Goal: Transaction & Acquisition: Purchase product/service

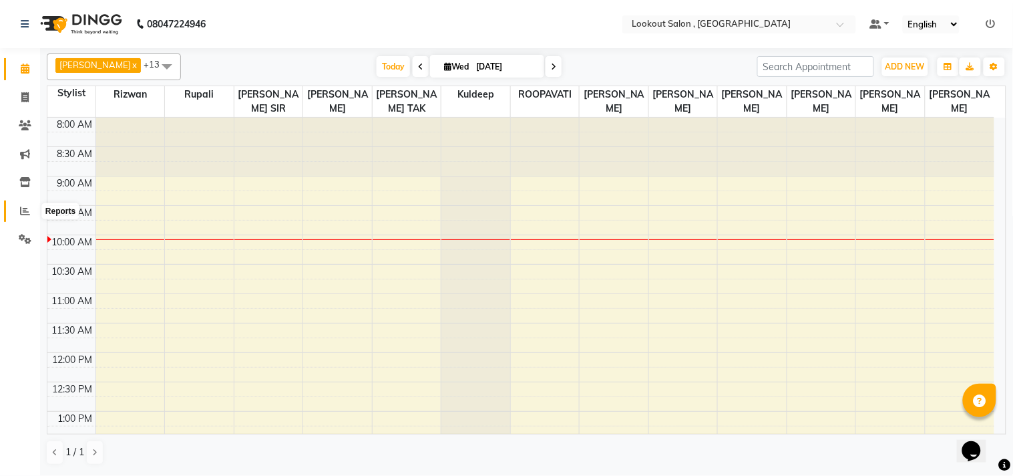
click at [20, 209] on icon at bounding box center [25, 211] width 10 height 10
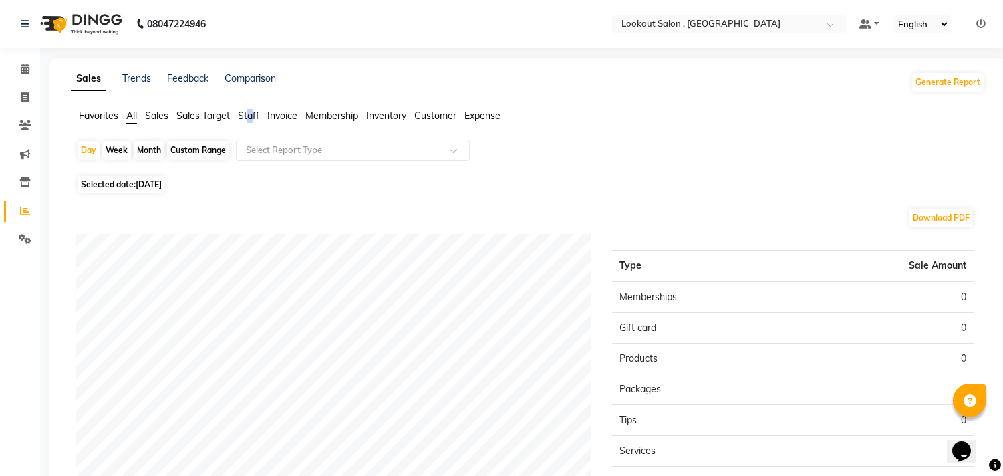
click at [250, 116] on span "Staff" at bounding box center [248, 116] width 21 height 12
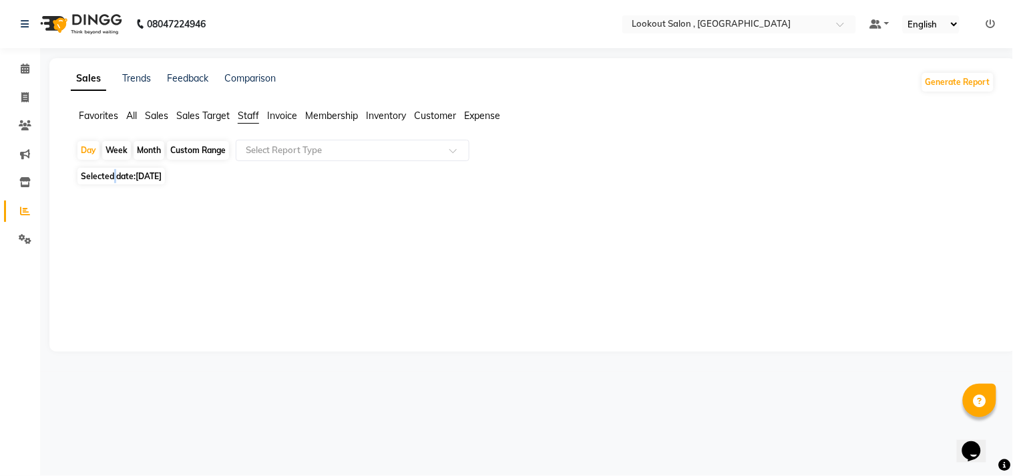
click at [116, 172] on span "Selected date: [DATE]" at bounding box center [121, 176] width 88 height 17
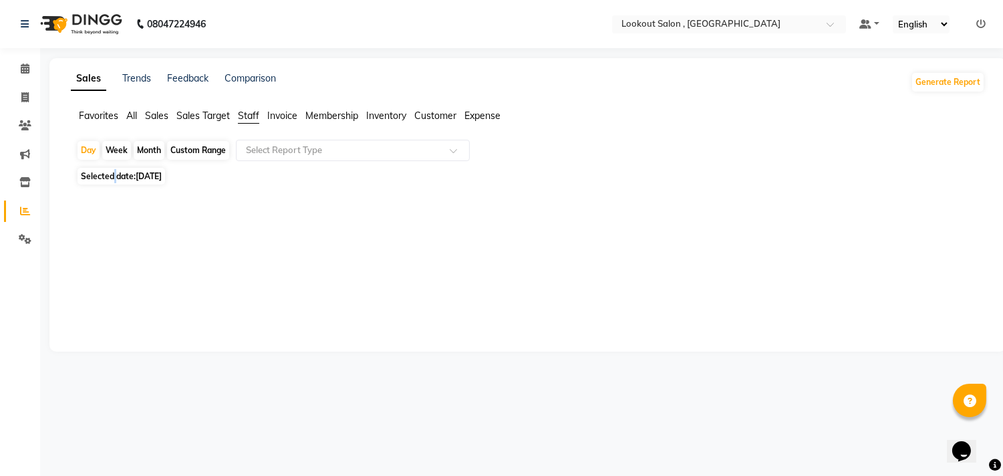
select select "9"
select select "2025"
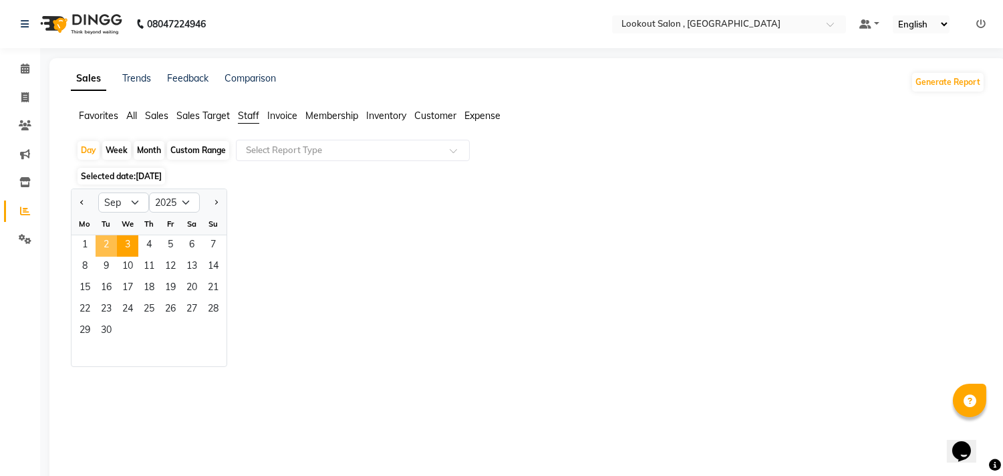
click at [115, 244] on span "2" at bounding box center [106, 245] width 21 height 21
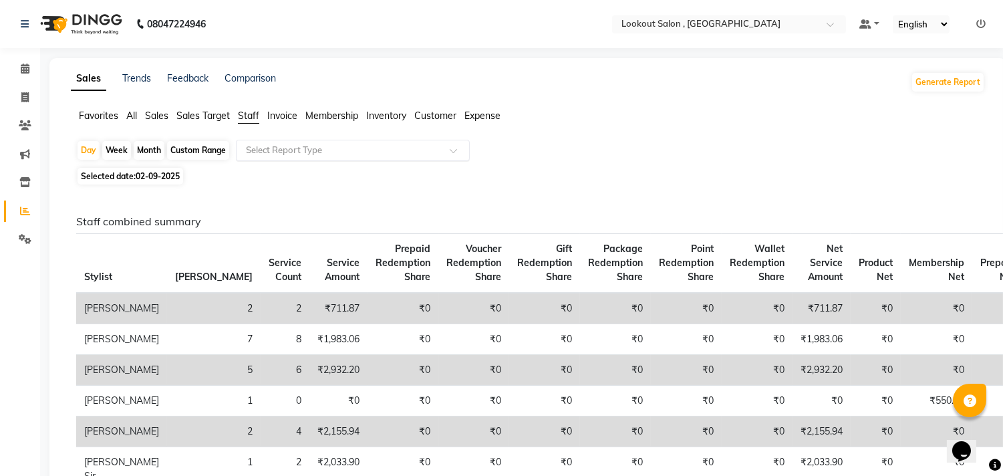
click at [298, 157] on div "Select Report Type" at bounding box center [353, 150] width 234 height 21
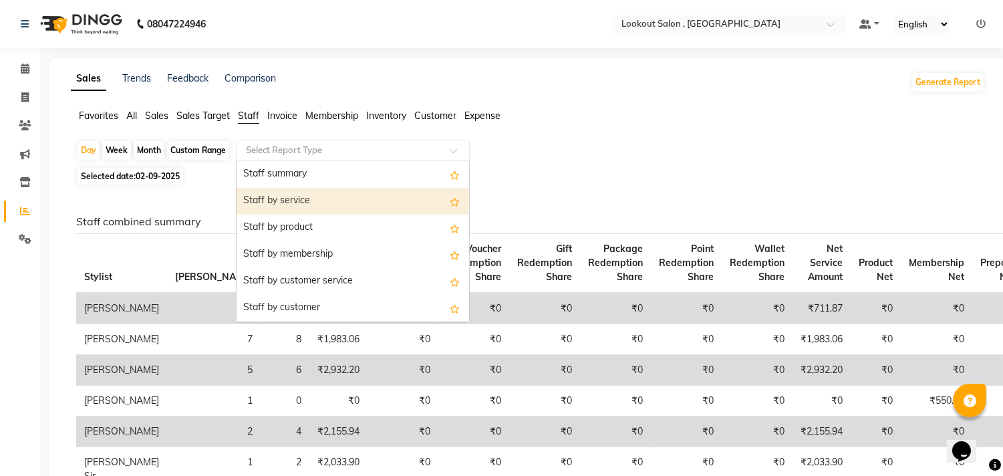
click at [296, 204] on div "Staff by service" at bounding box center [352, 201] width 232 height 27
select select "full_report"
select select "csv"
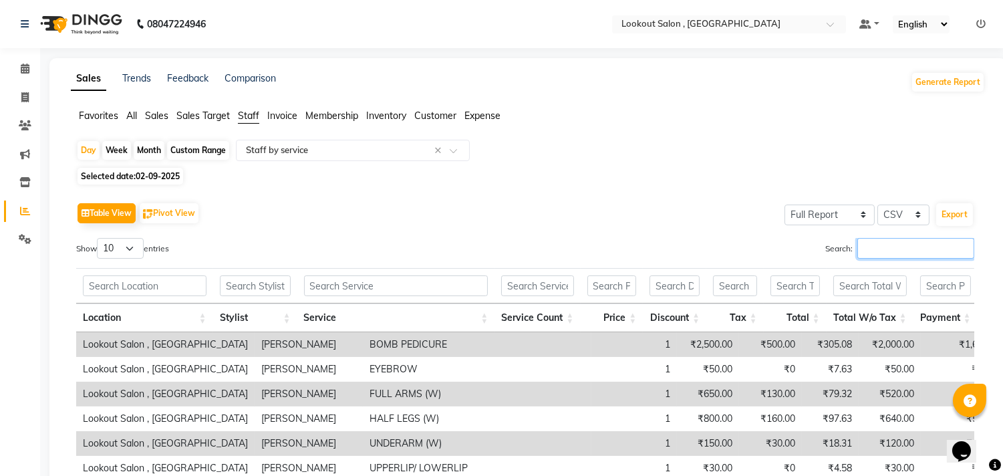
click at [876, 252] on input "Search:" at bounding box center [915, 248] width 117 height 21
type input "s"
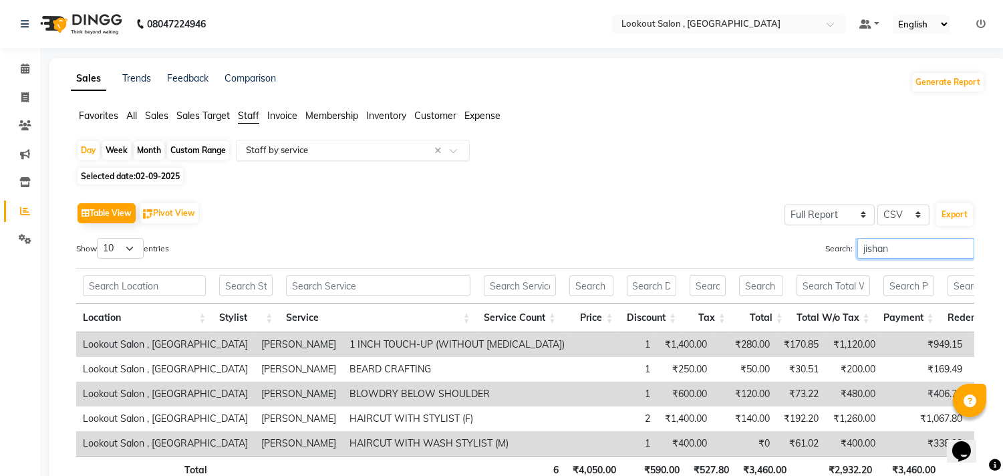
type input "jishan"
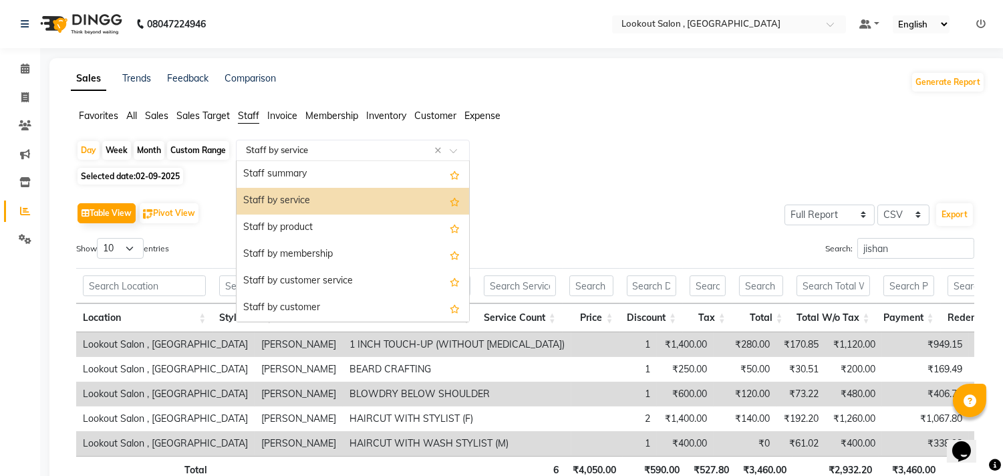
click at [330, 156] on input "text" at bounding box center [339, 150] width 192 height 13
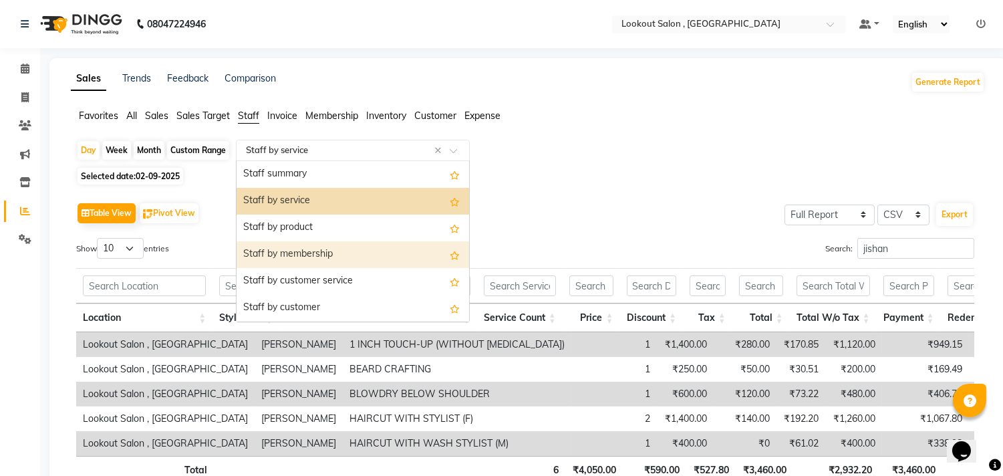
click at [327, 250] on div "Staff by membership" at bounding box center [352, 254] width 232 height 27
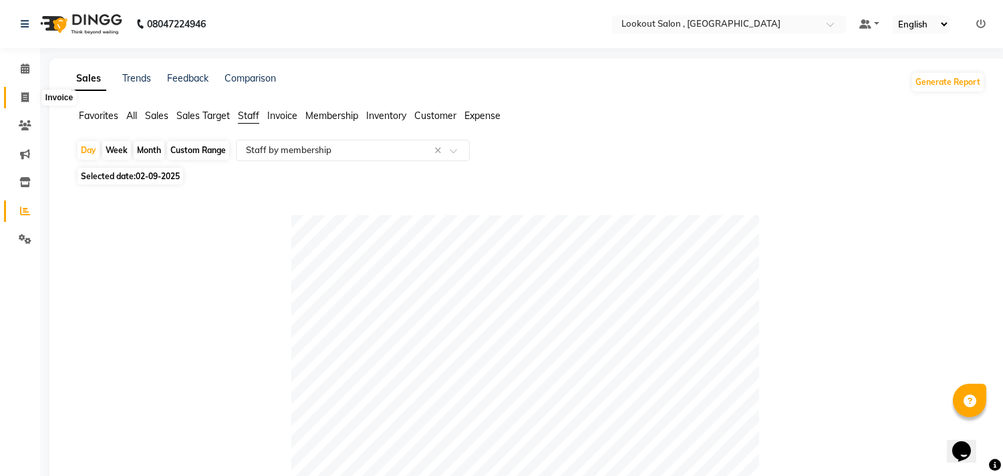
click at [23, 92] on icon at bounding box center [24, 97] width 7 height 10
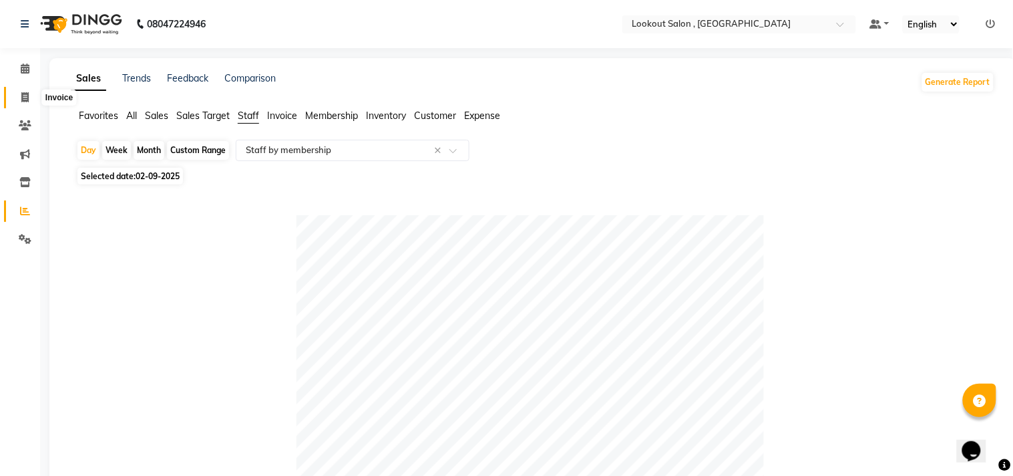
select select "service"
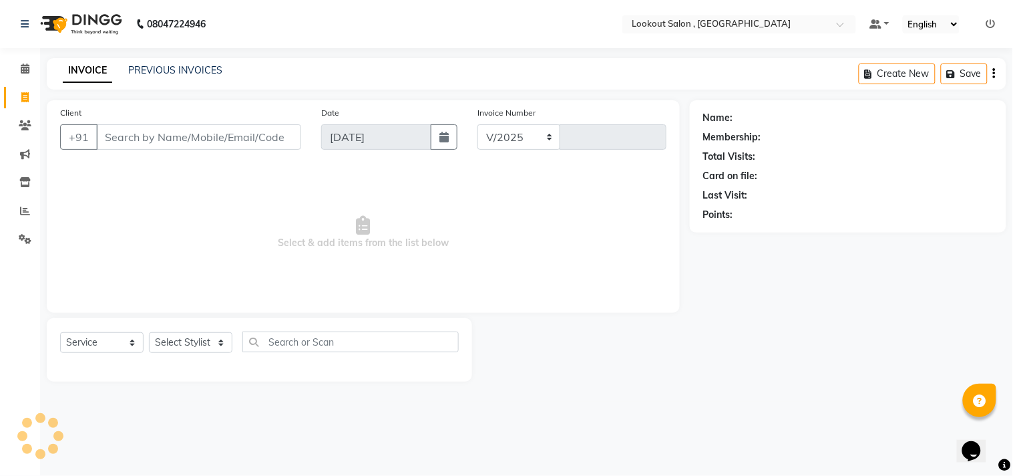
select select "151"
type input "6169"
click at [29, 71] on span at bounding box center [24, 68] width 23 height 15
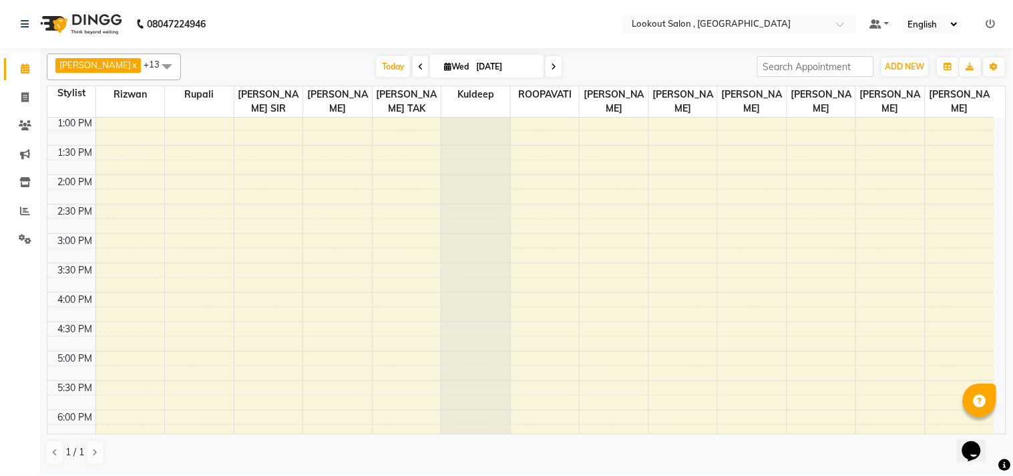
scroll to position [297, 0]
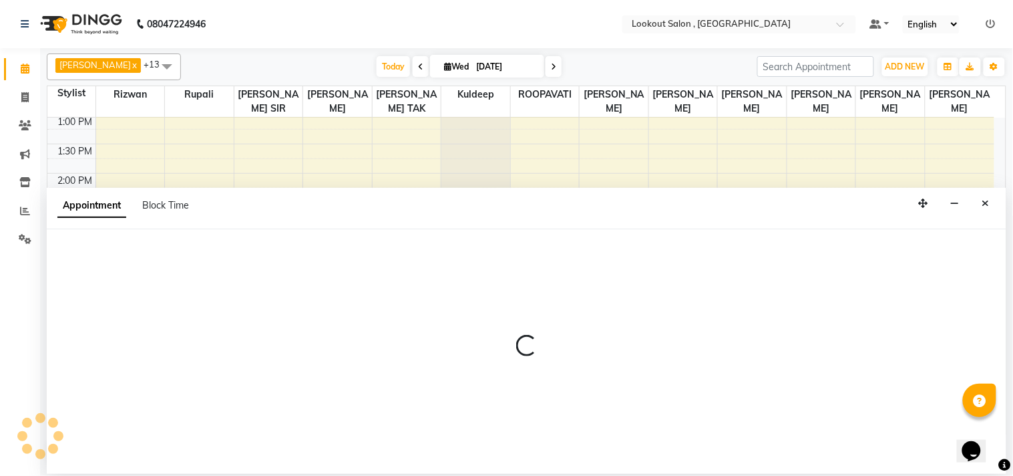
select select "19837"
select select "tentative"
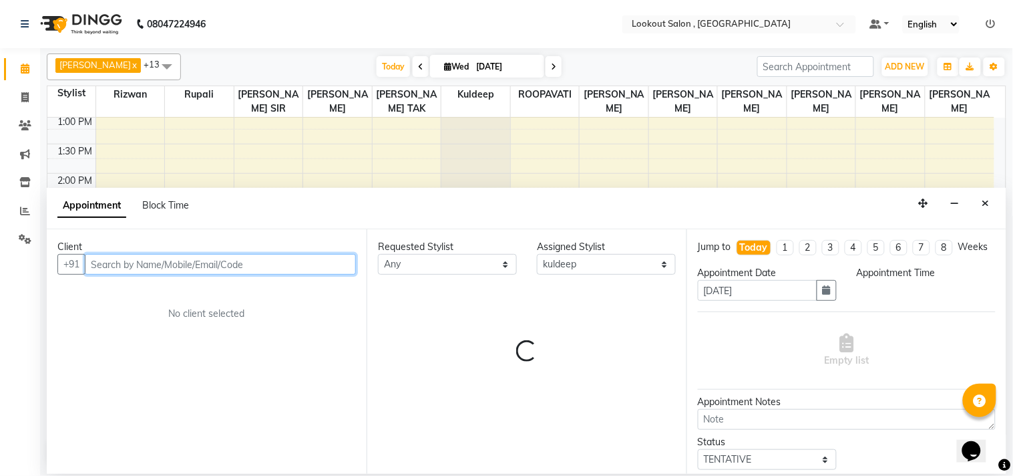
select select "900"
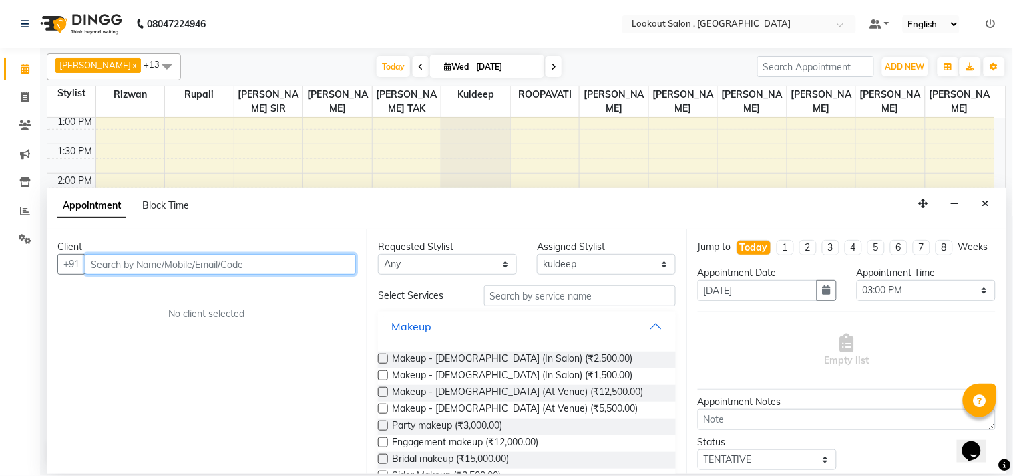
click at [210, 270] on input "text" at bounding box center [220, 264] width 271 height 21
click at [228, 259] on input "text" at bounding box center [220, 264] width 271 height 21
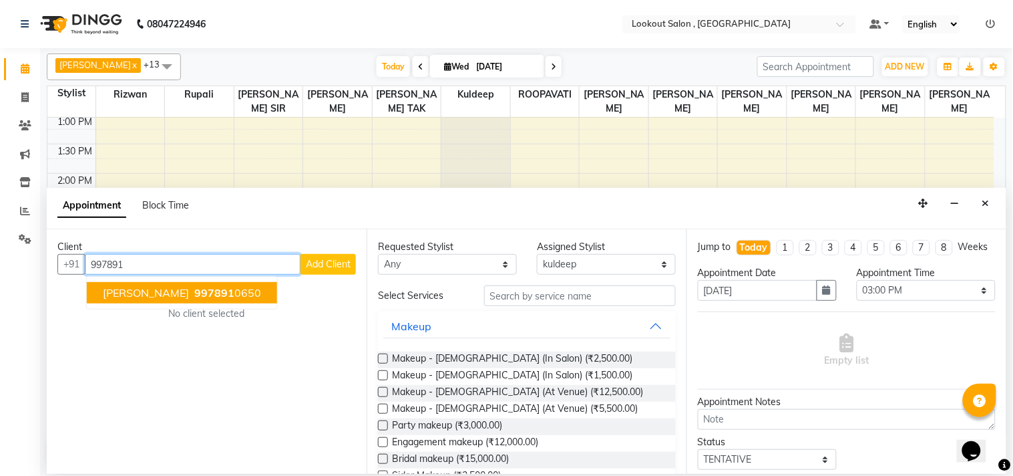
click at [219, 293] on ngb-highlight "997891 0650" at bounding box center [226, 292] width 69 height 13
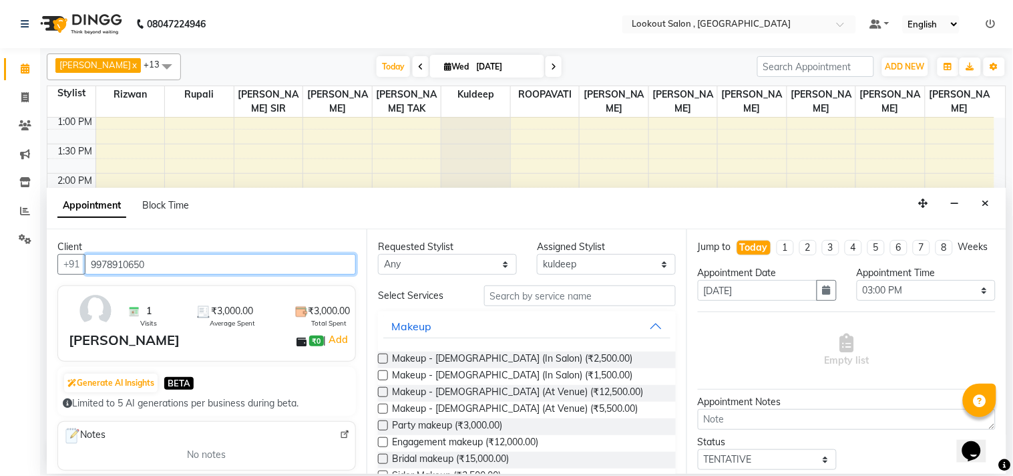
type input "9978910650"
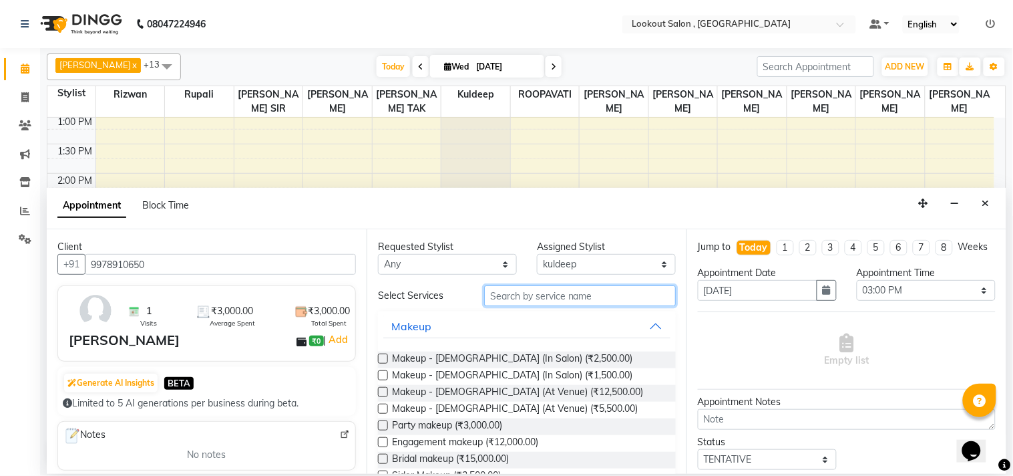
click at [540, 289] on input "text" at bounding box center [580, 295] width 192 height 21
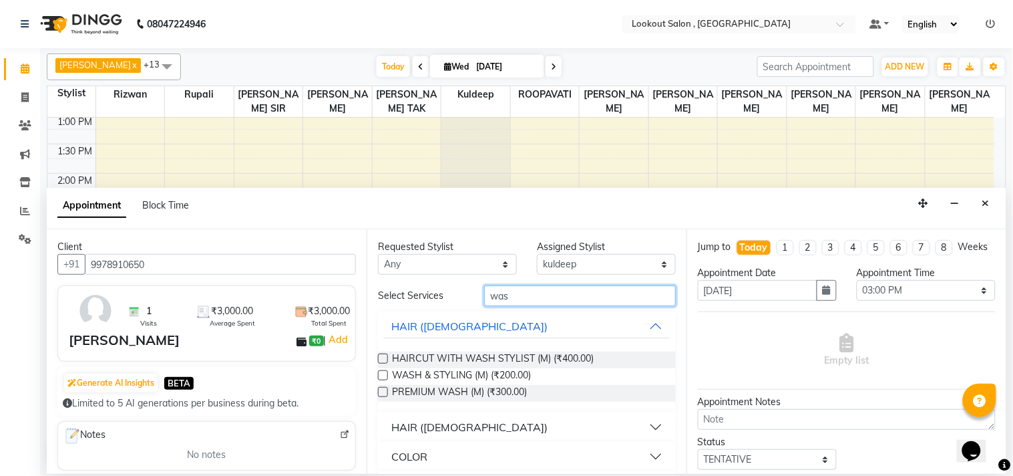
type input "was"
click at [452, 426] on div "HAIR ([DEMOGRAPHIC_DATA])" at bounding box center [469, 427] width 156 height 16
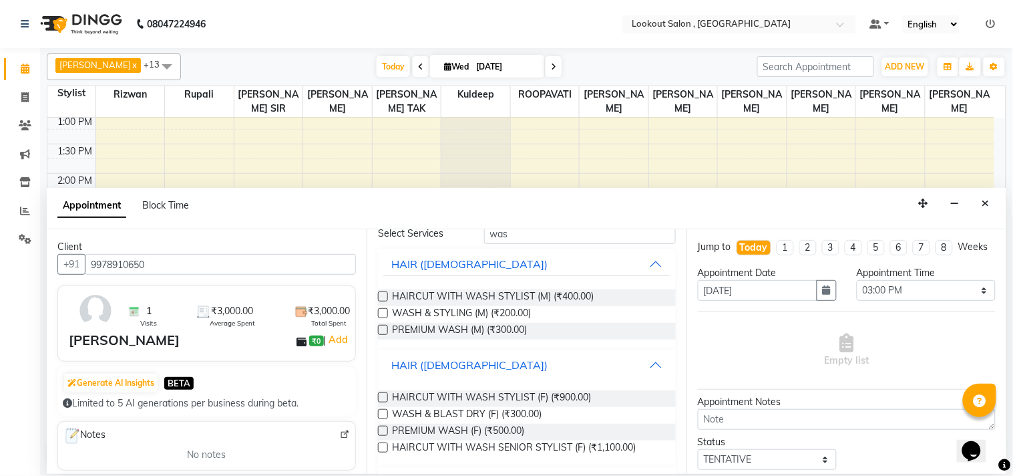
scroll to position [125, 0]
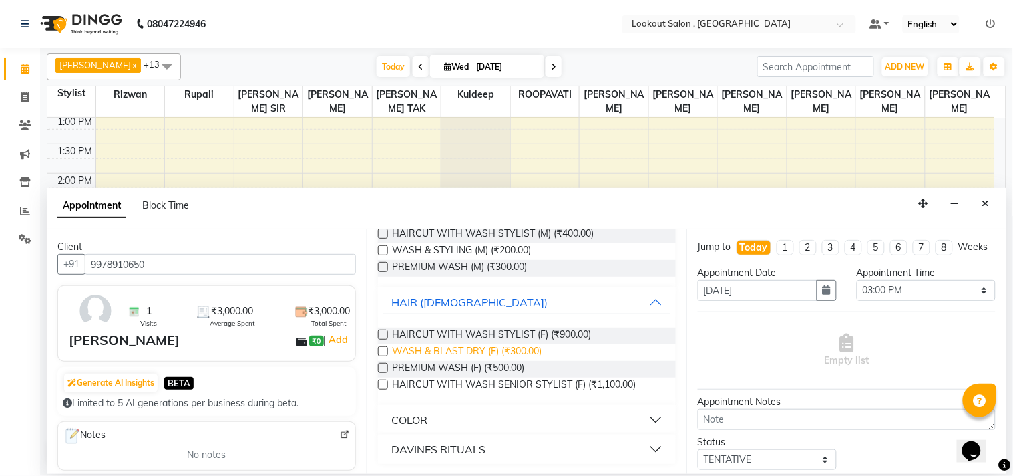
click at [482, 355] on span "WASH & BLAST DRY (F) (₹300.00)" at bounding box center [467, 352] width 150 height 17
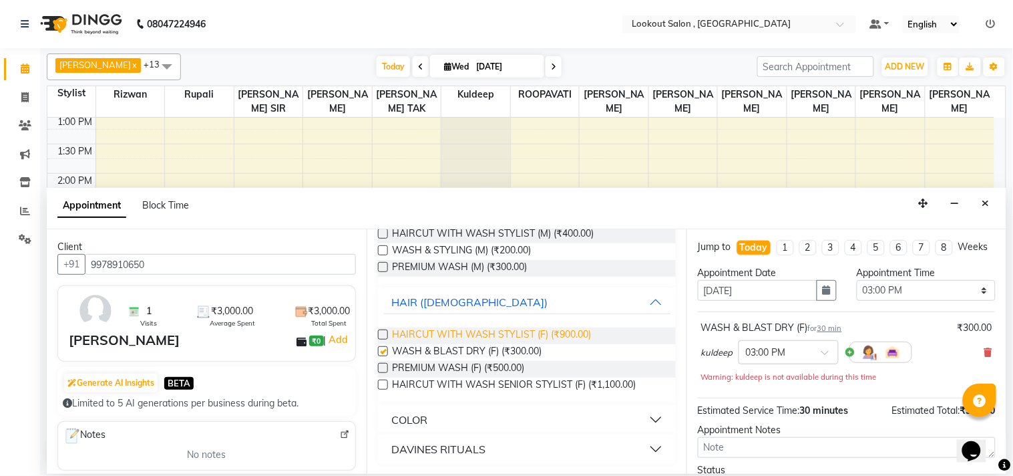
checkbox input "false"
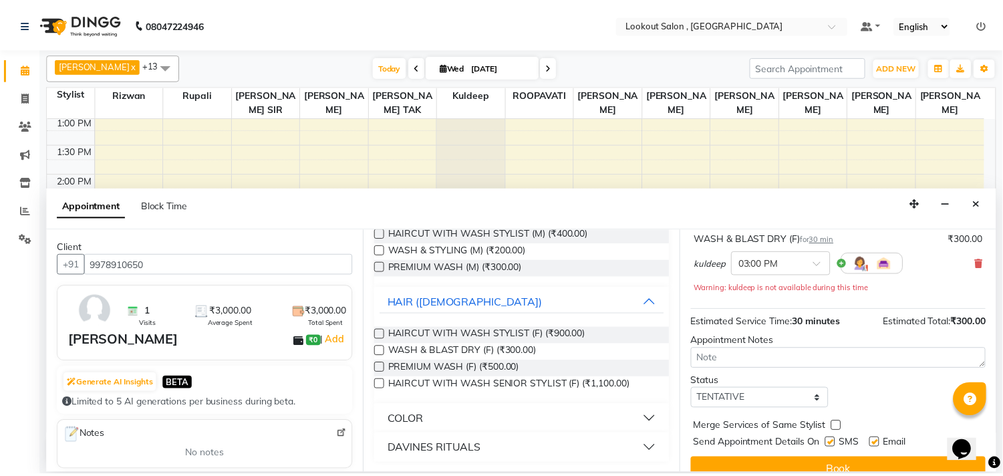
scroll to position [122, 0]
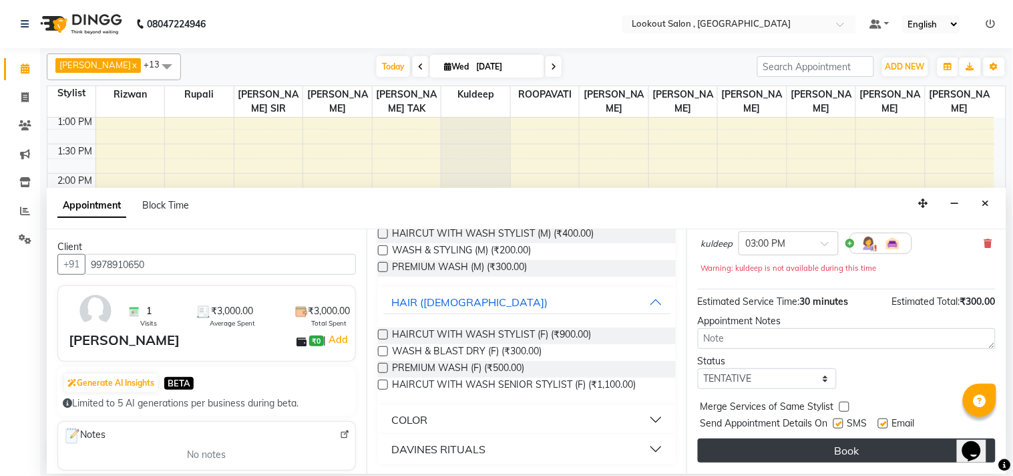
click at [812, 446] on button "Book" at bounding box center [847, 450] width 298 height 24
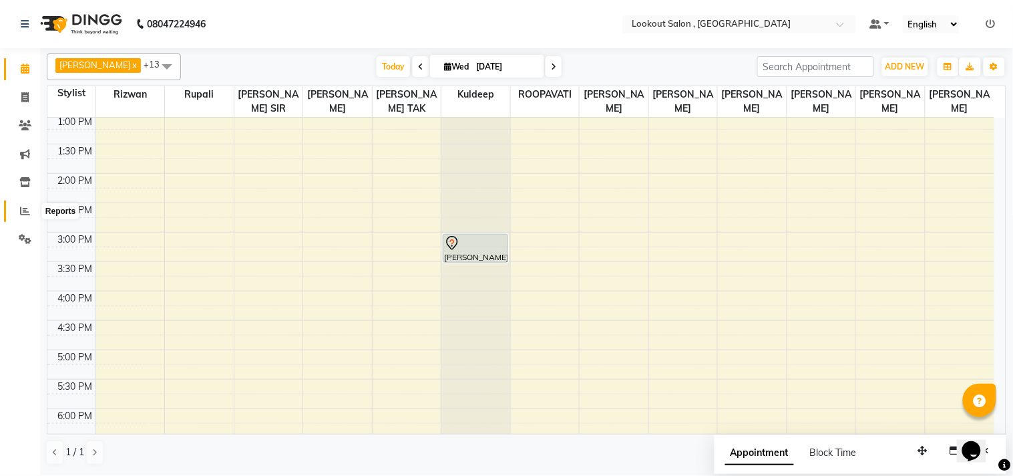
click at [21, 214] on icon at bounding box center [25, 211] width 10 height 10
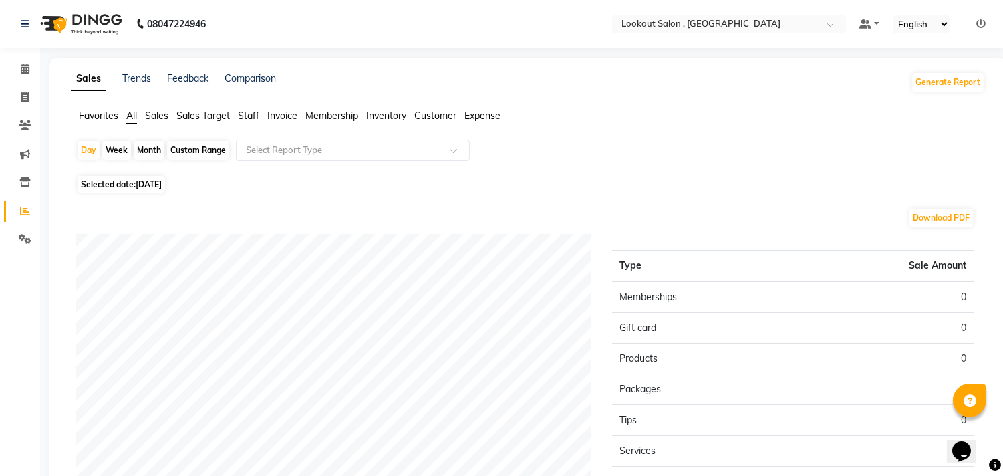
click at [248, 114] on span "Staff" at bounding box center [248, 116] width 21 height 12
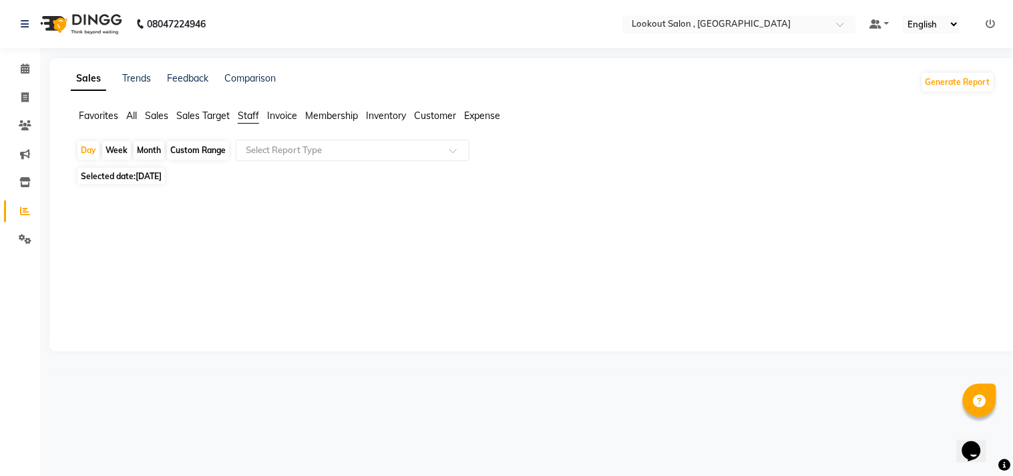
click at [123, 178] on span "Selected date: [DATE]" at bounding box center [121, 176] width 88 height 17
select select "9"
select select "2025"
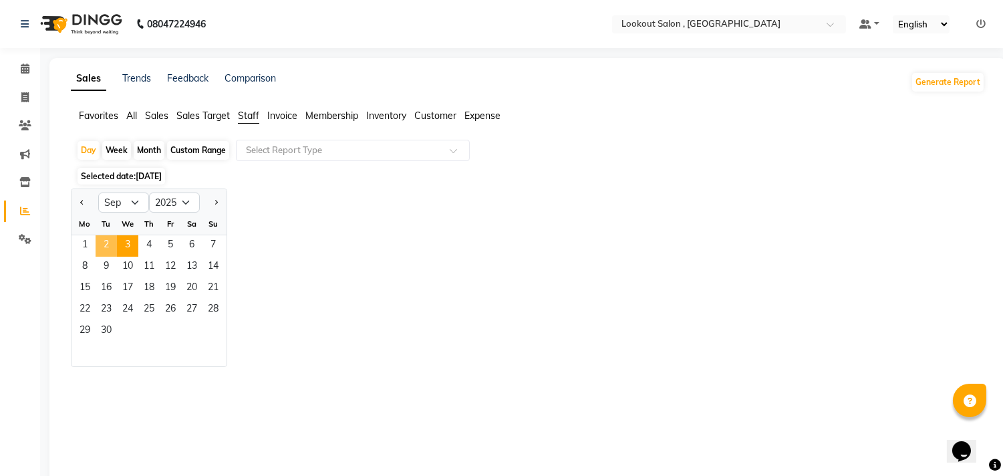
click at [103, 242] on span "2" at bounding box center [106, 245] width 21 height 21
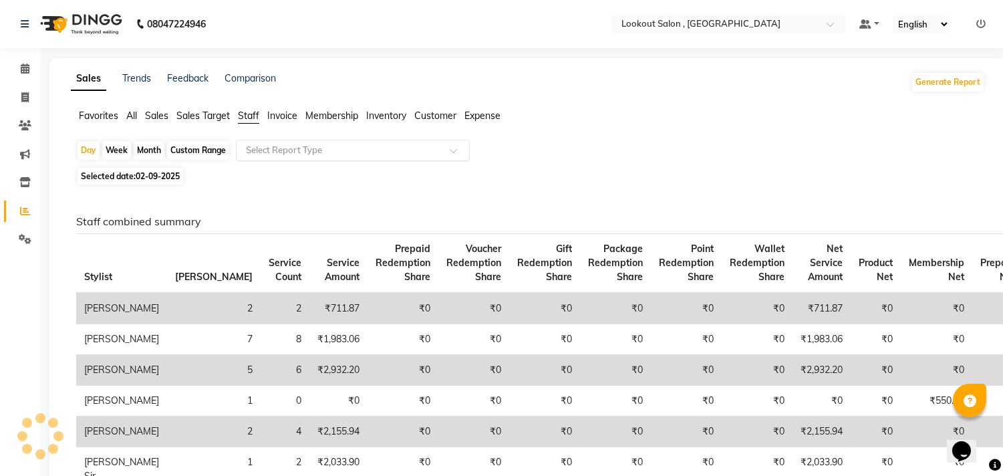
click at [279, 152] on input "text" at bounding box center [339, 150] width 192 height 13
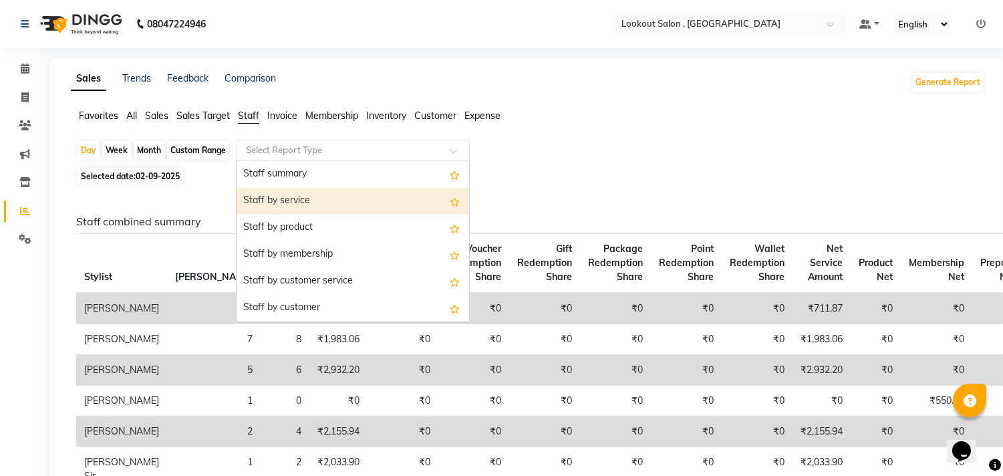
click at [296, 210] on div "Staff by service" at bounding box center [352, 201] width 232 height 27
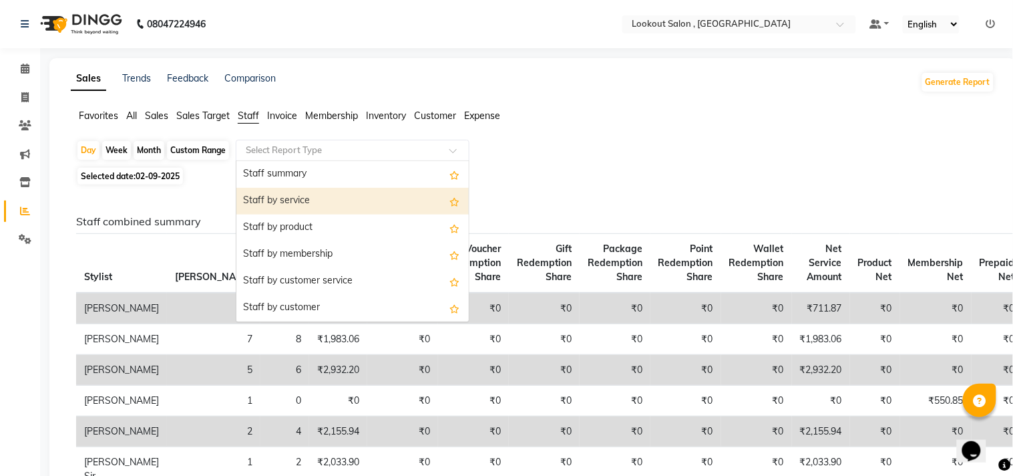
select select "full_report"
select select "csv"
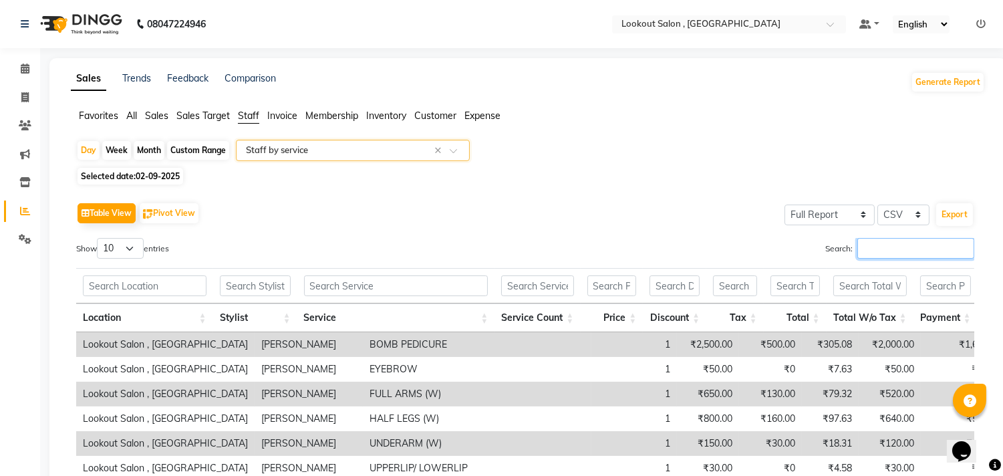
click at [882, 245] on input "Search:" at bounding box center [915, 248] width 117 height 21
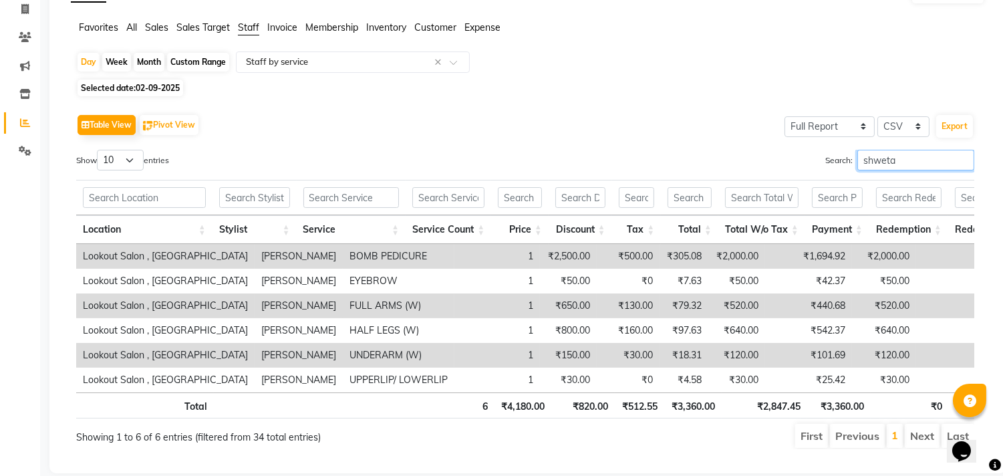
scroll to position [128, 0]
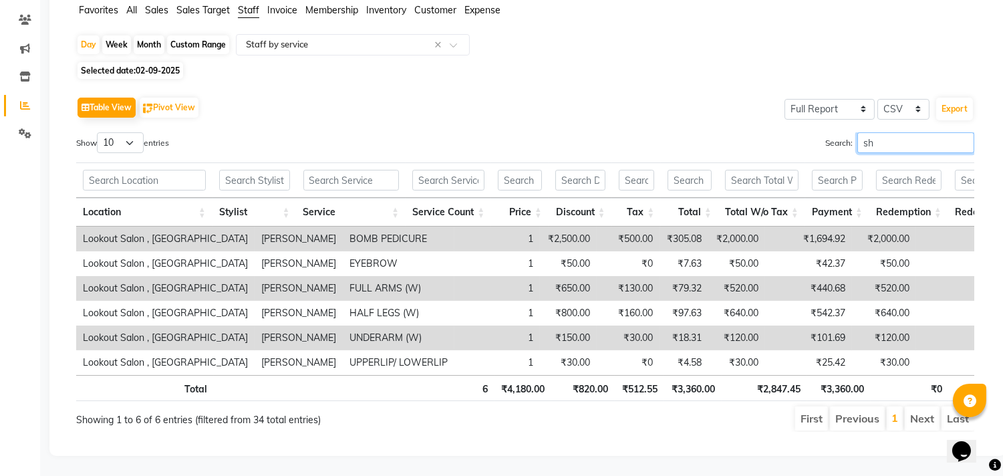
type input "s"
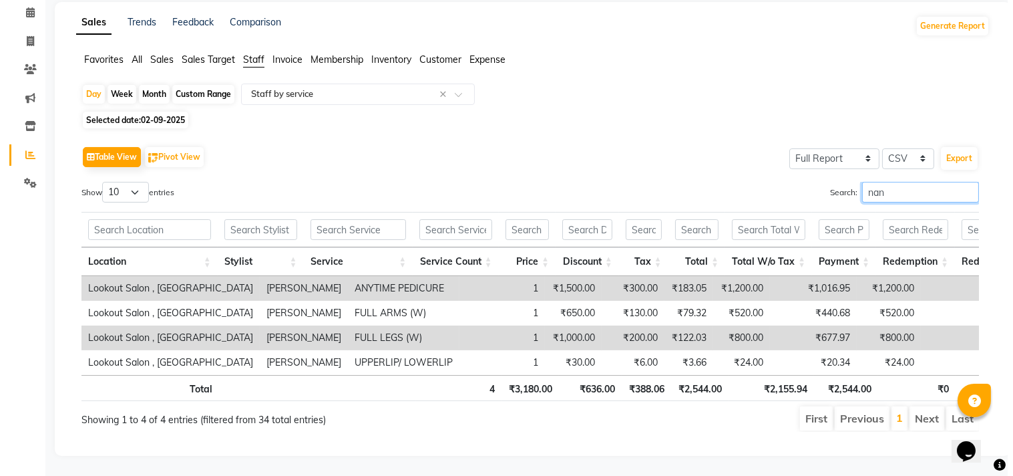
scroll to position [0, 0]
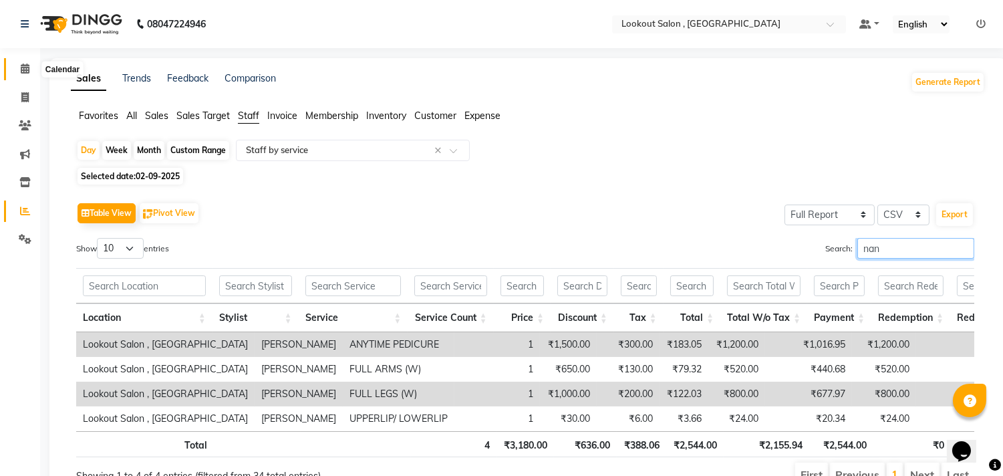
type input "nan"
click at [21, 67] on icon at bounding box center [25, 68] width 9 height 10
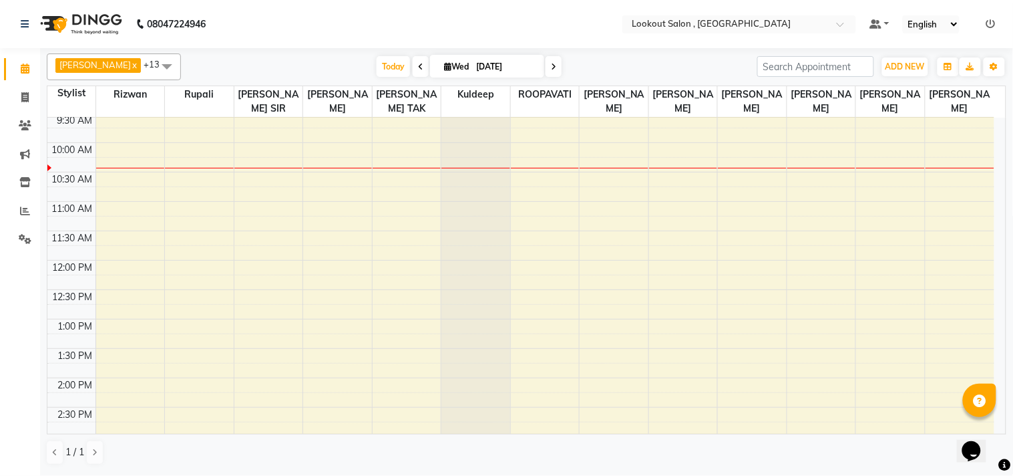
scroll to position [148, 0]
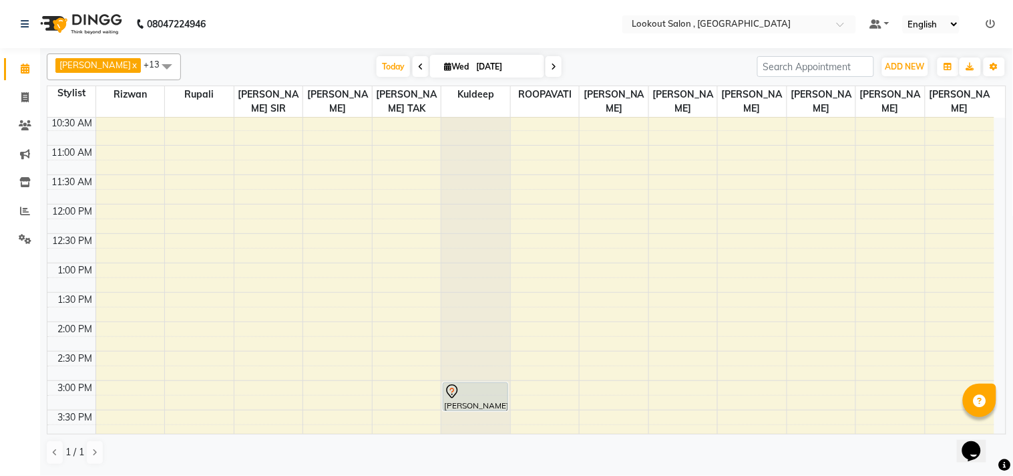
click at [116, 251] on div "8:00 AM 8:30 AM 9:00 AM 9:30 AM 10:00 AM 10:30 AM 11:00 AM 11:30 AM 12:00 PM 12…" at bounding box center [520, 409] width 947 height 881
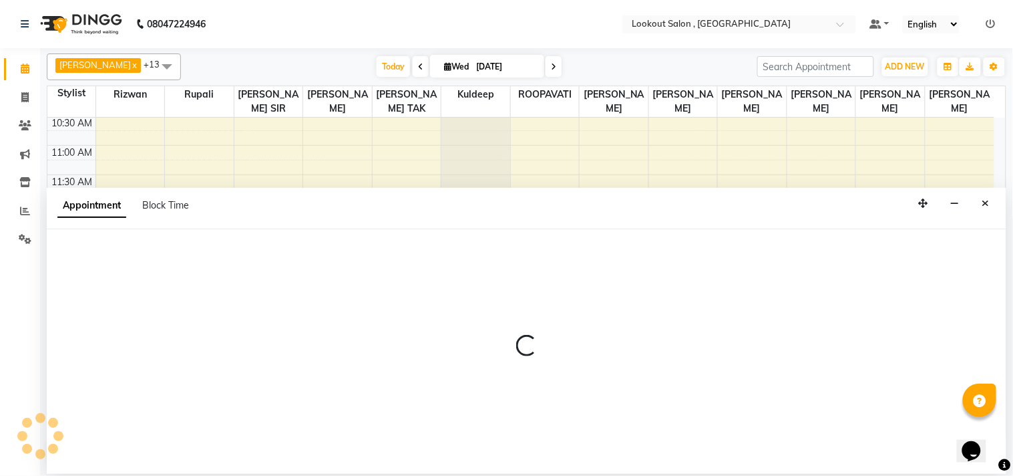
select select "4387"
select select "750"
select select "tentative"
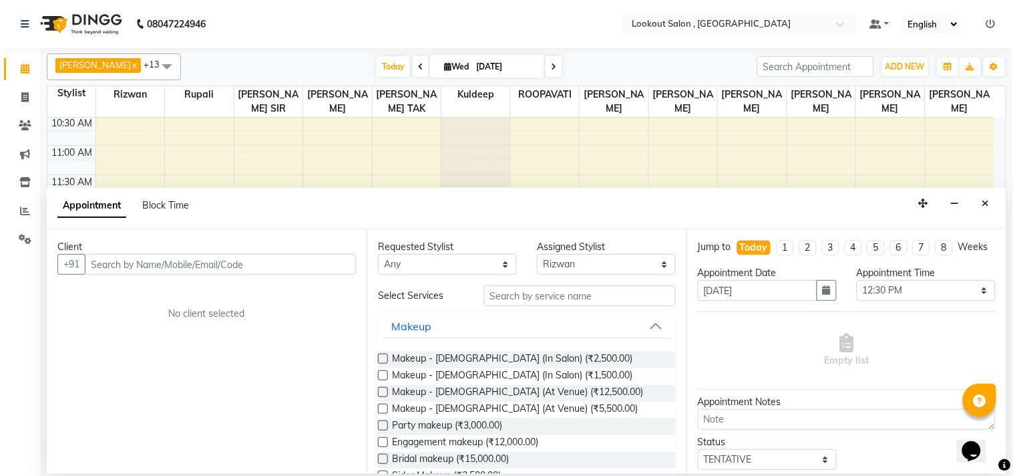
click at [137, 265] on input "text" at bounding box center [220, 264] width 271 height 21
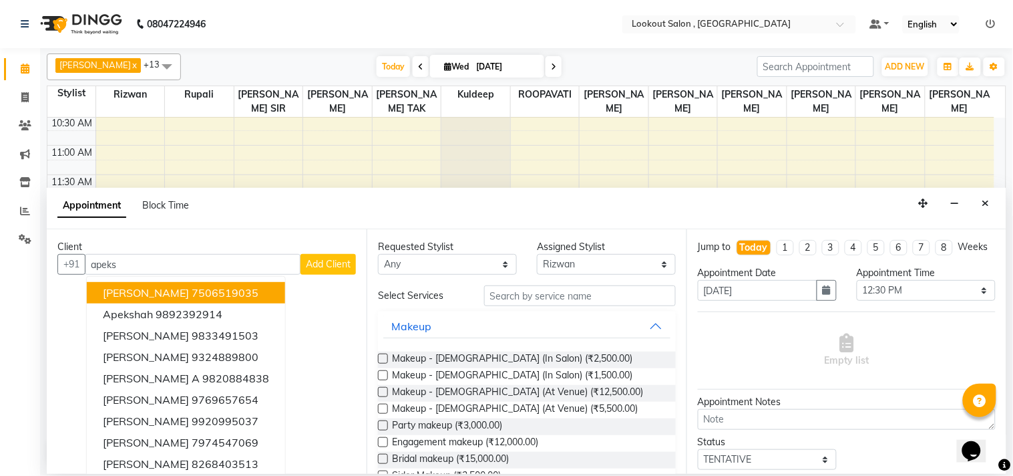
click at [154, 291] on span "[PERSON_NAME]" at bounding box center [146, 292] width 86 height 13
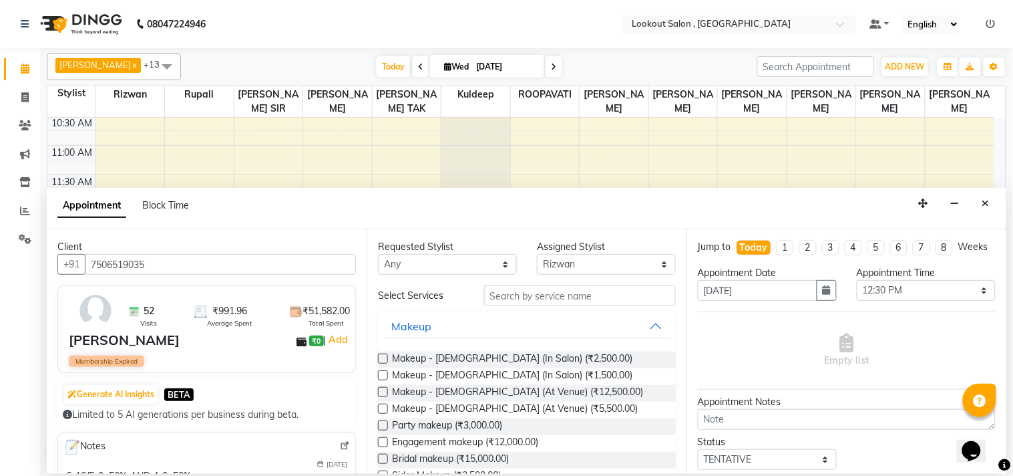
type input "7506519035"
click at [522, 296] on input "text" at bounding box center [580, 295] width 192 height 21
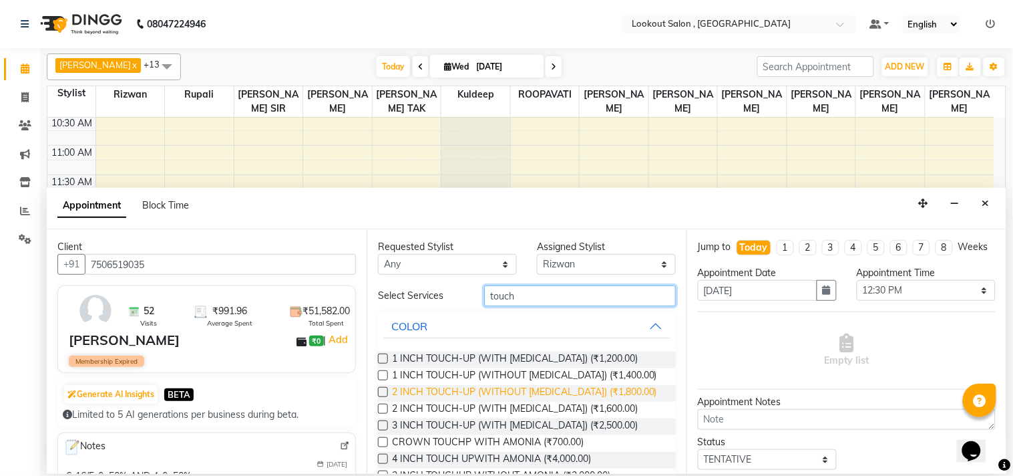
type input "touch"
click at [512, 397] on span "2 INCH TOUCH-UP (WITHOUT [MEDICAL_DATA]) (₹1,800.00)" at bounding box center [524, 393] width 265 height 17
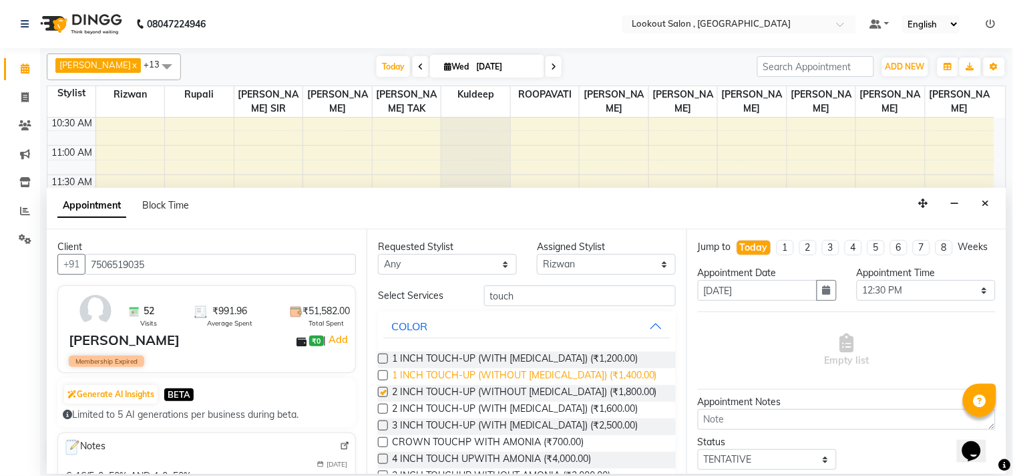
checkbox input "false"
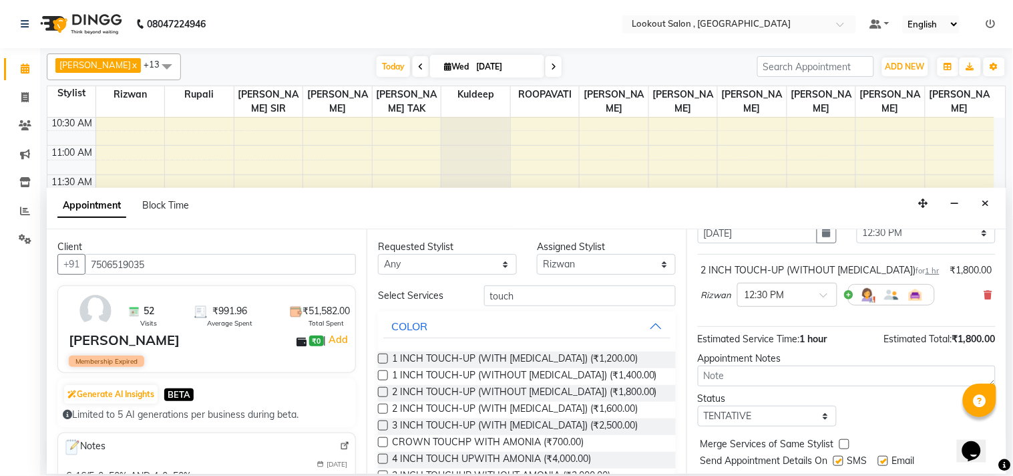
scroll to position [108, 0]
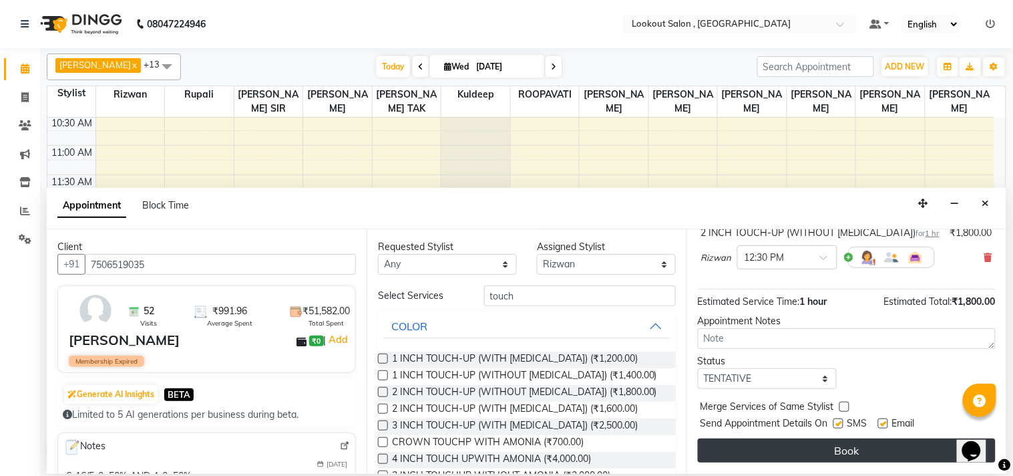
click at [807, 444] on button "Book" at bounding box center [847, 450] width 298 height 24
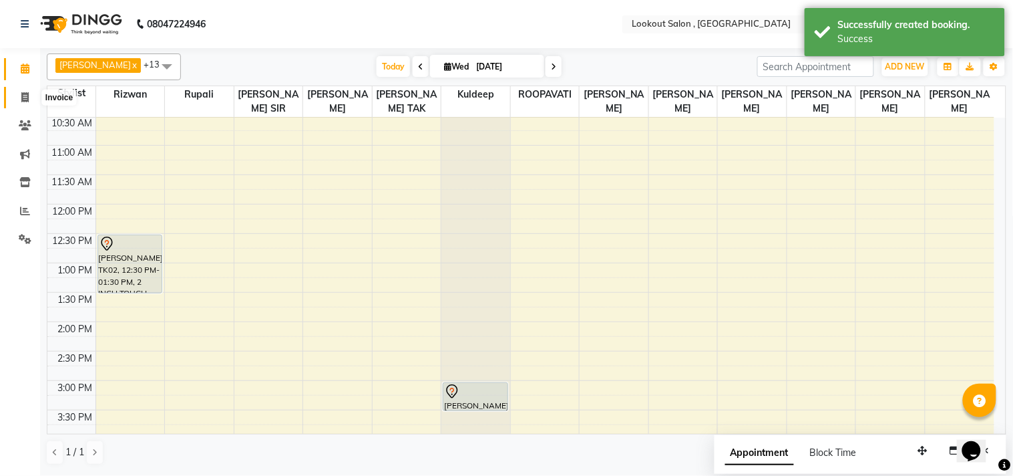
click at [24, 95] on icon at bounding box center [24, 97] width 7 height 10
select select "service"
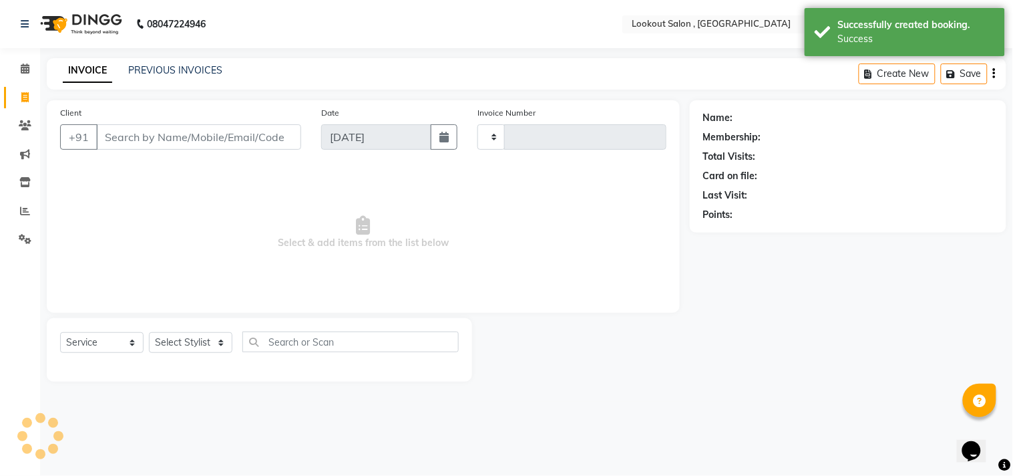
type input "6169"
select select "151"
click at [181, 347] on select "Select Stylist" at bounding box center [190, 342] width 83 height 21
select select "48095"
click at [149, 333] on select "Select Stylist [PERSON_NAME] [PERSON_NAME] [PERSON_NAME] [PERSON_NAME] kuldeep …" at bounding box center [190, 342] width 83 height 21
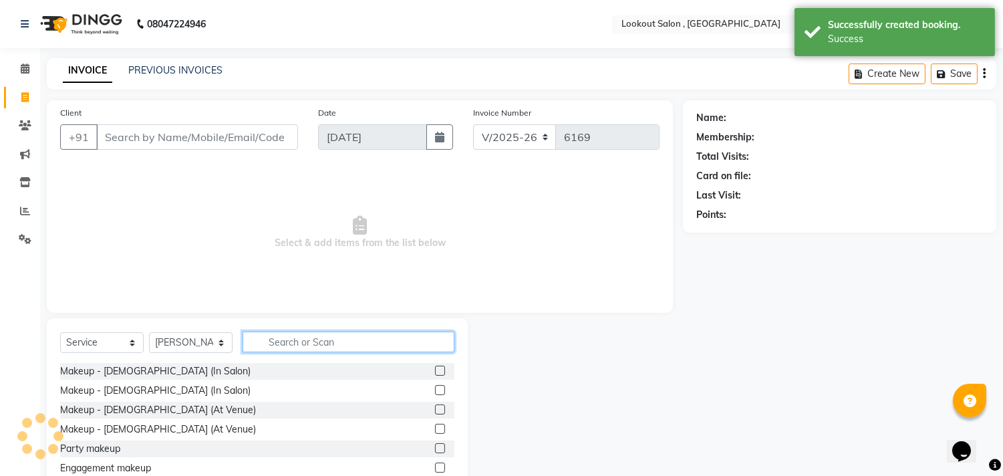
click at [273, 342] on input "text" at bounding box center [348, 341] width 212 height 21
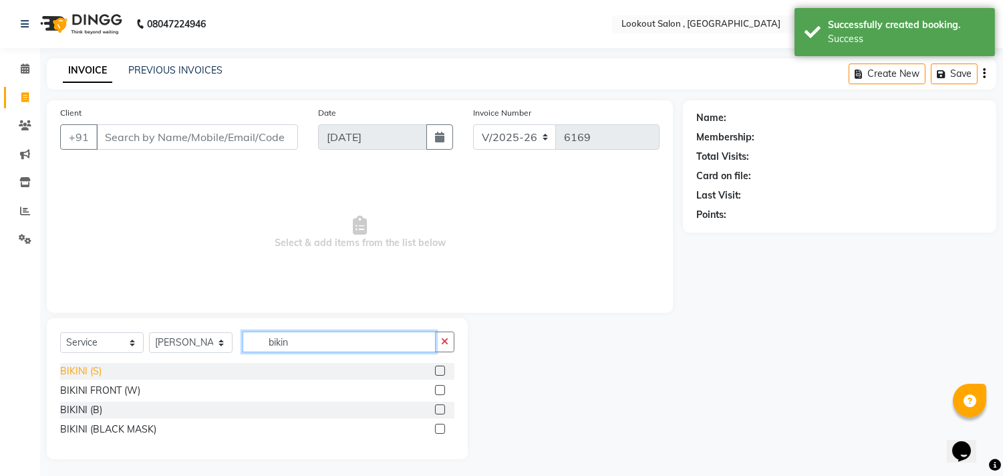
type input "bikin"
click at [82, 375] on div "BIKINI (S)" at bounding box center [80, 371] width 41 height 14
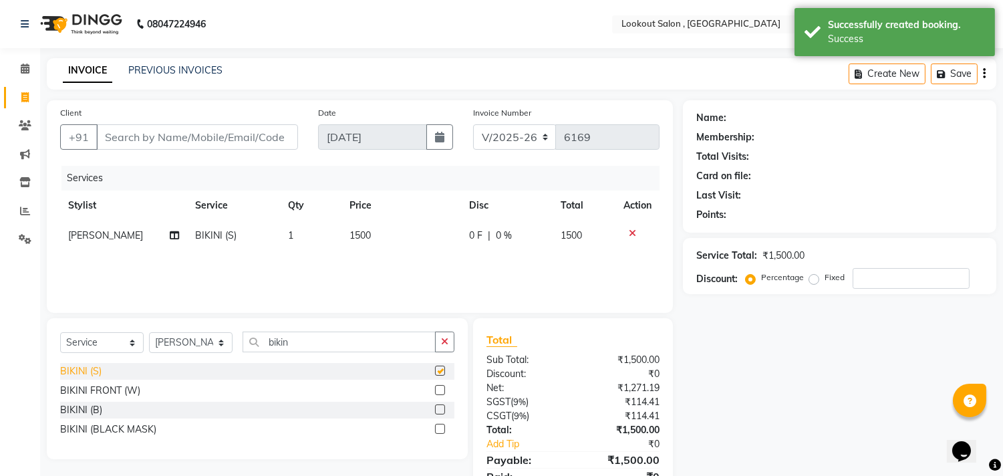
checkbox input "false"
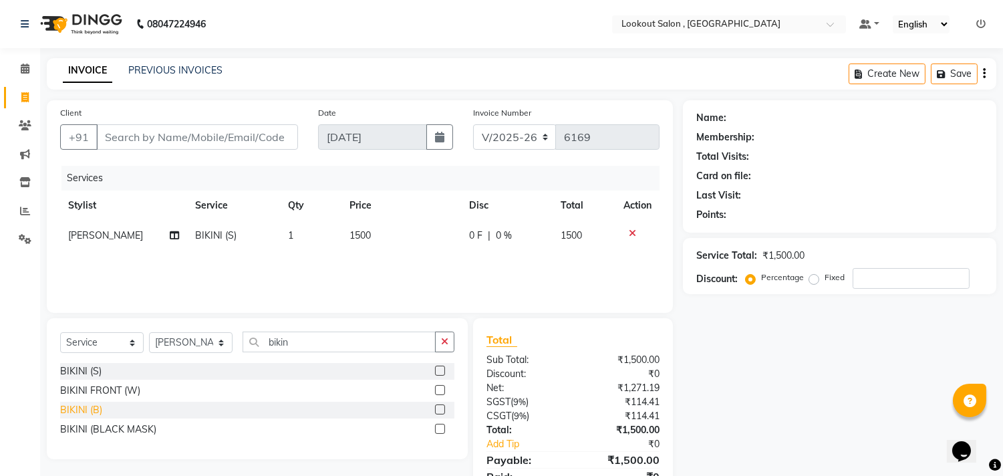
click at [73, 409] on div "BIKINI (B)" at bounding box center [81, 410] width 42 height 14
checkbox input "false"
click at [90, 394] on div "BIKINI FRONT (W)" at bounding box center [100, 390] width 80 height 14
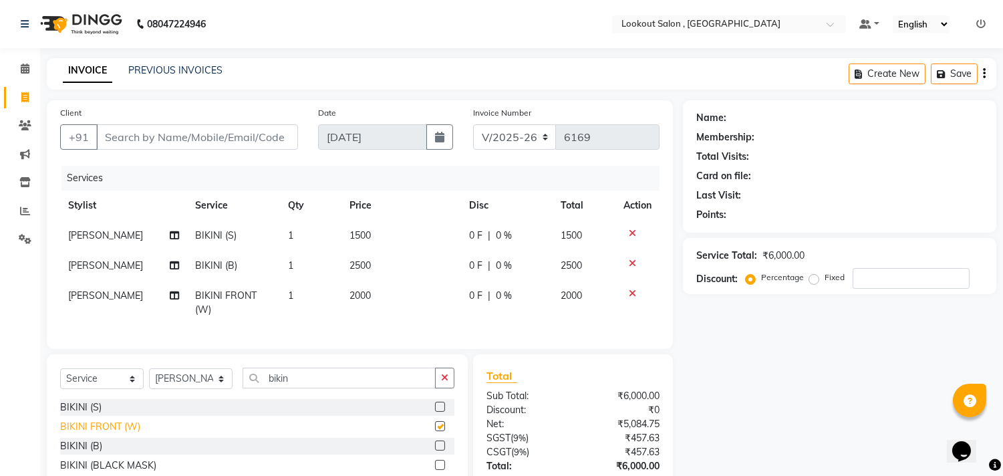
checkbox input "false"
click at [629, 292] on icon at bounding box center [632, 293] width 7 height 9
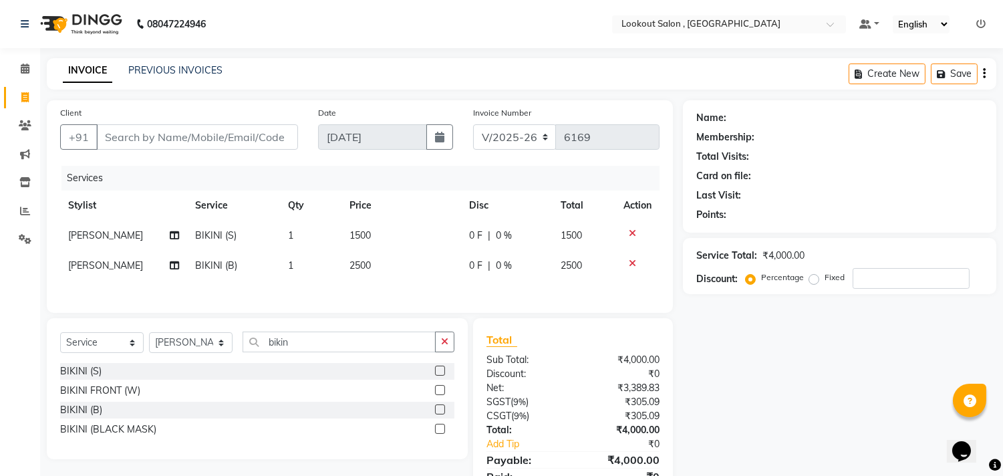
click at [630, 263] on icon at bounding box center [632, 263] width 7 height 9
click at [630, 234] on icon at bounding box center [632, 232] width 7 height 9
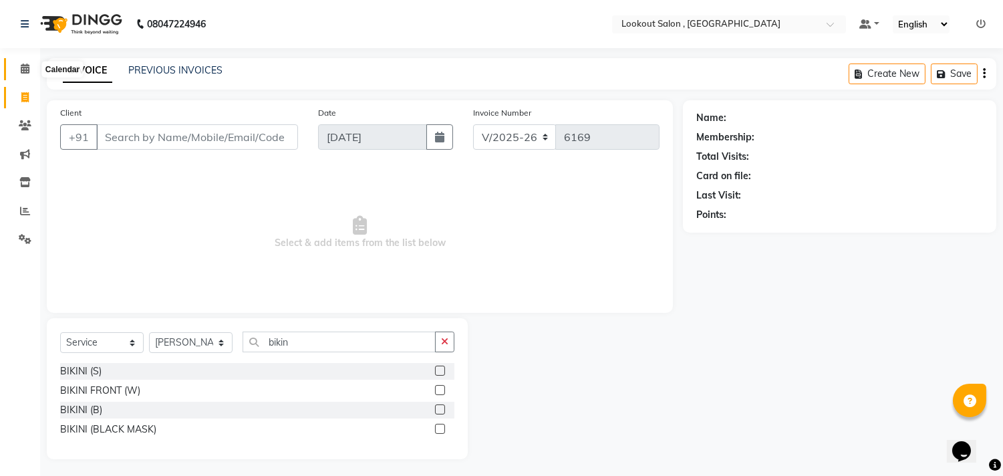
click at [23, 64] on icon at bounding box center [25, 68] width 9 height 10
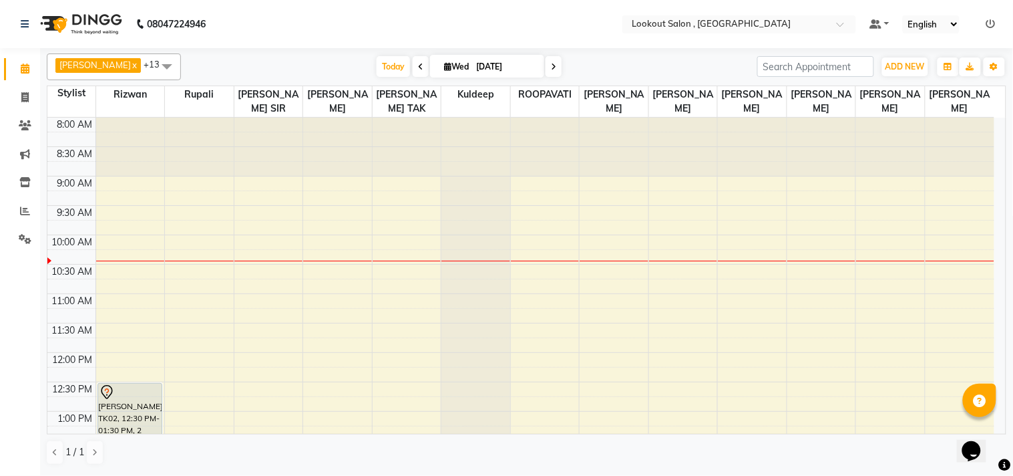
scroll to position [222, 0]
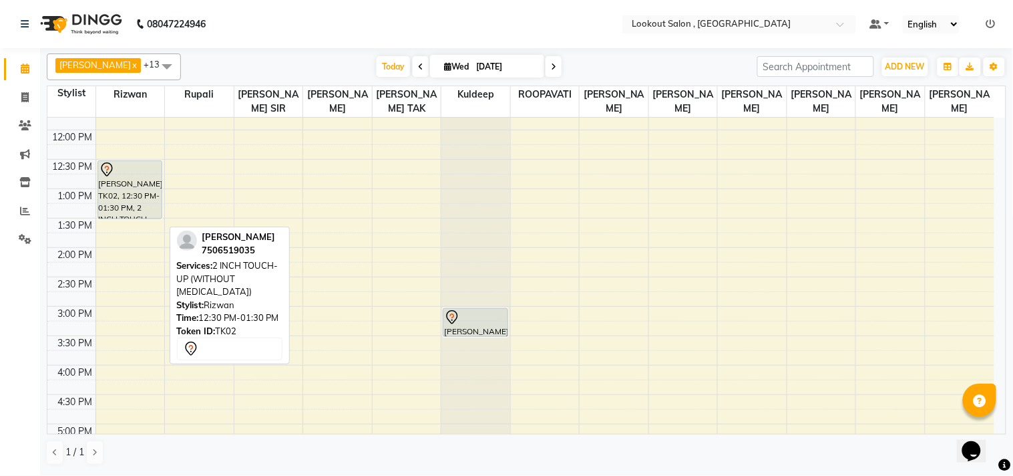
click at [145, 178] on div at bounding box center [130, 170] width 63 height 16
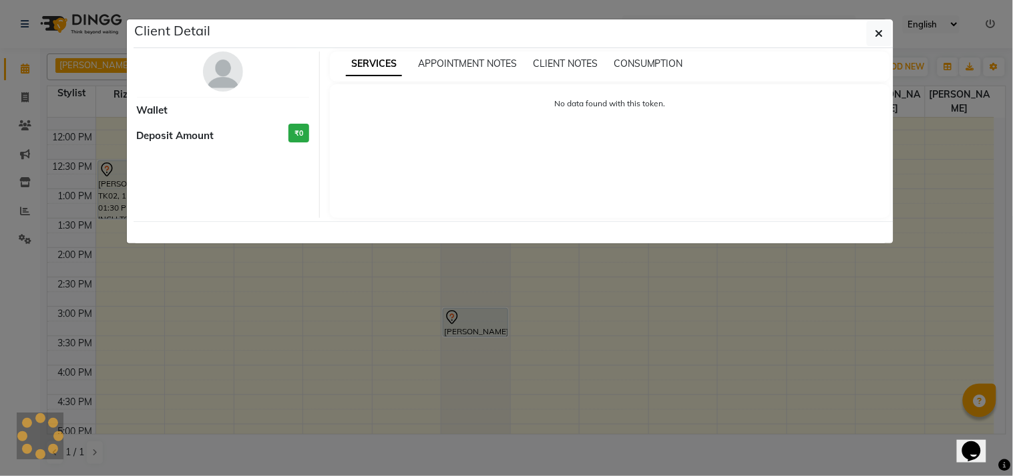
select select "7"
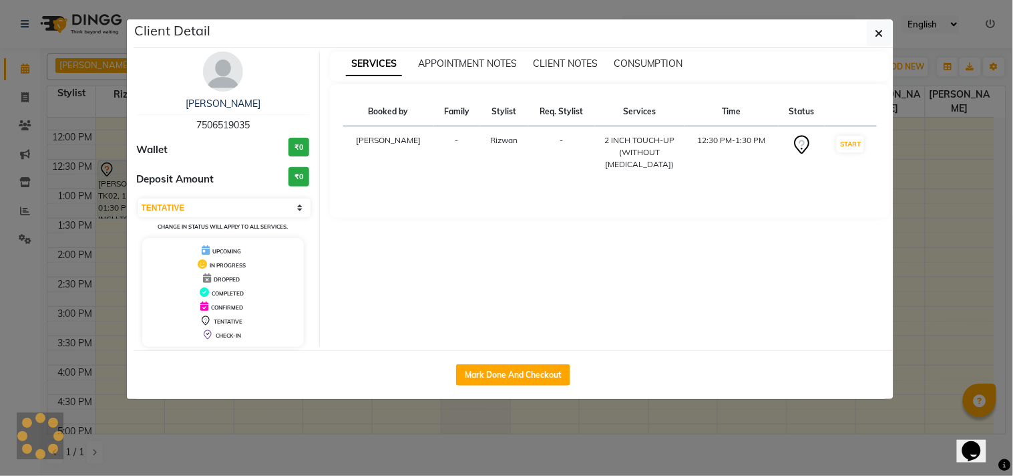
click at [228, 124] on span "7506519035" at bounding box center [222, 125] width 53 height 12
copy span "7506519035"
click at [878, 31] on icon "button" at bounding box center [880, 33] width 8 height 11
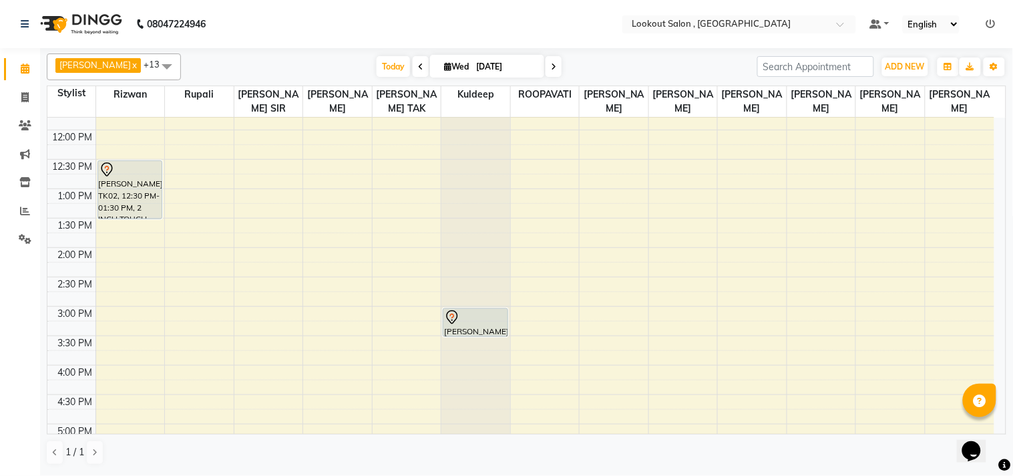
scroll to position [74, 0]
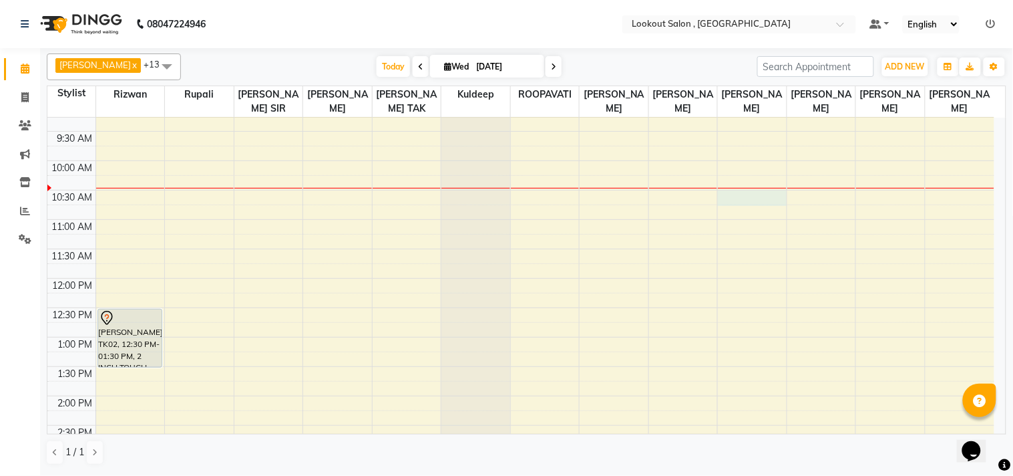
click at [724, 214] on div "8:00 AM 8:30 AM 9:00 AM 9:30 AM 10:00 AM 10:30 AM 11:00 AM 11:30 AM 12:00 PM 12…" at bounding box center [520, 483] width 947 height 881
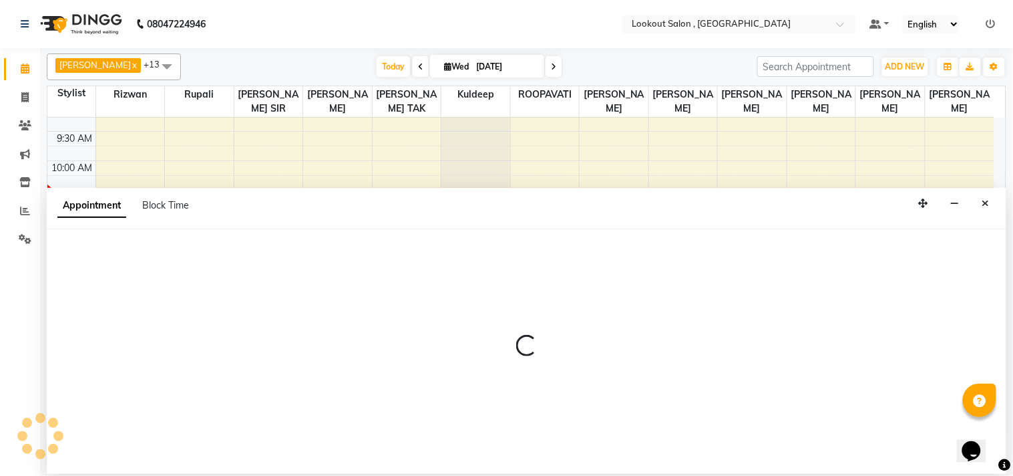
select select "48095"
select select "630"
select select "tentative"
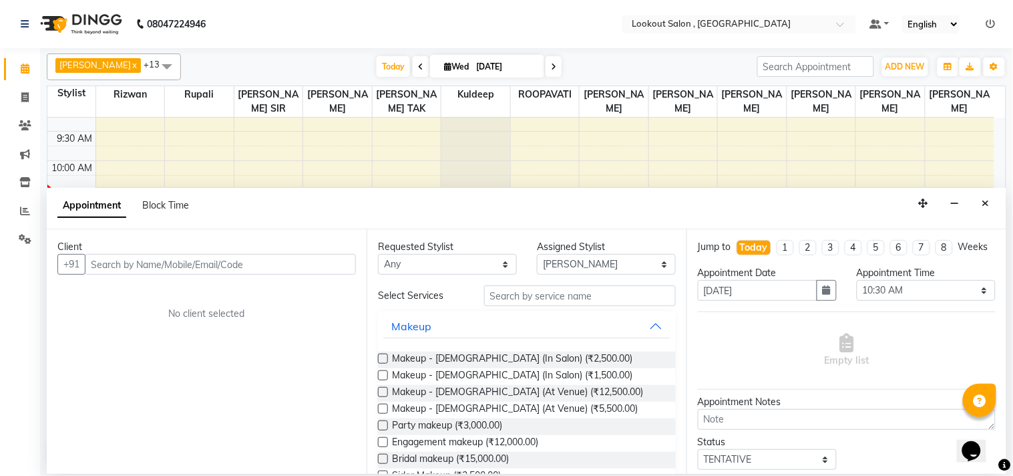
click at [263, 265] on input "text" at bounding box center [220, 264] width 271 height 21
click at [902, 295] on select "Select 09:00 AM 09:15 AM 09:30 AM 09:45 AM 10:00 AM 10:15 AM 10:30 AM 10:45 AM …" at bounding box center [926, 290] width 139 height 21
select select "690"
click at [857, 293] on select "Select 09:00 AM 09:15 AM 09:30 AM 09:45 AM 10:00 AM 10:15 AM 10:30 AM 10:45 AM …" at bounding box center [926, 290] width 139 height 21
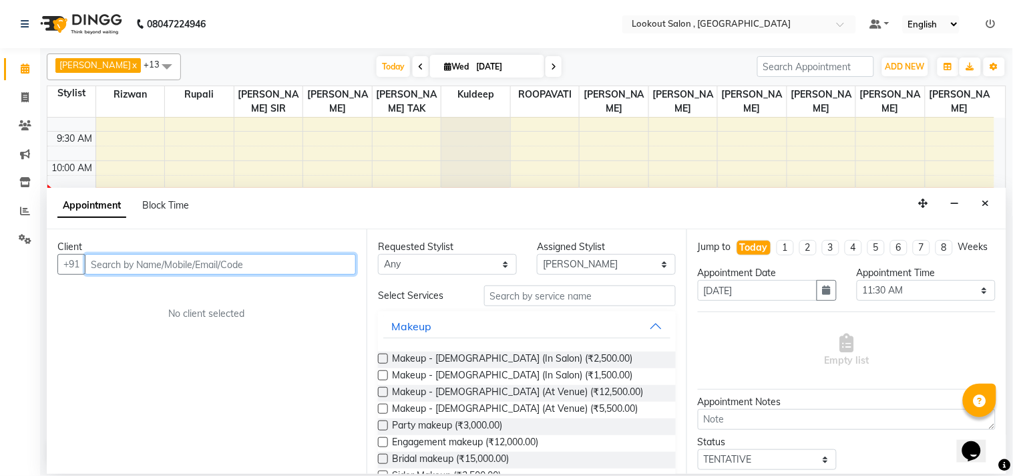
click at [250, 268] on input "text" at bounding box center [220, 264] width 271 height 21
paste input "7506519035"
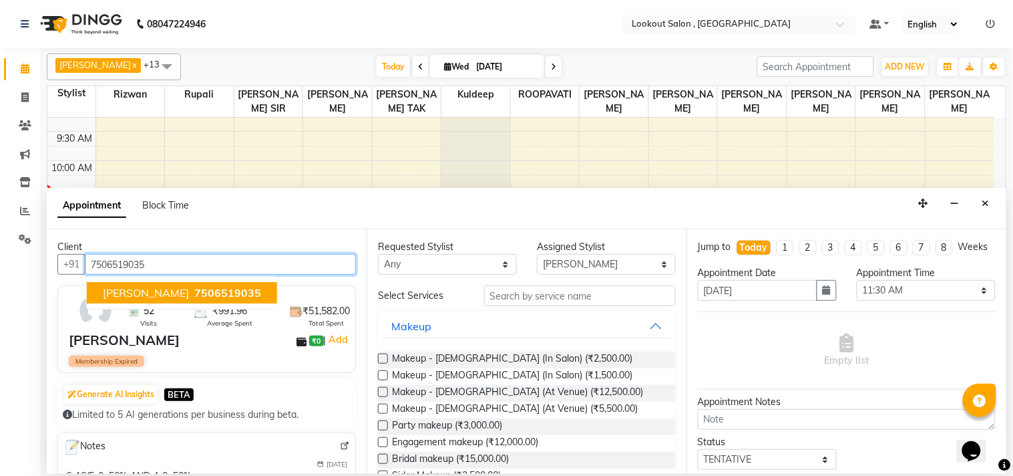
click at [198, 289] on span "7506519035" at bounding box center [227, 292] width 67 height 13
type input "7506519035"
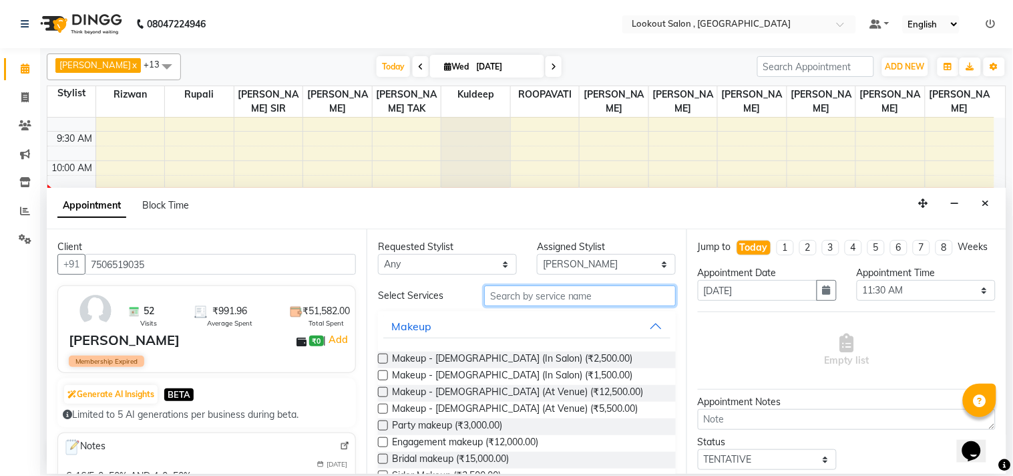
click at [553, 303] on input "text" at bounding box center [580, 295] width 192 height 21
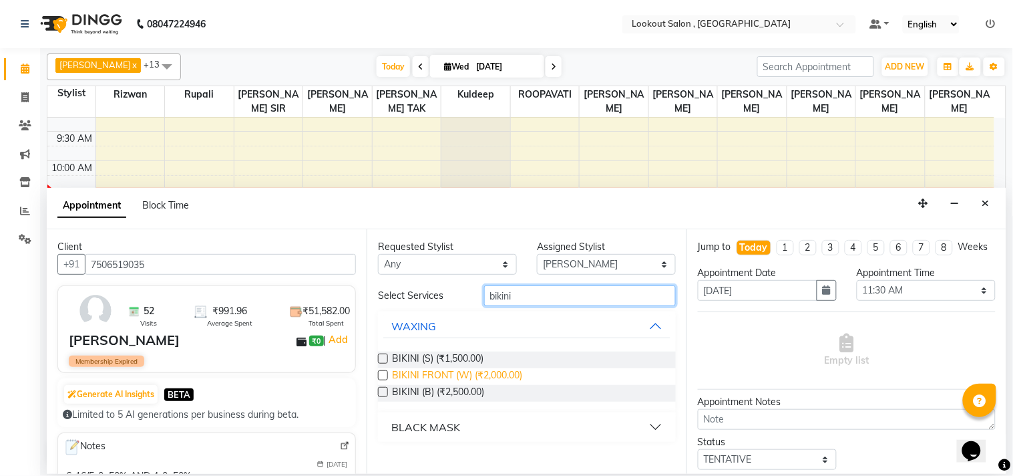
type input "bikini"
click at [443, 372] on span "BIKINI FRONT (W) (₹2,000.00)" at bounding box center [457, 376] width 130 height 17
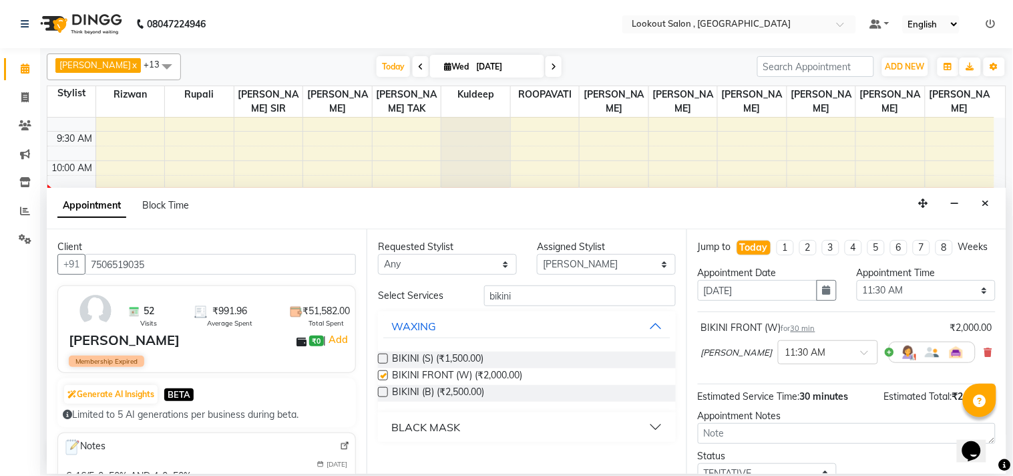
checkbox input "false"
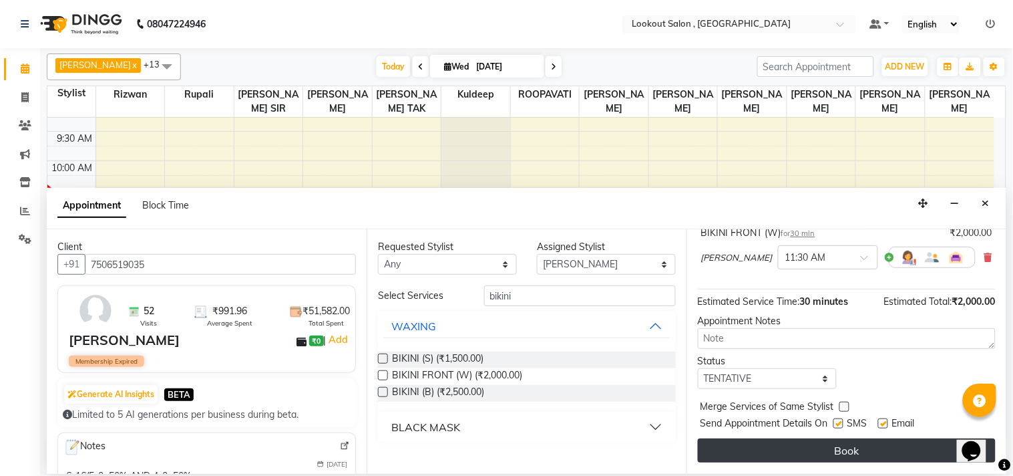
click at [799, 446] on button "Book" at bounding box center [847, 450] width 298 height 24
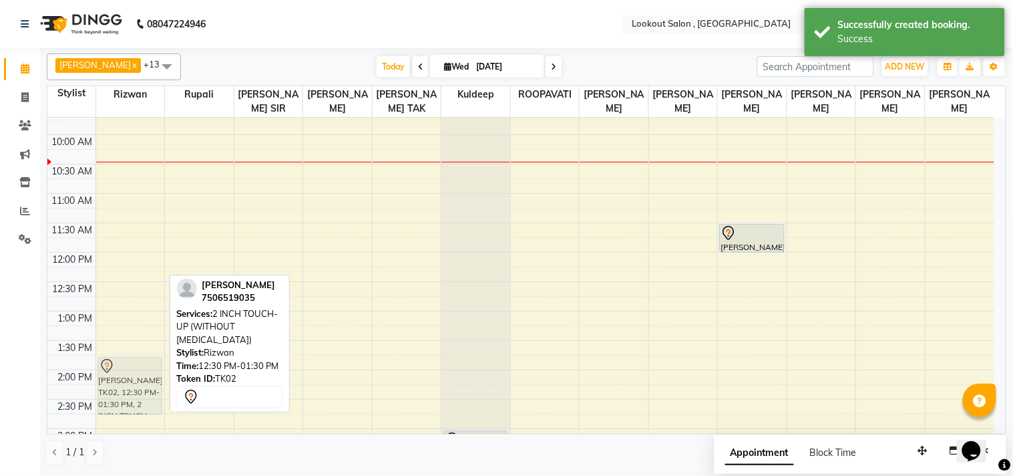
scroll to position [105, 0]
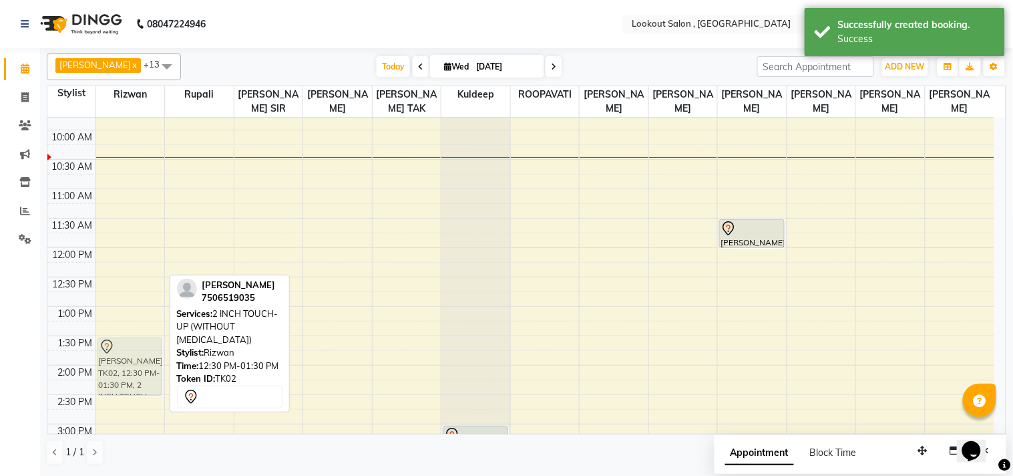
drag, startPoint x: 141, startPoint y: 362, endPoint x: 148, endPoint y: 390, distance: 28.8
click at [148, 390] on div "[PERSON_NAME], TK02, 12:30 PM-01:30 PM, 2 INCH TOUCH-UP (WITHOUT [MEDICAL_DATA]…" at bounding box center [130, 453] width 69 height 881
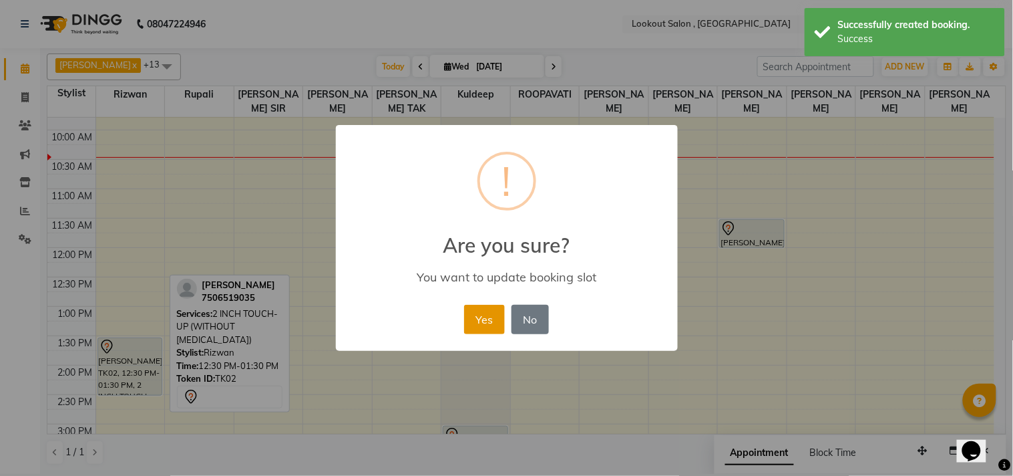
click at [485, 317] on button "Yes" at bounding box center [484, 319] width 41 height 29
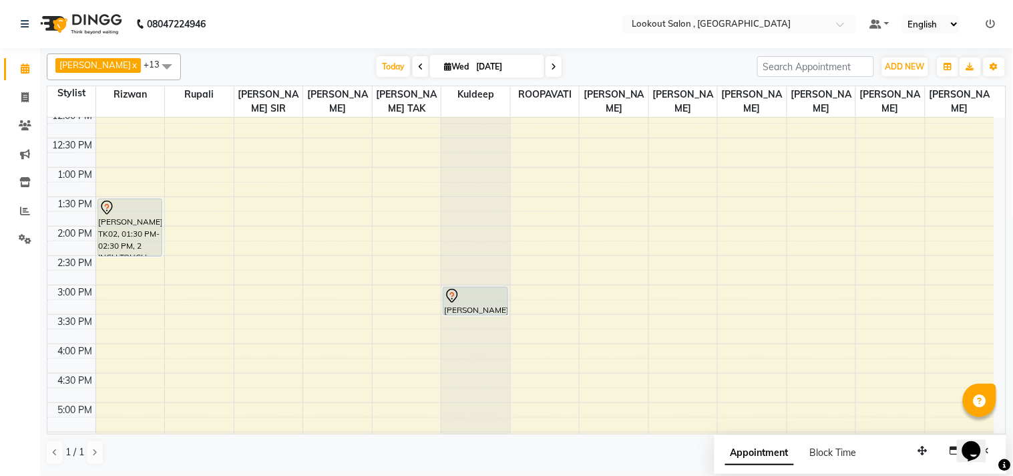
scroll to position [445, 0]
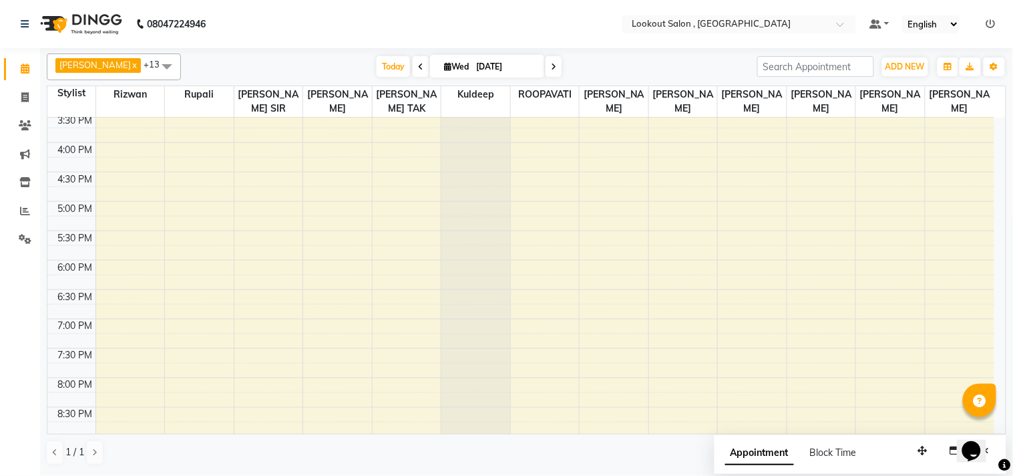
click at [154, 64] on span at bounding box center [167, 65] width 27 height 25
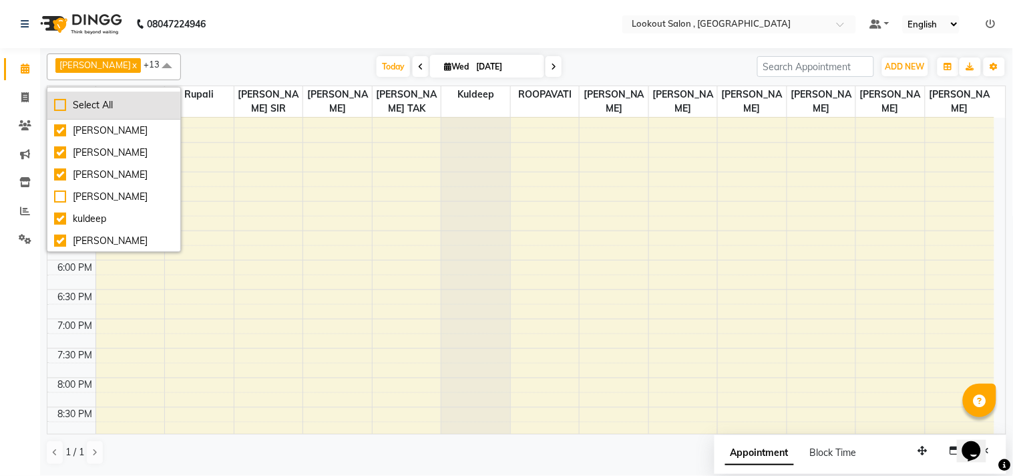
click at [102, 110] on div "Select All" at bounding box center [114, 105] width 120 height 14
checkbox input "true"
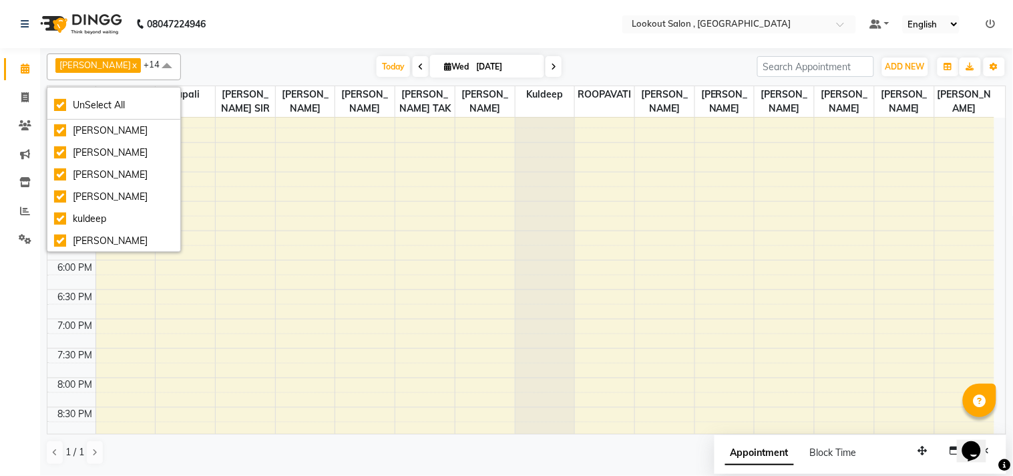
click at [596, 59] on div "[DATE] [DATE]" at bounding box center [469, 67] width 563 height 20
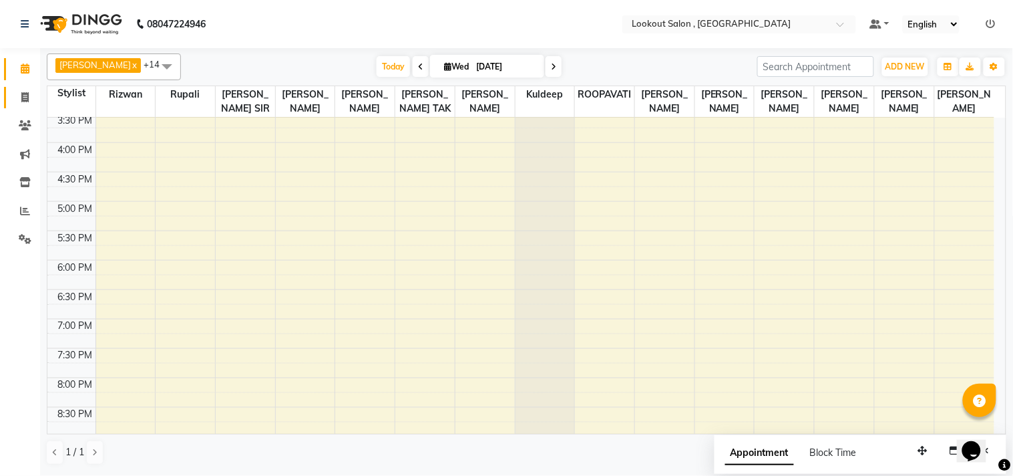
click at [23, 105] on link "Invoice" at bounding box center [20, 98] width 32 height 22
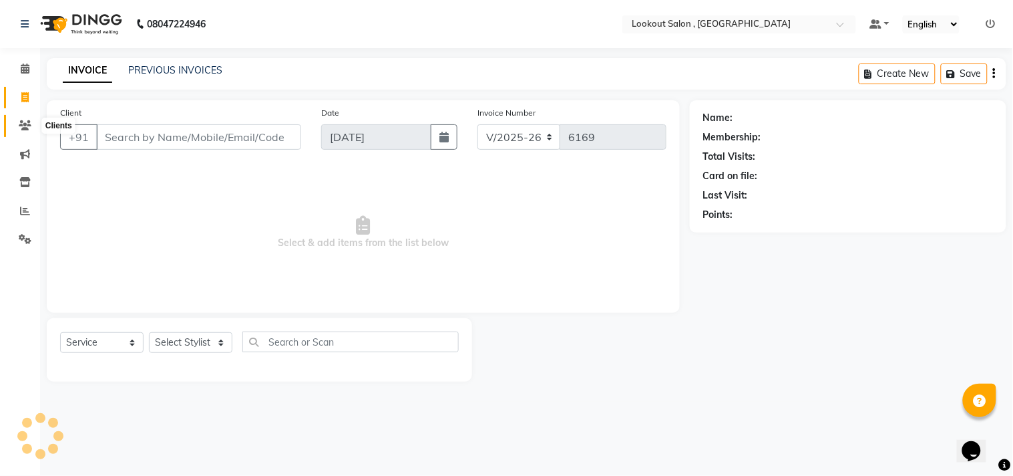
click at [23, 130] on icon at bounding box center [25, 125] width 13 height 10
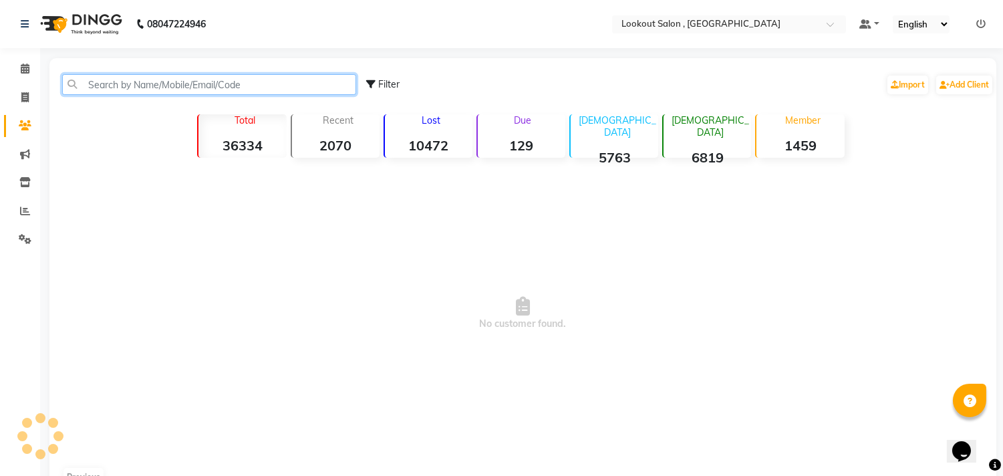
click at [145, 81] on input "text" at bounding box center [209, 84] width 294 height 21
type input "b"
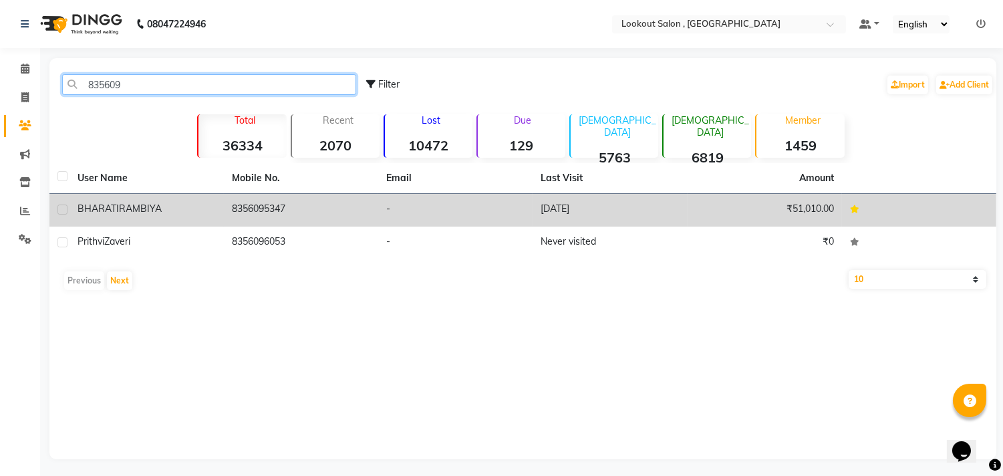
type input "835609"
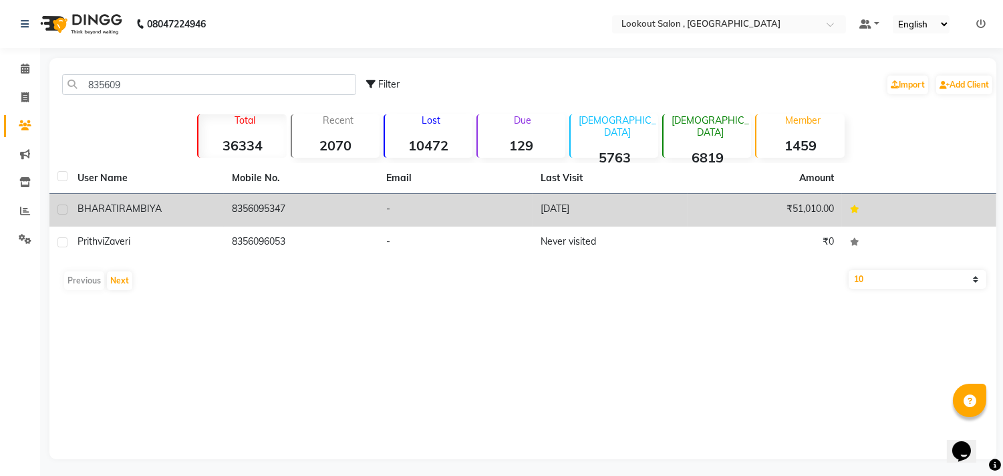
click at [150, 202] on span "RAMBIYA" at bounding box center [140, 208] width 43 height 12
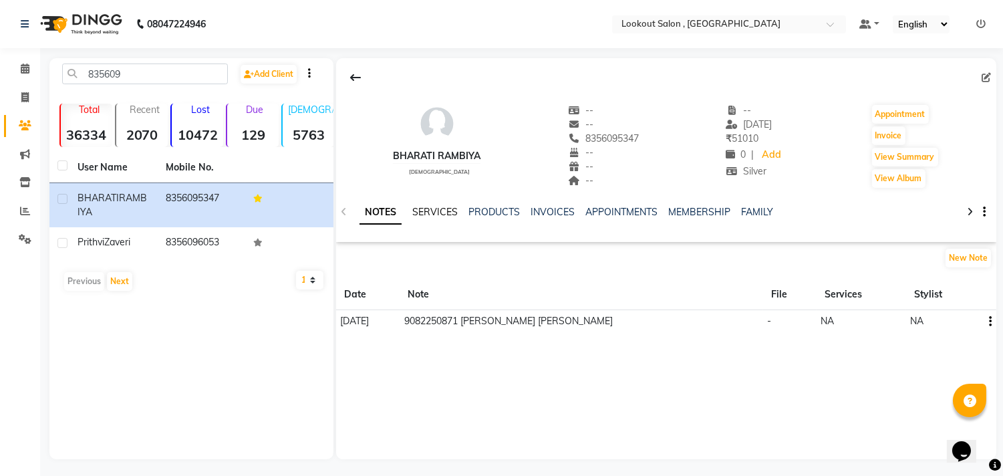
click at [433, 208] on link "SERVICES" at bounding box center [434, 212] width 45 height 12
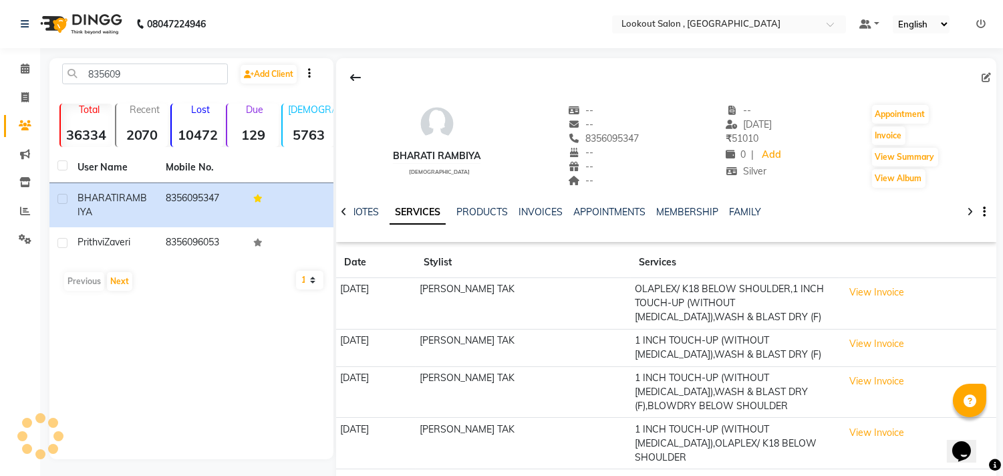
click at [607, 144] on div "8356095347" at bounding box center [603, 139] width 71 height 14
copy span "8356095347"
click at [17, 67] on span at bounding box center [24, 68] width 23 height 15
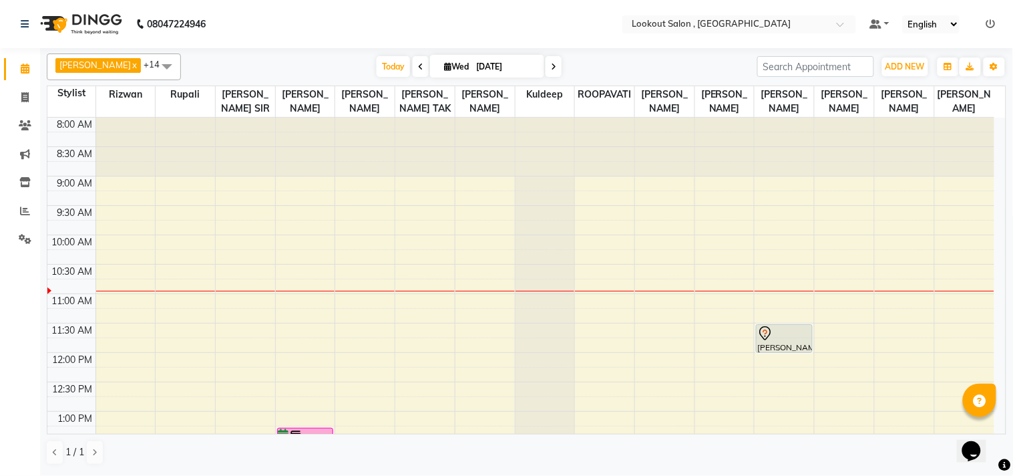
click at [546, 71] on span at bounding box center [554, 66] width 16 height 21
type input "[DATE]"
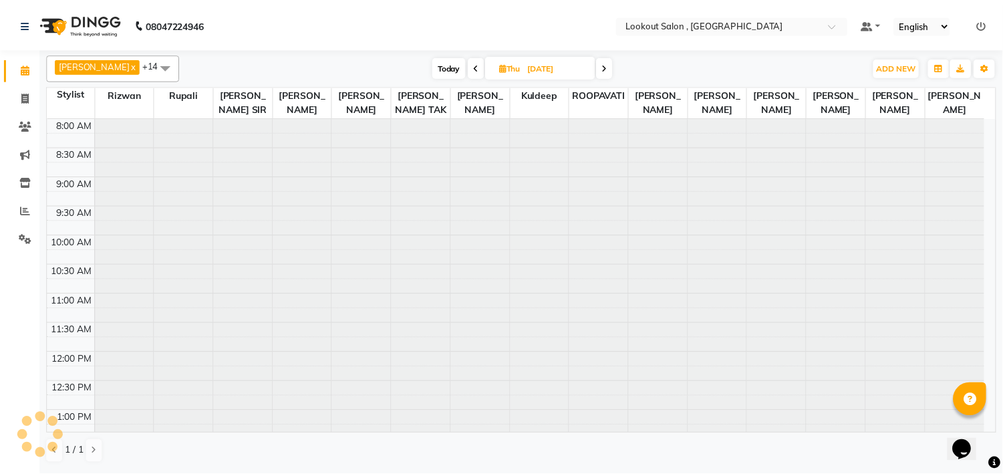
scroll to position [118, 0]
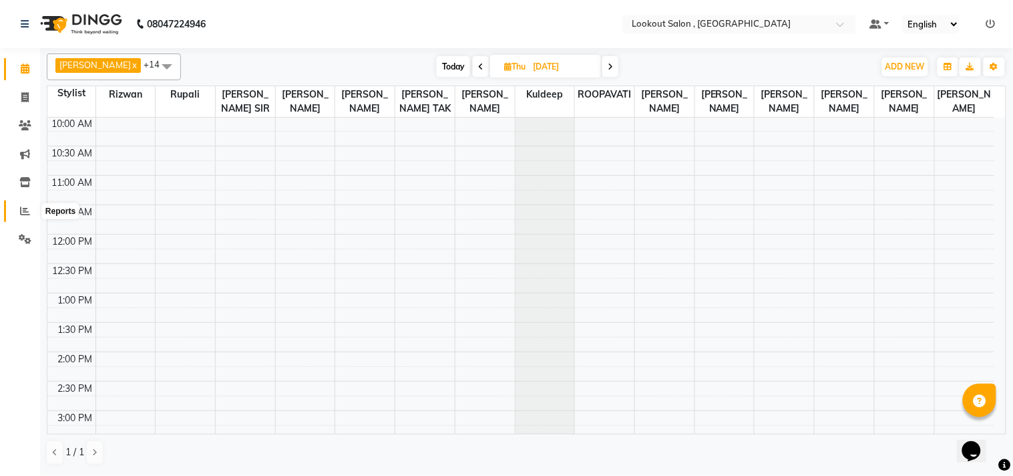
click at [23, 214] on icon at bounding box center [25, 211] width 10 height 10
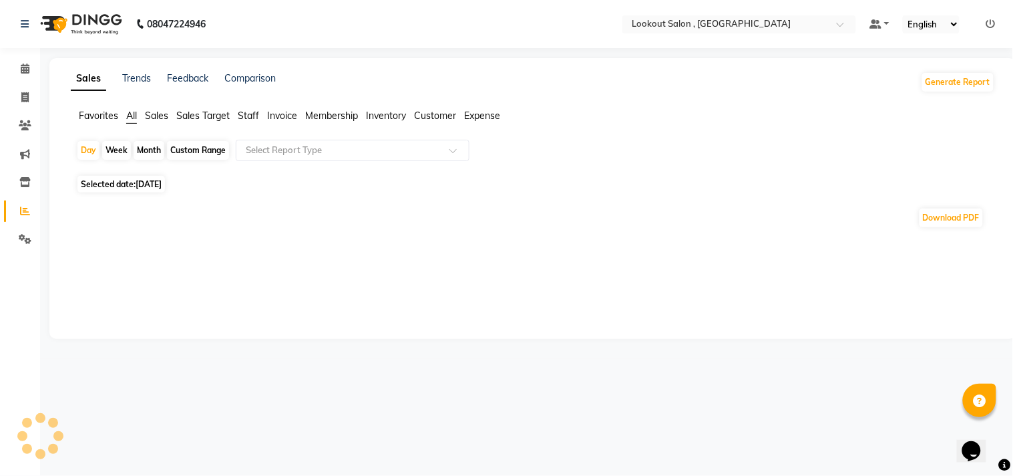
click at [250, 118] on span "Staff" at bounding box center [248, 116] width 21 height 12
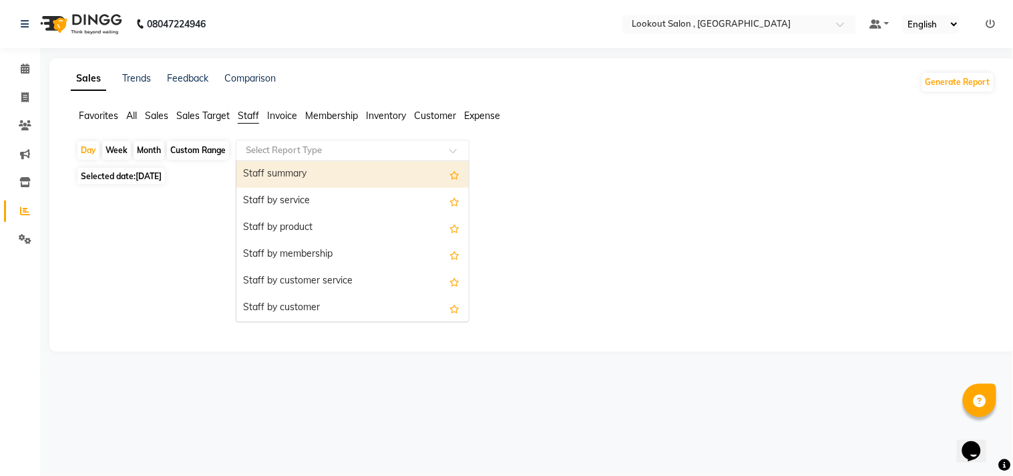
click at [275, 152] on input "text" at bounding box center [339, 150] width 192 height 13
click at [136, 172] on span "Selected date: [DATE]" at bounding box center [121, 176] width 88 height 17
select select "9"
select select "2025"
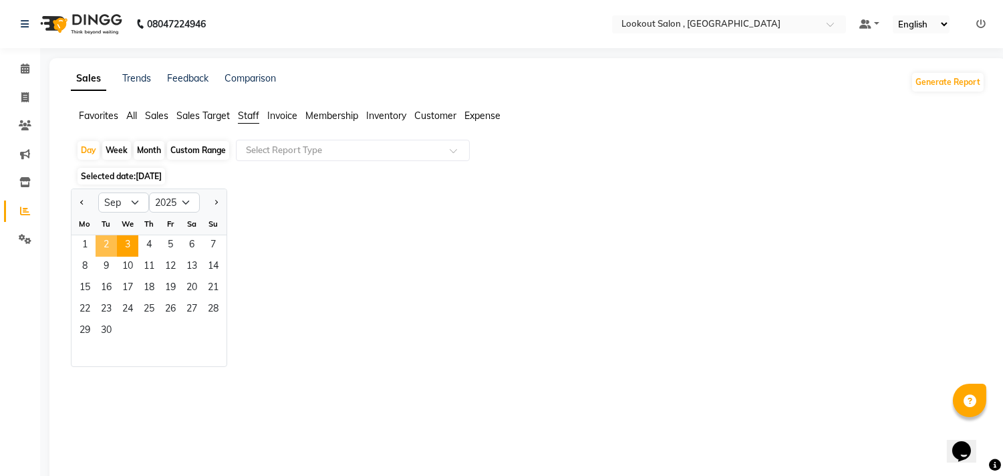
click at [107, 242] on span "2" at bounding box center [106, 245] width 21 height 21
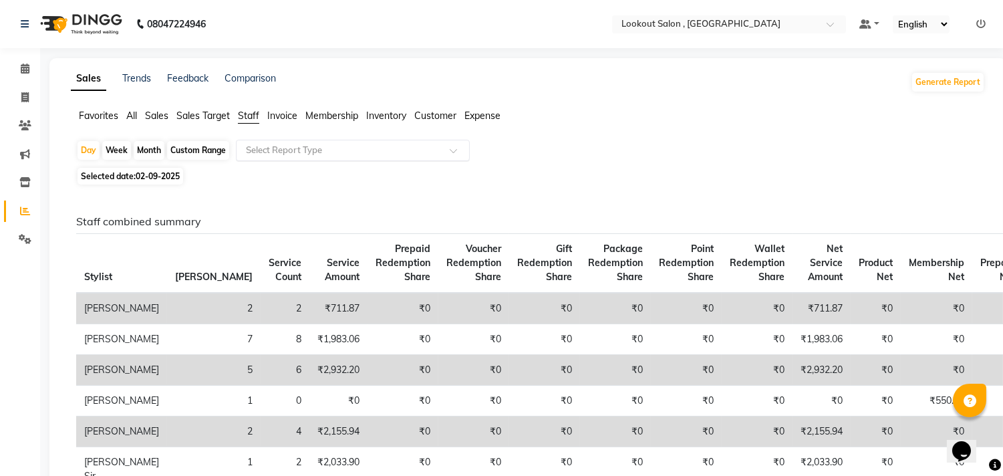
click at [284, 154] on input "text" at bounding box center [339, 150] width 192 height 13
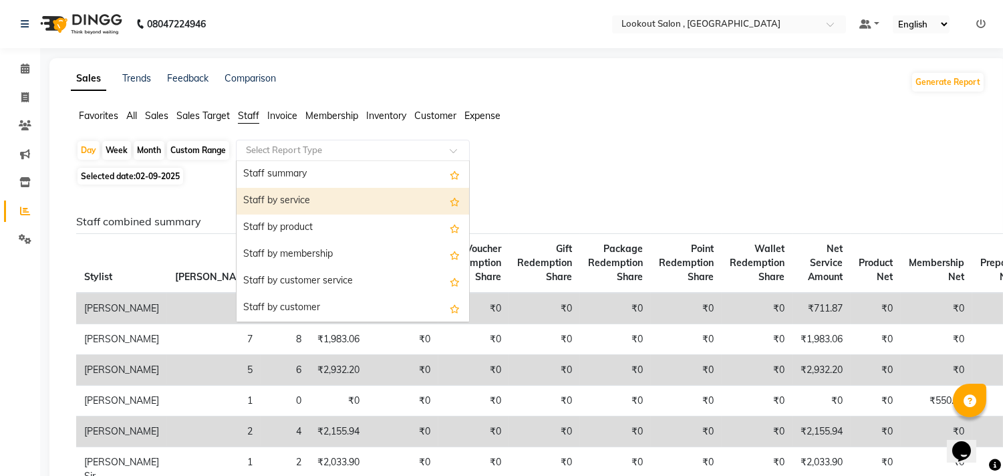
click at [301, 197] on div "Staff by service" at bounding box center [352, 201] width 232 height 27
select select "full_report"
select select "csv"
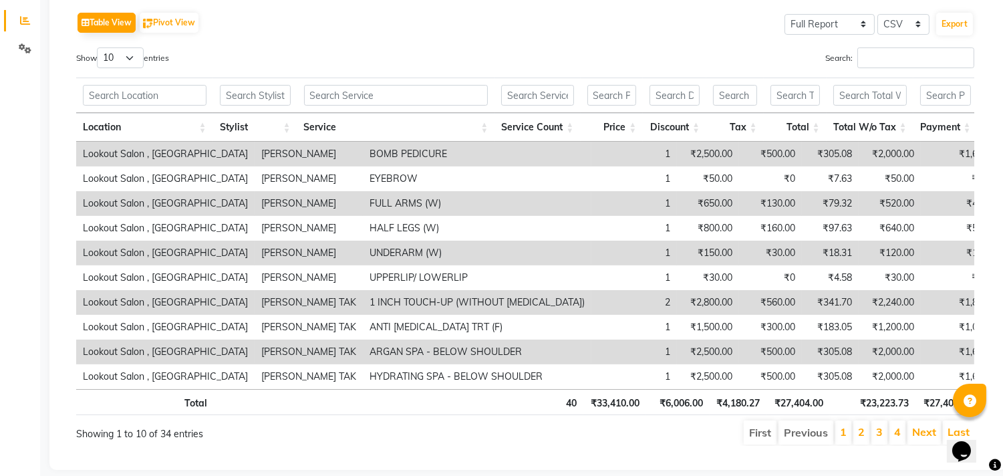
scroll to position [227, 0]
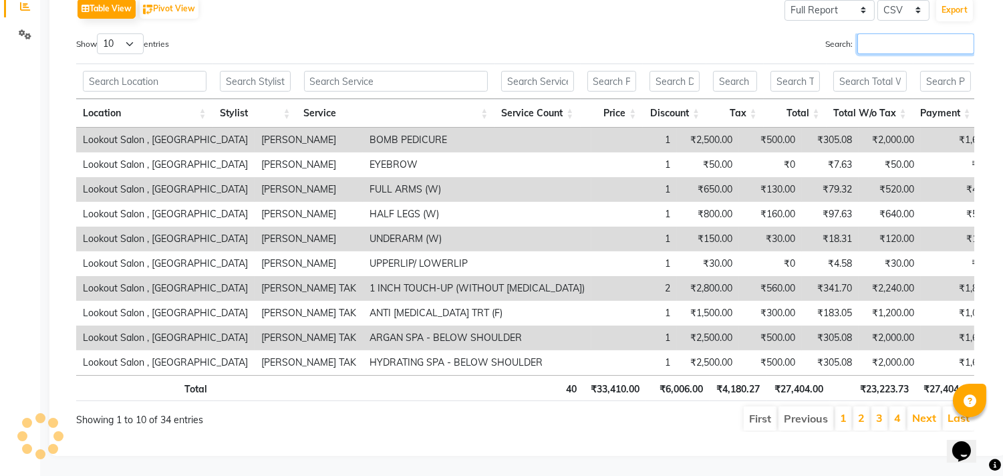
click at [883, 33] on input "Search:" at bounding box center [915, 43] width 117 height 21
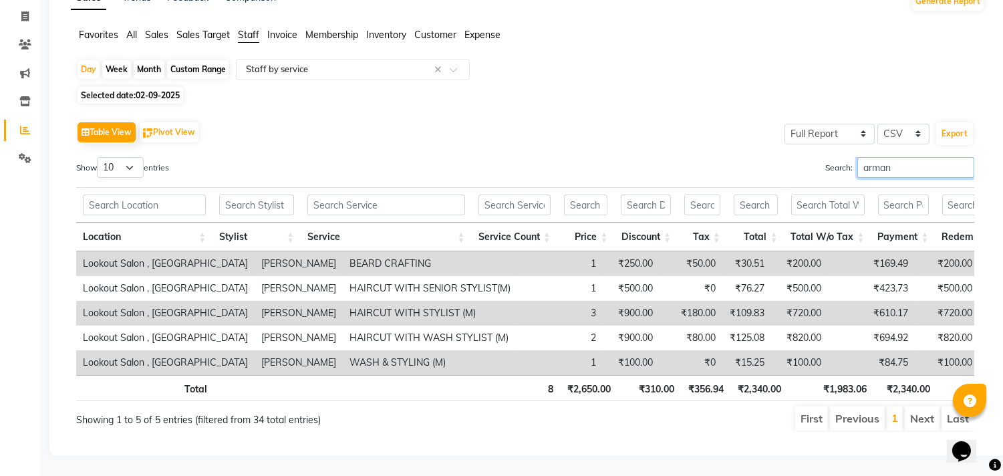
scroll to position [104, 0]
type input "arman"
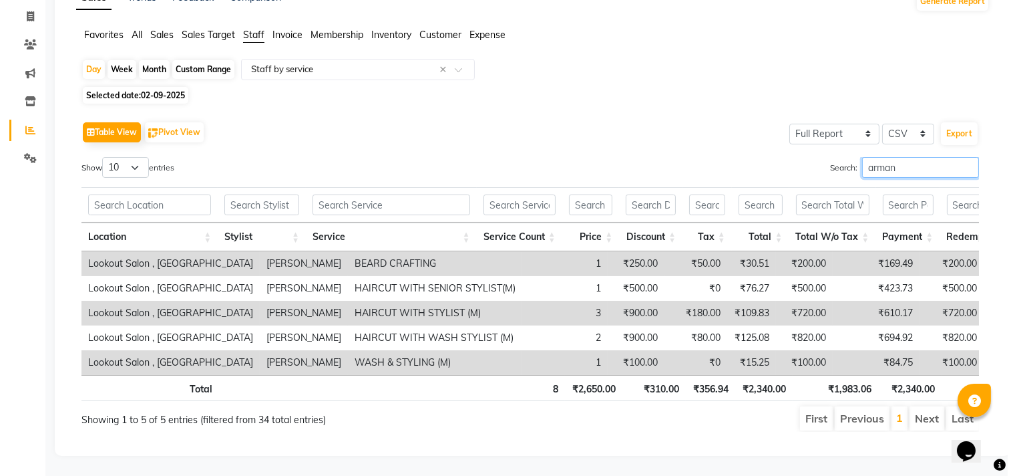
scroll to position [0, 0]
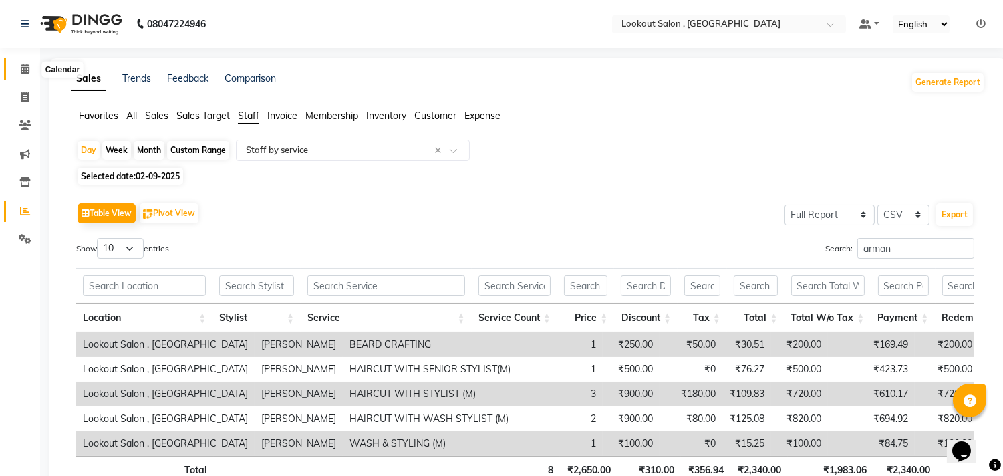
click at [23, 73] on icon at bounding box center [25, 68] width 9 height 10
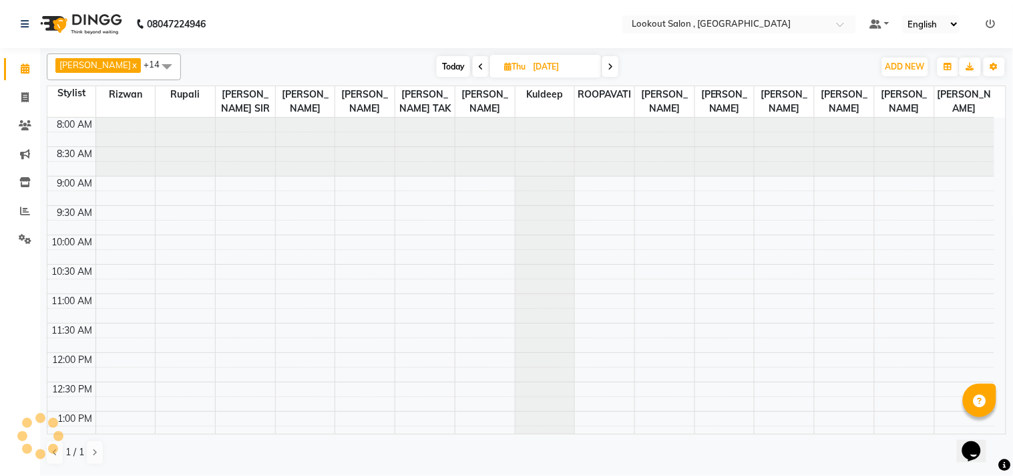
click at [437, 72] on span "Today" at bounding box center [453, 66] width 33 height 21
type input "[DATE]"
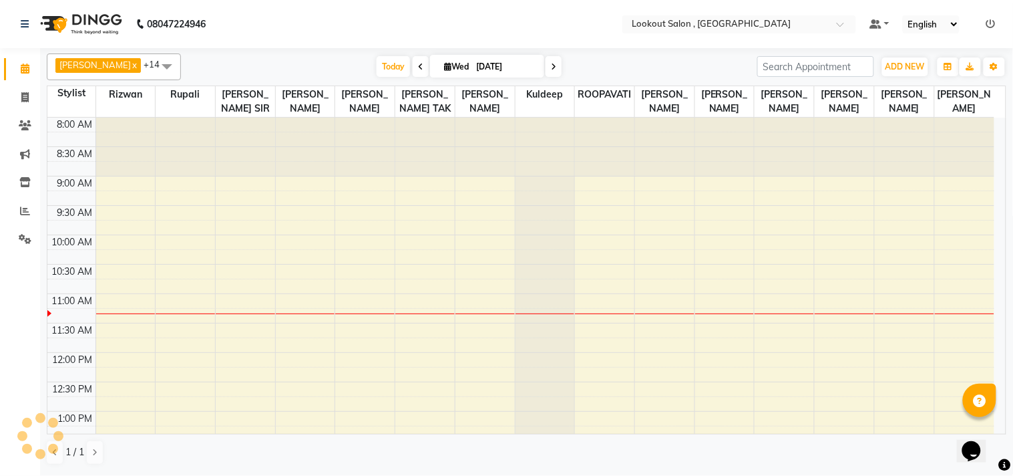
scroll to position [177, 0]
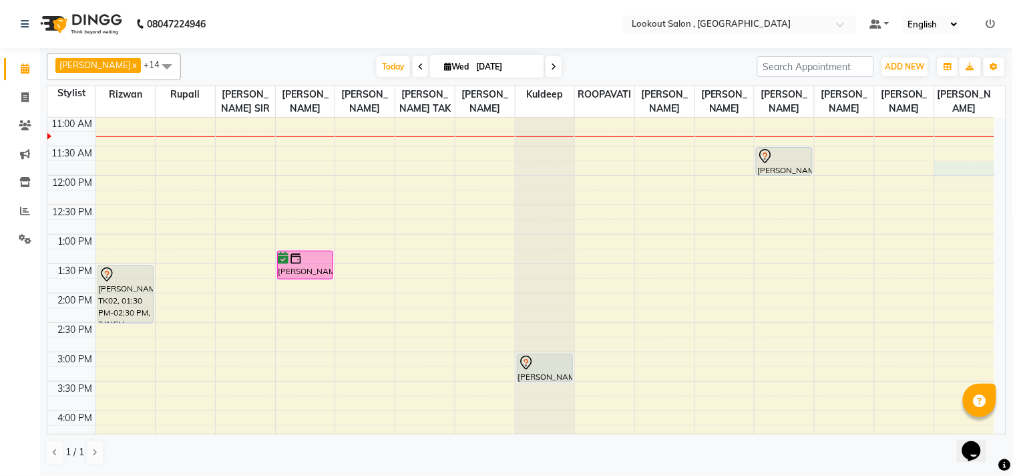
click at [945, 176] on div "8:00 AM 8:30 AM 9:00 AM 9:30 AM 10:00 AM 10:30 AM 11:00 AM 11:30 AM 12:00 PM 12…" at bounding box center [520, 381] width 947 height 881
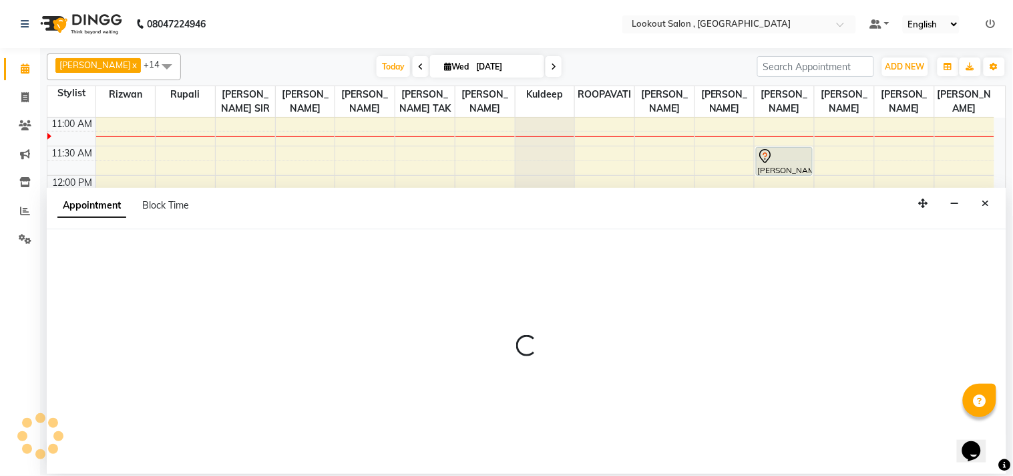
select select "88368"
select select "tentative"
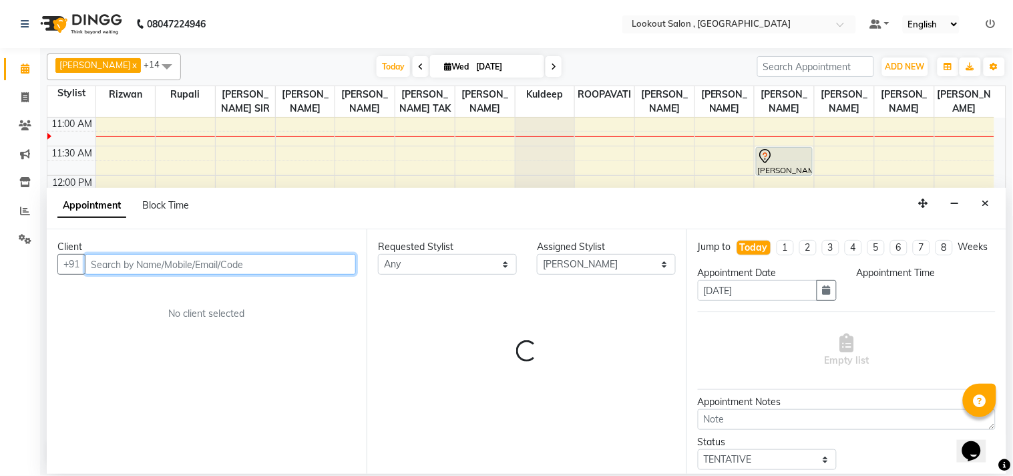
select select "705"
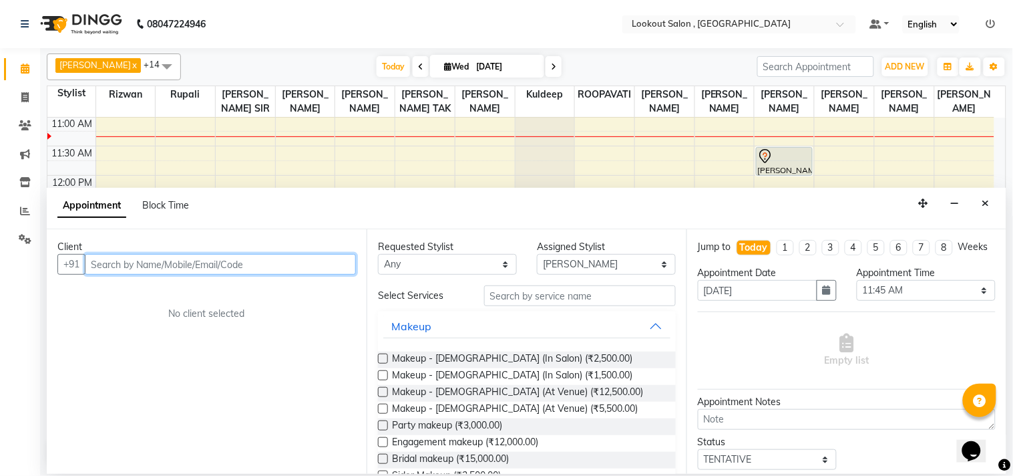
click at [197, 263] on input "text" at bounding box center [220, 264] width 271 height 21
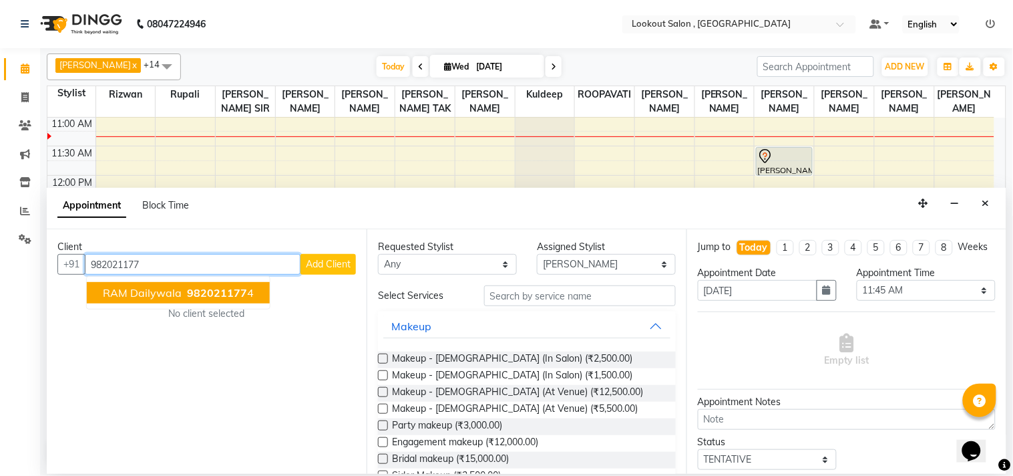
click at [156, 291] on span "RAM dailywala" at bounding box center [142, 292] width 79 height 13
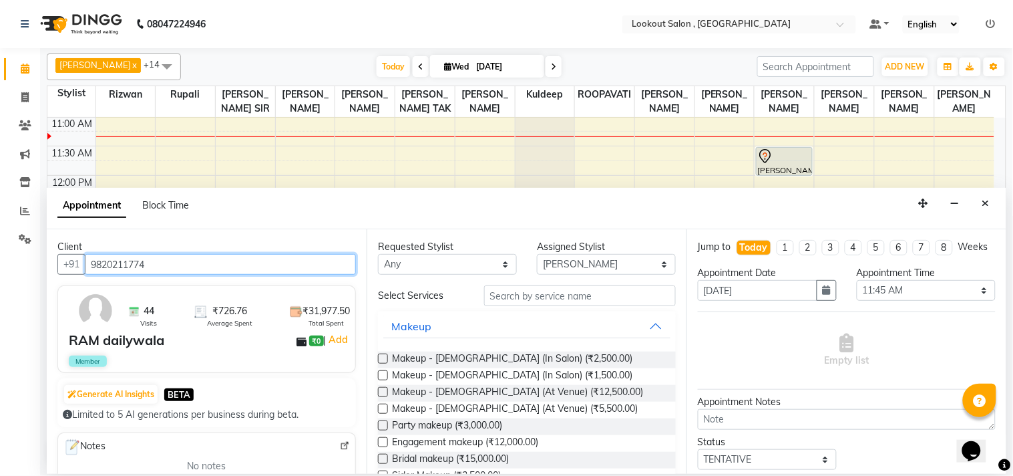
type input "9820211774"
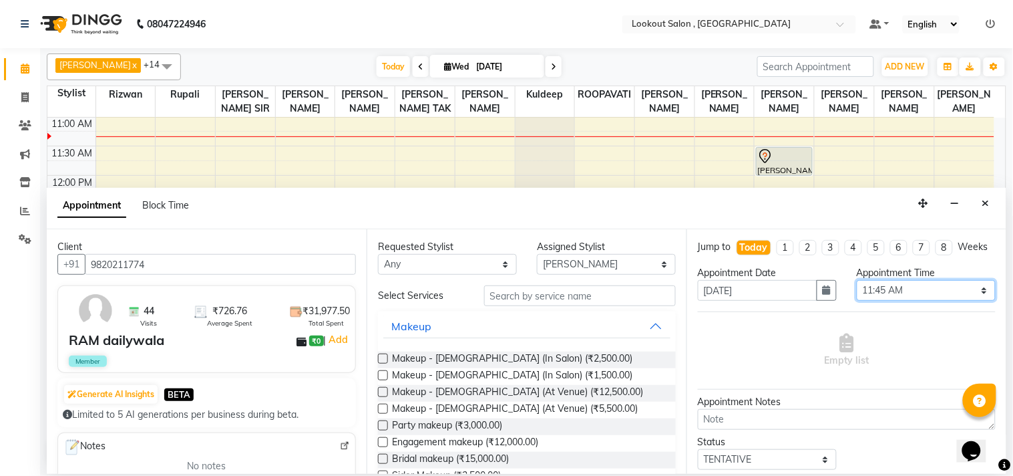
click at [890, 292] on select "Select 09:00 AM 09:15 AM 09:30 AM 09:45 AM 10:00 AM 10:15 AM 10:30 AM 10:45 AM …" at bounding box center [926, 290] width 139 height 21
select select "675"
click at [857, 293] on select "Select 09:00 AM 09:15 AM 09:30 AM 09:45 AM 10:00 AM 10:15 AM 10:30 AM 10:45 AM …" at bounding box center [926, 290] width 139 height 21
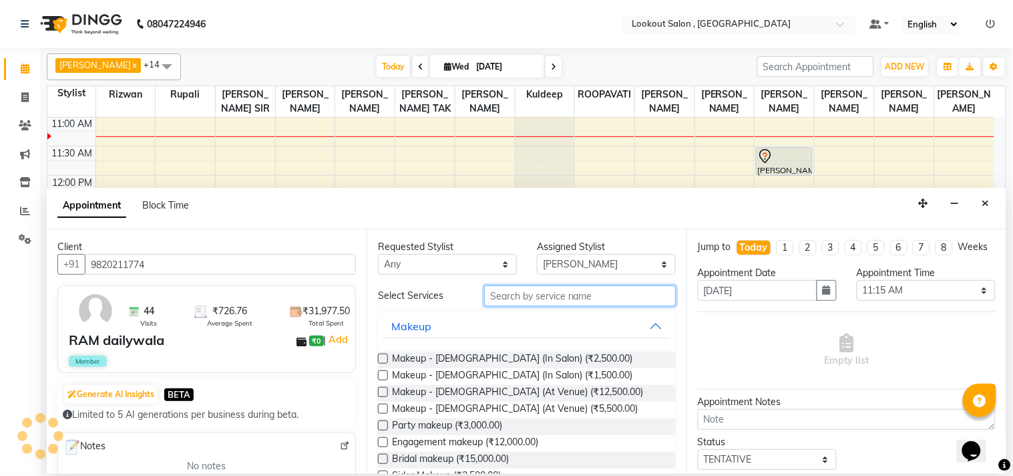
click at [518, 304] on input "text" at bounding box center [580, 295] width 192 height 21
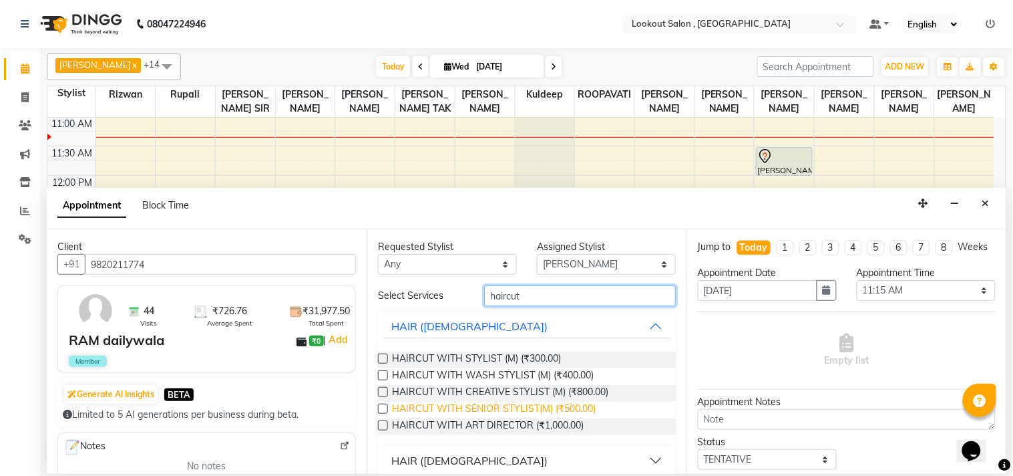
type input "haircut"
click at [495, 409] on span "HAIRCUT WITH SENIOR STYLIST(M) (₹500.00)" at bounding box center [494, 409] width 204 height 17
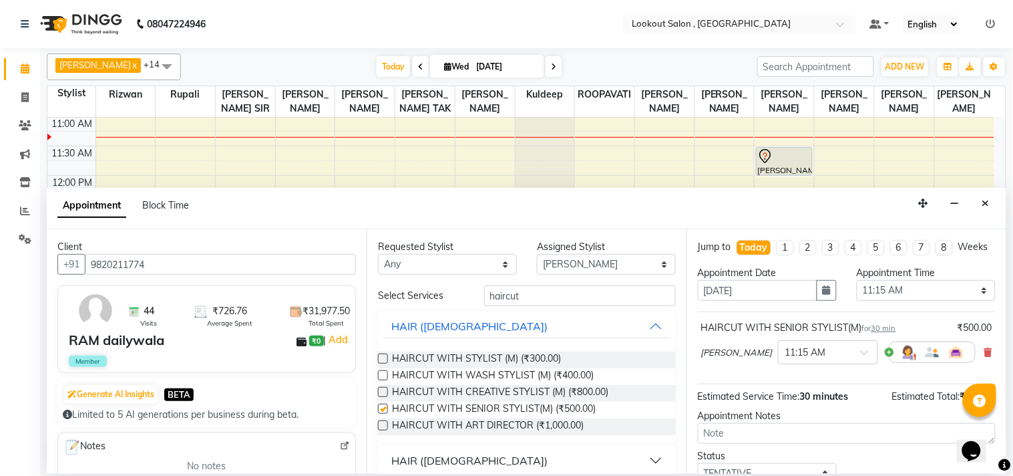
checkbox input "false"
click at [526, 298] on input "haircut" at bounding box center [580, 295] width 192 height 21
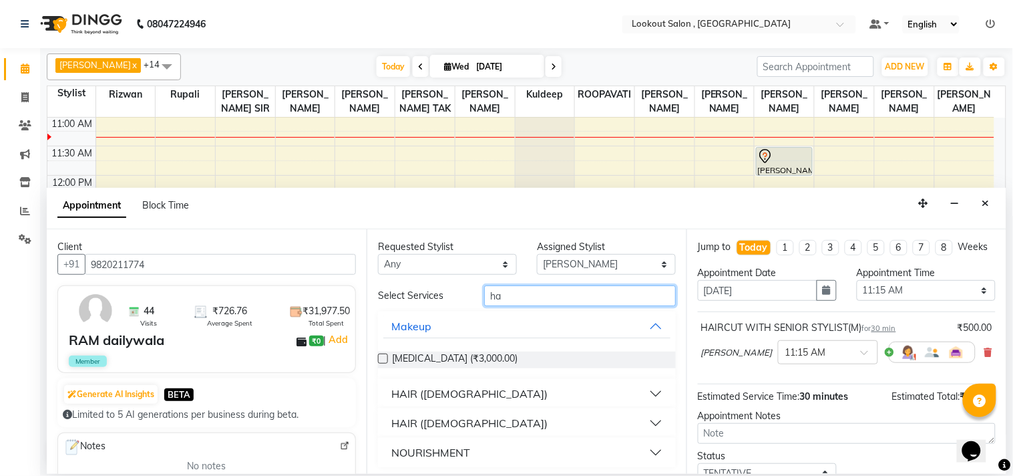
type input "h"
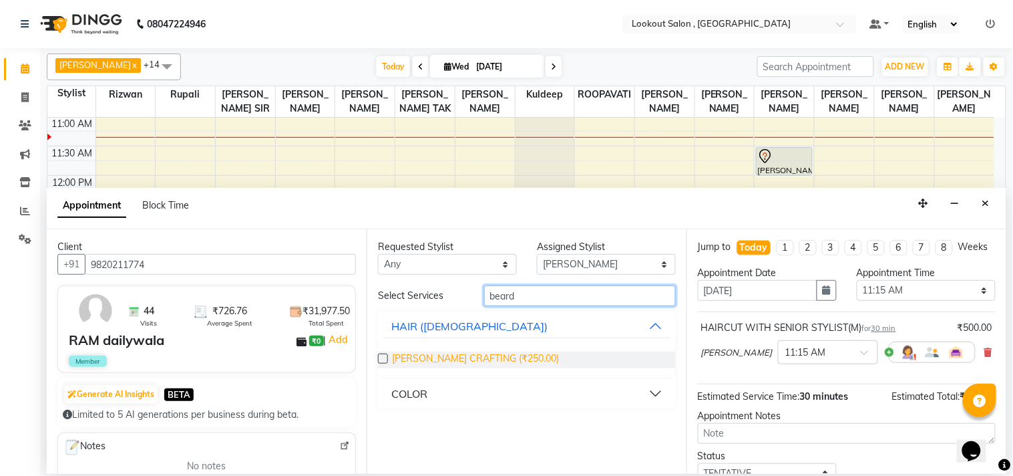
type input "beard"
click at [454, 359] on span "[PERSON_NAME] CRAFTING (₹250.00)" at bounding box center [475, 359] width 167 height 17
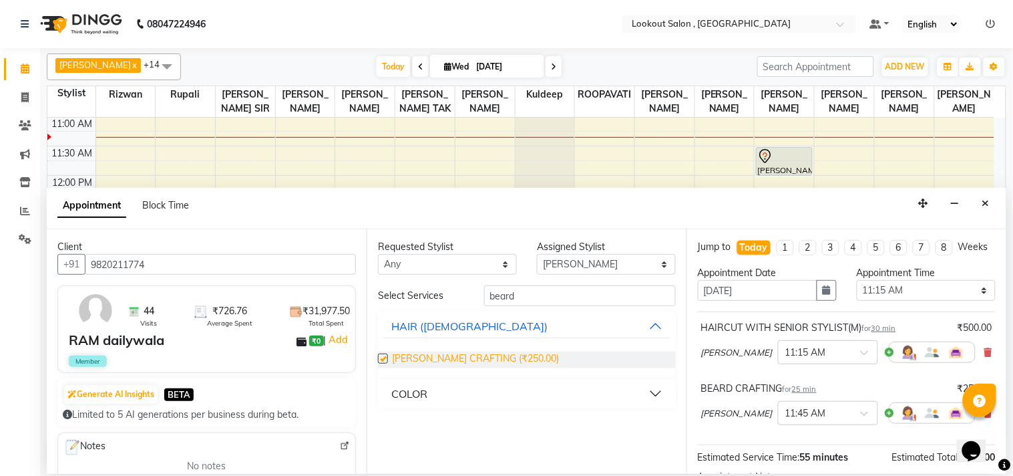
checkbox input "false"
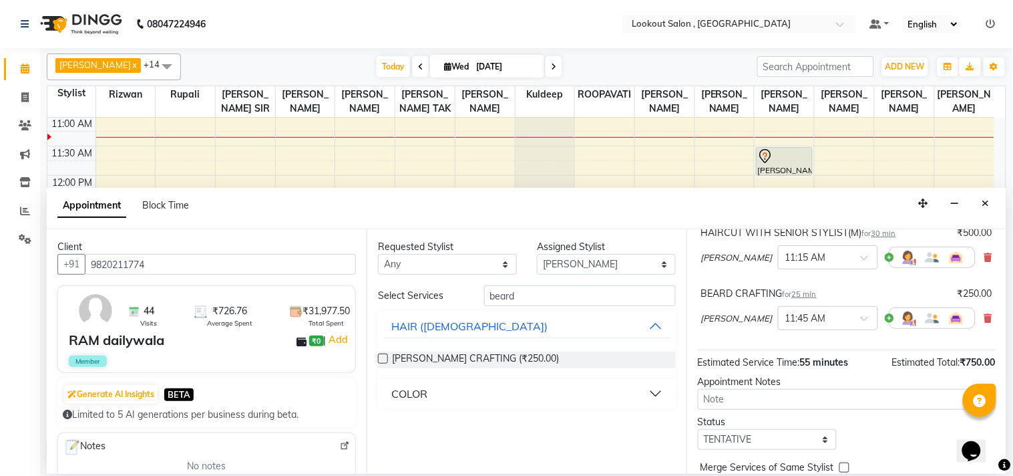
scroll to position [172, 0]
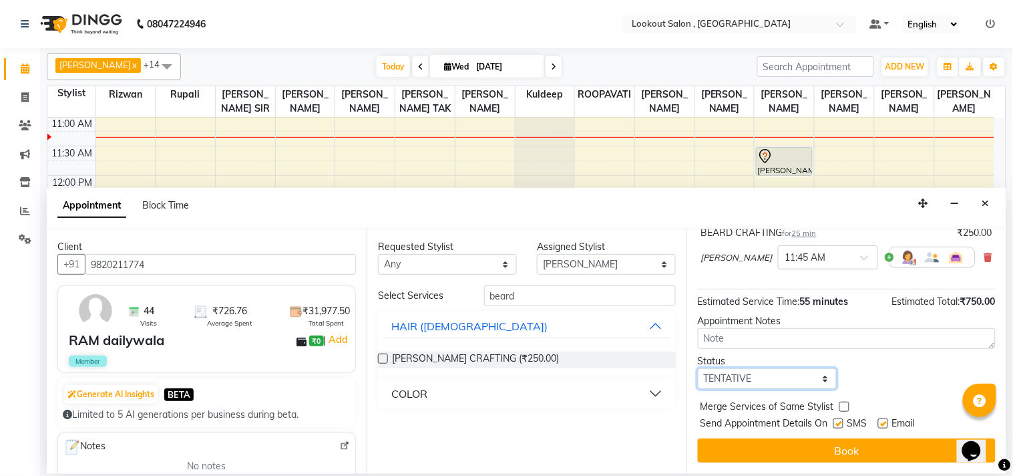
click at [756, 378] on select "Select TENTATIVE CONFIRM CHECK-IN UPCOMING" at bounding box center [767, 378] width 139 height 21
select select "confirm booking"
click at [698, 369] on select "Select TENTATIVE CONFIRM CHECK-IN UPCOMING" at bounding box center [767, 378] width 139 height 21
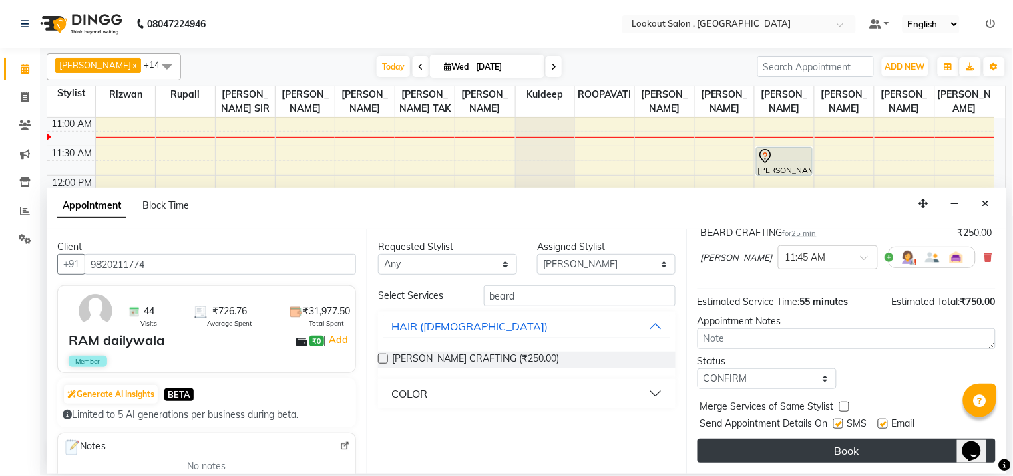
click at [751, 450] on button "Book" at bounding box center [847, 450] width 298 height 24
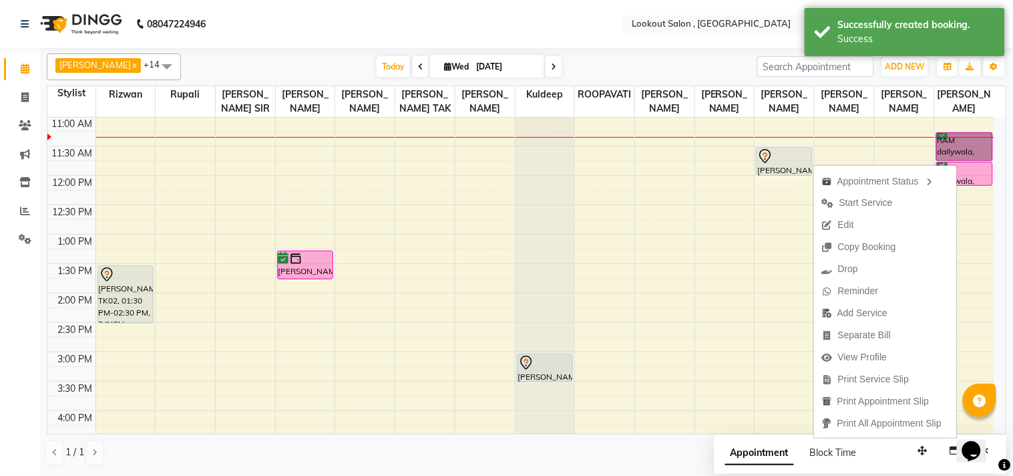
click at [741, 265] on div "8:00 AM 8:30 AM 9:00 AM 9:30 AM 10:00 AM 10:30 AM 11:00 AM 11:30 AM 12:00 PM 12…" at bounding box center [520, 381] width 947 height 881
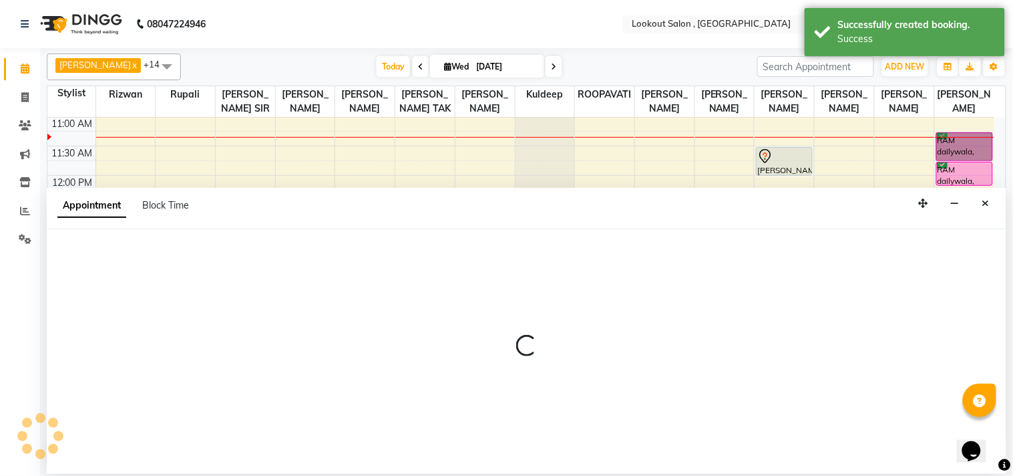
select select "43261"
select select "tentative"
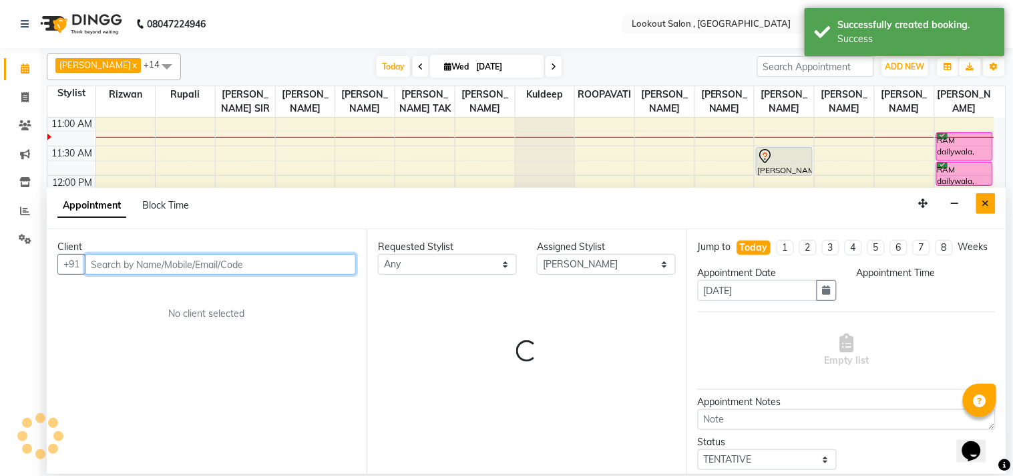
select select "795"
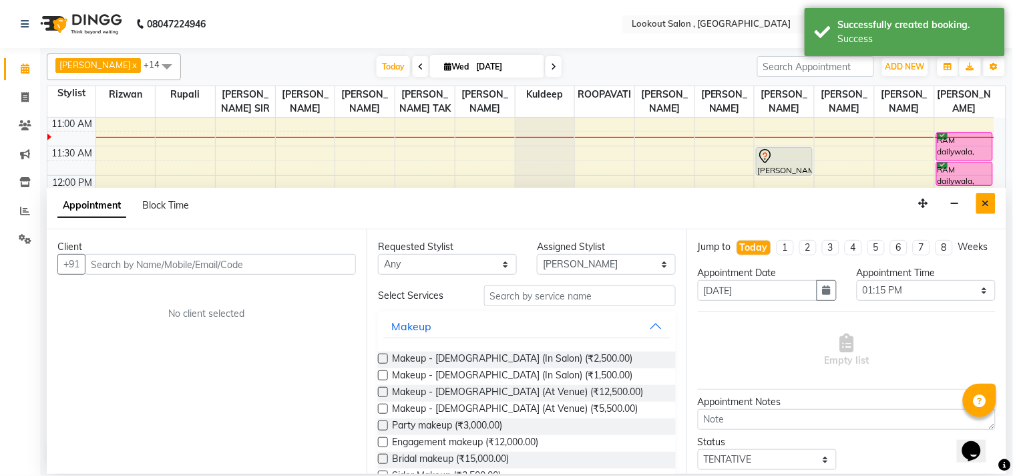
click at [989, 204] on icon "Close" at bounding box center [986, 202] width 7 height 9
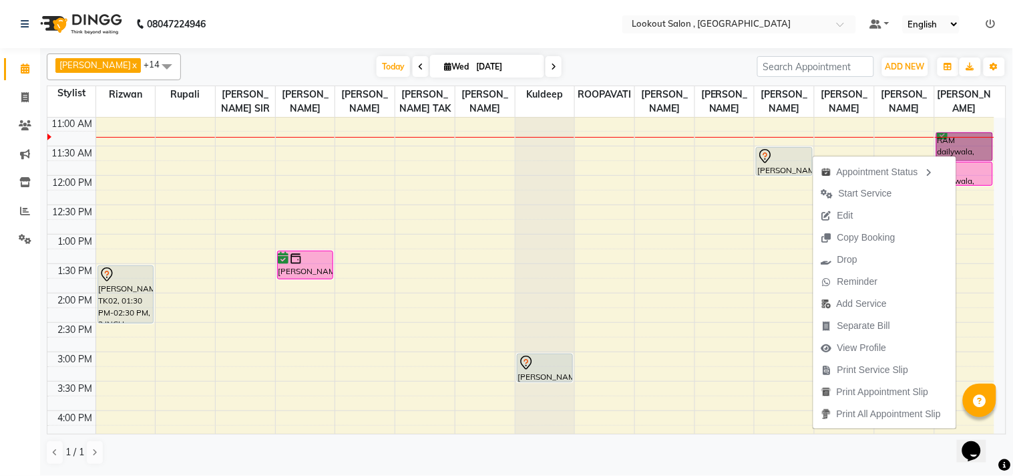
click at [760, 336] on div "8:00 AM 8:30 AM 9:00 AM 9:30 AM 10:00 AM 10:30 AM 11:00 AM 11:30 AM 12:00 PM 12…" at bounding box center [520, 381] width 947 height 881
select select "48095"
select select "tentative"
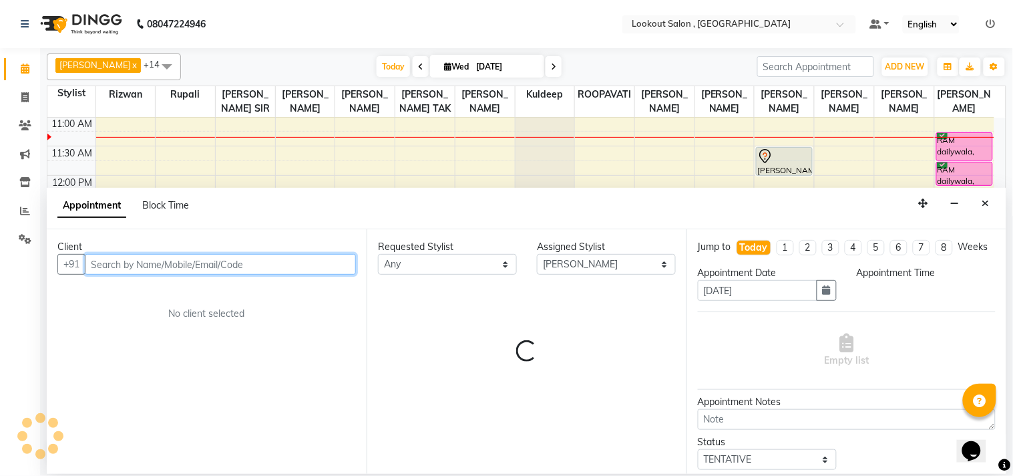
select select "855"
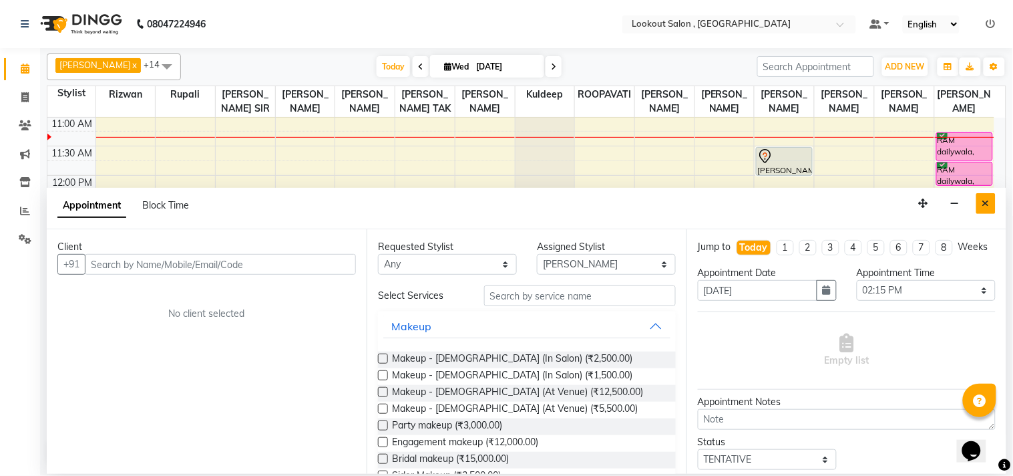
click at [991, 200] on button "Close" at bounding box center [986, 203] width 19 height 21
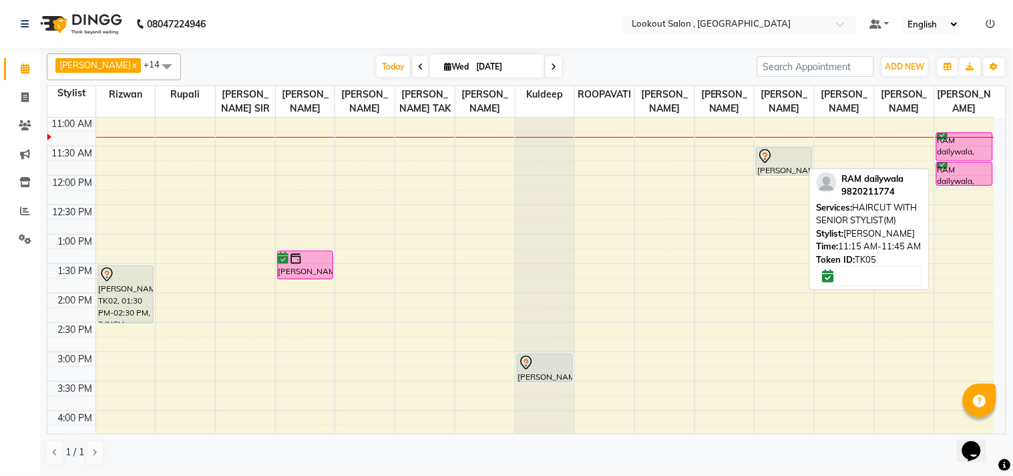
click at [984, 152] on div "RAM dailywala, TK05, 11:15 AM-11:45 AM, HAIRCUT WITH SENIOR STYLIST(M)" at bounding box center [964, 146] width 55 height 27
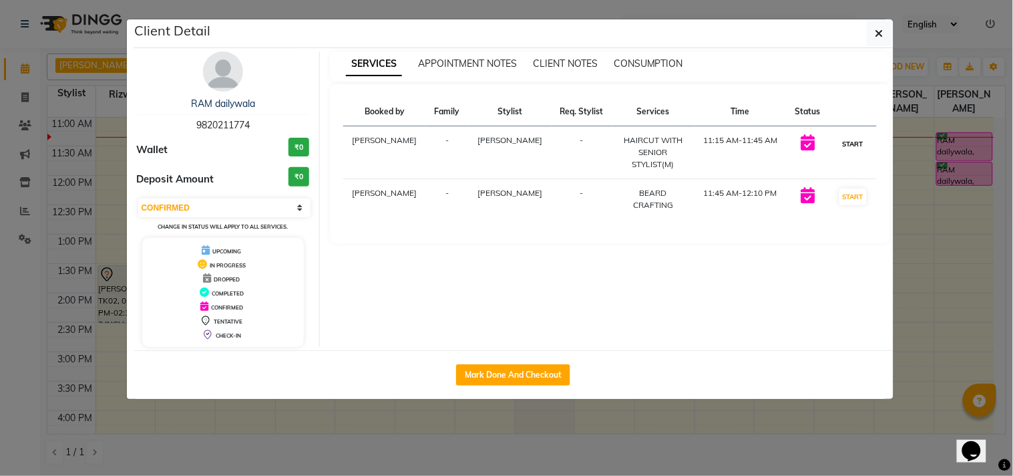
click at [862, 152] on button "START" at bounding box center [853, 144] width 27 height 17
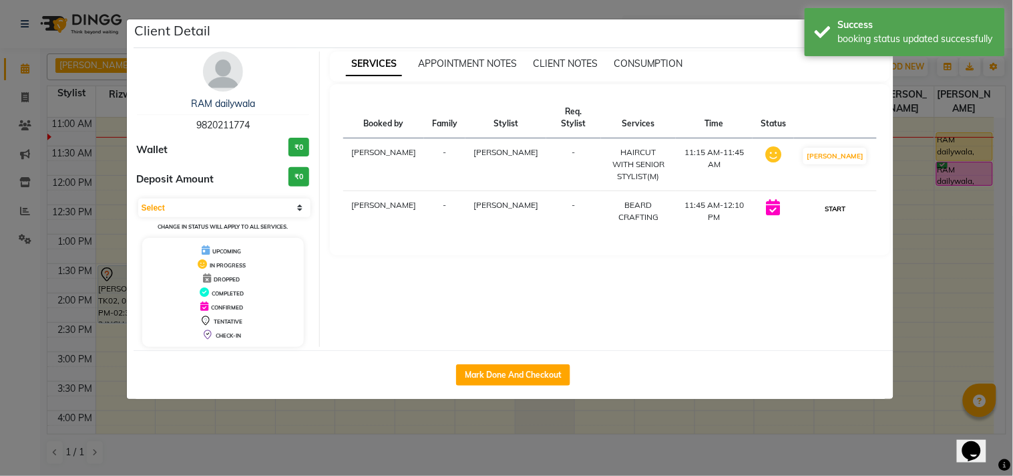
click at [849, 202] on button "START" at bounding box center [835, 208] width 27 height 17
select select "1"
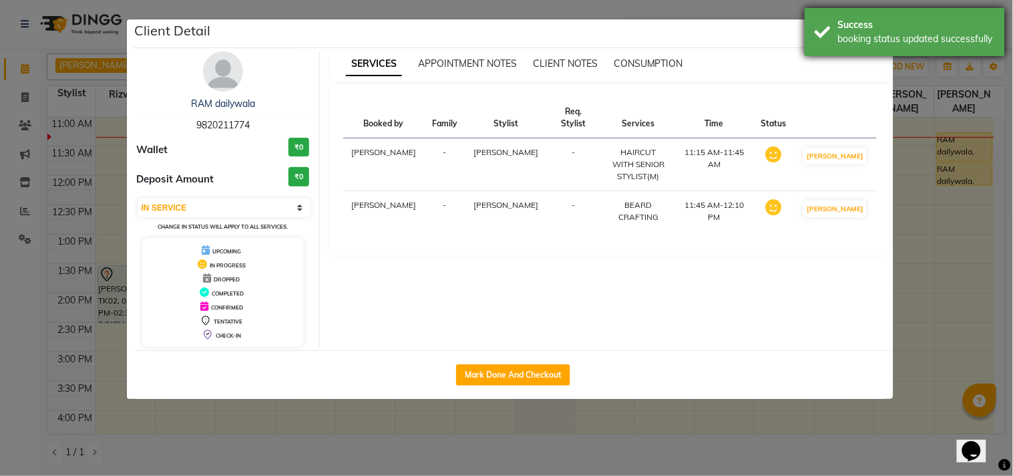
click at [880, 35] on div "booking status updated successfully" at bounding box center [916, 39] width 157 height 14
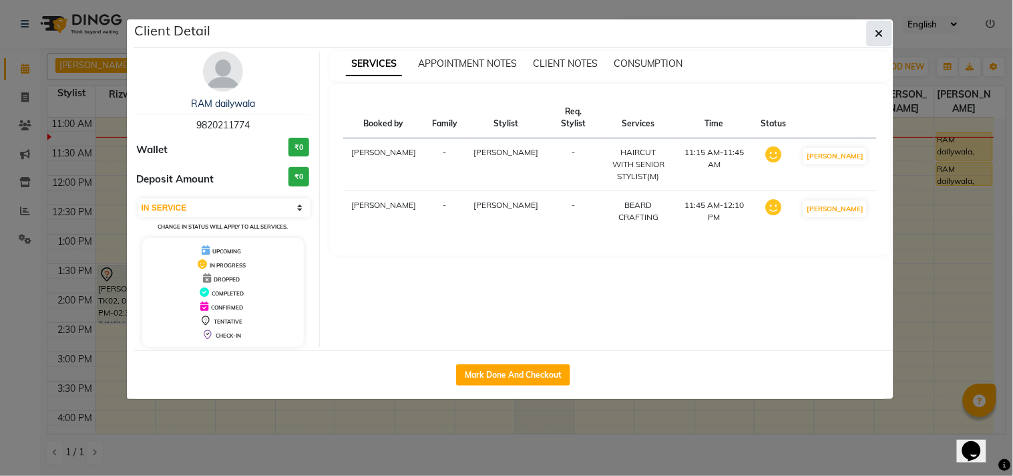
click at [877, 30] on icon "button" at bounding box center [880, 33] width 8 height 11
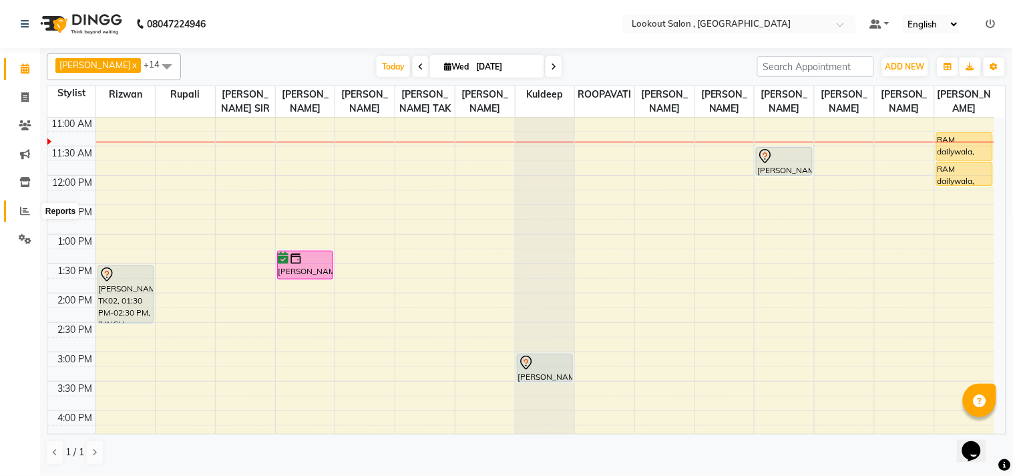
click at [13, 209] on span at bounding box center [24, 211] width 23 height 15
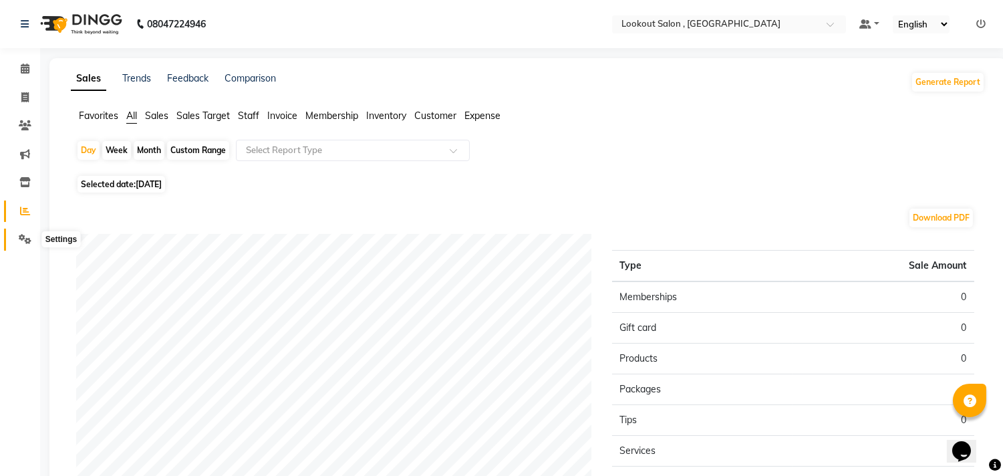
click at [29, 234] on icon at bounding box center [25, 239] width 13 height 10
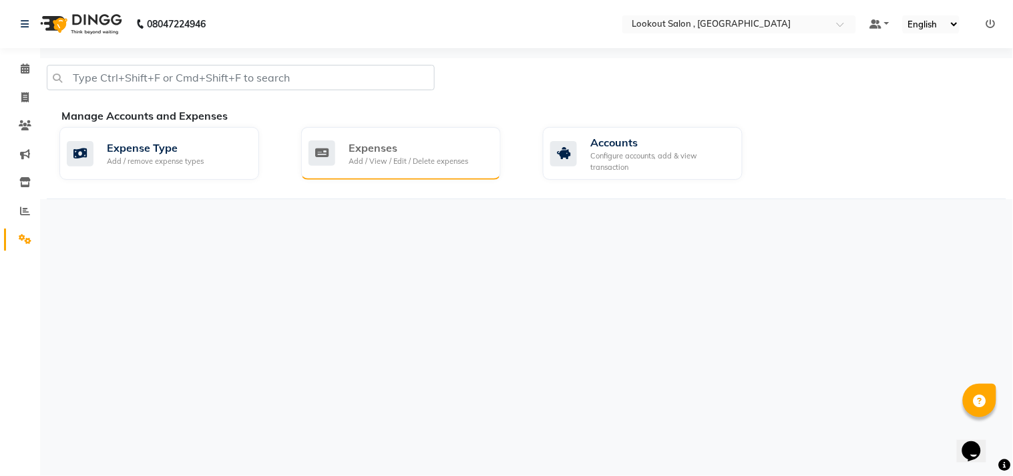
click at [485, 162] on div "Expenses Add / View / Edit / Delete expenses" at bounding box center [400, 153] width 182 height 27
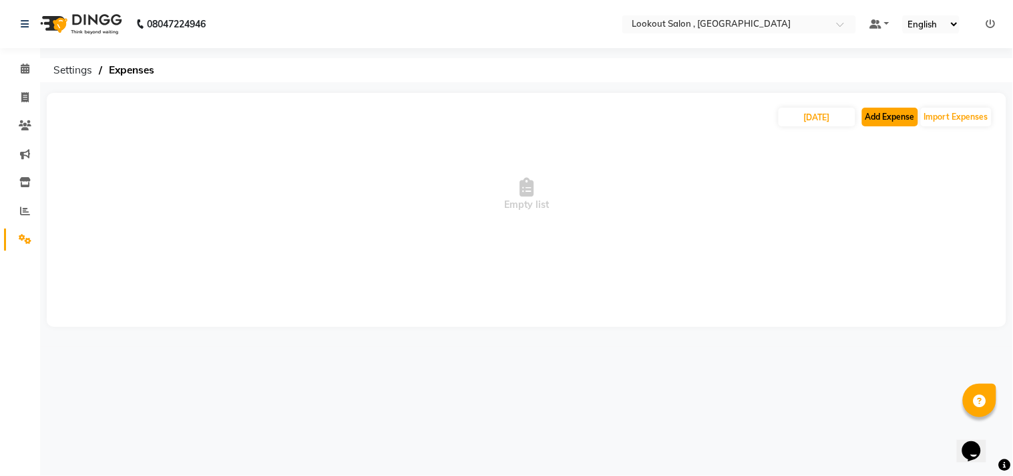
click at [883, 123] on button "Add Expense" at bounding box center [890, 117] width 56 height 19
select select "1"
select select "2541"
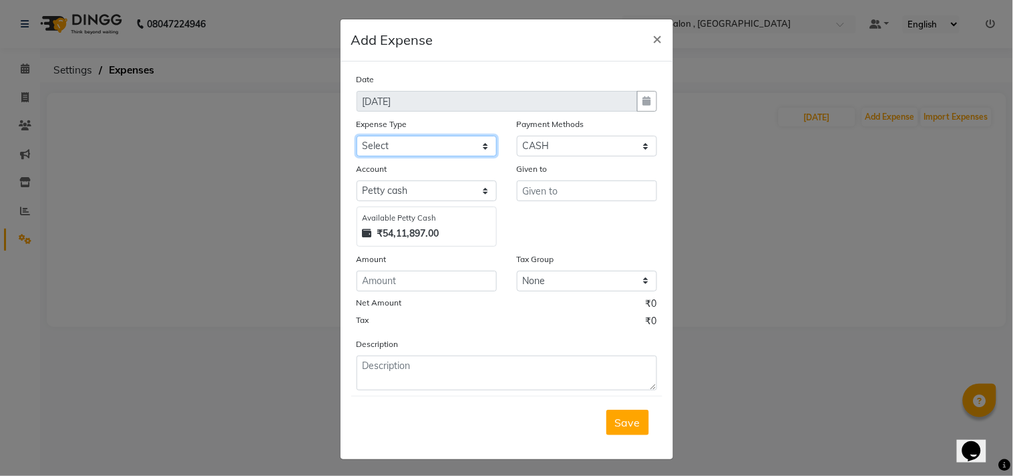
click at [411, 140] on select "Select Advance Salary Bank charges Car maintenance Cash transfer to bank Cash t…" at bounding box center [427, 146] width 140 height 21
select select "10"
click at [357, 136] on select "Select Advance Salary Bank charges Car maintenance Cash transfer to bank Cash t…" at bounding box center [427, 146] width 140 height 21
click at [457, 282] on input "number" at bounding box center [427, 281] width 140 height 21
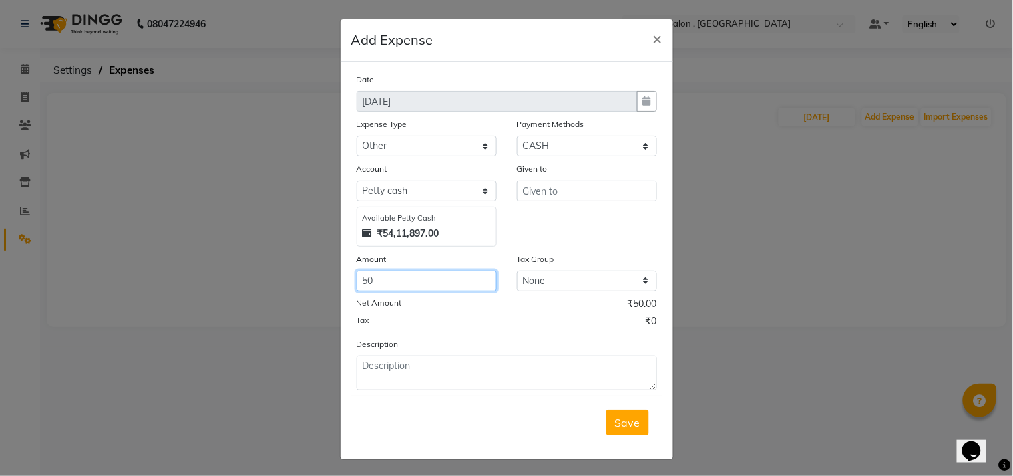
type input "50"
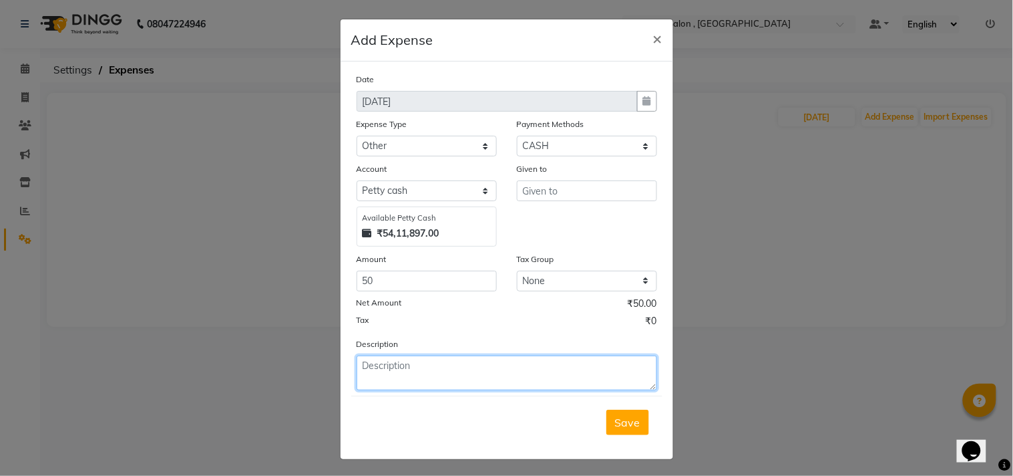
click at [442, 371] on textarea at bounding box center [507, 372] width 301 height 35
drag, startPoint x: 389, startPoint y: 365, endPoint x: 410, endPoint y: 371, distance: 21.6
click at [390, 365] on textarea "milk cofee" at bounding box center [507, 372] width 301 height 35
type textarea "milk coffee"
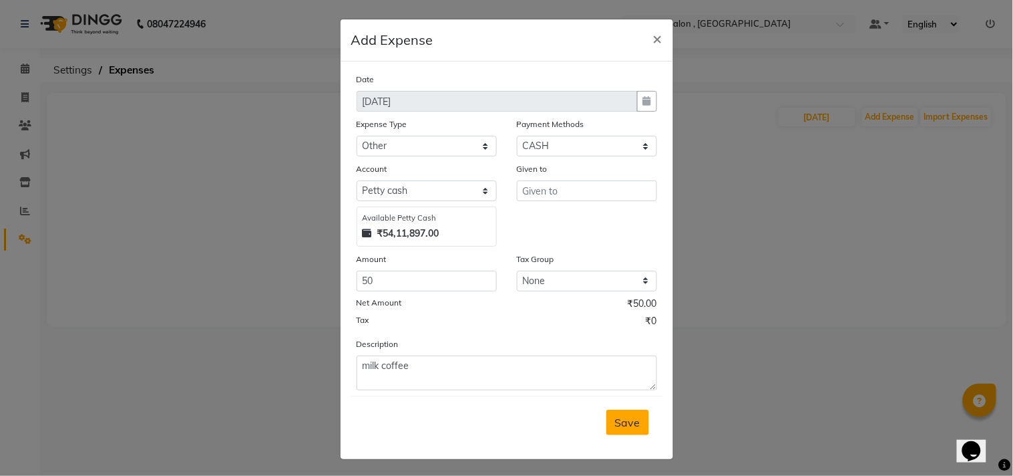
click at [640, 421] on button "Save" at bounding box center [628, 421] width 43 height 25
click at [573, 190] on input "text" at bounding box center [587, 190] width 140 height 21
type input "a"
type input "[PERSON_NAME]"
click at [630, 417] on span "Save" at bounding box center [627, 421] width 25 height 13
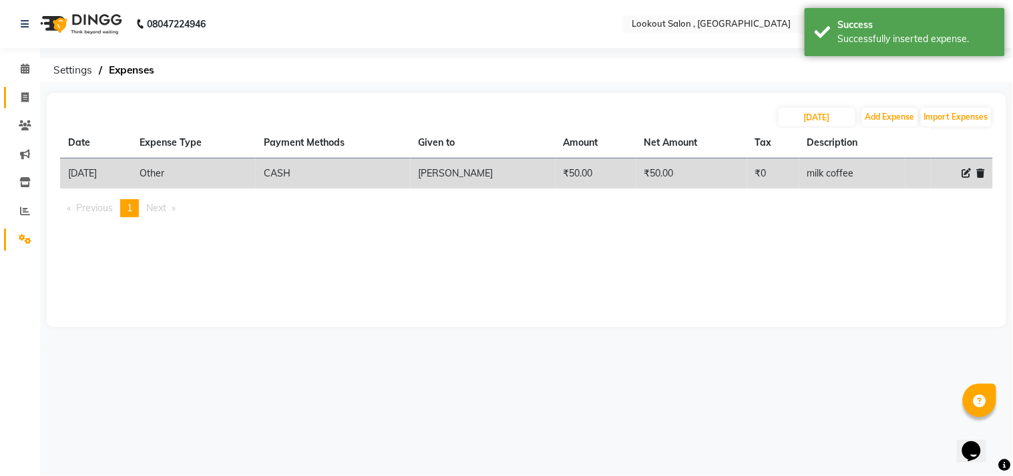
click at [21, 87] on link "Invoice" at bounding box center [20, 98] width 32 height 22
select select "service"
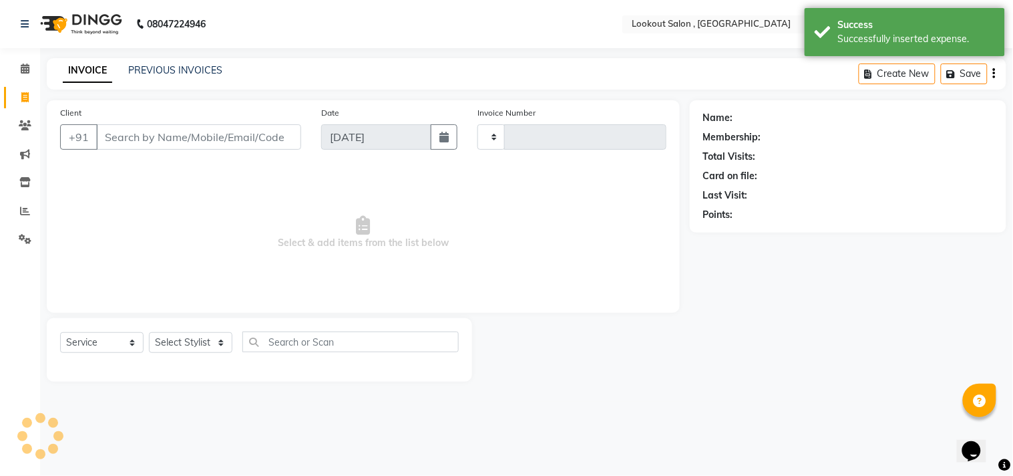
type input "6169"
select select "151"
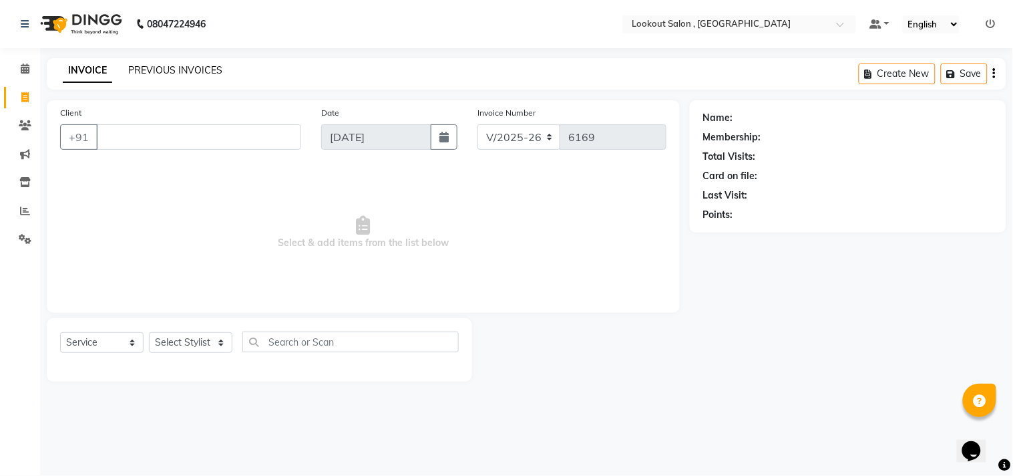
click at [198, 69] on link "PREVIOUS INVOICES" at bounding box center [175, 70] width 94 height 12
click at [236, 143] on input "Client" at bounding box center [198, 136] width 205 height 25
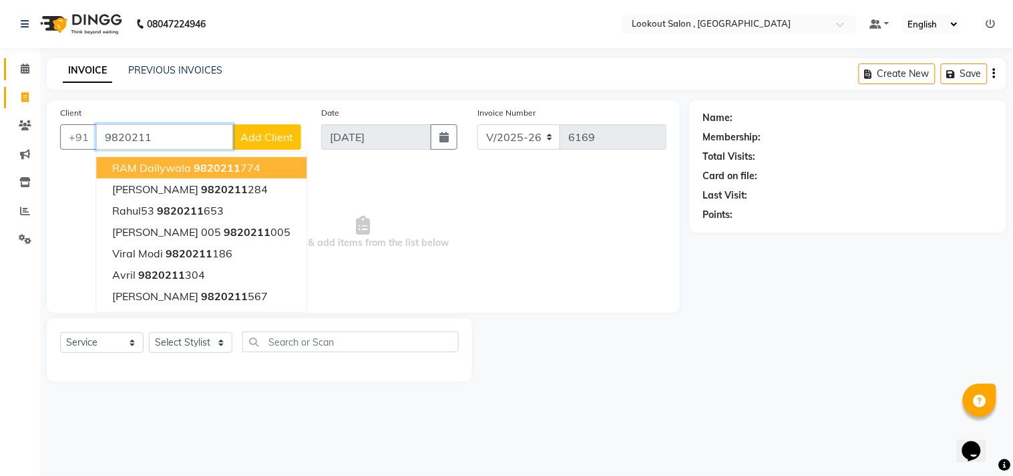
type input "9820211"
click at [15, 71] on span at bounding box center [24, 68] width 23 height 15
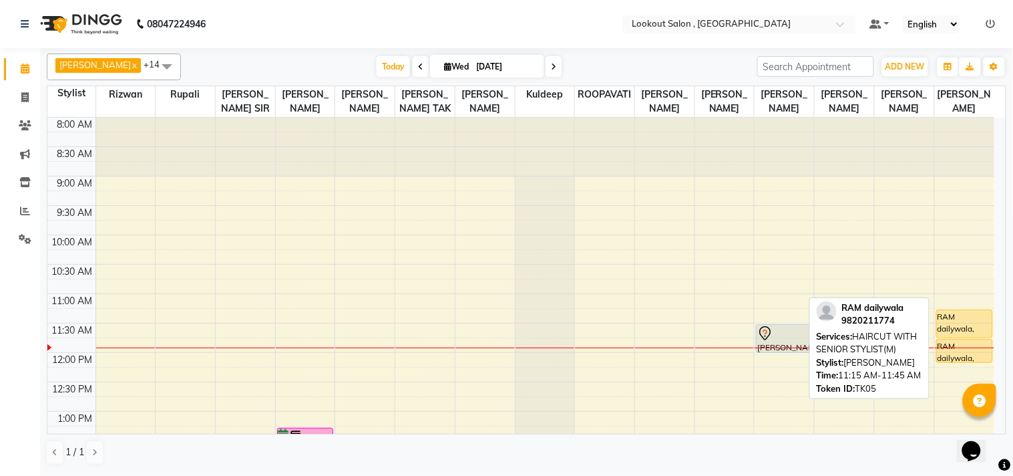
click at [961, 330] on div "RAM dailywala, TK05, 11:15 AM-11:45 AM, HAIRCUT WITH SENIOR STYLIST(M)" at bounding box center [964, 323] width 55 height 27
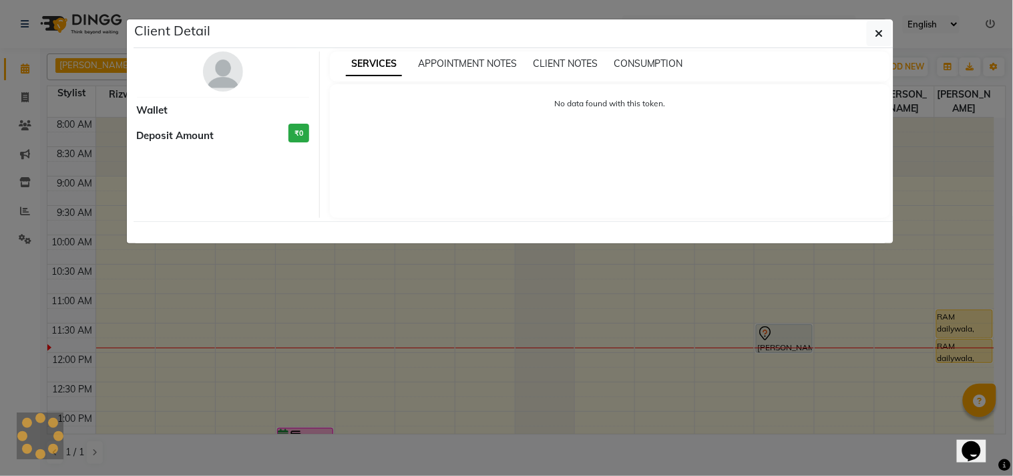
select select "1"
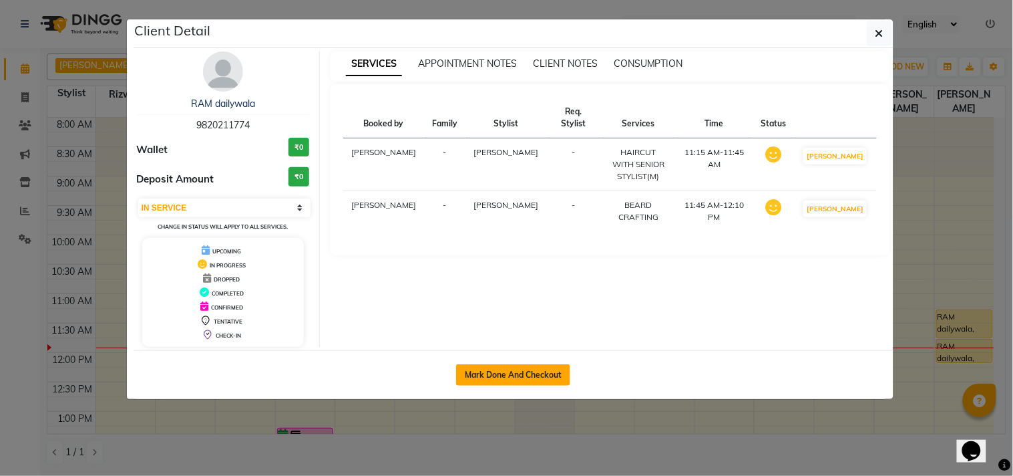
click at [524, 376] on button "Mark Done And Checkout" at bounding box center [513, 374] width 114 height 21
select select "service"
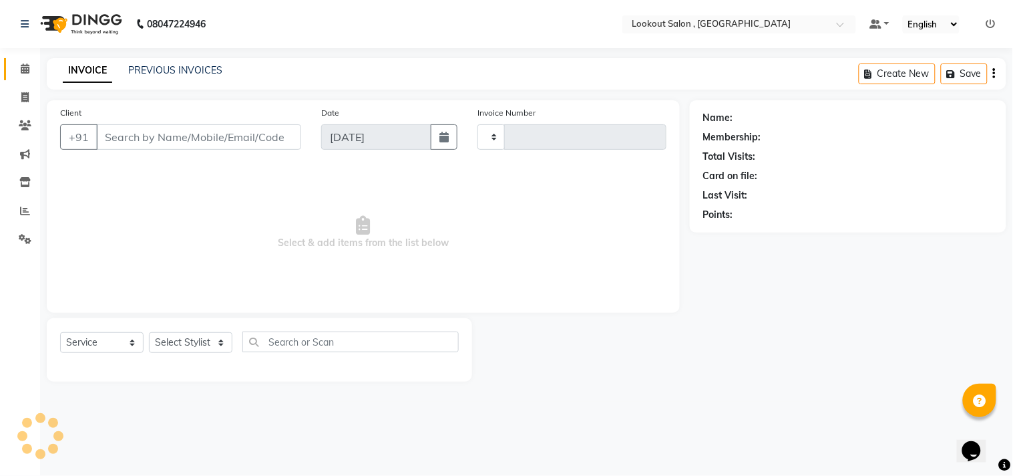
type input "6169"
select select "151"
type input "9820211774"
select select "88368"
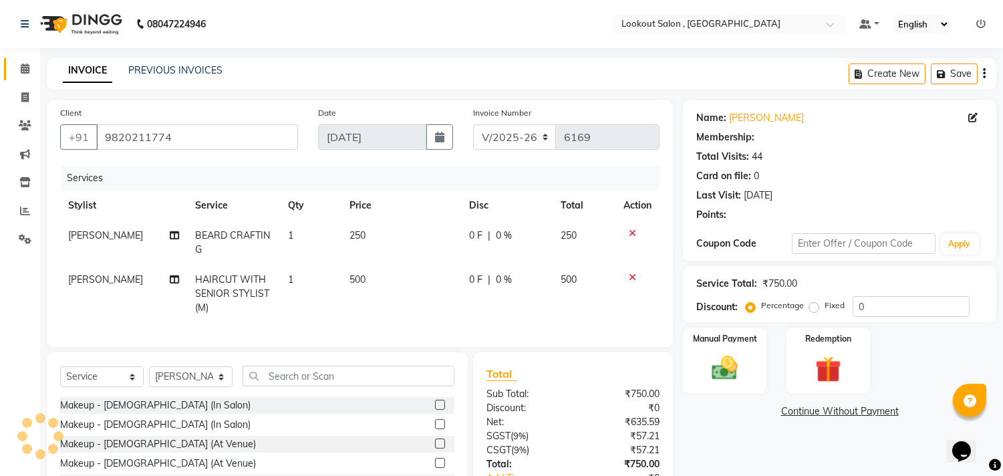
type input "20"
select select "1: Object"
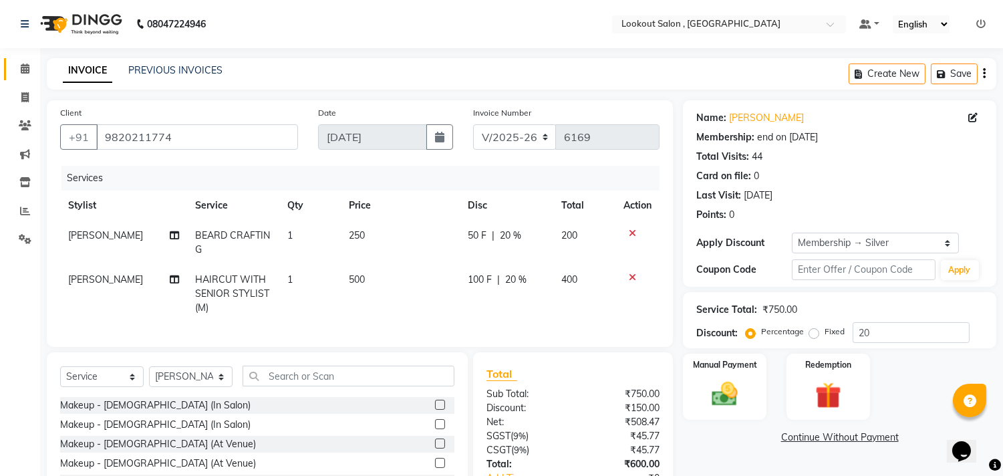
scroll to position [104, 0]
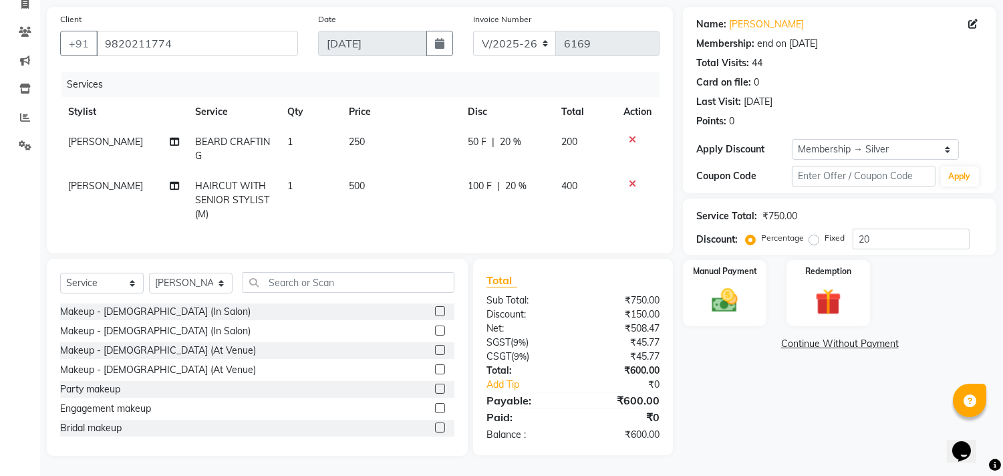
click at [631, 179] on icon at bounding box center [632, 183] width 7 height 9
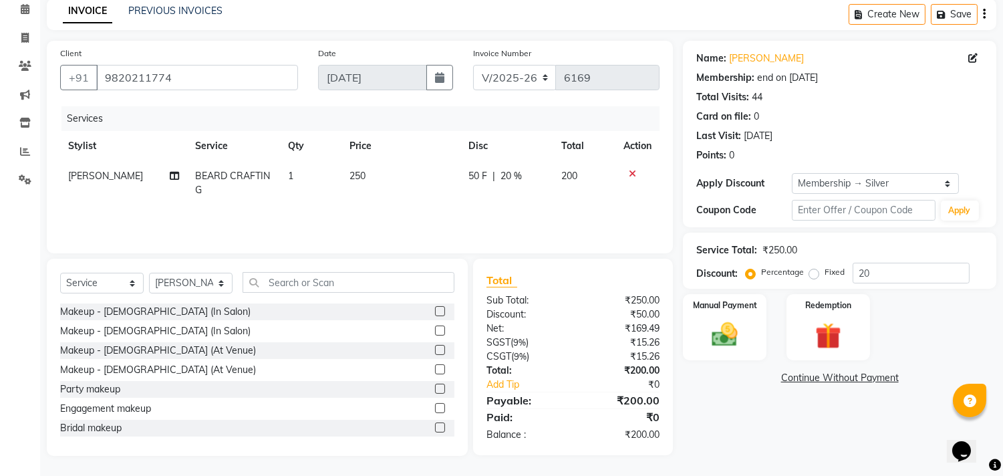
scroll to position [59, 0]
click at [288, 289] on input "text" at bounding box center [348, 283] width 212 height 21
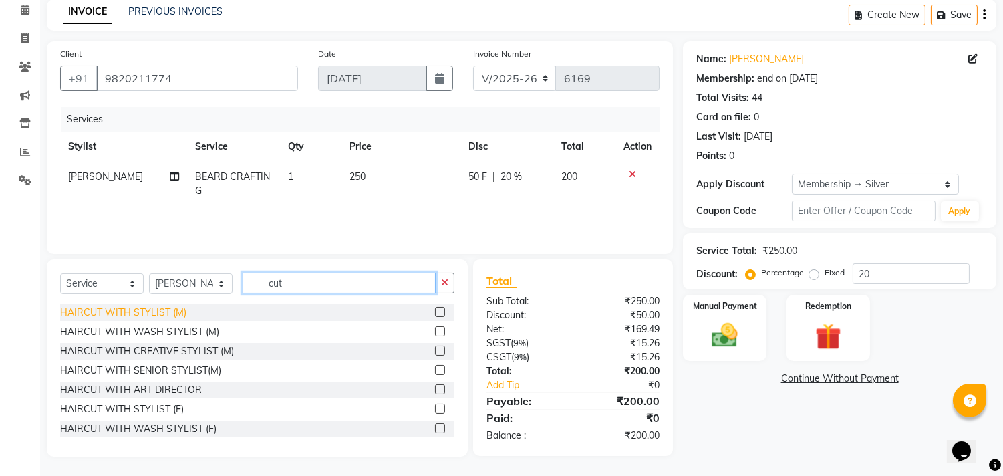
type input "cut"
click at [156, 312] on div "HAIRCUT WITH STYLIST (M)" at bounding box center [123, 312] width 126 height 14
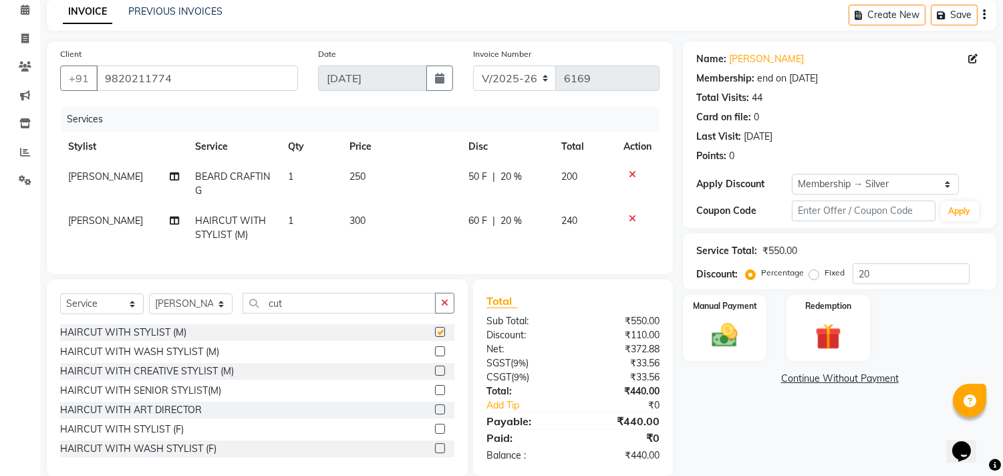
checkbox input "false"
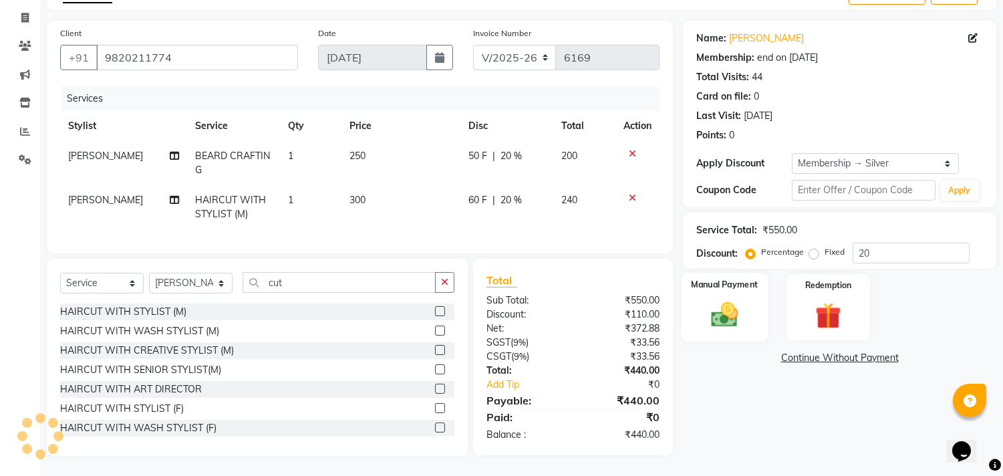
click at [732, 299] on img at bounding box center [725, 314] width 44 height 31
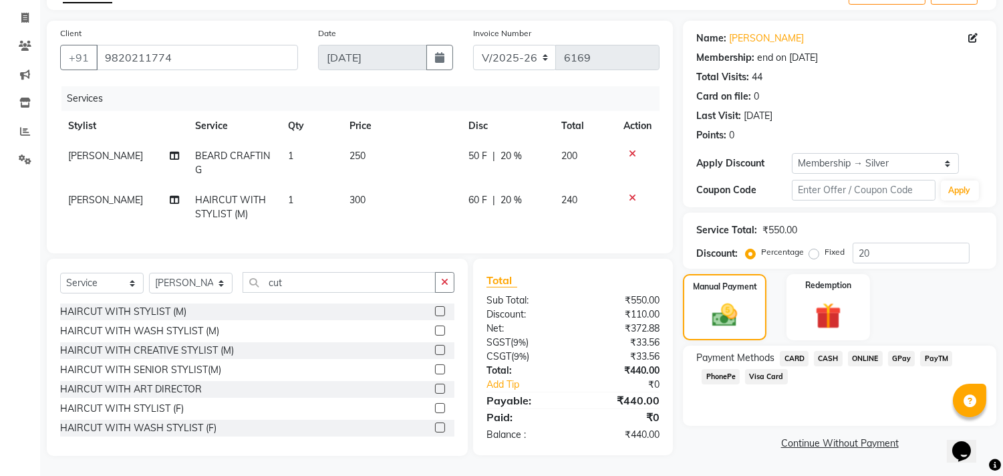
click at [789, 351] on span "CARD" at bounding box center [794, 358] width 29 height 15
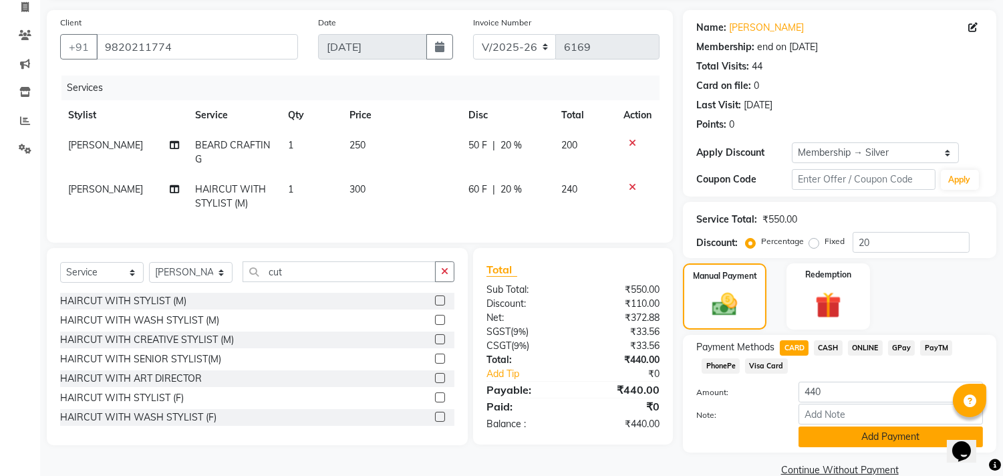
click at [858, 430] on button "Add Payment" at bounding box center [890, 436] width 184 height 21
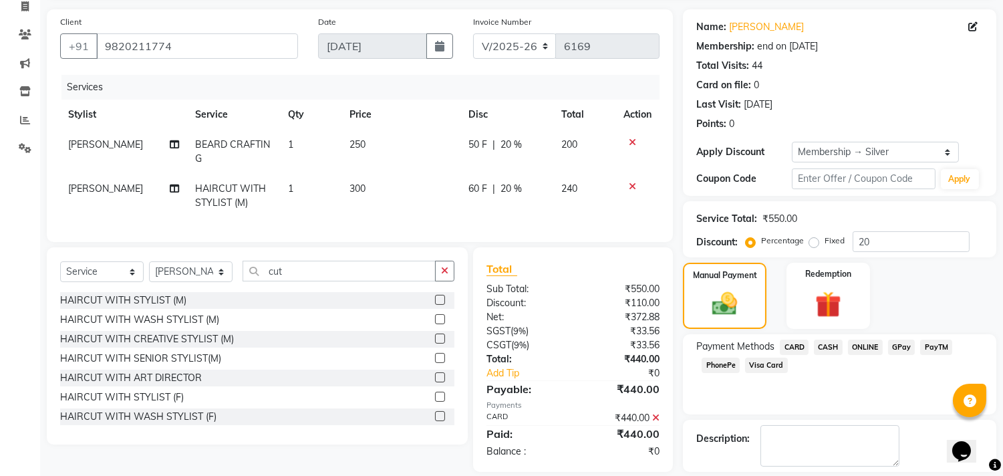
scroll to position [152, 0]
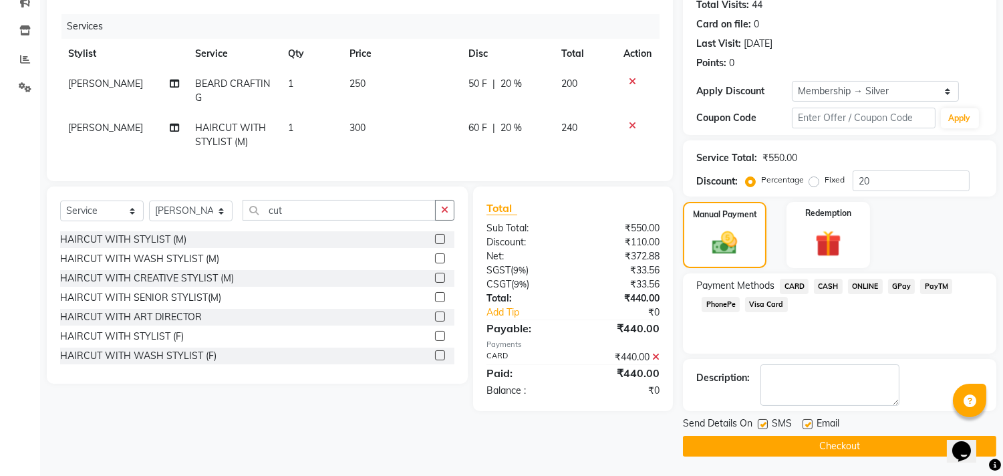
click at [858, 446] on button "Checkout" at bounding box center [839, 446] width 313 height 21
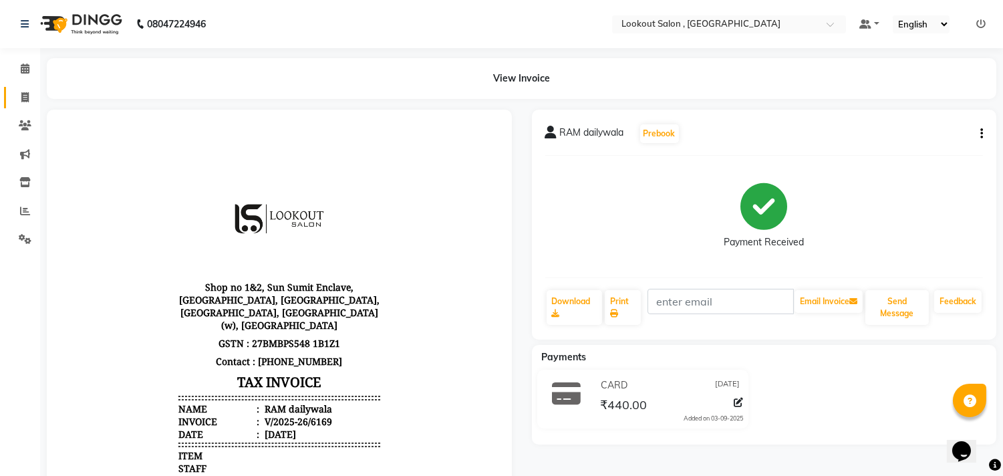
click at [9, 96] on link "Invoice" at bounding box center [20, 98] width 32 height 22
select select "service"
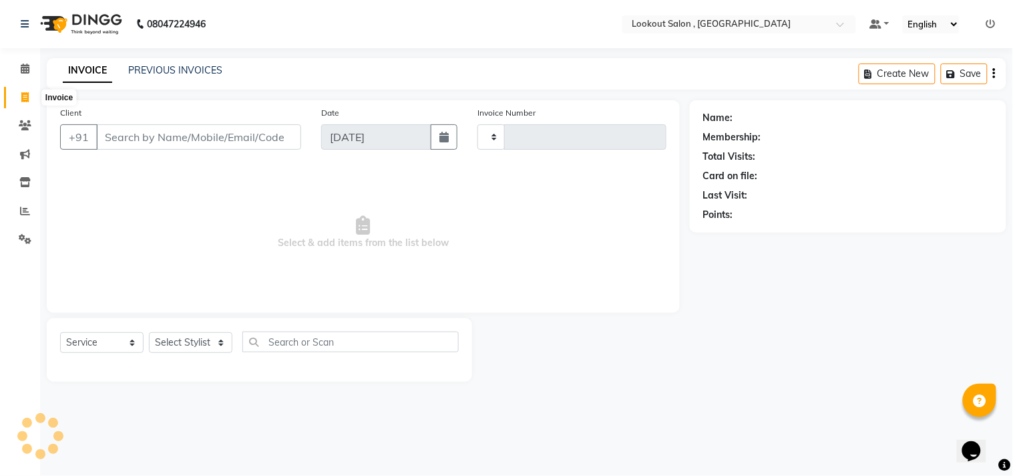
click at [15, 97] on span at bounding box center [24, 97] width 23 height 15
select select "service"
select select "151"
type input "6170"
click at [23, 70] on icon at bounding box center [25, 68] width 9 height 10
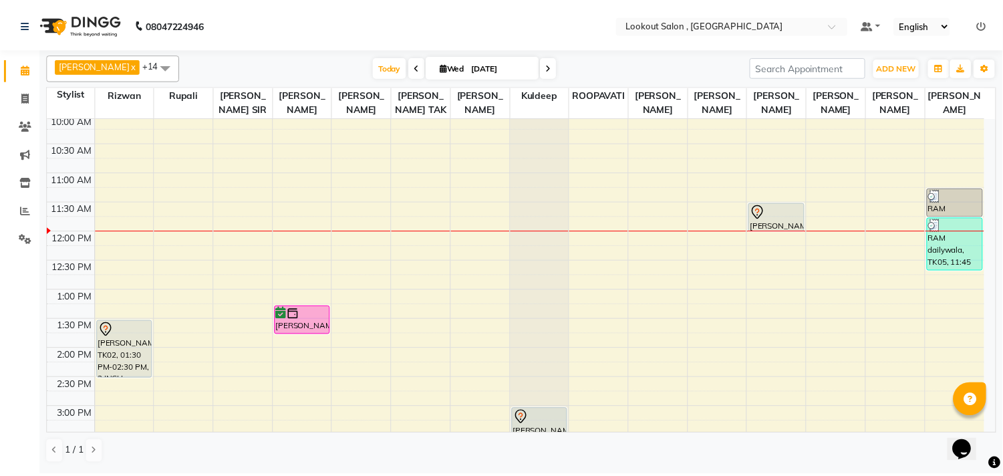
scroll to position [148, 0]
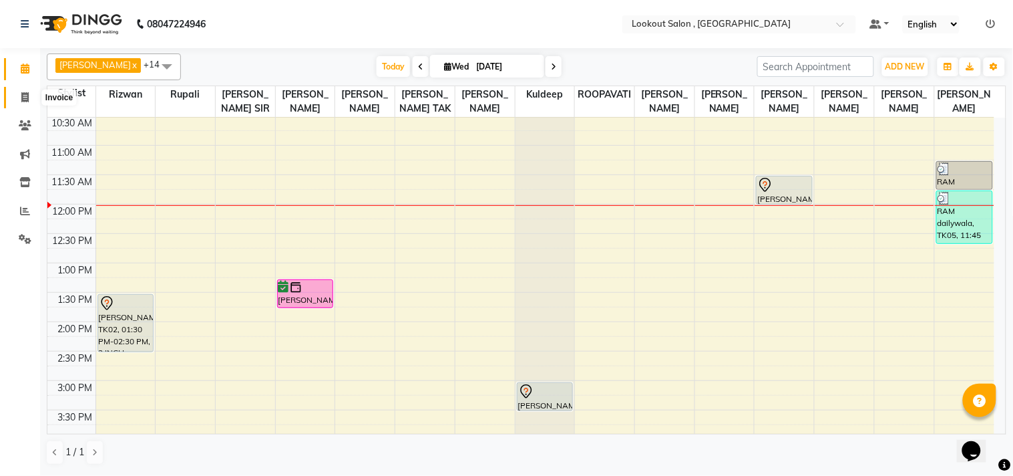
click at [28, 92] on span at bounding box center [24, 97] width 23 height 15
select select "service"
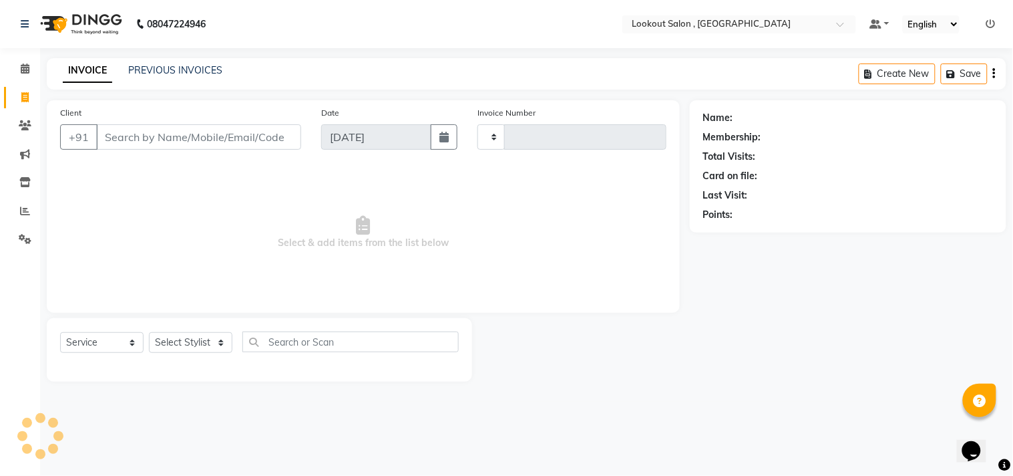
type input "6170"
select select "151"
click at [170, 128] on input "Client" at bounding box center [198, 136] width 205 height 25
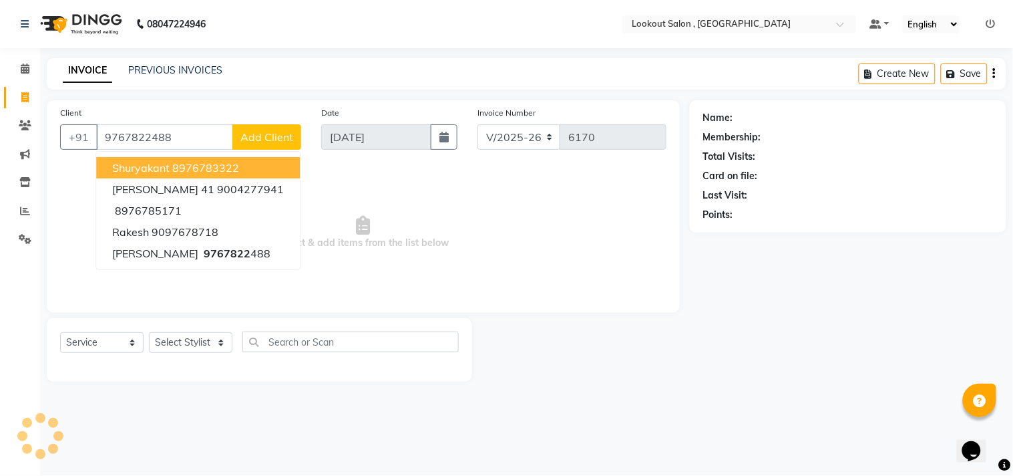
type input "9767822488"
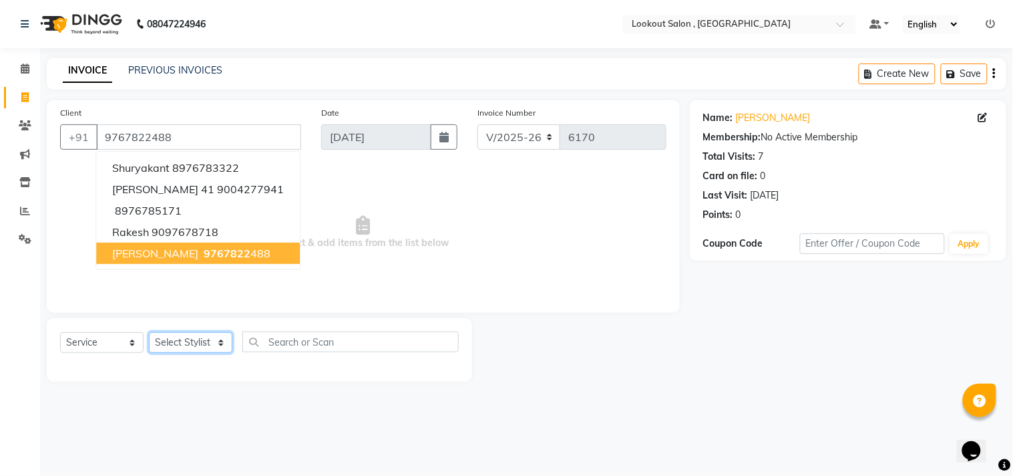
click at [188, 339] on select "Select Stylist [PERSON_NAME] [PERSON_NAME] [PERSON_NAME] [PERSON_NAME] kuldeep …" at bounding box center [190, 342] width 83 height 21
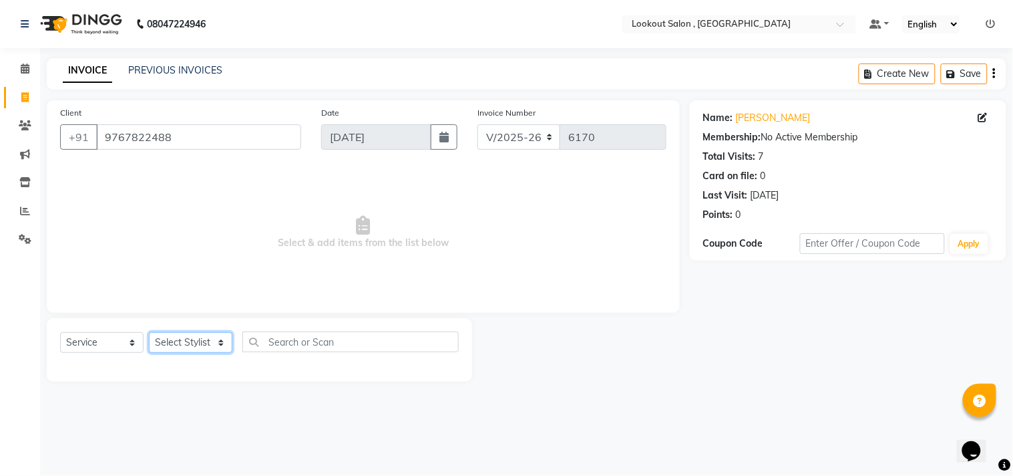
select select "7174"
click at [149, 333] on select "Select Stylist [PERSON_NAME] [PERSON_NAME] [PERSON_NAME] [PERSON_NAME] kuldeep …" at bounding box center [190, 342] width 83 height 21
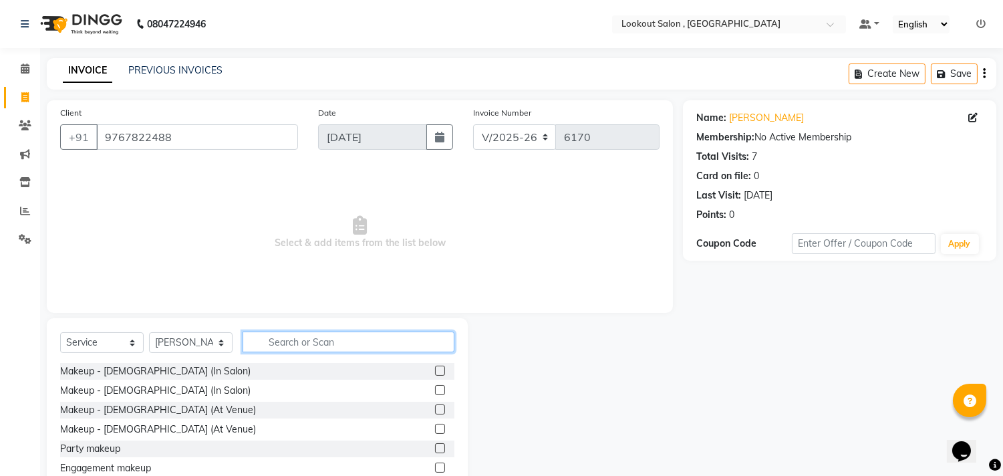
click at [303, 341] on input "text" at bounding box center [348, 341] width 212 height 21
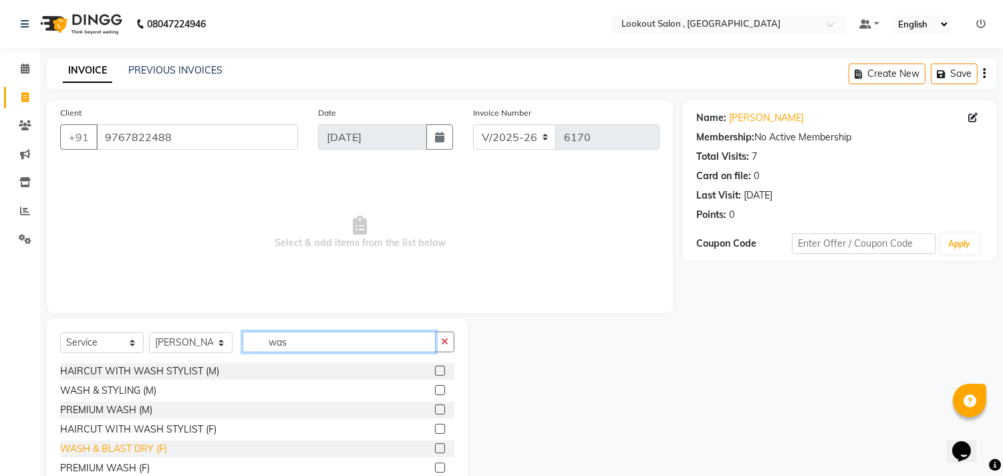
type input "was"
click at [128, 452] on div "WASH & BLAST DRY (F)" at bounding box center [113, 449] width 107 height 14
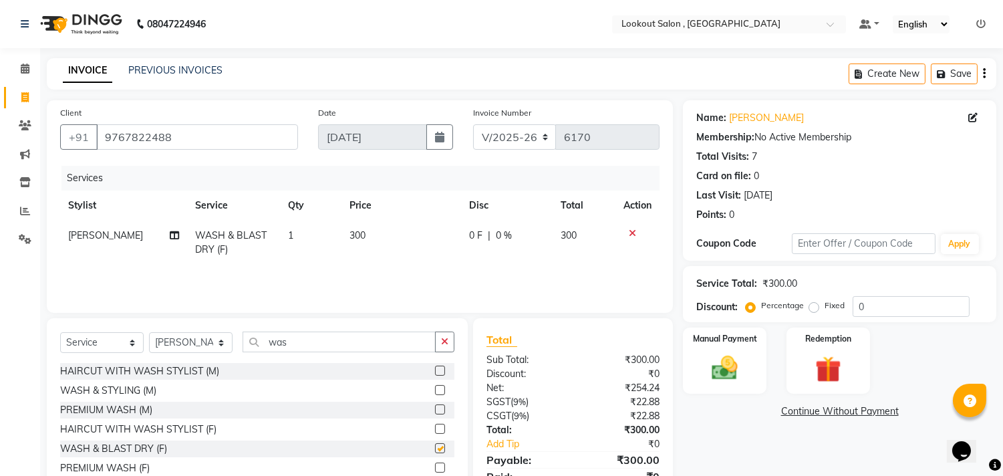
checkbox input "false"
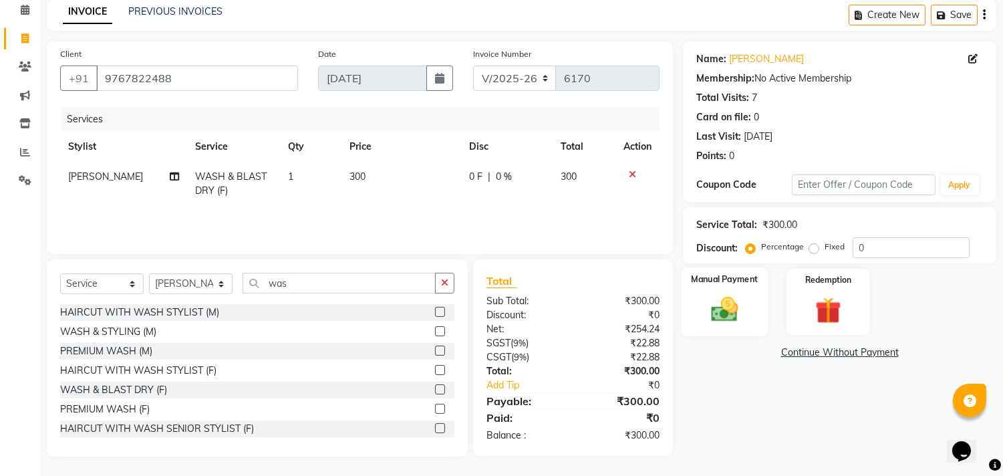
click at [725, 301] on img at bounding box center [725, 309] width 44 height 31
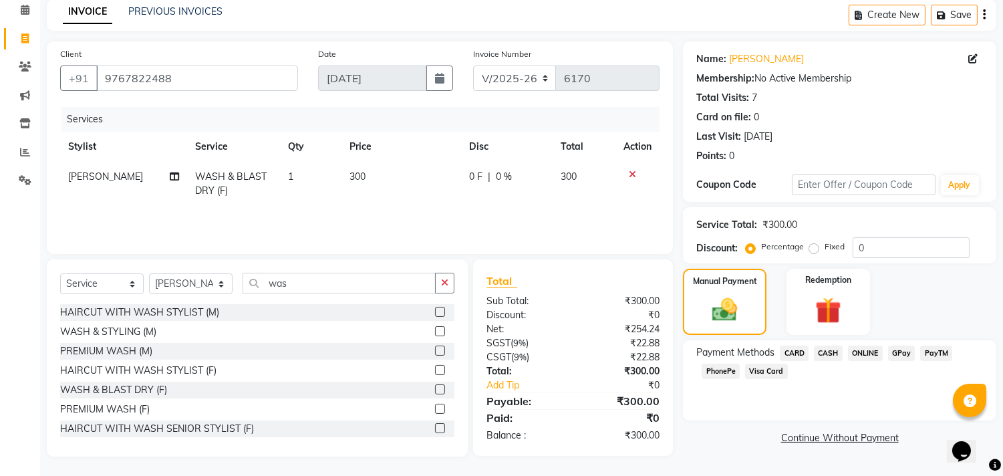
click at [904, 349] on span "GPay" at bounding box center [901, 352] width 27 height 15
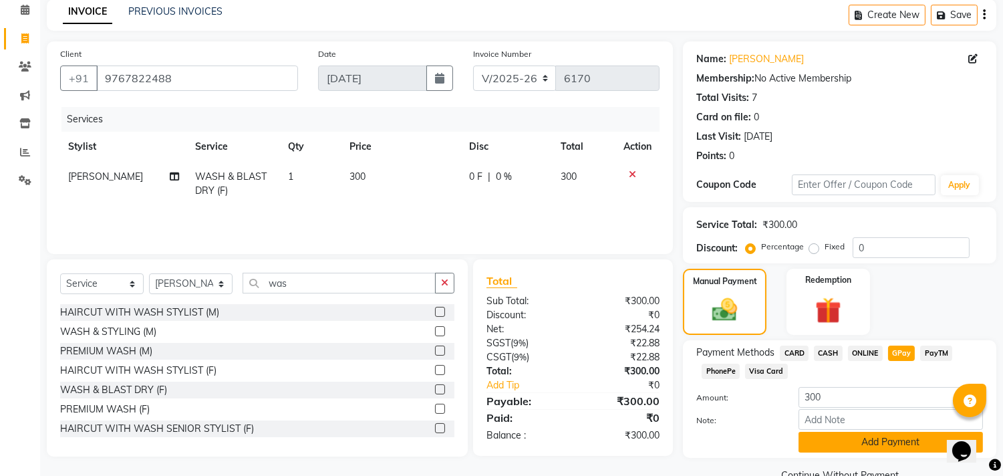
click at [837, 446] on button "Add Payment" at bounding box center [890, 442] width 184 height 21
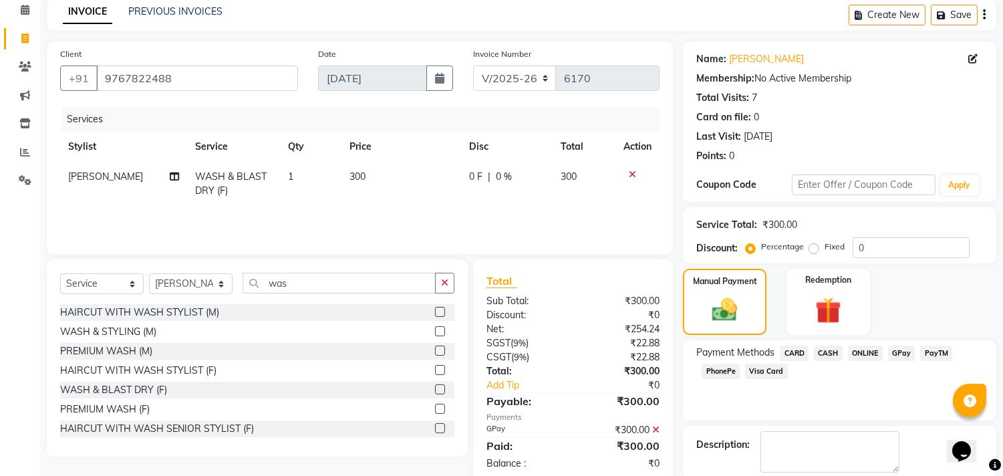
scroll to position [125, 0]
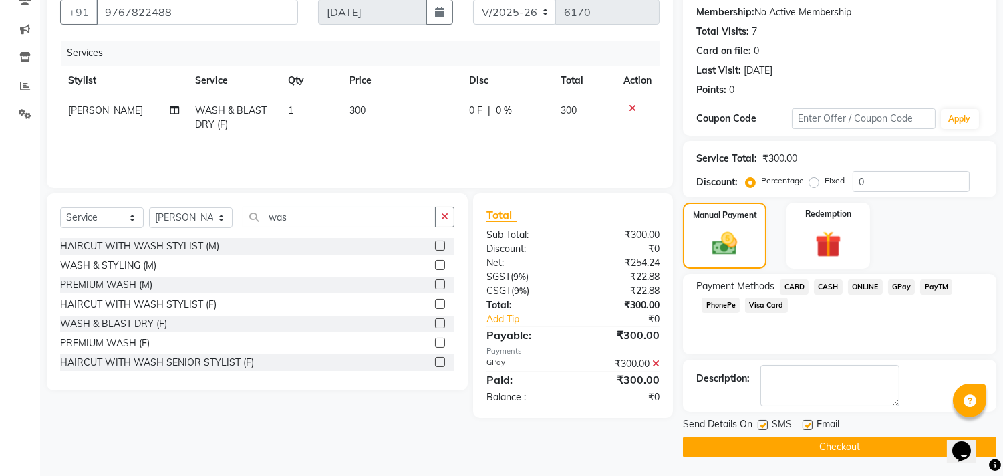
click at [825, 444] on button "Checkout" at bounding box center [839, 446] width 313 height 21
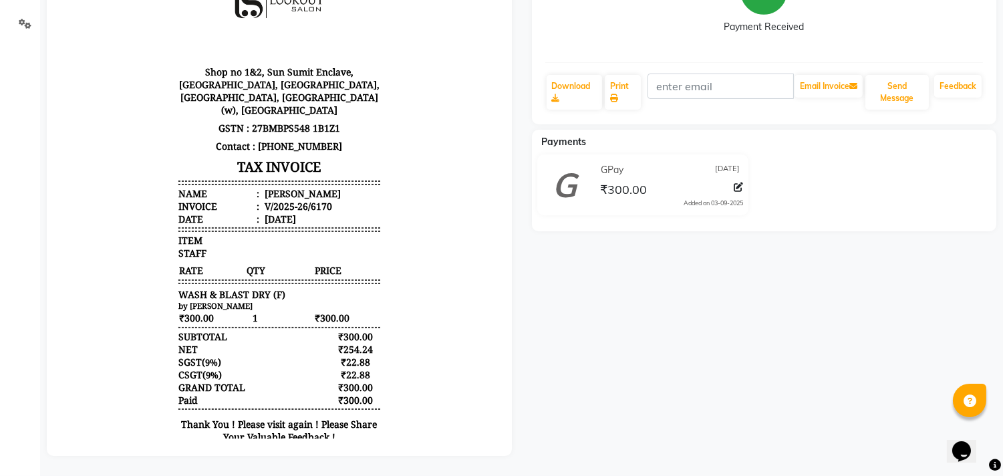
scroll to position [3, 0]
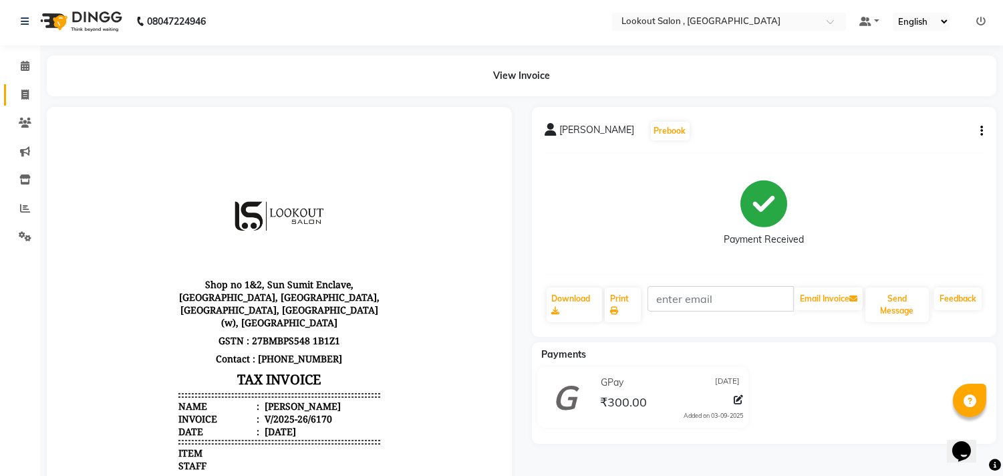
click at [15, 104] on link "Invoice" at bounding box center [20, 95] width 32 height 22
select select "151"
select select "service"
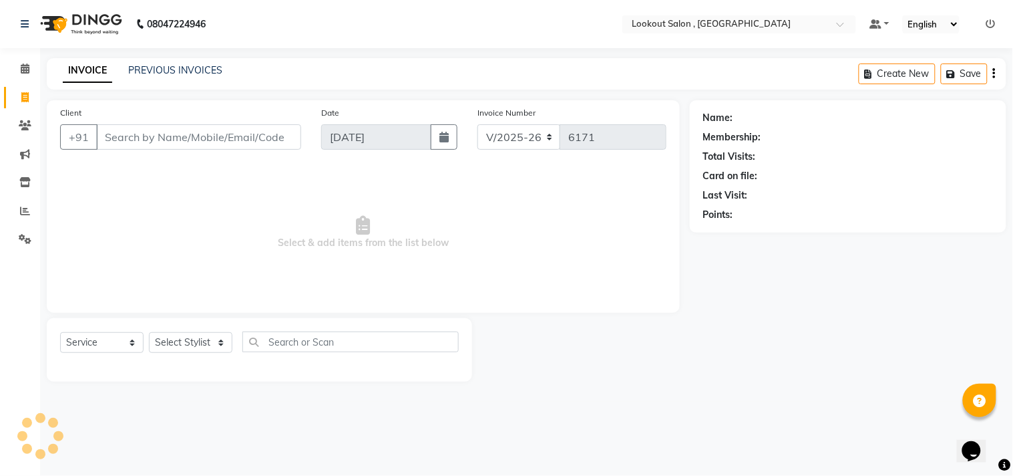
click at [167, 128] on input "Client" at bounding box center [198, 136] width 205 height 25
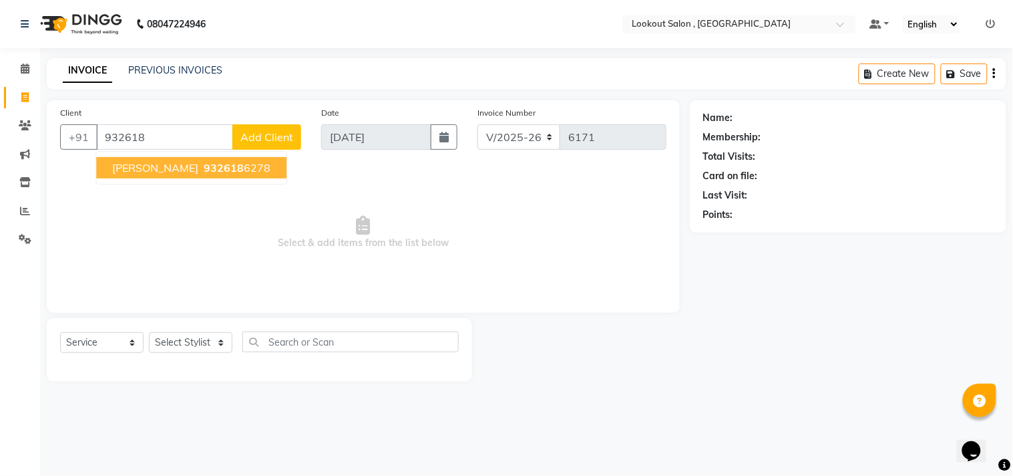
click at [204, 169] on span "932618" at bounding box center [224, 167] width 40 height 13
type input "9326186278"
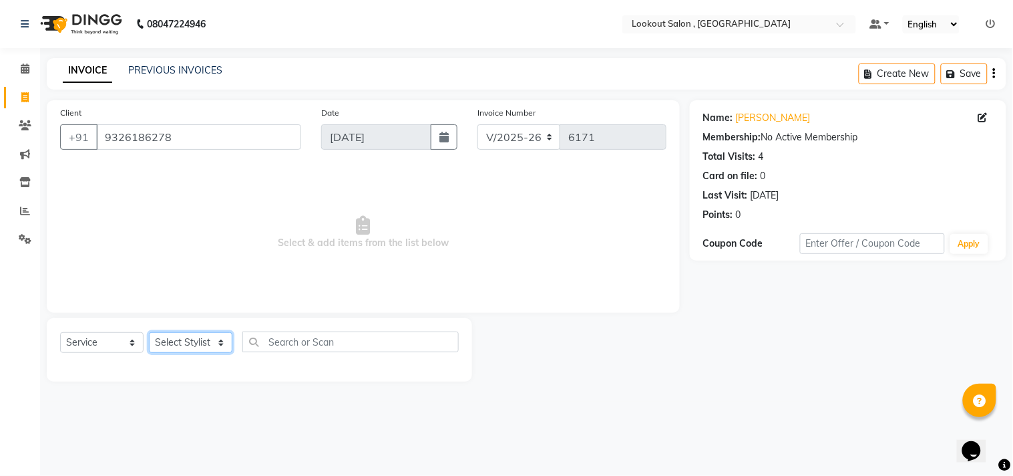
click at [188, 343] on select "Select Stylist [PERSON_NAME] [PERSON_NAME] [PERSON_NAME] [PERSON_NAME] kuldeep …" at bounding box center [190, 342] width 83 height 21
select select "88368"
click at [149, 333] on select "Select Stylist [PERSON_NAME] [PERSON_NAME] [PERSON_NAME] [PERSON_NAME] kuldeep …" at bounding box center [190, 342] width 83 height 21
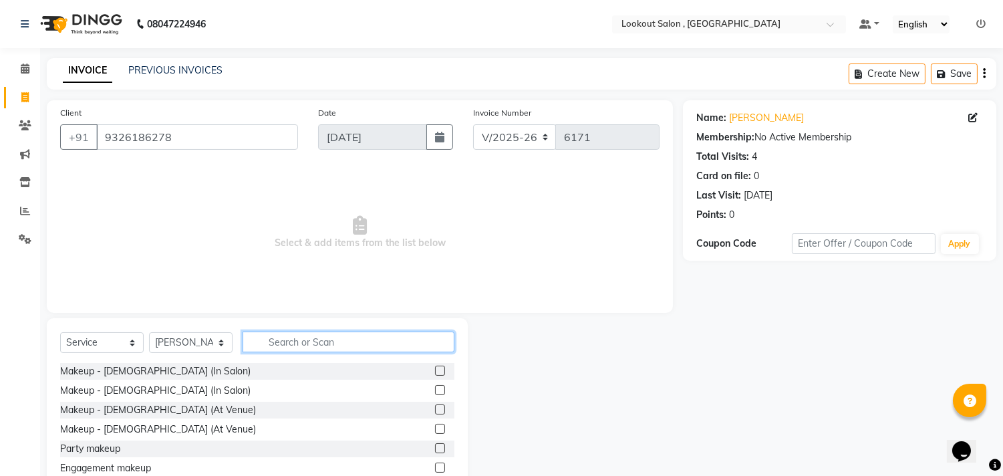
click at [374, 341] on input "text" at bounding box center [348, 341] width 212 height 21
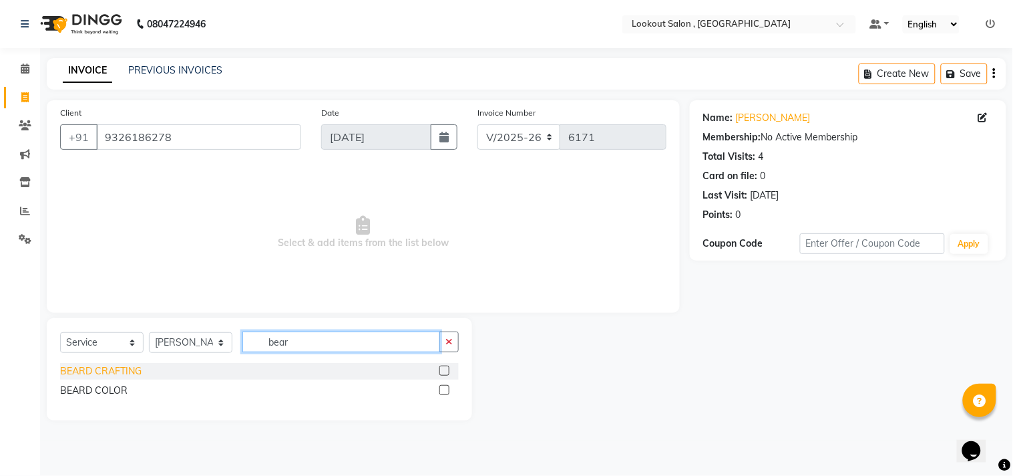
type input "bear"
drag, startPoint x: 96, startPoint y: 367, endPoint x: 212, endPoint y: 321, distance: 125.0
click at [97, 367] on div "BEARD CRAFTING" at bounding box center [100, 371] width 81 height 14
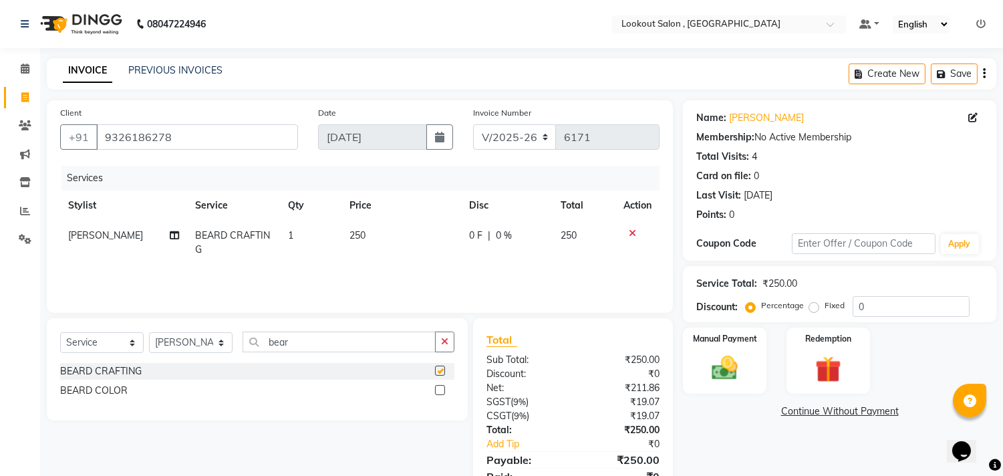
checkbox input "false"
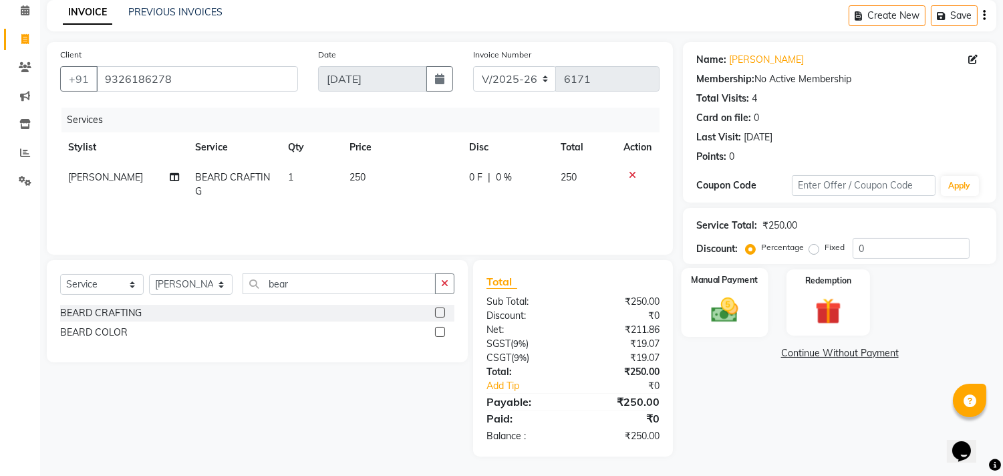
click at [722, 278] on label "Manual Payment" at bounding box center [724, 279] width 67 height 13
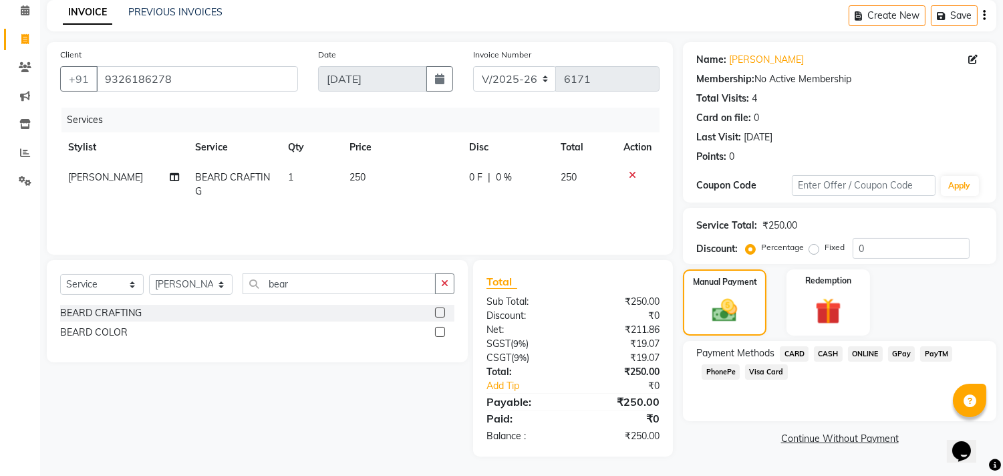
click at [792, 357] on span "CARD" at bounding box center [794, 353] width 29 height 15
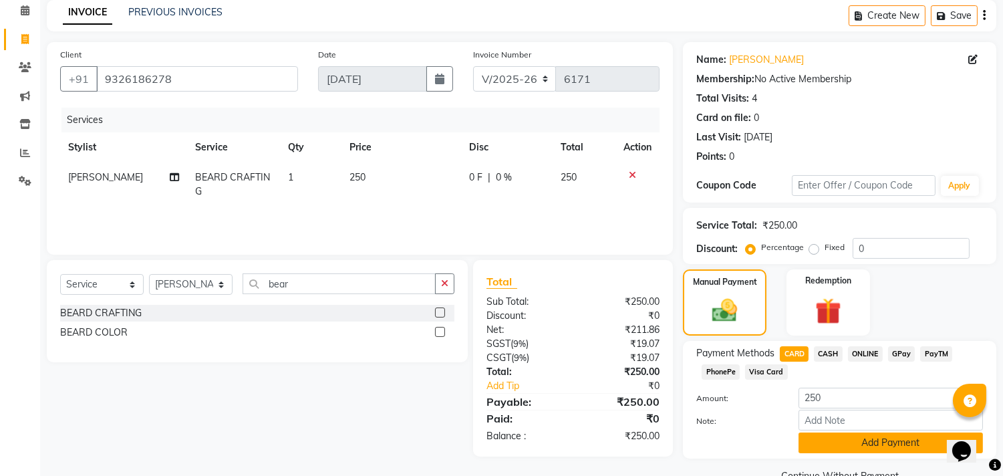
scroll to position [88, 0]
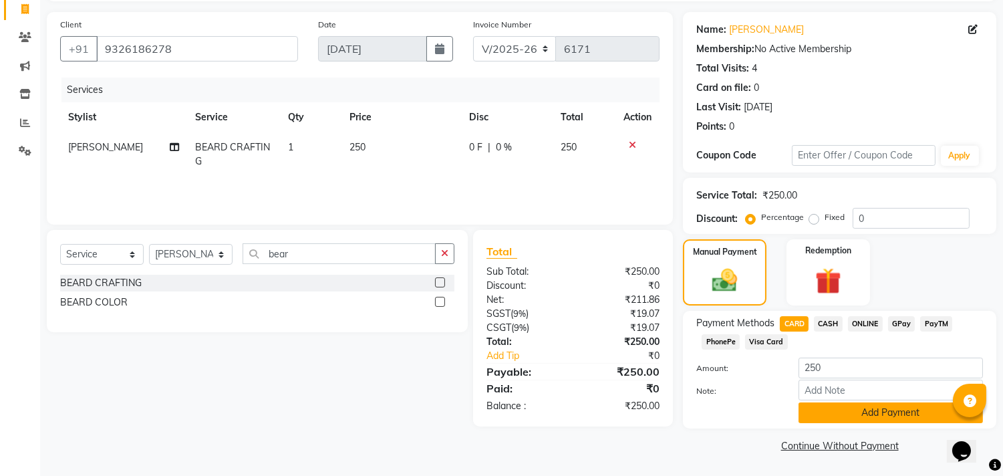
click at [848, 407] on button "Add Payment" at bounding box center [890, 412] width 184 height 21
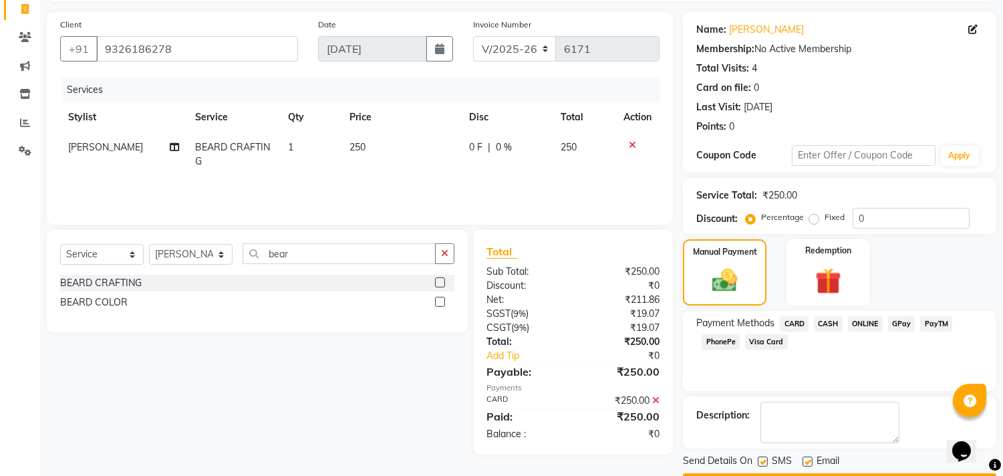
scroll to position [125, 0]
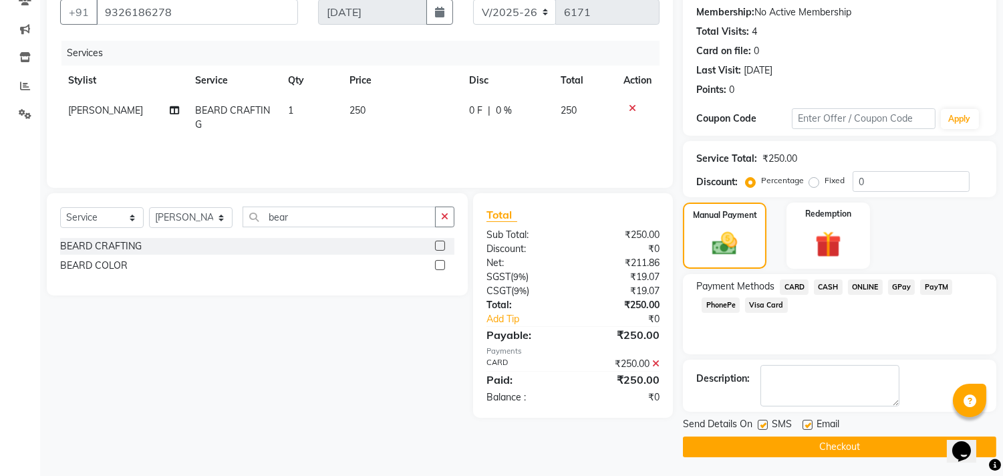
click at [747, 442] on button "Checkout" at bounding box center [839, 446] width 313 height 21
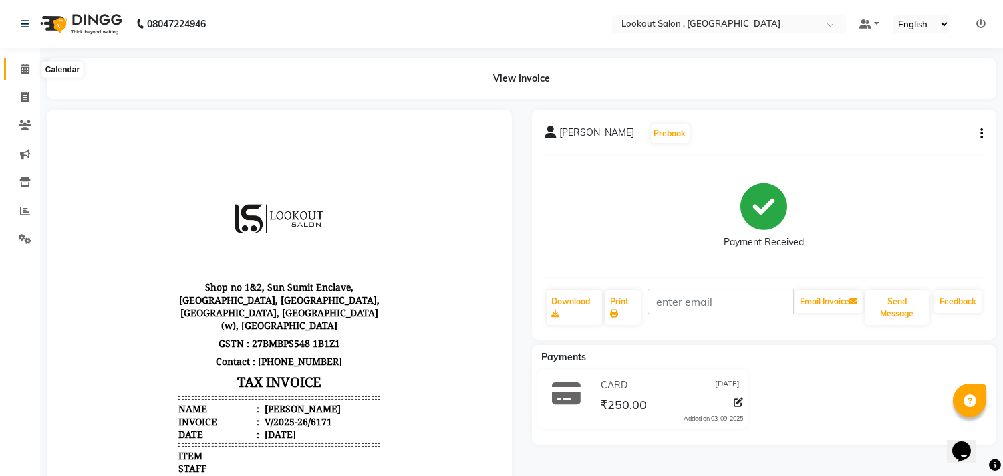
click at [28, 75] on span at bounding box center [24, 68] width 23 height 15
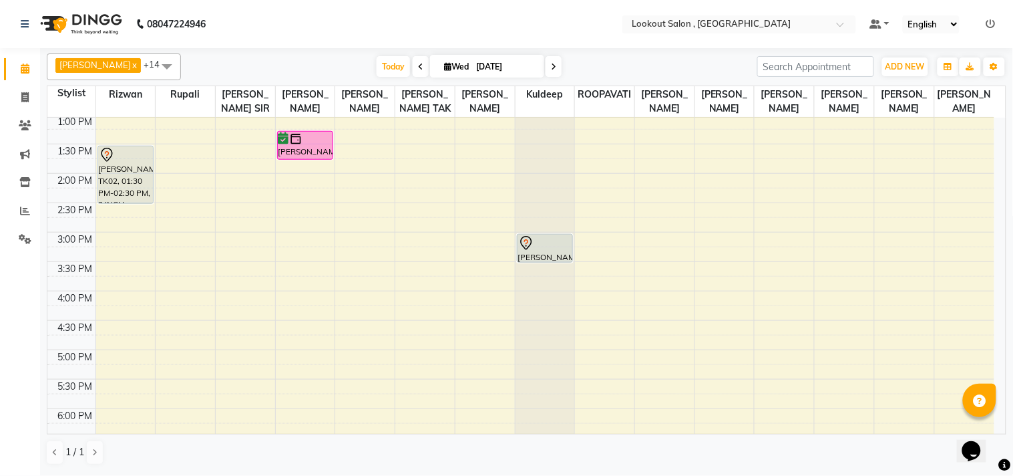
scroll to position [445, 0]
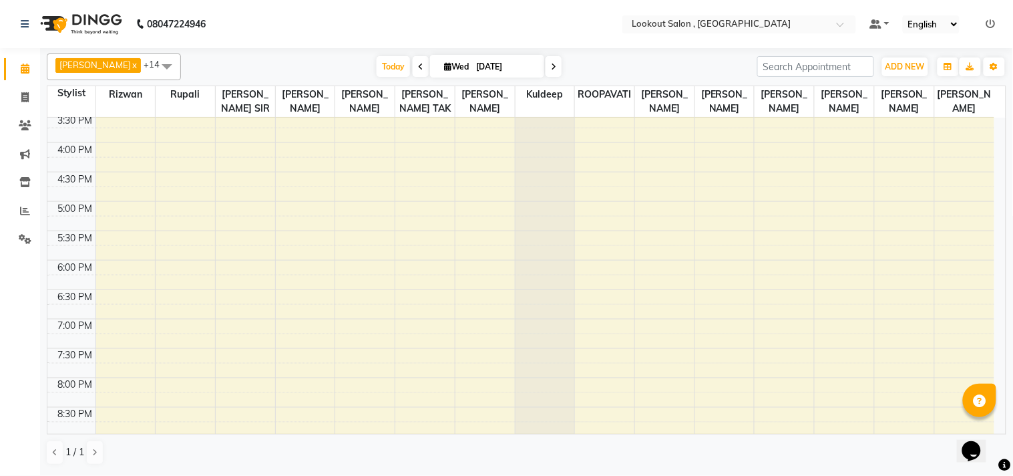
click at [236, 366] on div "8:00 AM 8:30 AM 9:00 AM 9:30 AM 10:00 AM 10:30 AM 11:00 AM 11:30 AM 12:00 PM 12…" at bounding box center [520, 113] width 947 height 881
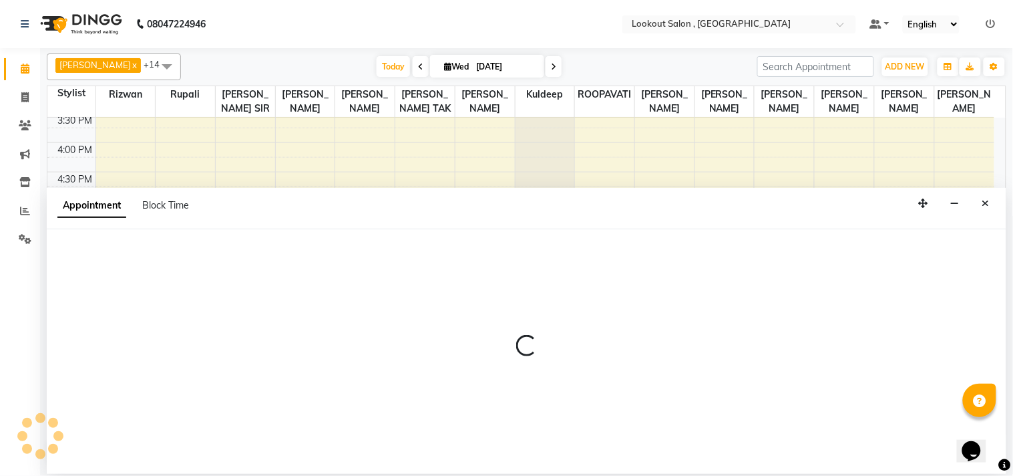
select select "6223"
select select "tentative"
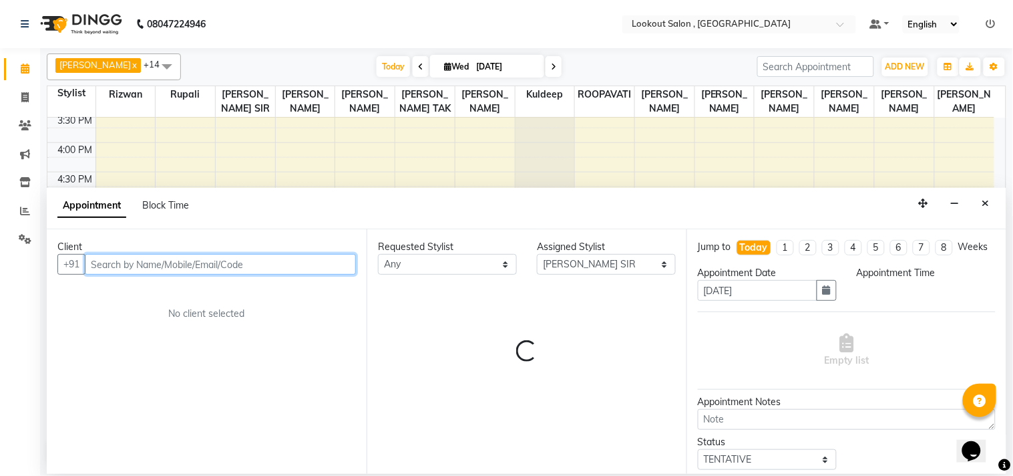
select select "1170"
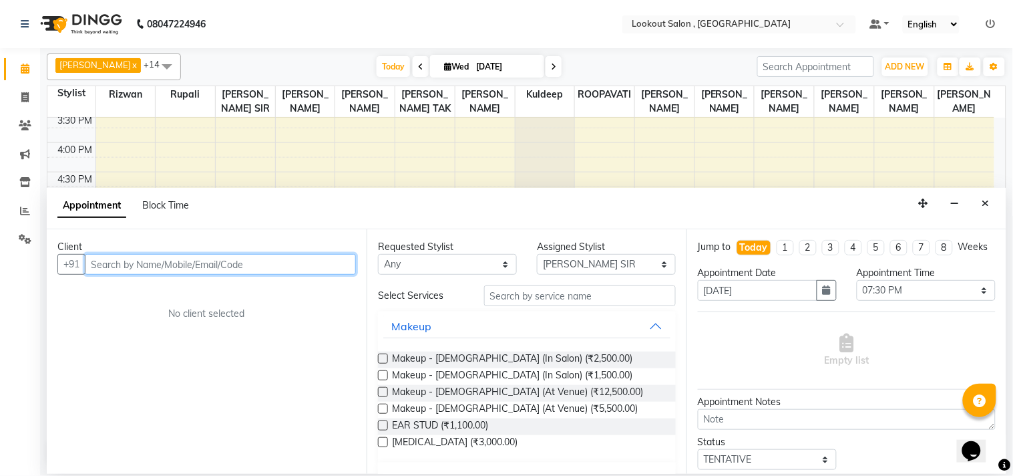
click at [240, 268] on input "text" at bounding box center [220, 264] width 271 height 21
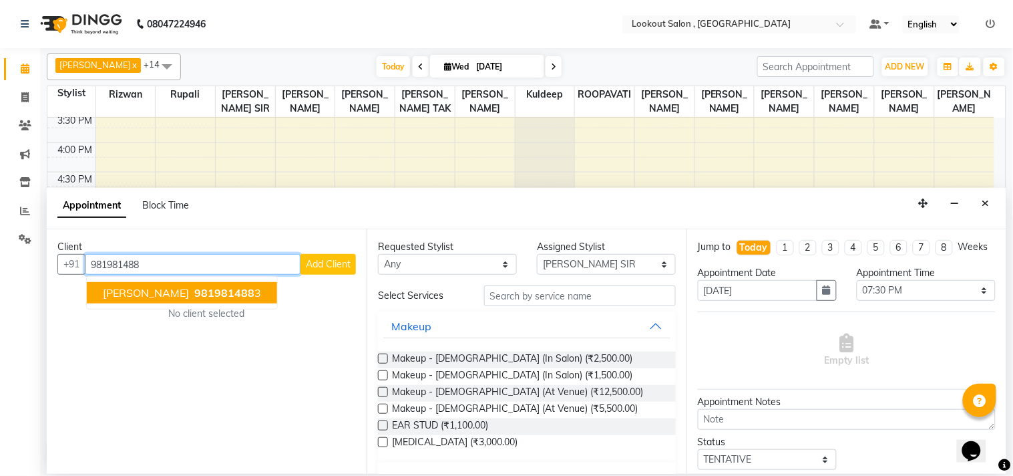
click at [240, 291] on button "[PERSON_NAME] 981981488 3" at bounding box center [182, 292] width 190 height 21
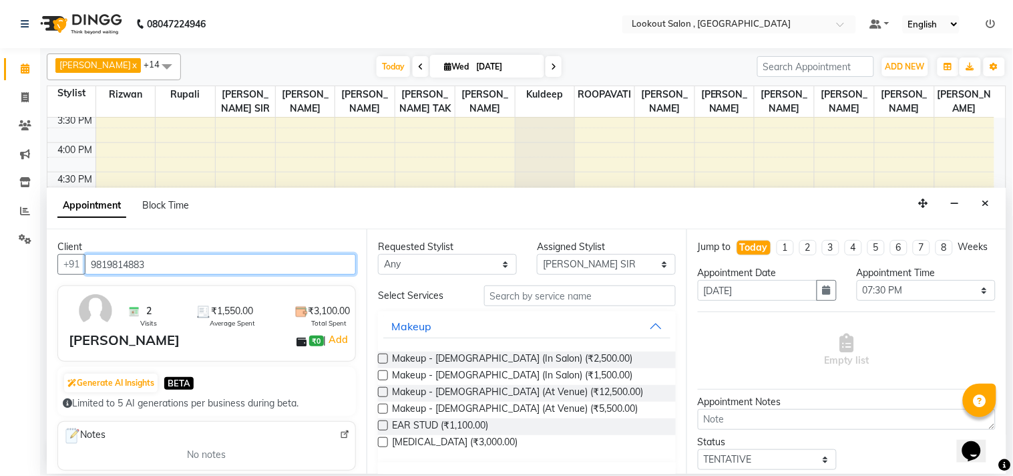
type input "9819814883"
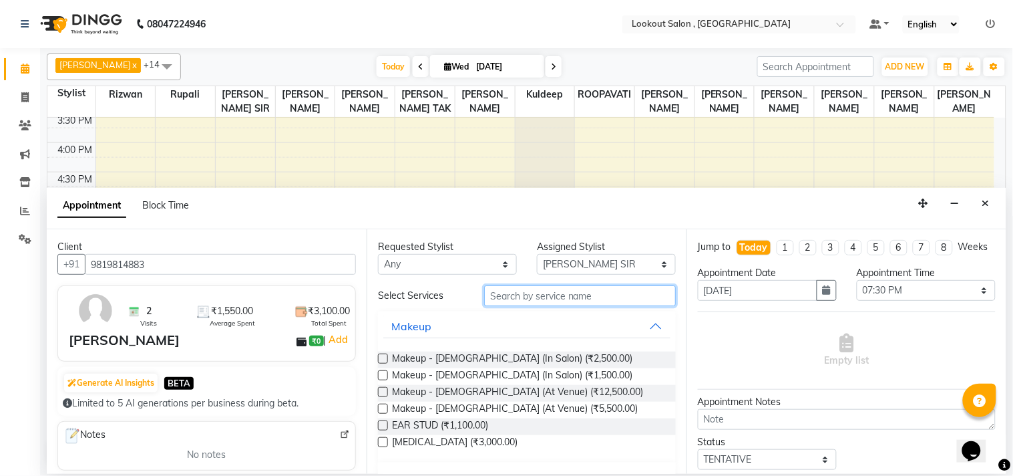
click at [508, 294] on input "text" at bounding box center [580, 295] width 192 height 21
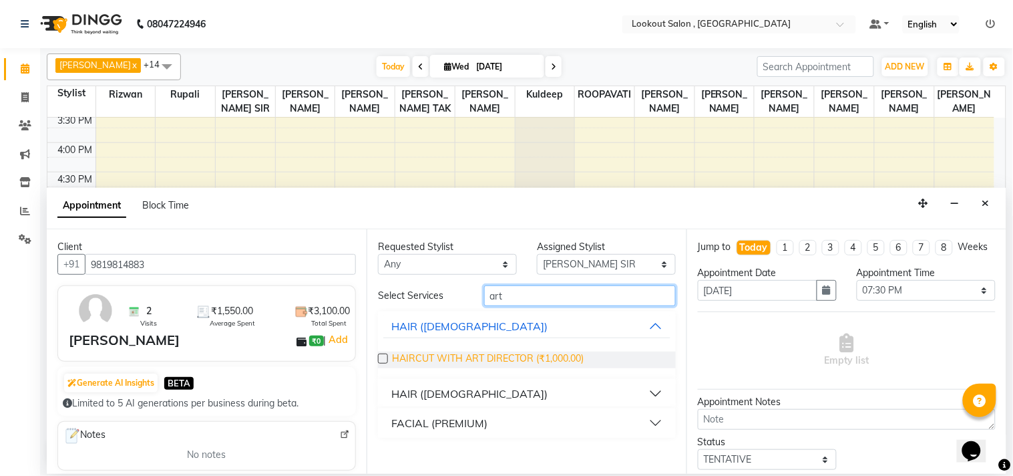
type input "art"
click at [452, 354] on span "HAIRCUT WITH ART DIRECTOR (₹1,000.00)" at bounding box center [488, 359] width 192 height 17
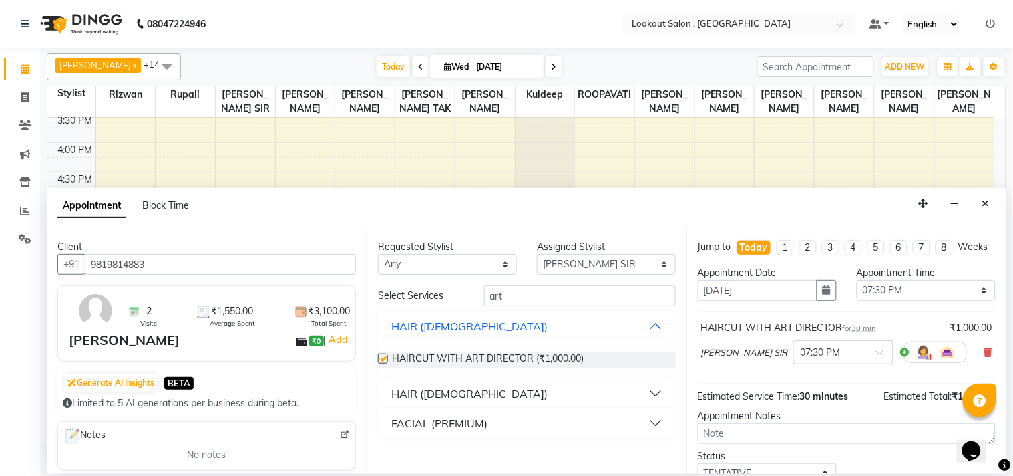
checkbox input "false"
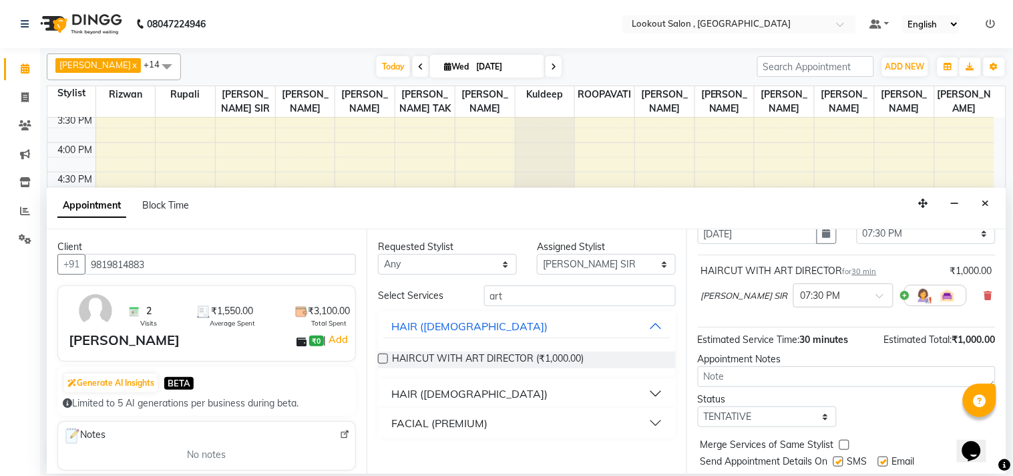
scroll to position [108, 0]
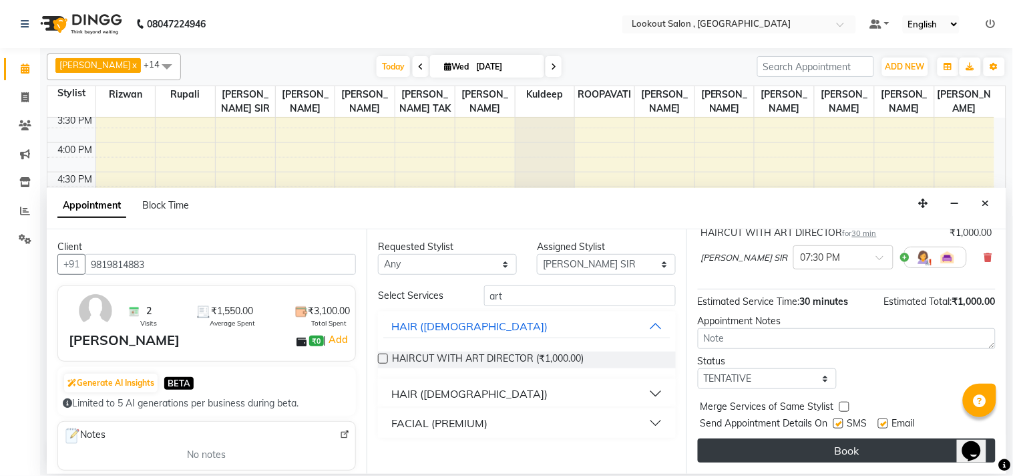
click at [822, 456] on button "Book" at bounding box center [847, 450] width 298 height 24
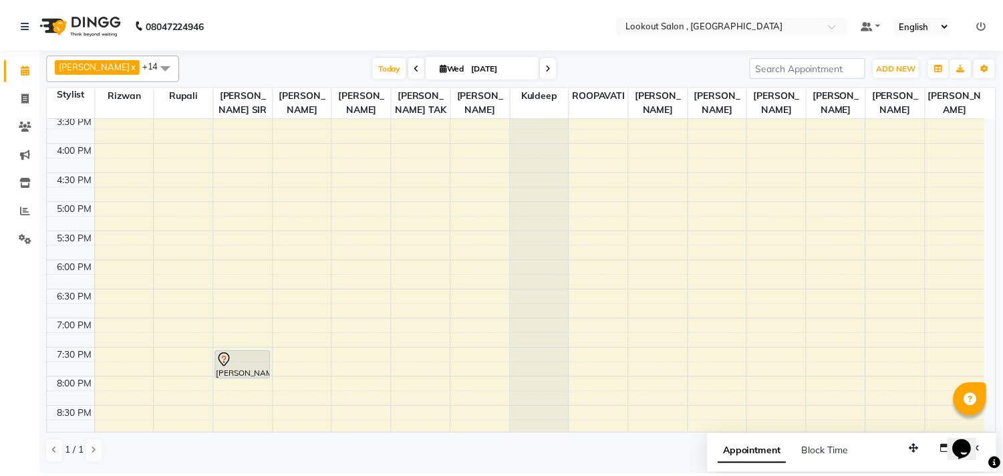
scroll to position [148, 0]
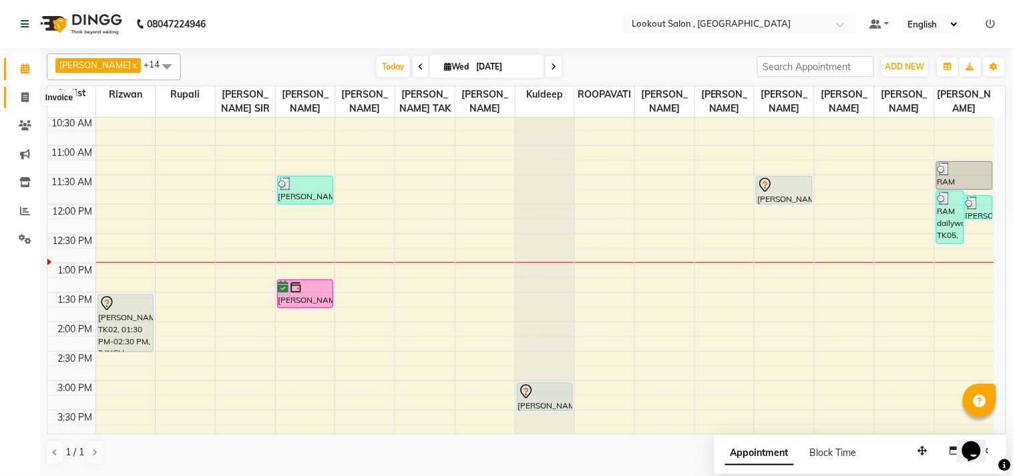
click at [23, 95] on icon at bounding box center [24, 97] width 7 height 10
select select "service"
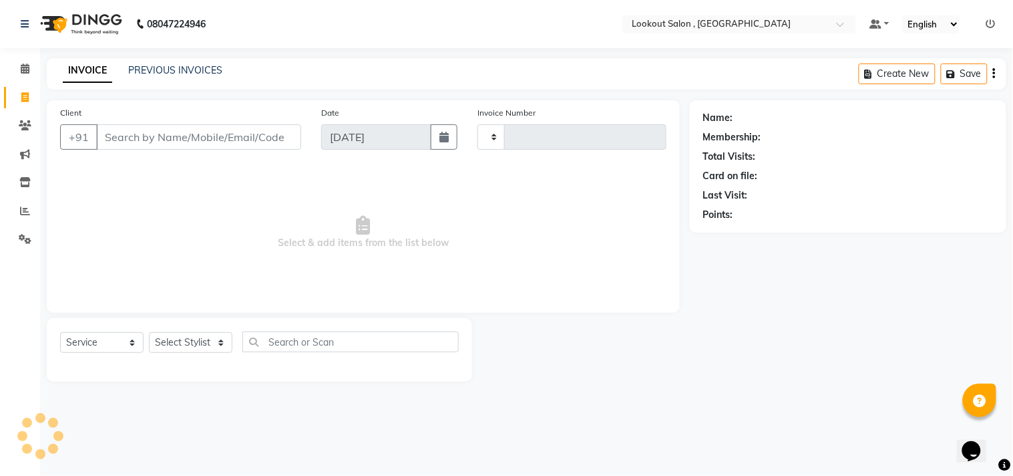
type input "6172"
select select "151"
click at [130, 132] on input "Client" at bounding box center [198, 136] width 205 height 25
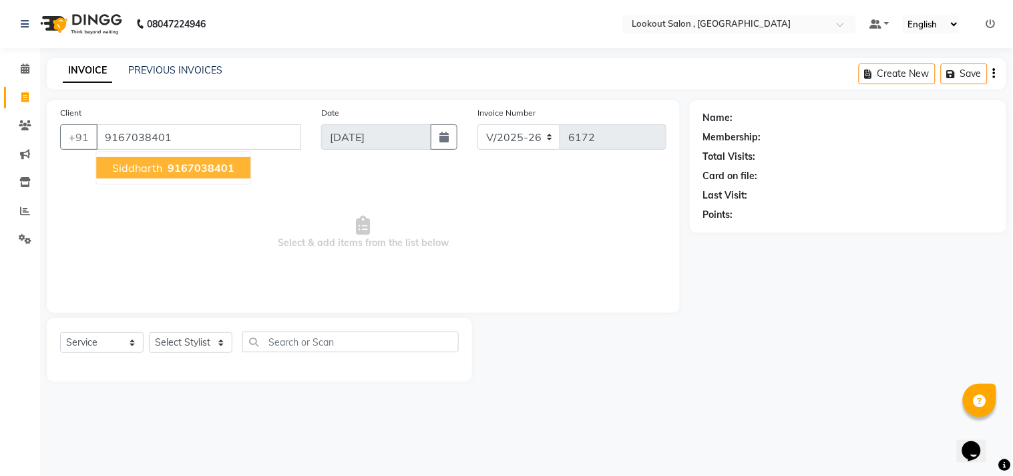
type input "9167038401"
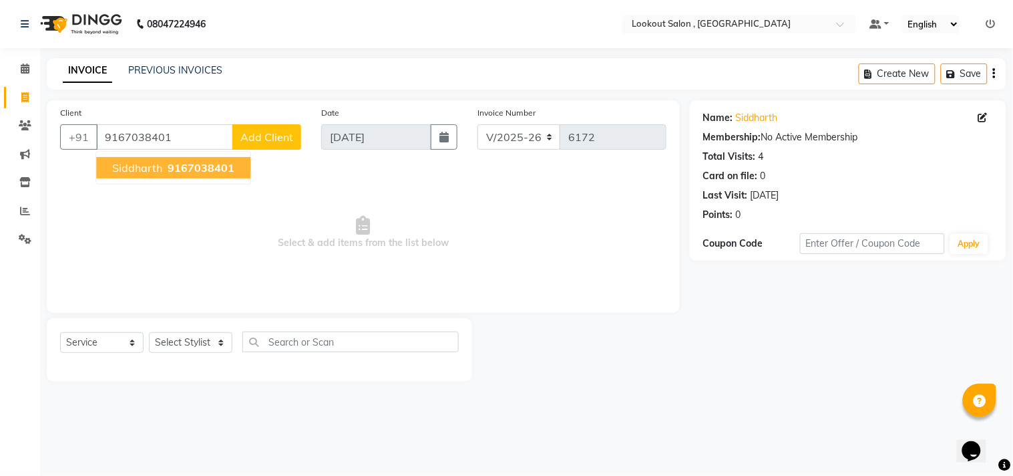
click at [170, 169] on span "9167038401" at bounding box center [201, 167] width 67 height 13
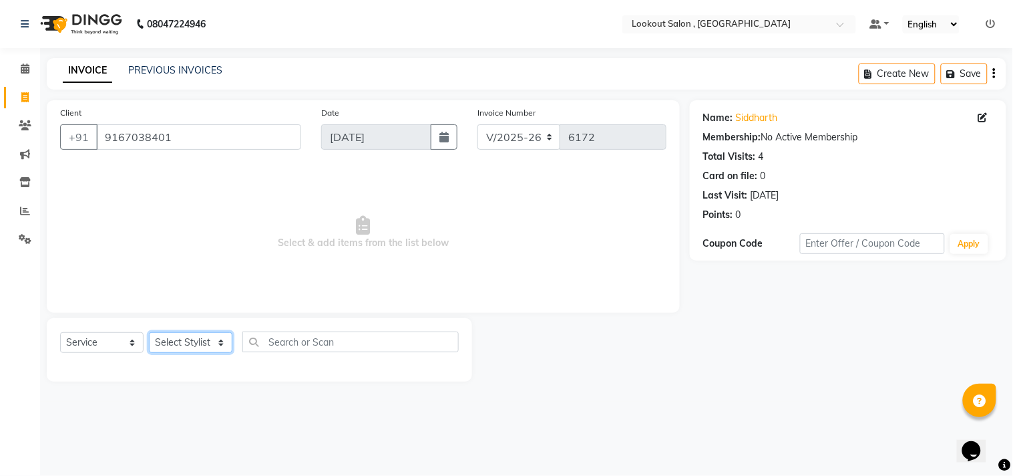
click at [174, 341] on select "Select Stylist [PERSON_NAME] [PERSON_NAME] [PERSON_NAME] [PERSON_NAME] kuldeep …" at bounding box center [190, 342] width 83 height 21
click at [399, 281] on span "Select & add items from the list below" at bounding box center [363, 233] width 607 height 134
click at [114, 140] on input "9167038401" at bounding box center [198, 136] width 205 height 25
click at [25, 126] on icon at bounding box center [25, 125] width 13 height 10
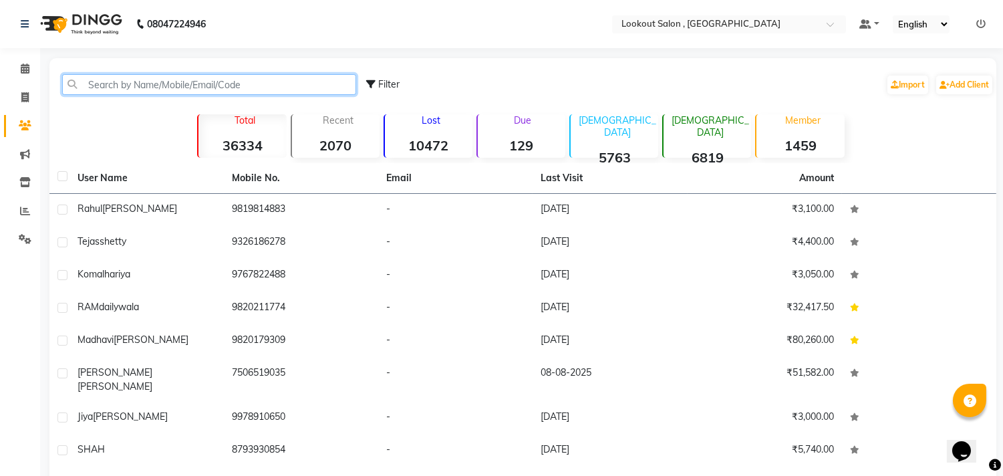
click at [252, 94] on input "text" at bounding box center [209, 84] width 294 height 21
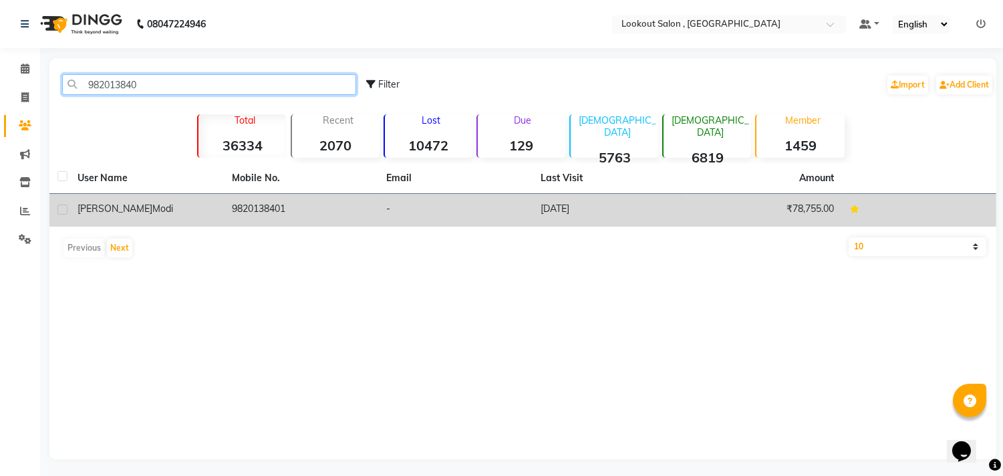
type input "982013840"
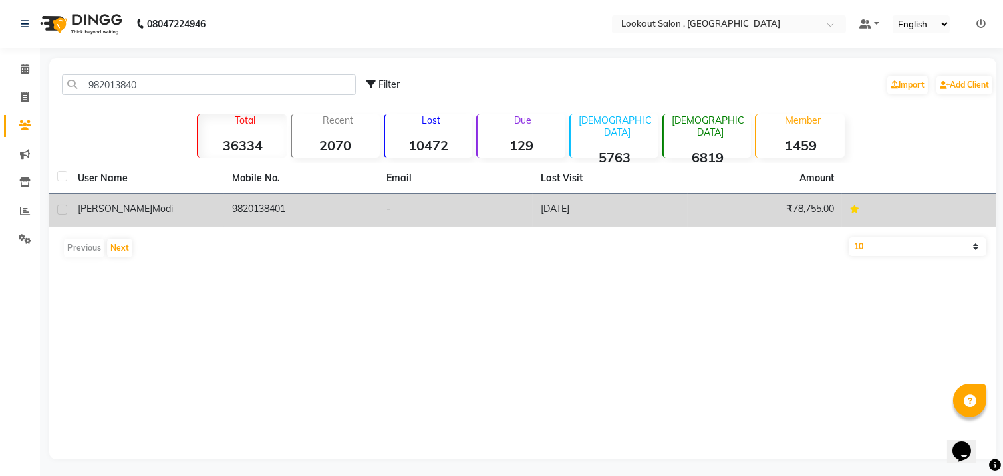
click at [263, 219] on td "9820138401" at bounding box center [301, 210] width 154 height 33
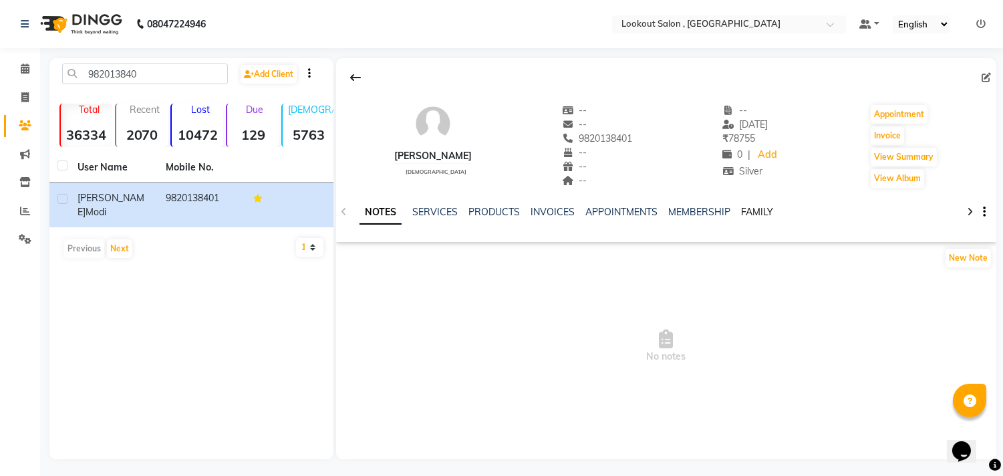
click at [749, 210] on div "NOTES SERVICES PRODUCTS INVOICES APPOINTMENTS MEMBERSHIP FAMILY" at bounding box center [666, 212] width 660 height 46
click at [750, 211] on link "FAMILY" at bounding box center [757, 212] width 32 height 12
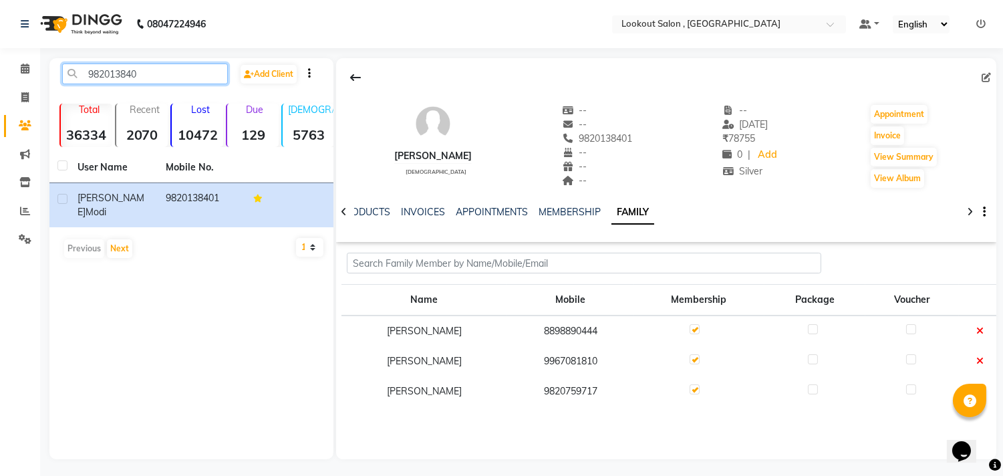
click at [134, 75] on input "982013840" at bounding box center [145, 73] width 166 height 21
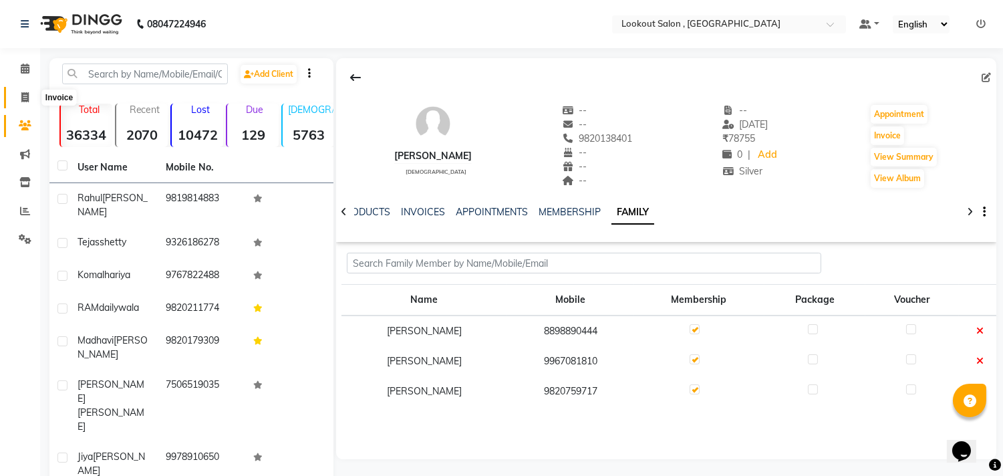
click at [29, 90] on span at bounding box center [24, 97] width 23 height 15
select select "151"
select select "service"
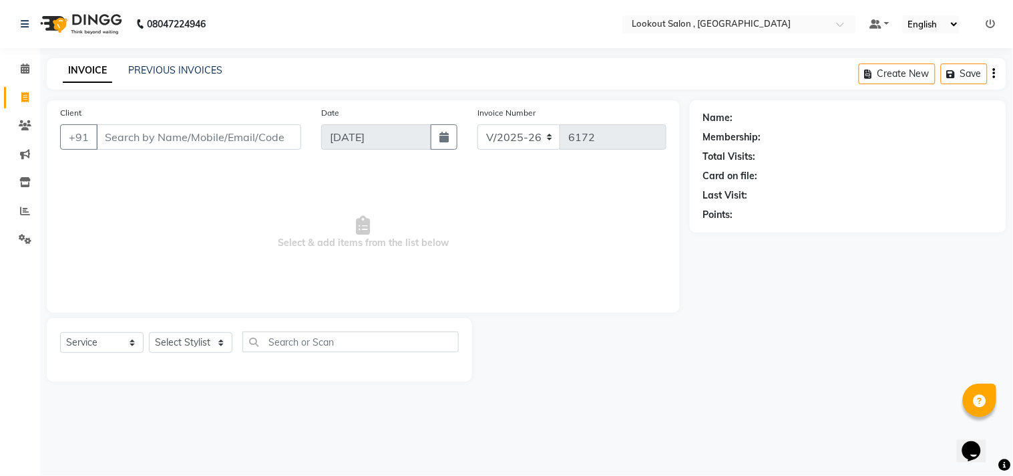
click at [199, 128] on input "Client" at bounding box center [198, 136] width 205 height 25
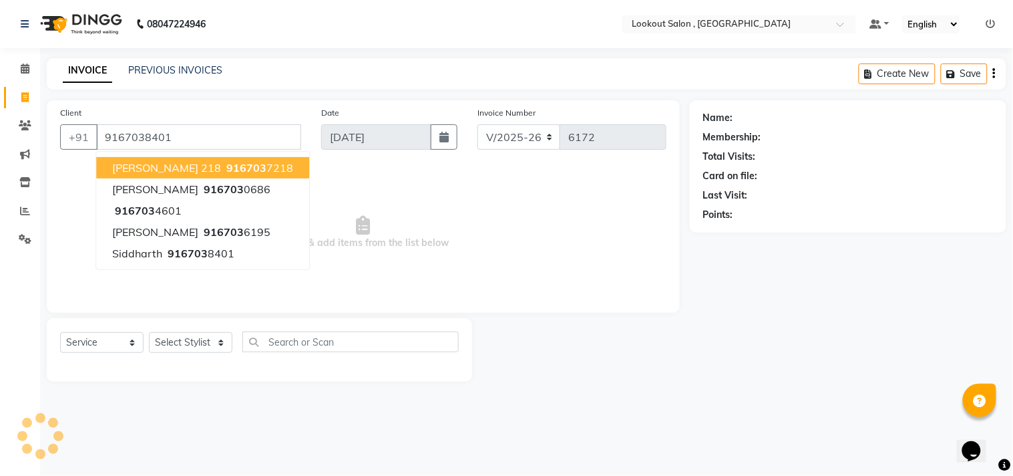
type input "9167038401"
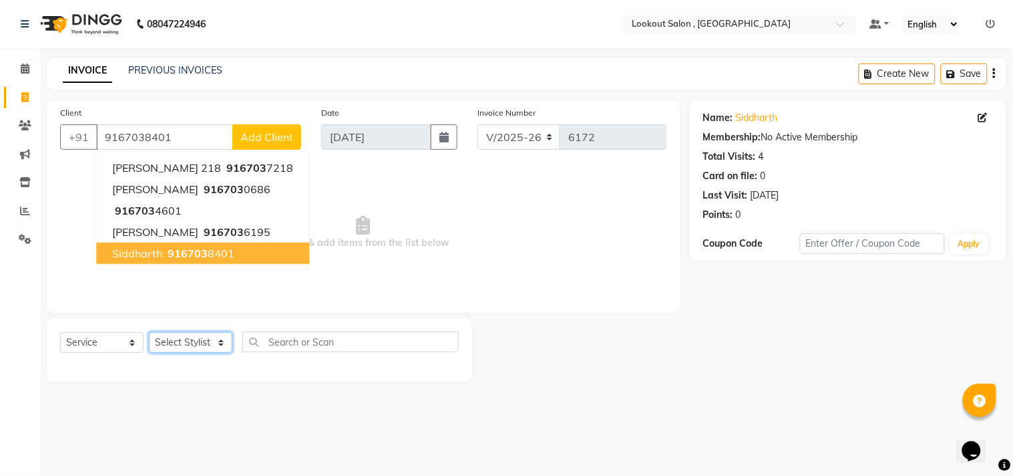
click at [174, 344] on select "Select Stylist [PERSON_NAME] [PERSON_NAME] [PERSON_NAME] [PERSON_NAME] kuldeep …" at bounding box center [190, 342] width 83 height 21
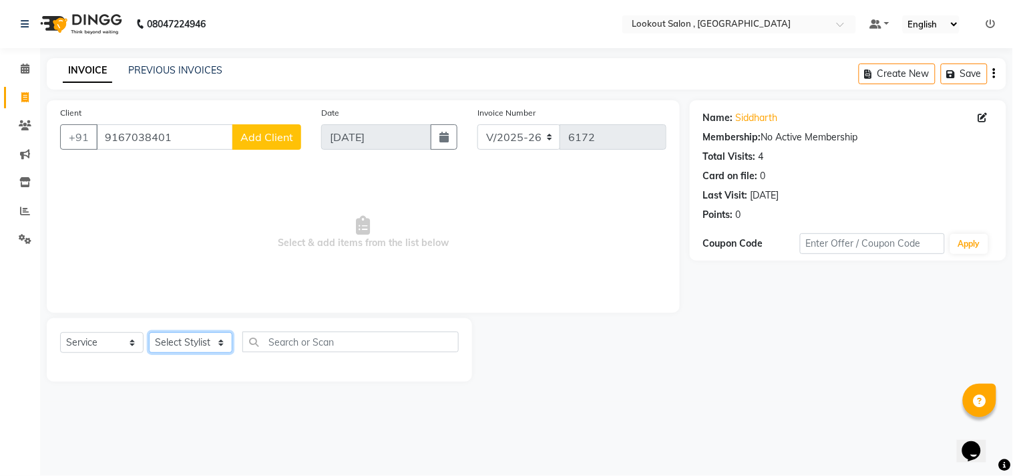
select select "19837"
click at [149, 333] on select "Select Stylist [PERSON_NAME] [PERSON_NAME] [PERSON_NAME] [PERSON_NAME] kuldeep …" at bounding box center [190, 342] width 83 height 21
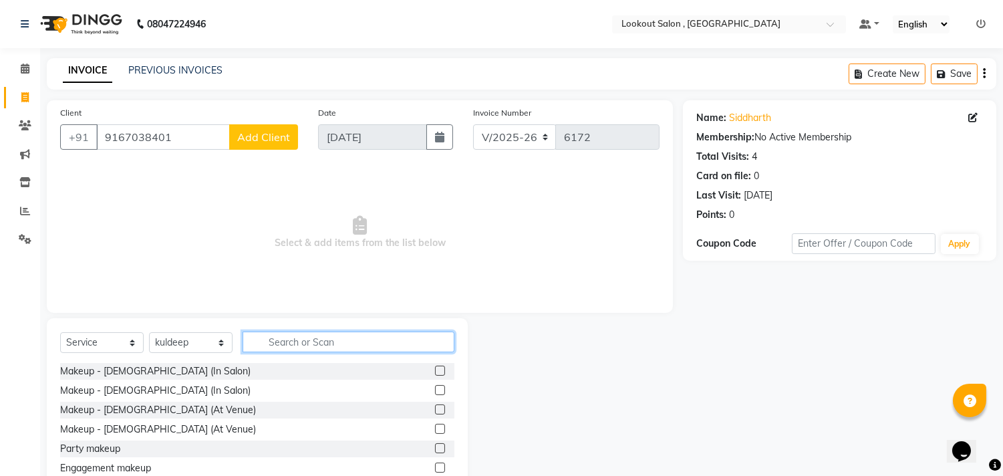
click at [297, 338] on input "text" at bounding box center [348, 341] width 212 height 21
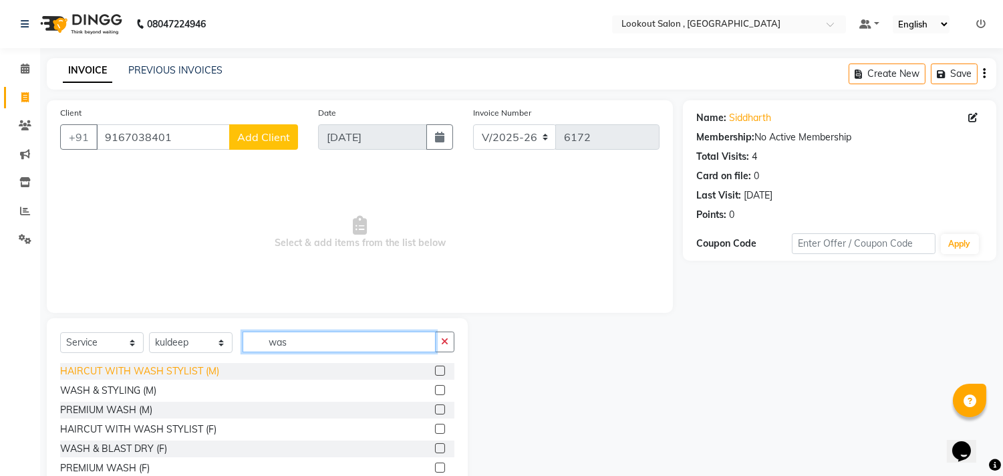
type input "was"
click at [176, 368] on div "HAIRCUT WITH WASH STYLIST (M)" at bounding box center [139, 371] width 159 height 14
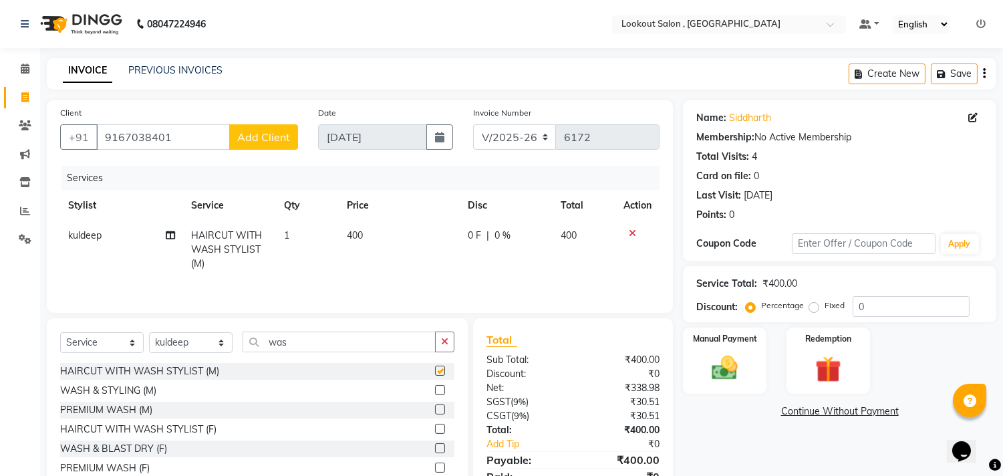
checkbox input "false"
click at [290, 343] on input "was" at bounding box center [338, 341] width 193 height 21
click at [291, 343] on input "was" at bounding box center [338, 341] width 193 height 21
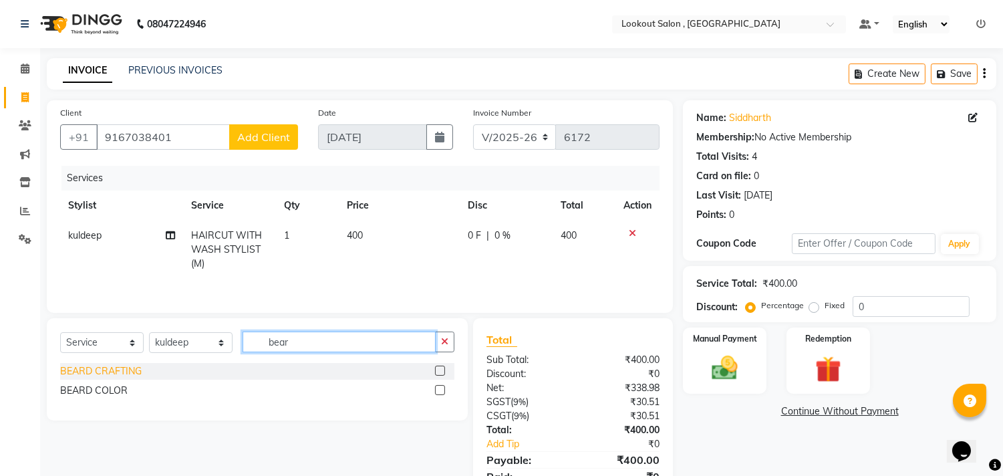
type input "bear"
click at [117, 369] on div "BEARD CRAFTING" at bounding box center [100, 371] width 81 height 14
checkbox input "false"
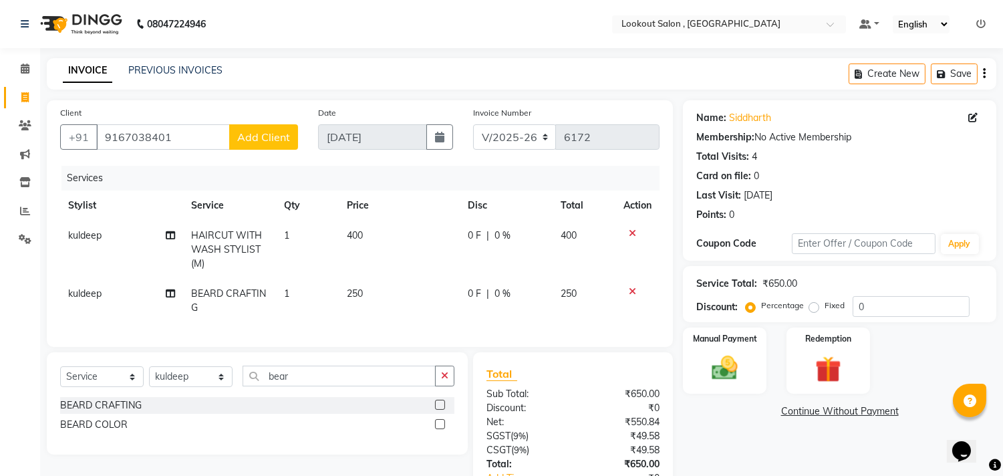
scroll to position [104, 0]
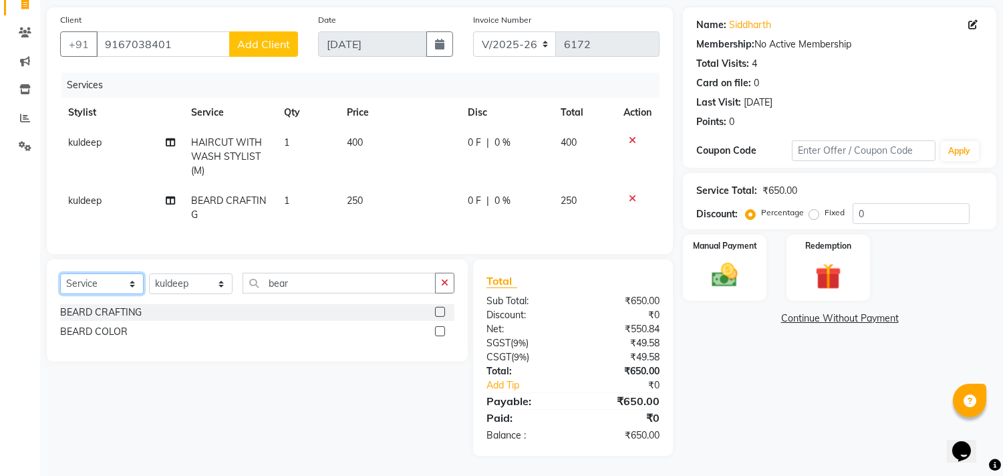
click at [96, 287] on select "Select Service Product Membership Package Voucher Prepaid Gift Card" at bounding box center [101, 283] width 83 height 21
click at [192, 285] on select "Select Stylist [PERSON_NAME] [PERSON_NAME] [PERSON_NAME] [PERSON_NAME] kuldeep …" at bounding box center [190, 283] width 83 height 21
select select "86072"
click at [149, 274] on select "Select Stylist [PERSON_NAME] [PERSON_NAME] [PERSON_NAME] [PERSON_NAME] kuldeep …" at bounding box center [190, 283] width 83 height 21
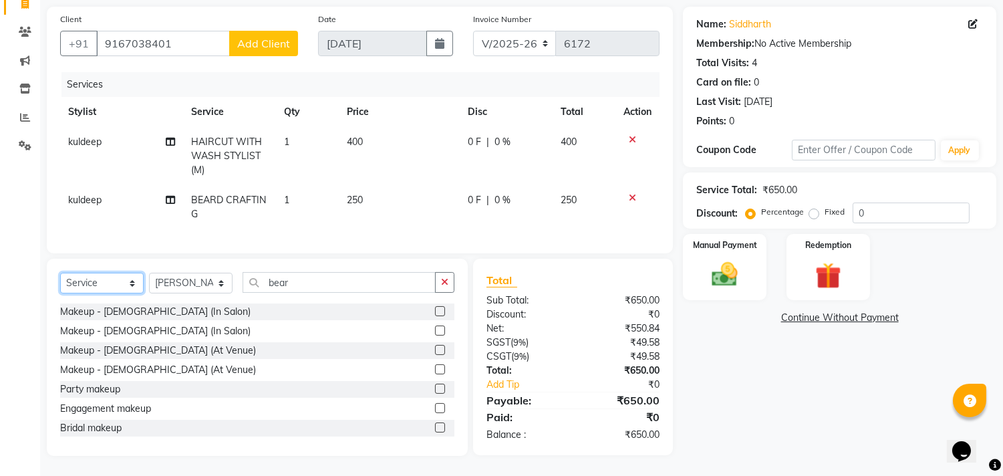
click at [95, 286] on select "Select Service Product Membership Package Voucher Prepaid Gift Card" at bounding box center [101, 283] width 83 height 21
click at [60, 274] on select "Select Service Product Membership Package Voucher Prepaid Gift Card" at bounding box center [101, 283] width 83 height 21
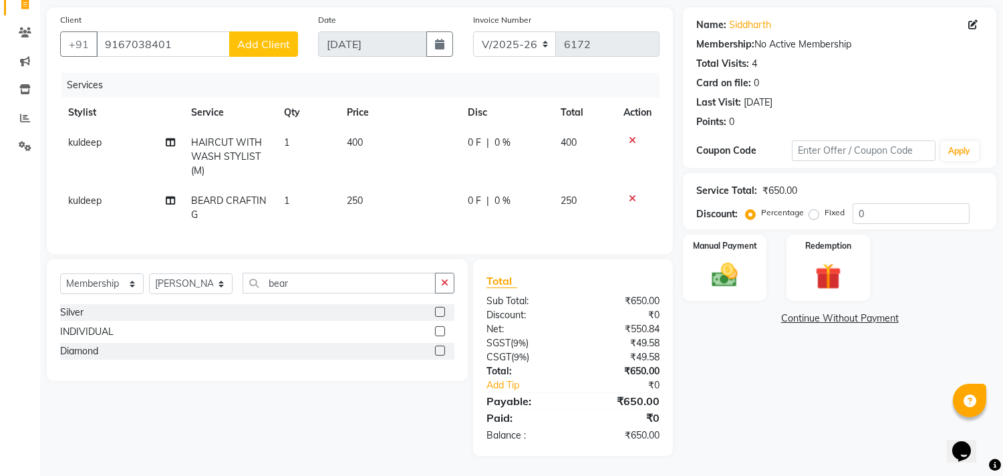
click at [75, 328] on div "INDIVIDUAL" at bounding box center [86, 332] width 53 height 14
select select "select"
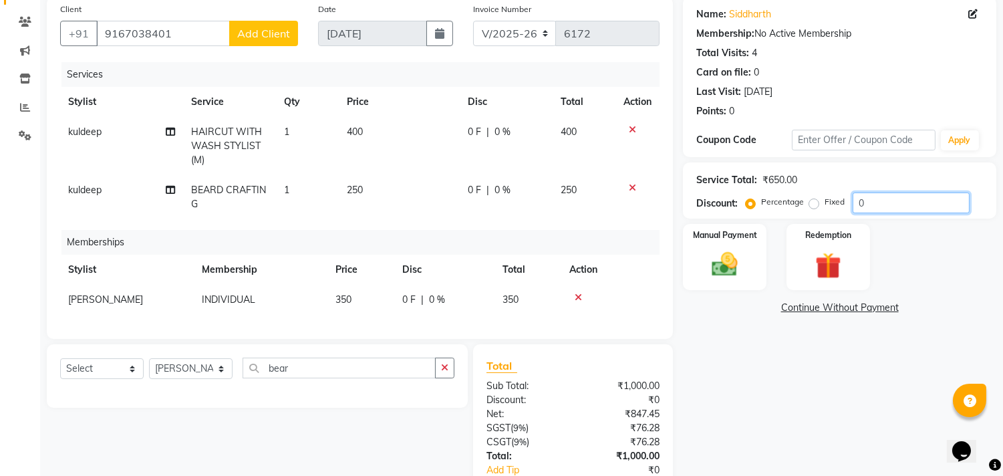
click at [856, 196] on input "0" at bounding box center [910, 202] width 117 height 21
type input "20"
click at [729, 281] on div "Manual Payment" at bounding box center [724, 256] width 87 height 68
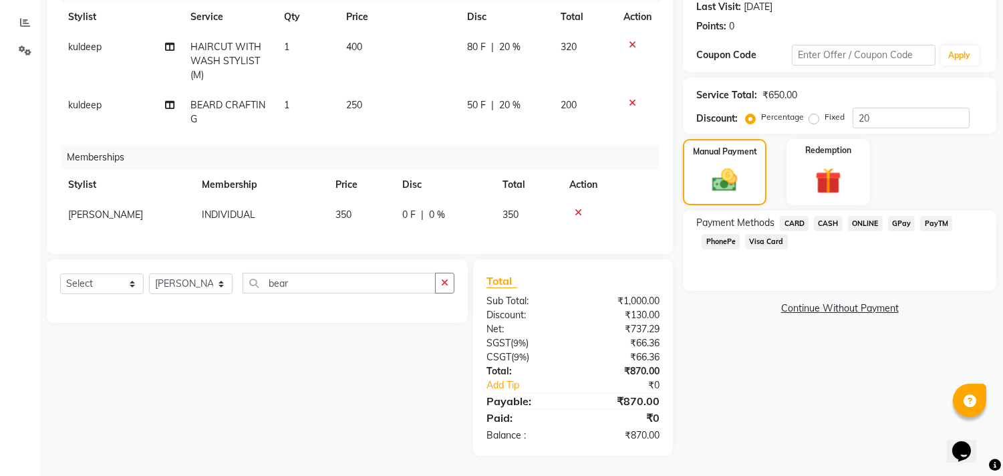
scroll to position [0, 0]
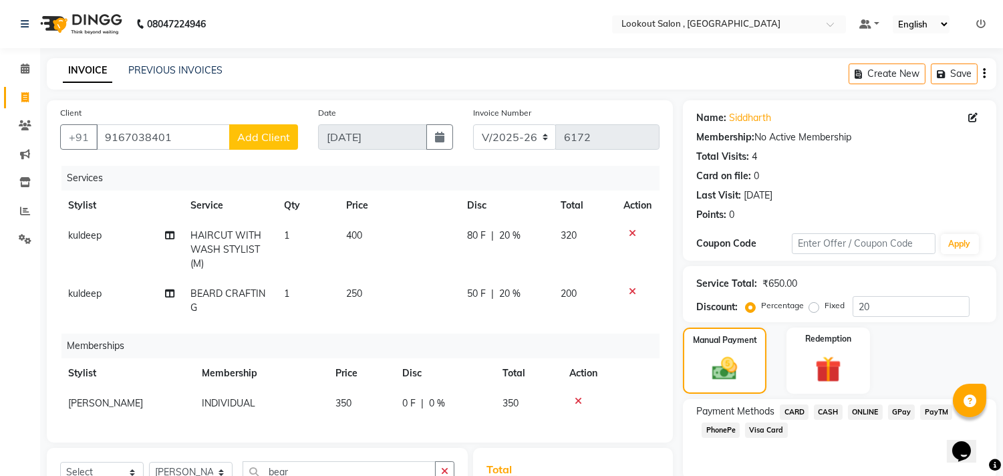
click at [903, 415] on span "GPay" at bounding box center [901, 411] width 27 height 15
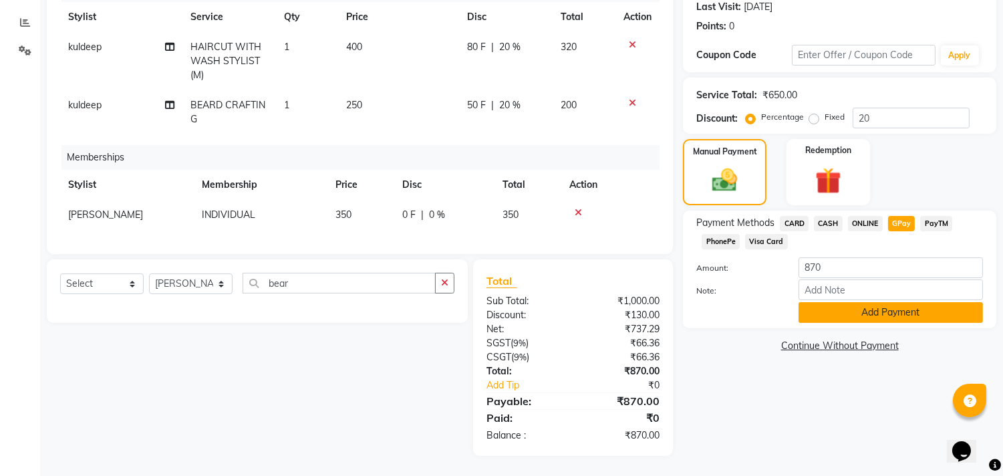
click at [864, 303] on button "Add Payment" at bounding box center [890, 312] width 184 height 21
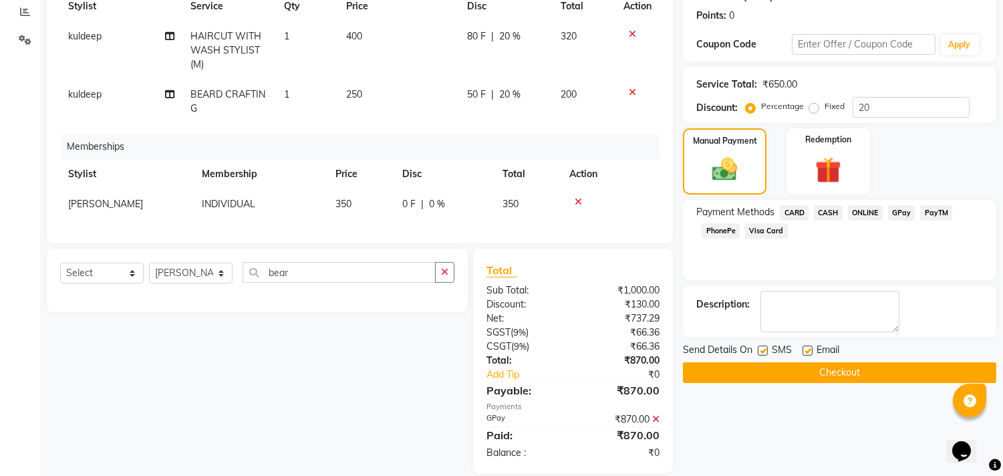
click at [875, 362] on button "Checkout" at bounding box center [839, 372] width 313 height 21
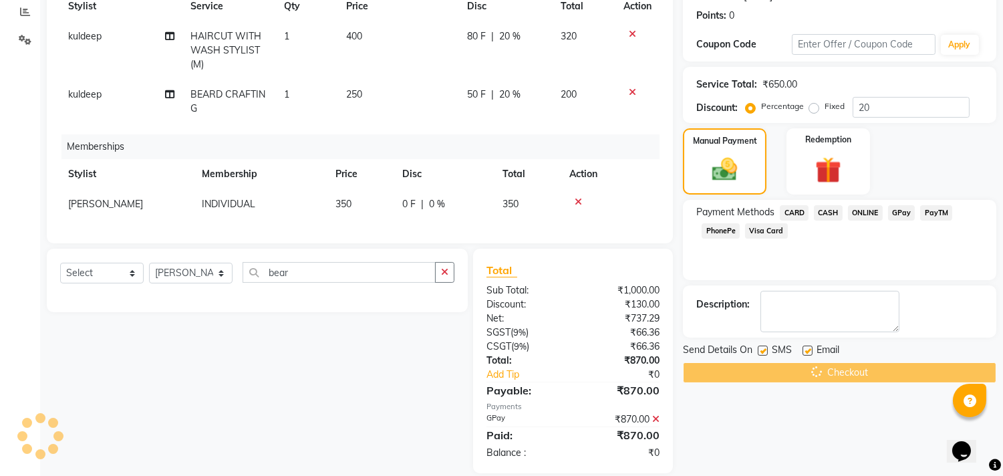
scroll to position [227, 0]
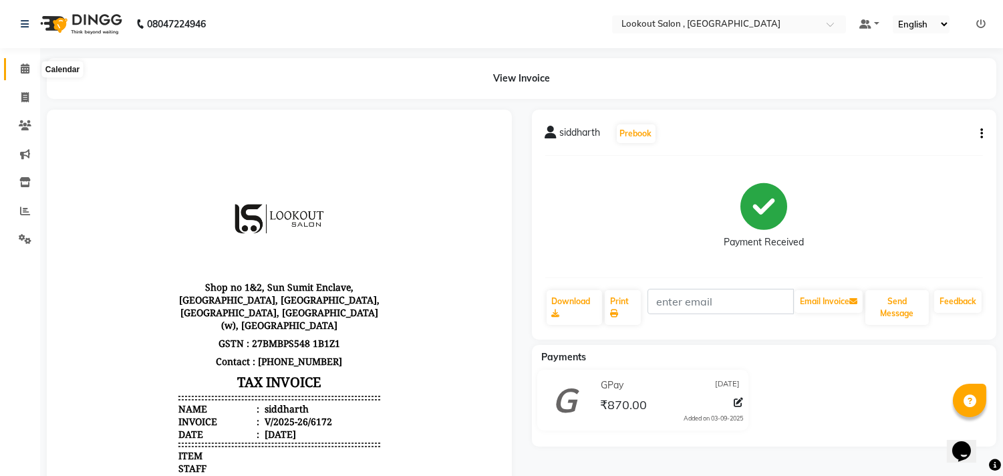
click at [15, 72] on span at bounding box center [24, 68] width 23 height 15
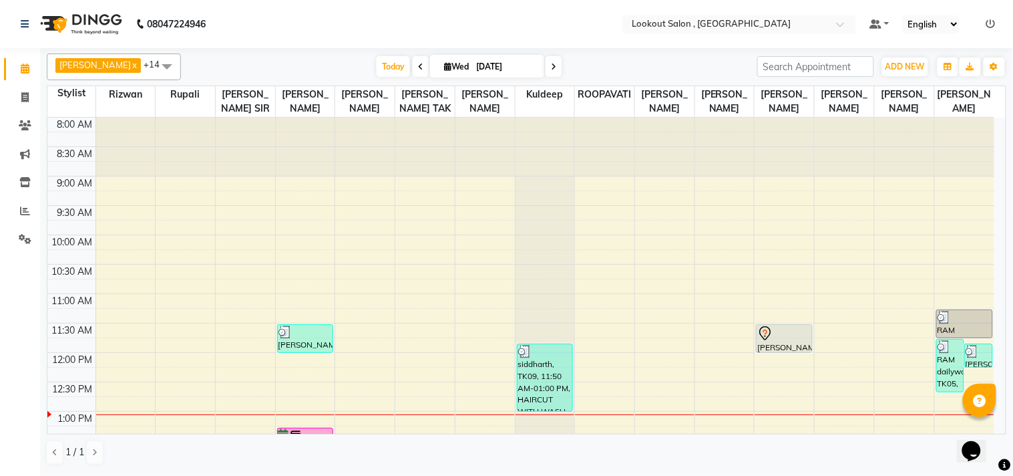
click at [504, 72] on input "[DATE]" at bounding box center [505, 67] width 67 height 20
select select "9"
select select "2025"
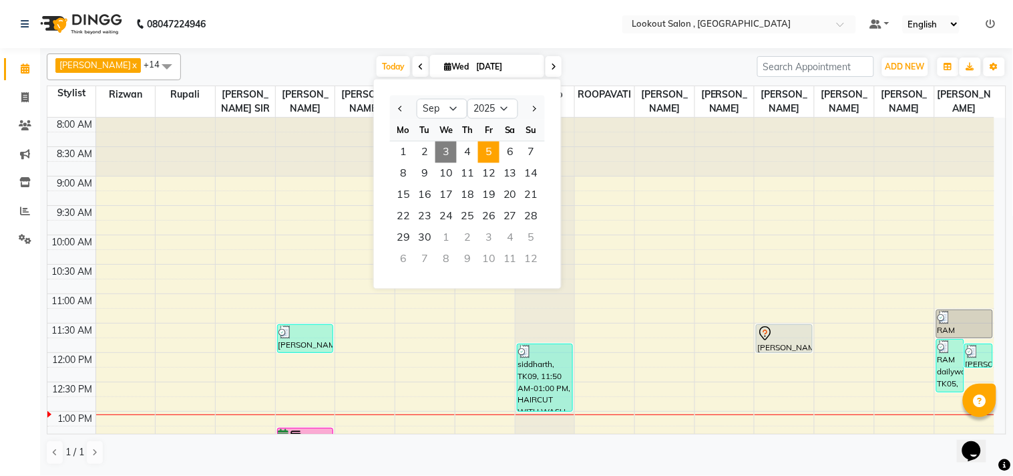
click at [494, 154] on span "5" at bounding box center [488, 152] width 21 height 21
type input "[DATE]"
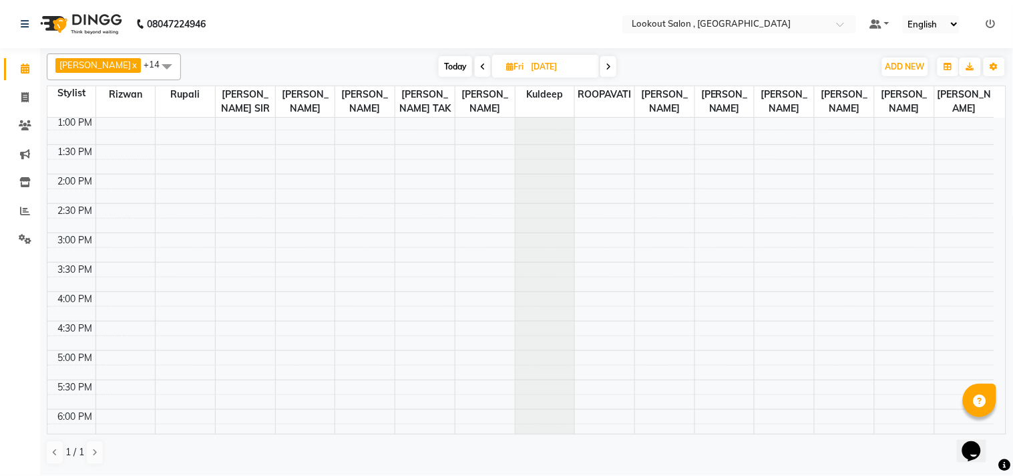
scroll to position [222, 0]
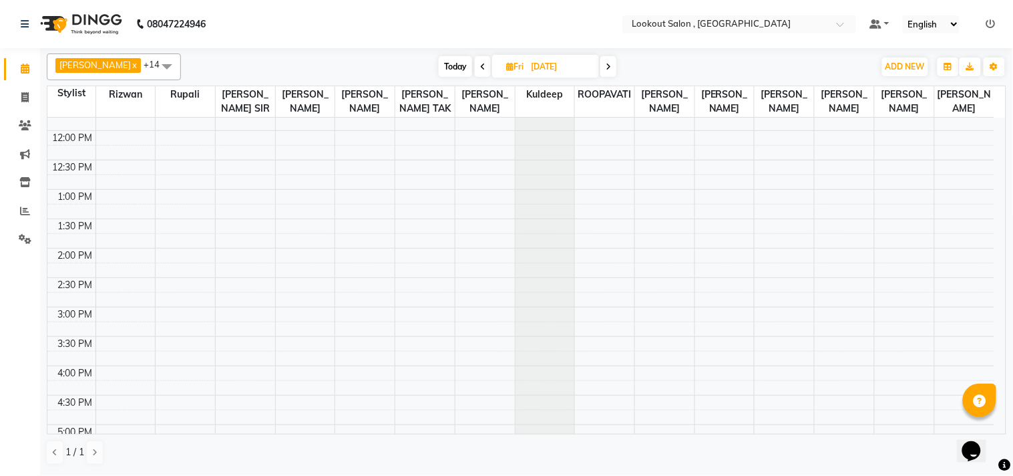
click at [295, 215] on div "8:00 AM 8:30 AM 9:00 AM 9:30 AM 10:00 AM 10:30 AM 11:00 AM 11:30 AM 12:00 PM 12…" at bounding box center [520, 336] width 947 height 881
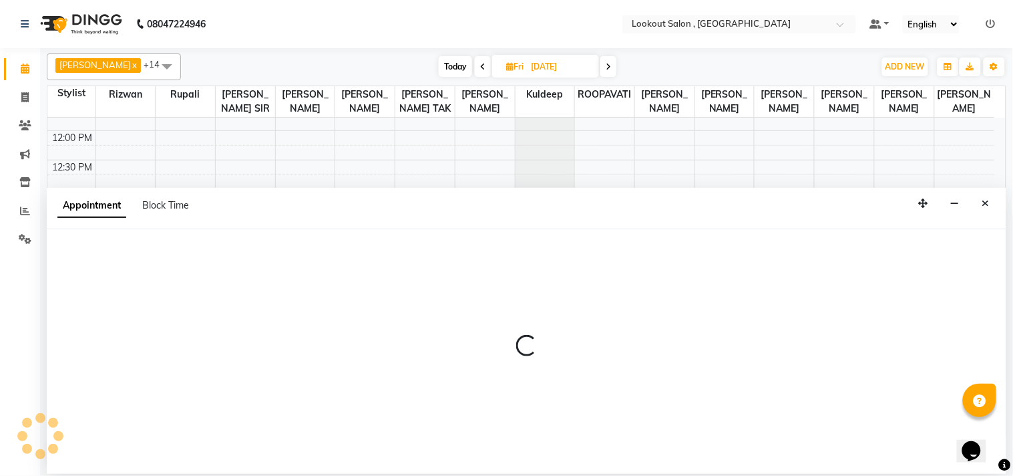
select select "7174"
select select "tentative"
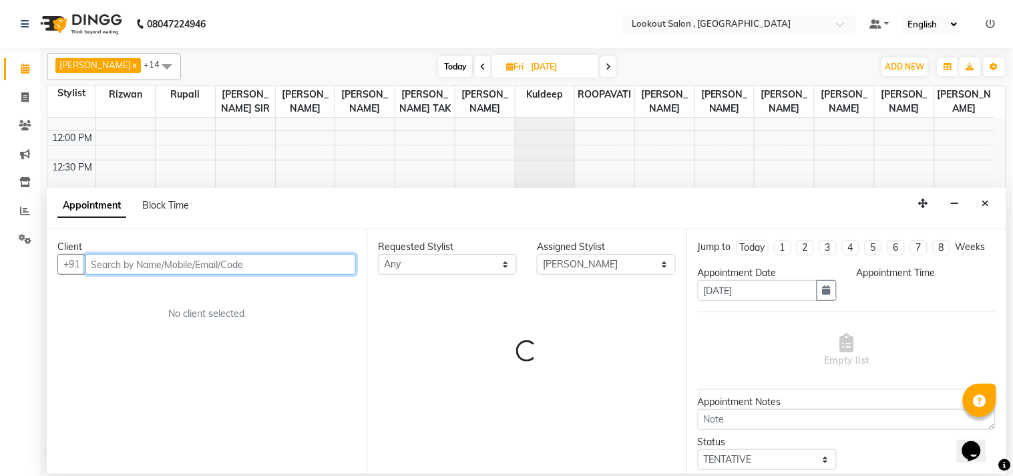
select select "780"
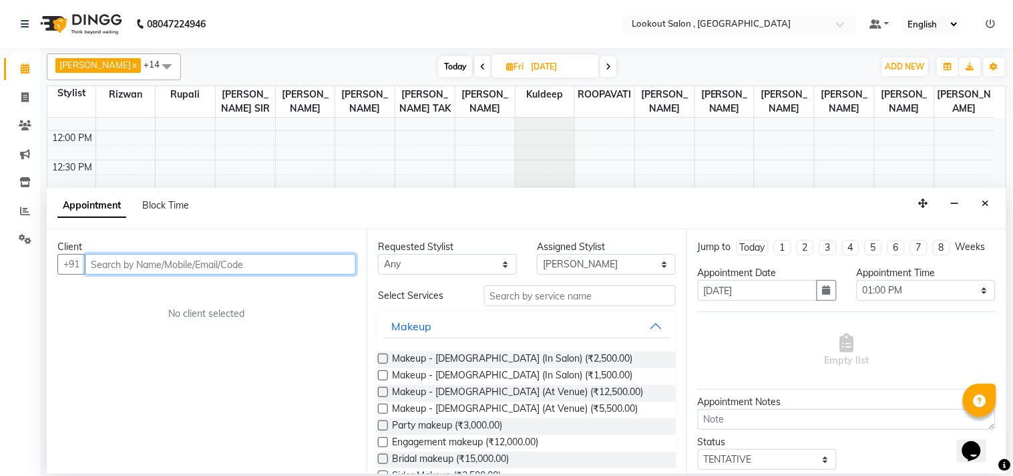
click at [172, 274] on input "text" at bounding box center [220, 264] width 271 height 21
type input "9372334110"
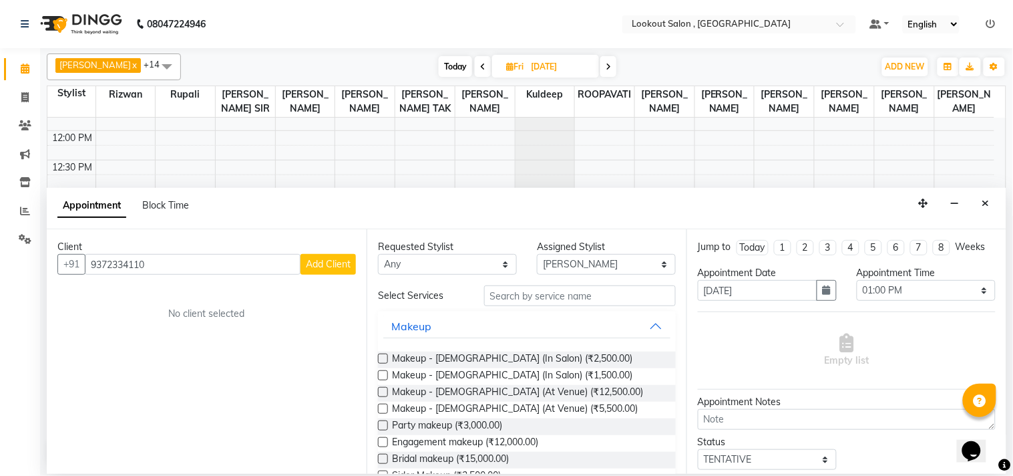
click at [319, 269] on span "Add Client" at bounding box center [328, 264] width 45 height 12
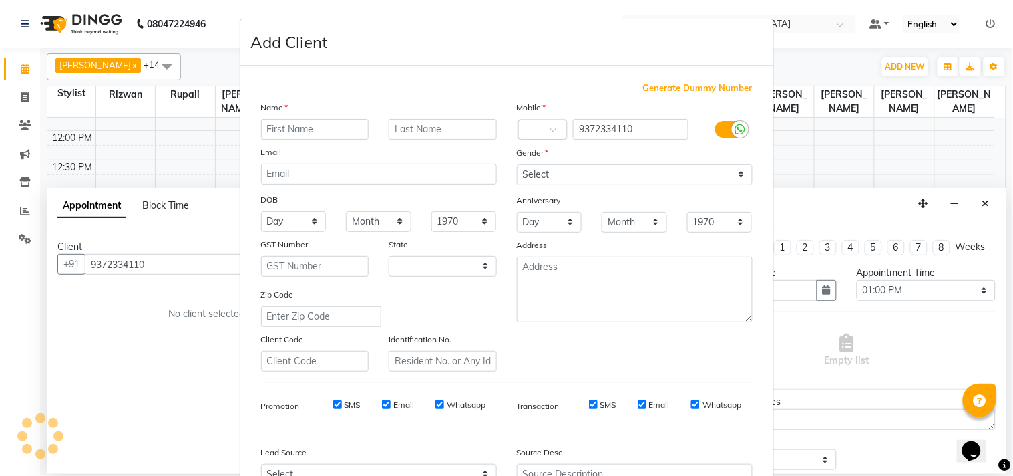
select select "22"
type input "pari"
click at [397, 132] on input "text" at bounding box center [443, 129] width 108 height 21
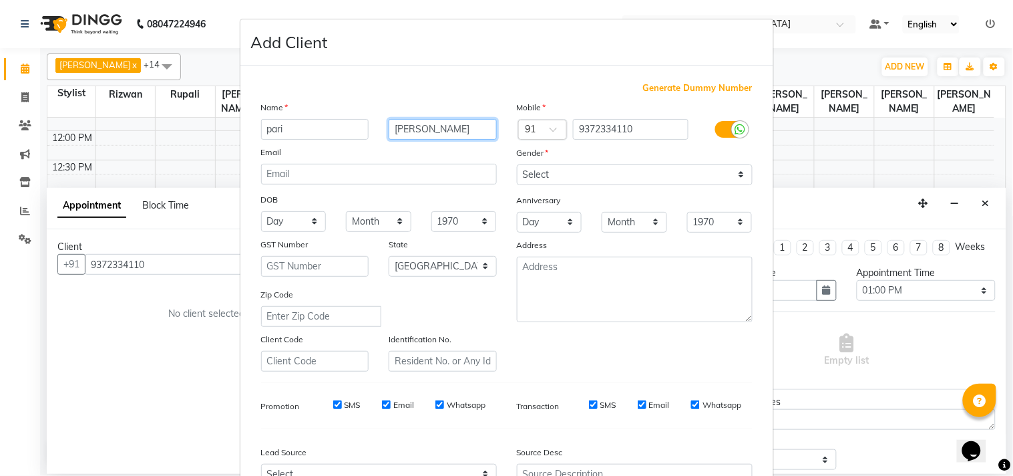
type input "[PERSON_NAME]"
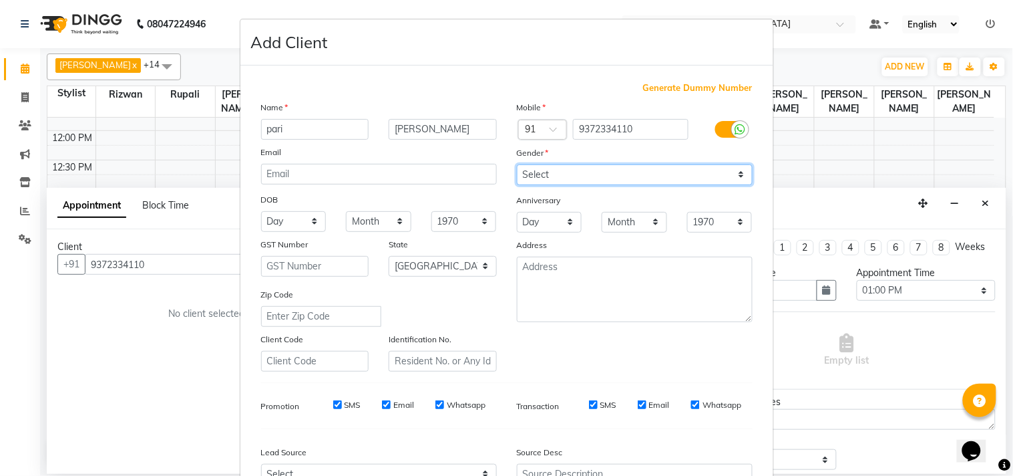
click at [555, 167] on select "Select [DEMOGRAPHIC_DATA] [DEMOGRAPHIC_DATA] Other Prefer Not To Say" at bounding box center [635, 174] width 236 height 21
select select "[DEMOGRAPHIC_DATA]"
click at [517, 164] on select "Select [DEMOGRAPHIC_DATA] [DEMOGRAPHIC_DATA] Other Prefer Not To Say" at bounding box center [635, 174] width 236 height 21
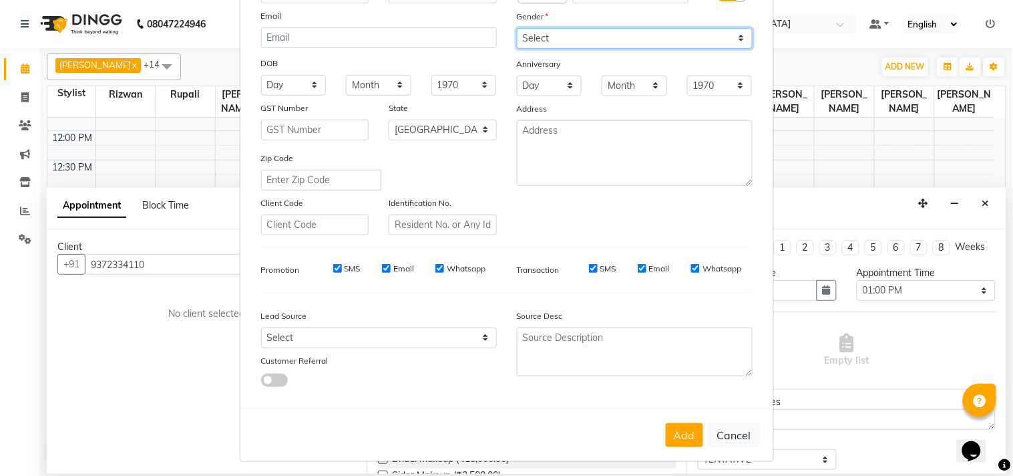
scroll to position [142, 0]
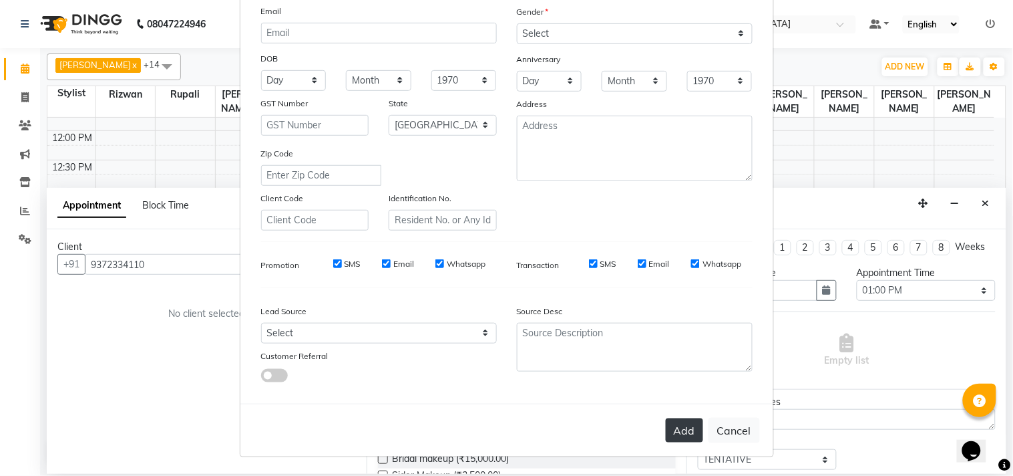
click at [682, 432] on button "Add" at bounding box center [684, 430] width 37 height 24
select select
select select "null"
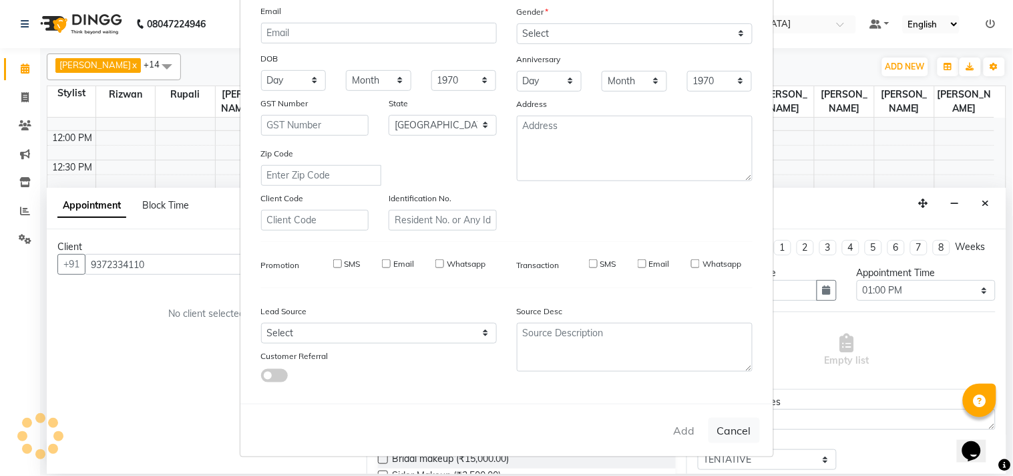
select select
checkbox input "false"
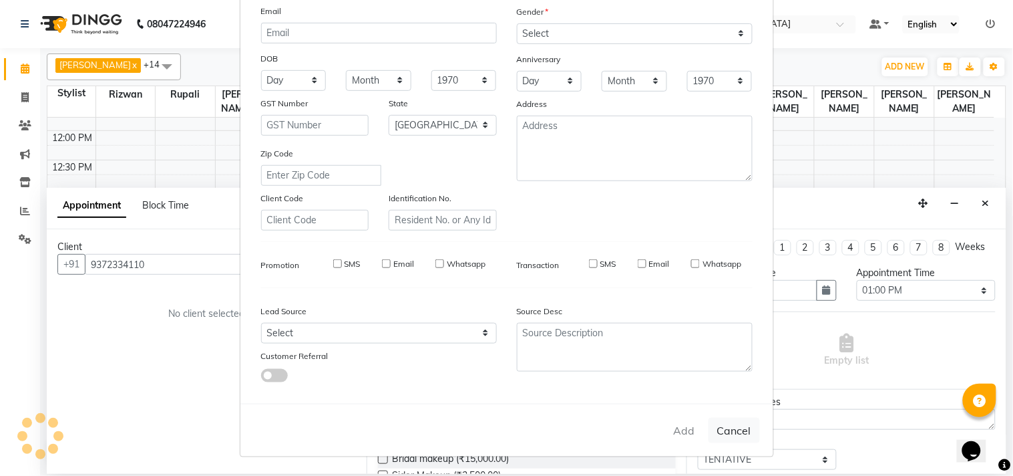
checkbox input "false"
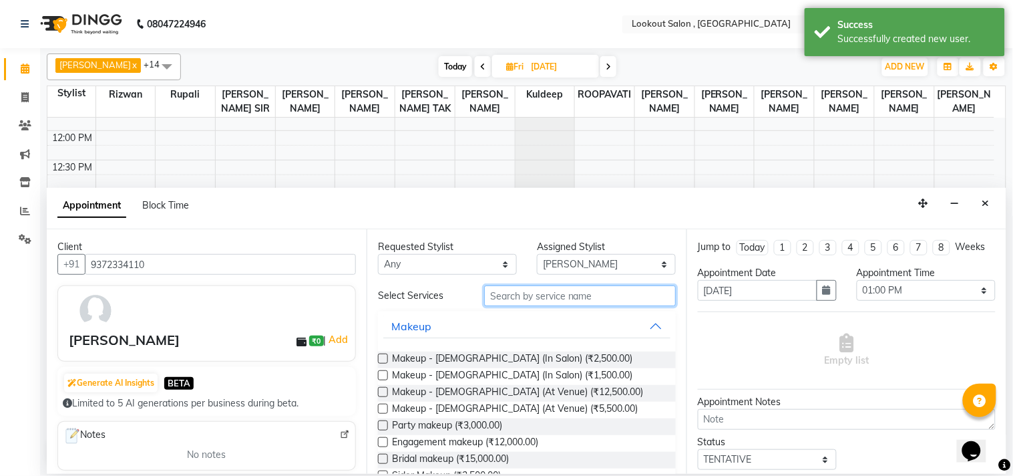
click at [548, 303] on input "text" at bounding box center [580, 295] width 192 height 21
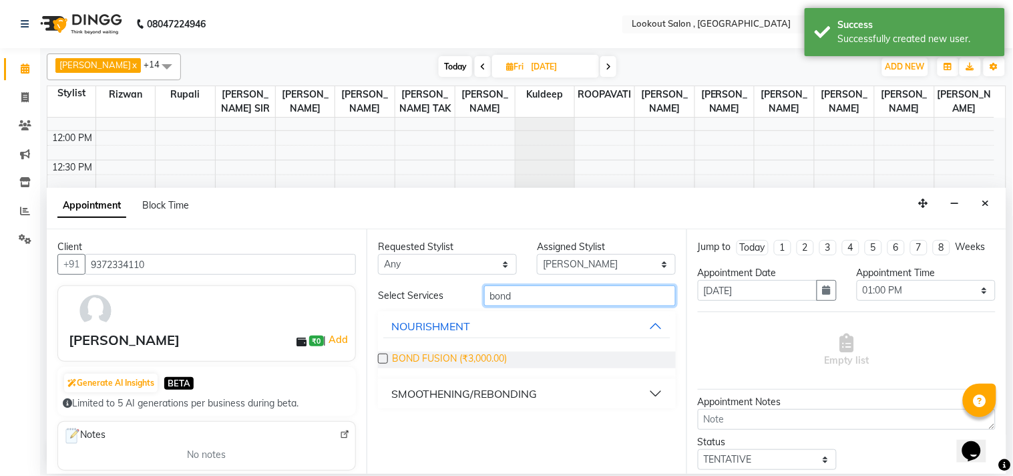
type input "bond"
click at [424, 355] on span "BOND FUSION (₹3,000.00)" at bounding box center [449, 359] width 115 height 17
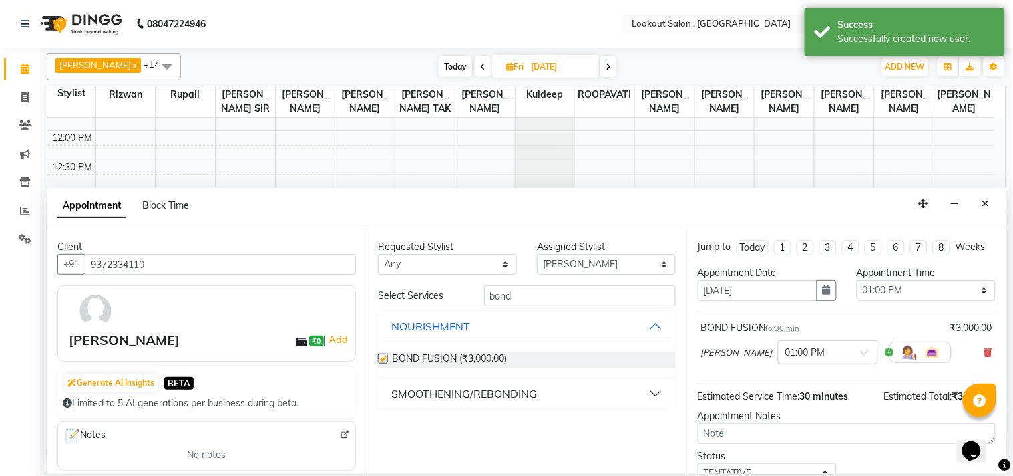
checkbox input "false"
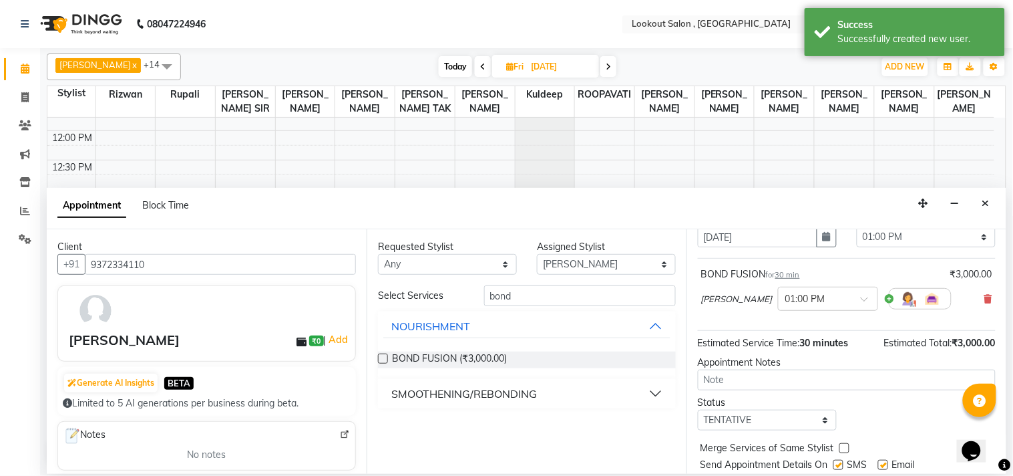
scroll to position [108, 0]
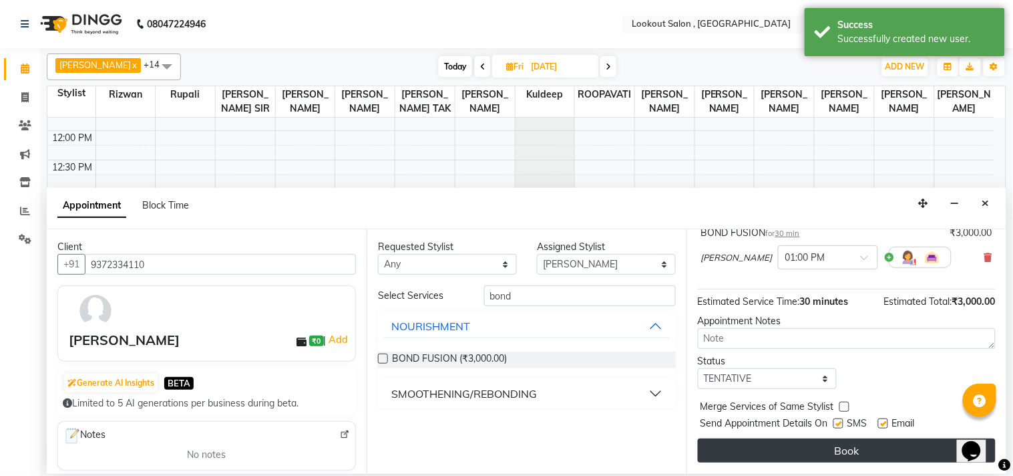
click at [790, 440] on button "Book" at bounding box center [847, 450] width 298 height 24
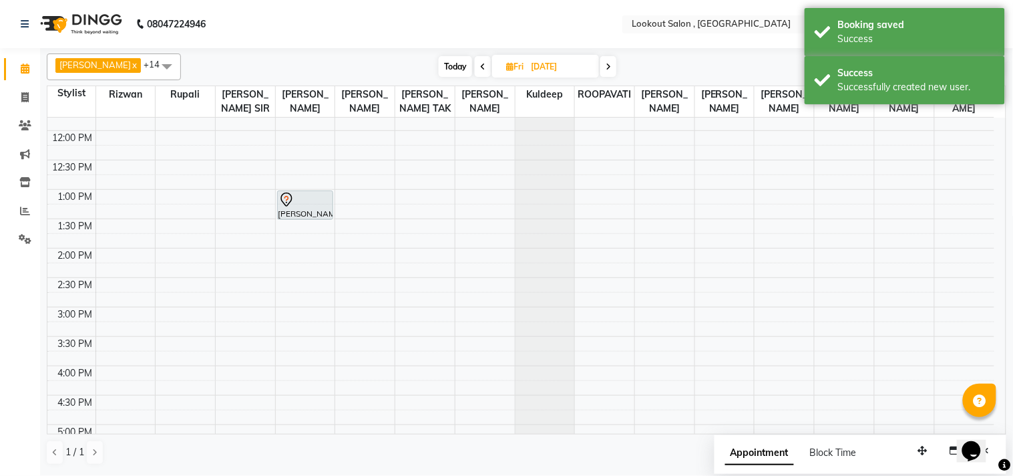
click at [443, 61] on span "Today" at bounding box center [455, 66] width 33 height 21
type input "[DATE]"
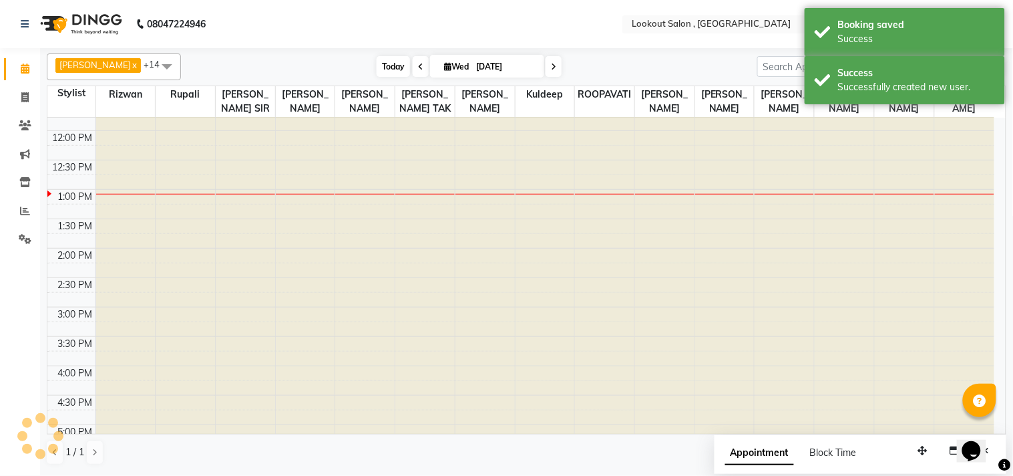
scroll to position [296, 0]
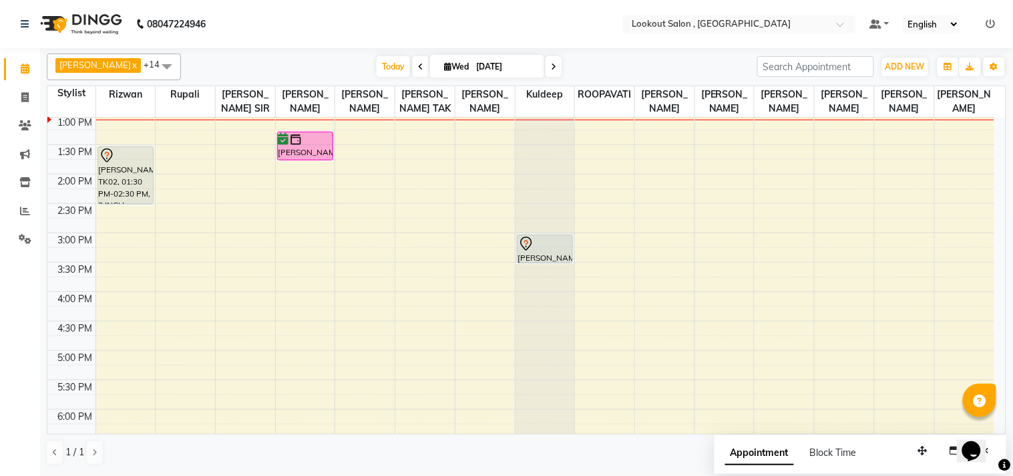
click at [945, 254] on div "8:00 AM 8:30 AM 9:00 AM 9:30 AM 10:00 AM 10:30 AM 11:00 AM 11:30 AM 12:00 PM 12…" at bounding box center [520, 262] width 947 height 881
select select "88368"
select select "tentative"
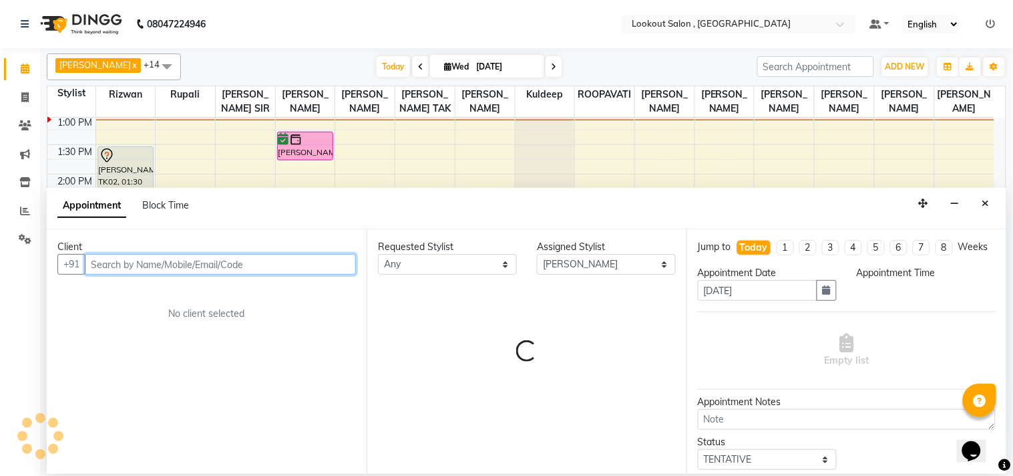
select select "900"
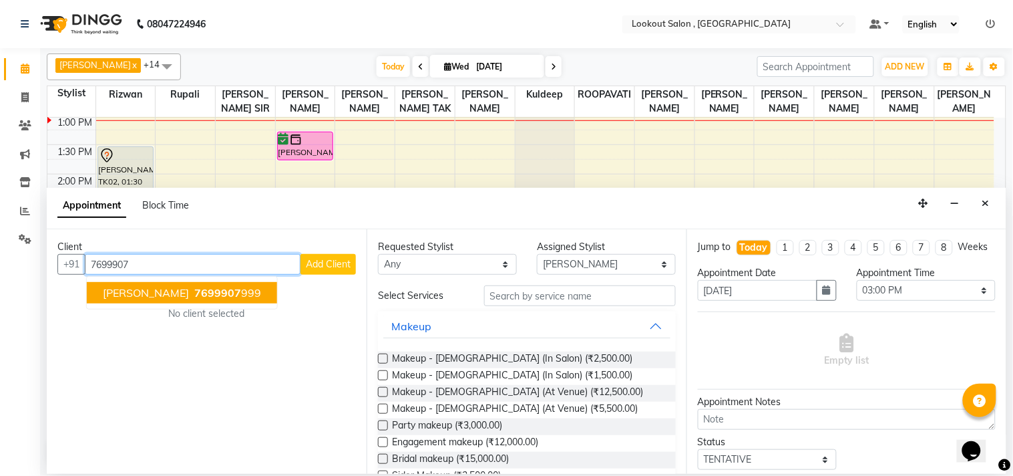
click at [186, 284] on button "[PERSON_NAME] 7699907 999" at bounding box center [182, 292] width 190 height 21
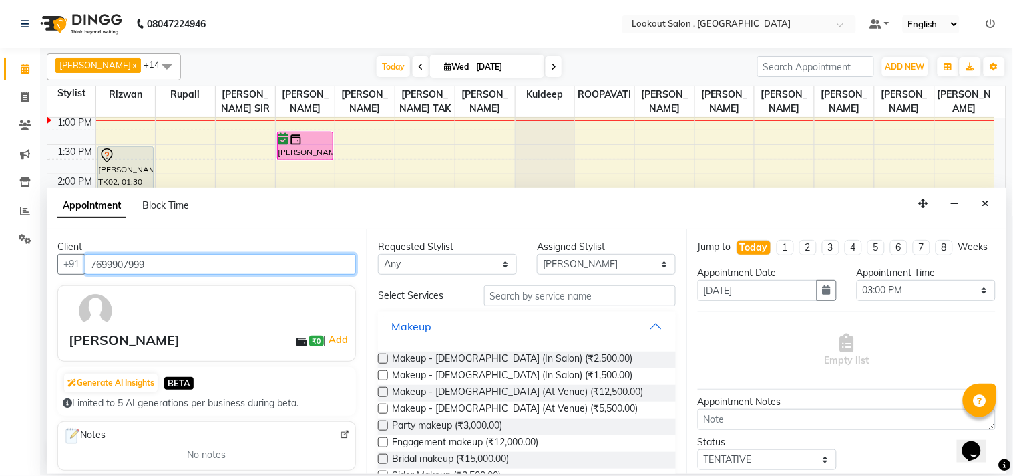
type input "7699907999"
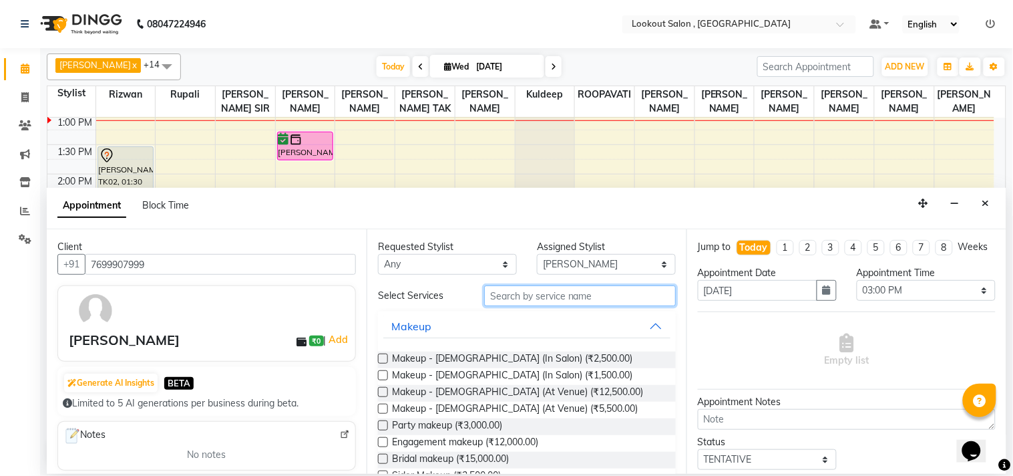
click at [525, 299] on input "text" at bounding box center [580, 295] width 192 height 21
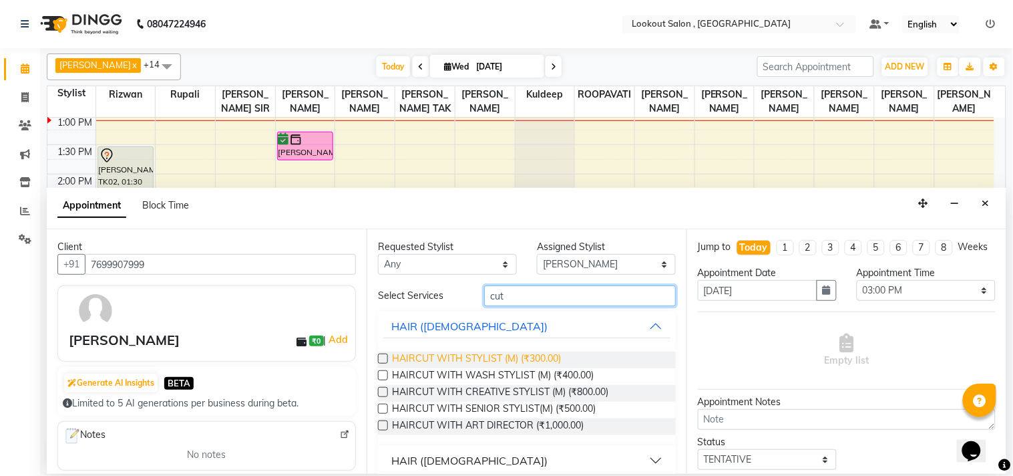
type input "cut"
click at [529, 359] on span "HAIRCUT WITH STYLIST (M) (₹300.00)" at bounding box center [476, 359] width 169 height 17
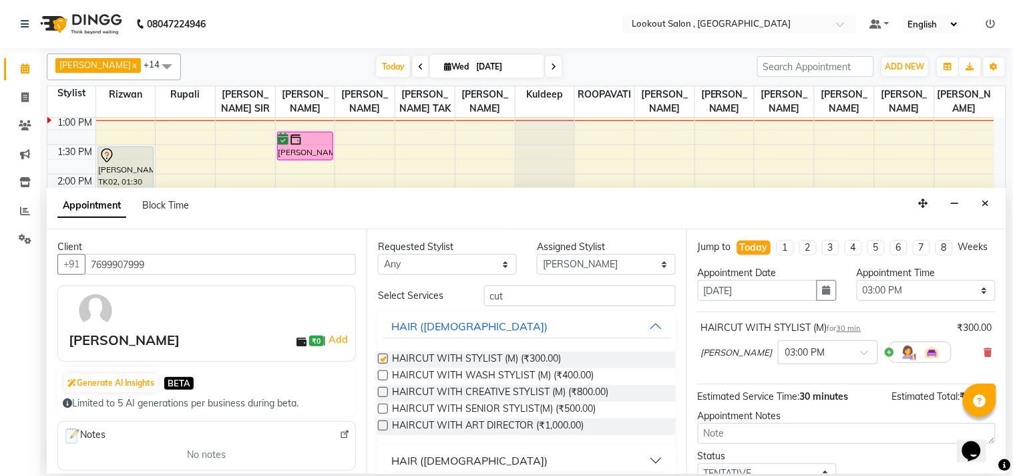
checkbox input "false"
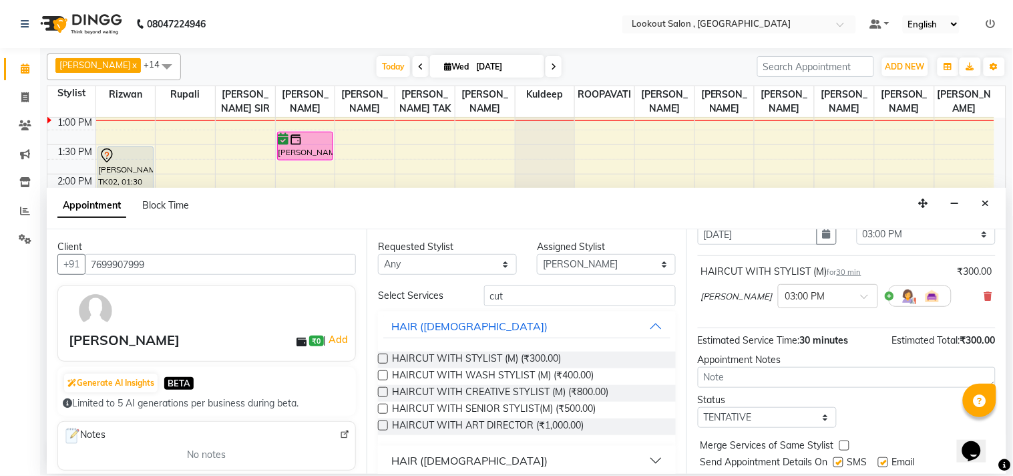
scroll to position [108, 0]
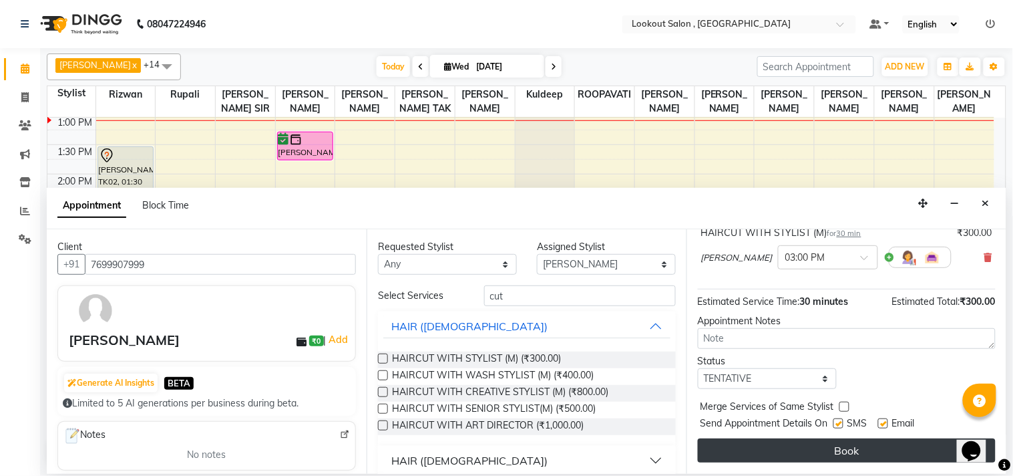
click at [793, 442] on button "Book" at bounding box center [847, 450] width 298 height 24
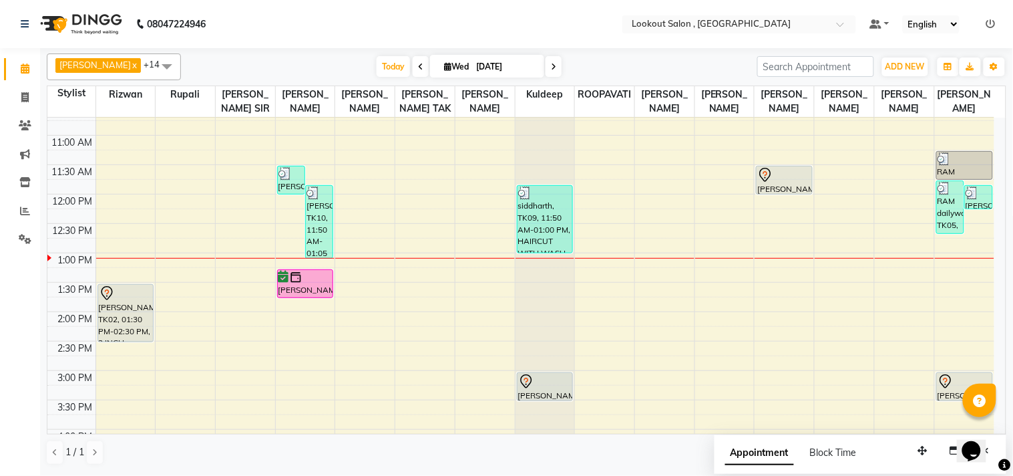
scroll to position [148, 0]
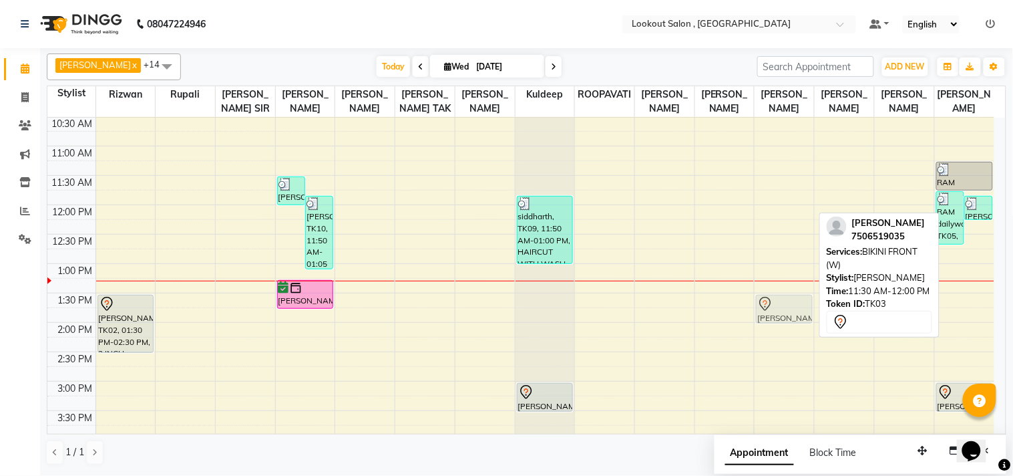
drag, startPoint x: 769, startPoint y: 208, endPoint x: 778, endPoint y: 329, distance: 121.3
click at [778, 329] on div "[PERSON_NAME], TK03, 11:30 AM-12:00 PM, BIKINI FRONT (W) [PERSON_NAME], TK03, 1…" at bounding box center [784, 410] width 59 height 881
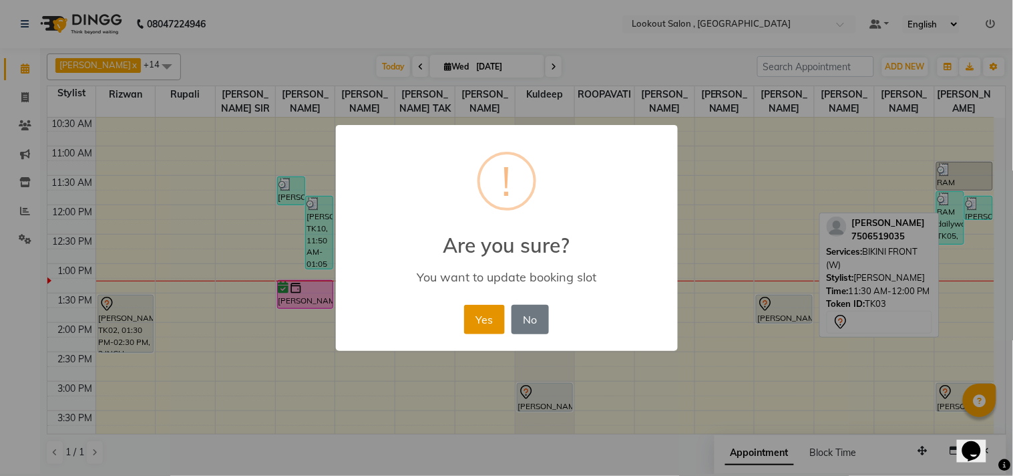
click at [493, 307] on button "Yes" at bounding box center [484, 319] width 41 height 29
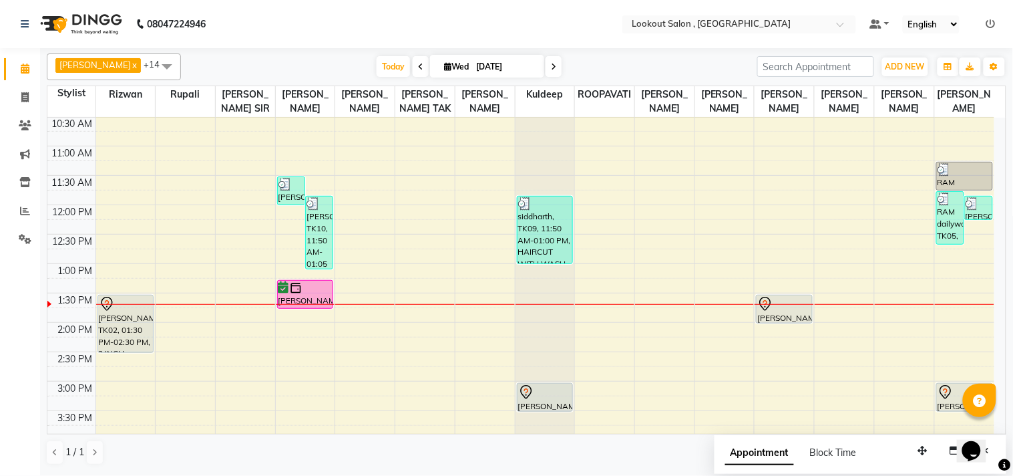
scroll to position [296, 0]
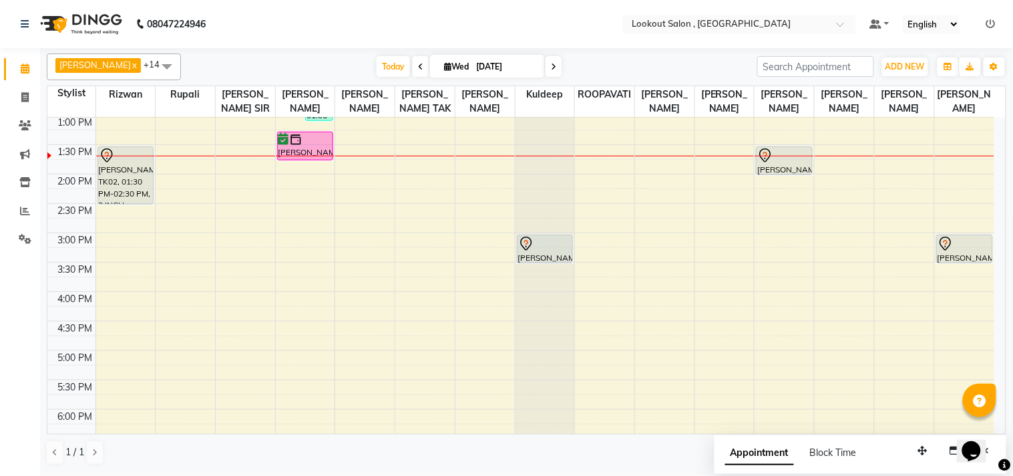
click at [585, 252] on div "8:00 AM 8:30 AM 9:00 AM 9:30 AM 10:00 AM 10:30 AM 11:00 AM 11:30 AM 12:00 PM 12…" at bounding box center [520, 262] width 947 height 881
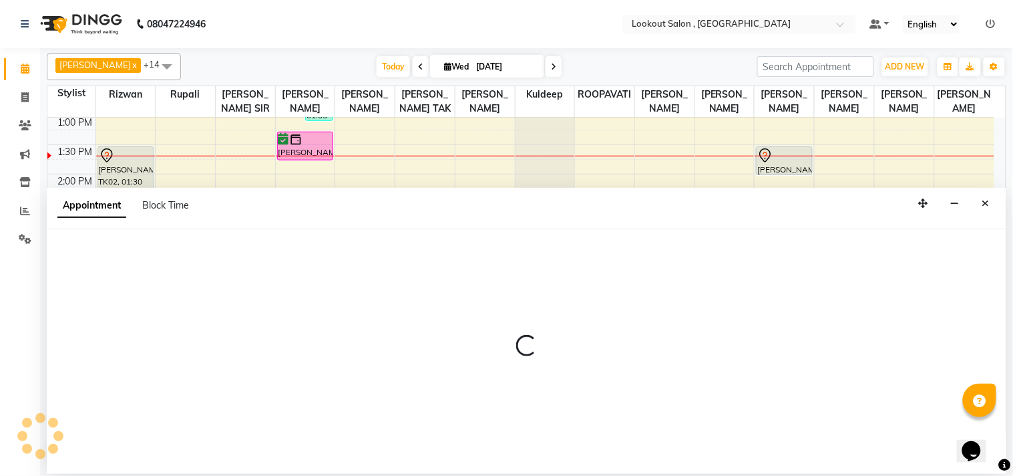
select select "24827"
select select "900"
select select "tentative"
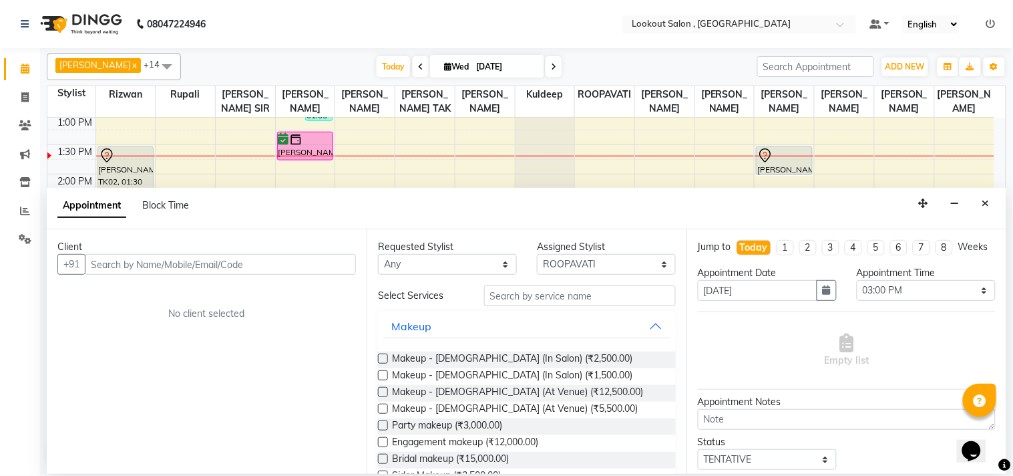
click at [223, 269] on input "text" at bounding box center [220, 264] width 271 height 21
click at [991, 208] on button "Close" at bounding box center [986, 203] width 19 height 21
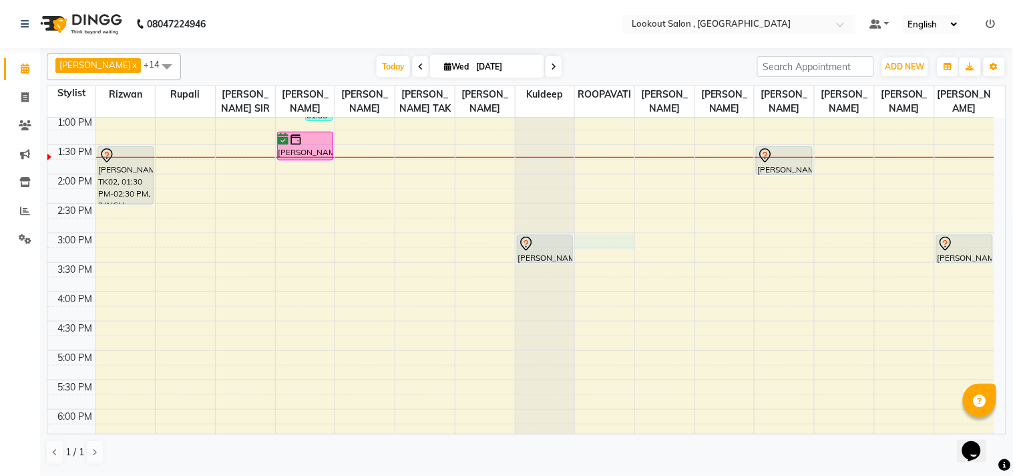
click at [589, 258] on div "8:00 AM 8:30 AM 9:00 AM 9:30 AM 10:00 AM 10:30 AM 11:00 AM 11:30 AM 12:00 PM 12…" at bounding box center [520, 262] width 947 height 881
select select "24827"
select select "tentative"
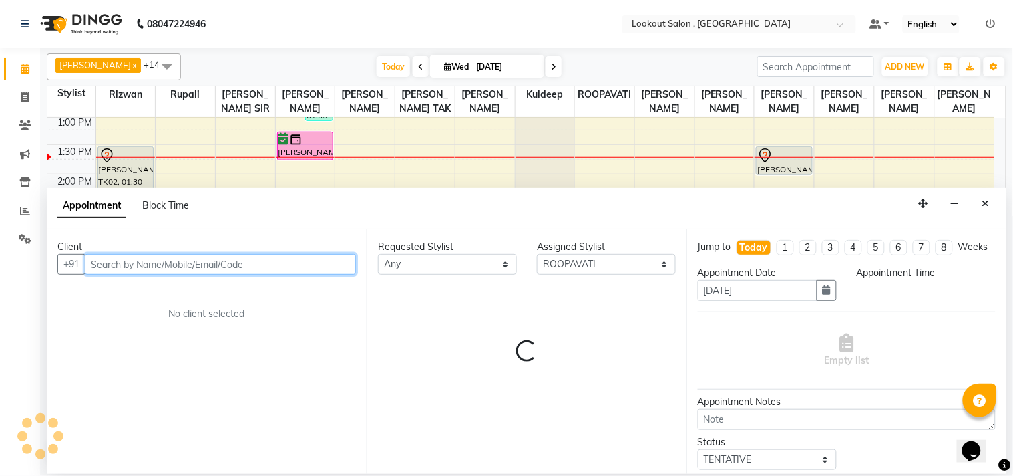
select select "900"
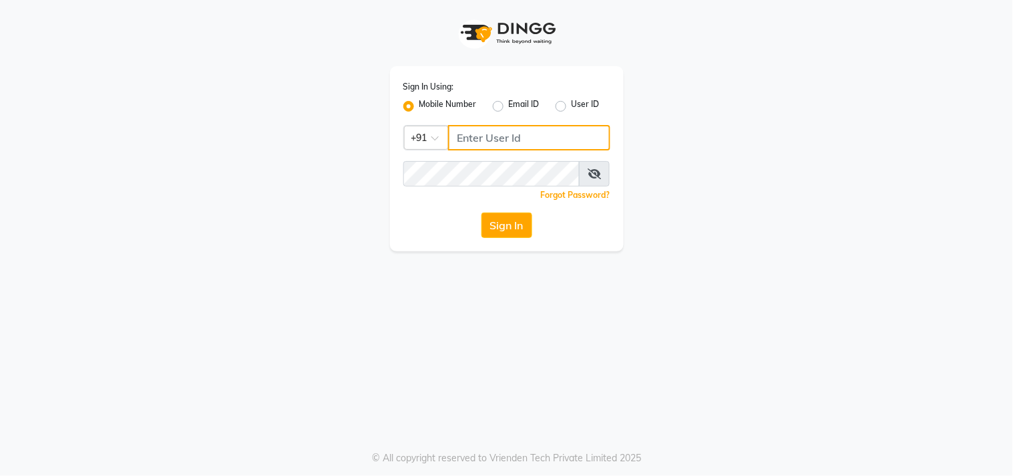
click at [468, 140] on input "Username" at bounding box center [529, 137] width 162 height 25
type input "7039634559"
click at [469, 162] on div "Sign In Using: Mobile Number Email ID User ID Country Code × [PHONE_NUMBER] Rem…" at bounding box center [507, 158] width 234 height 185
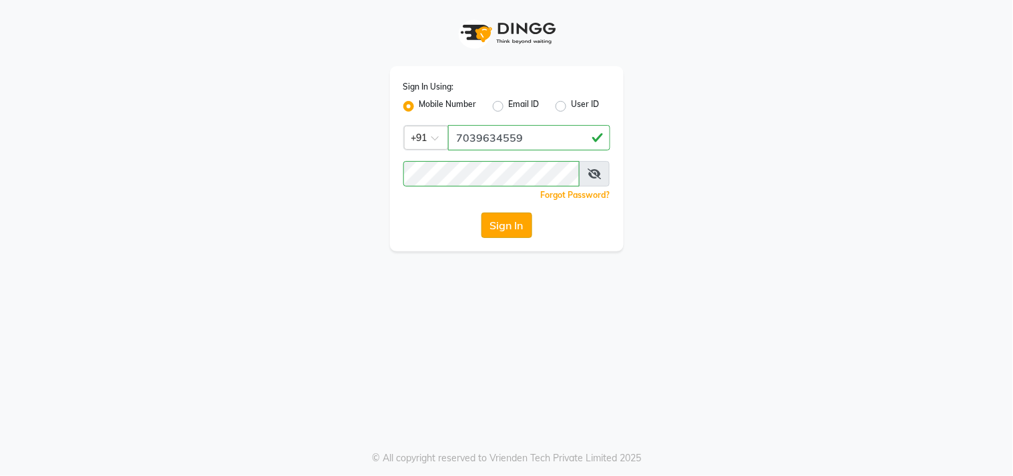
click at [518, 226] on button "Sign In" at bounding box center [507, 224] width 51 height 25
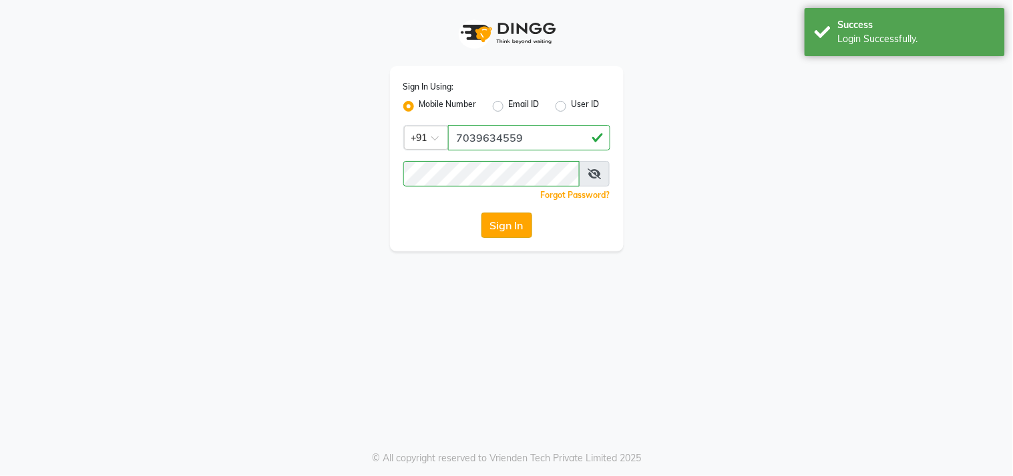
select select "service"
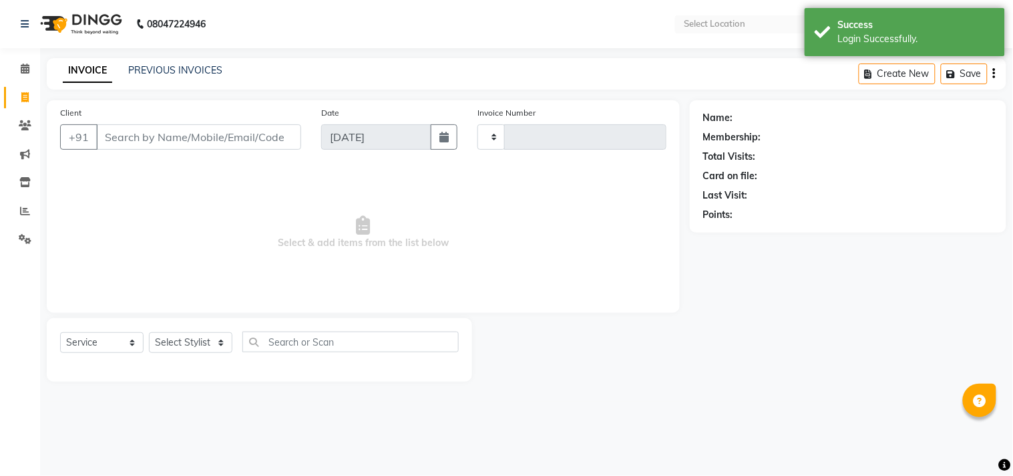
select select "en"
type input "6174"
select select "151"
click at [17, 70] on span at bounding box center [24, 68] width 23 height 15
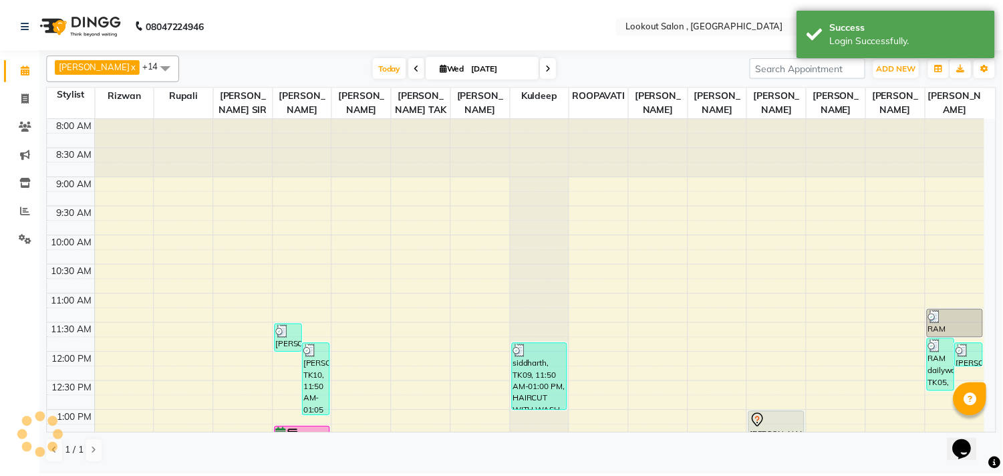
scroll to position [296, 0]
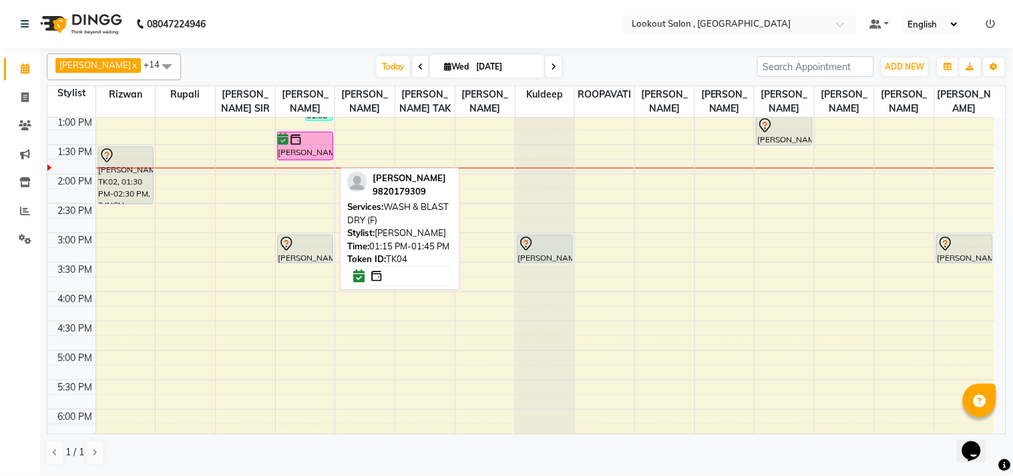
click at [295, 146] on img at bounding box center [295, 139] width 13 height 13
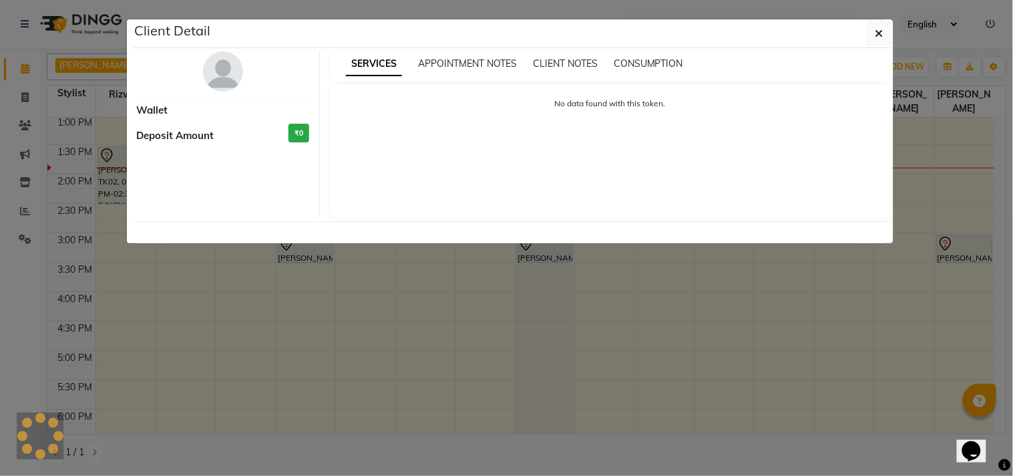
select select "6"
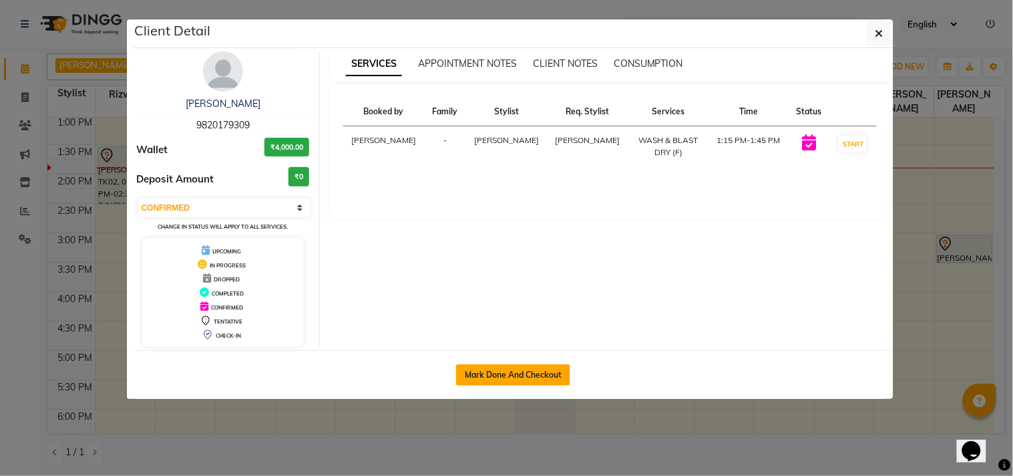
click at [516, 374] on button "Mark Done And Checkout" at bounding box center [513, 374] width 114 height 21
select select "151"
select select "service"
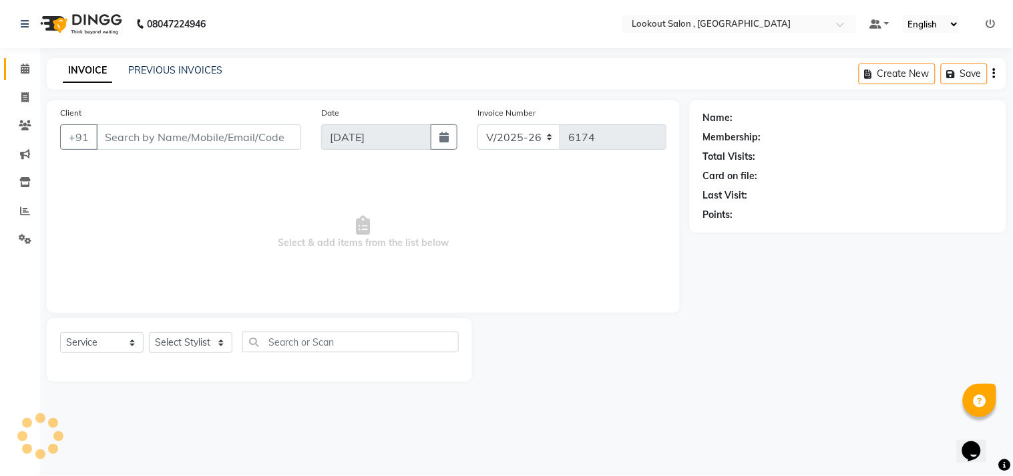
type input "9820179309"
select select "7174"
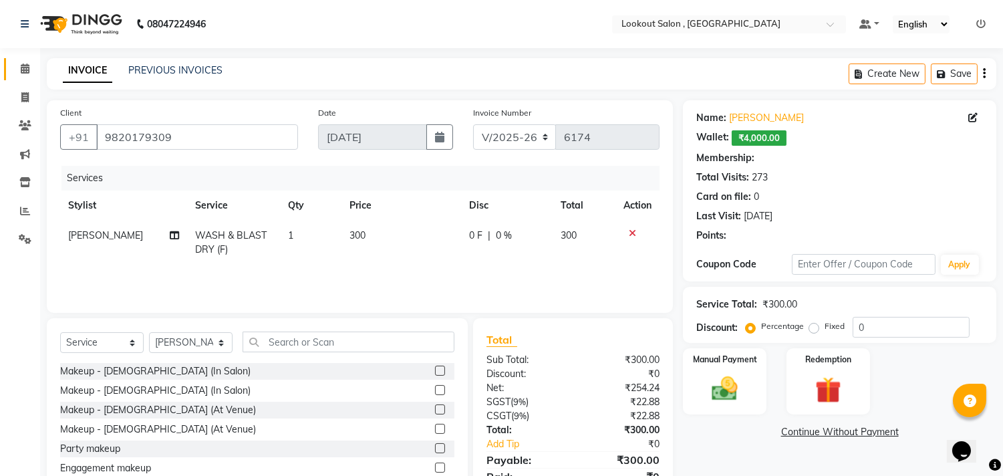
select select "1: Object"
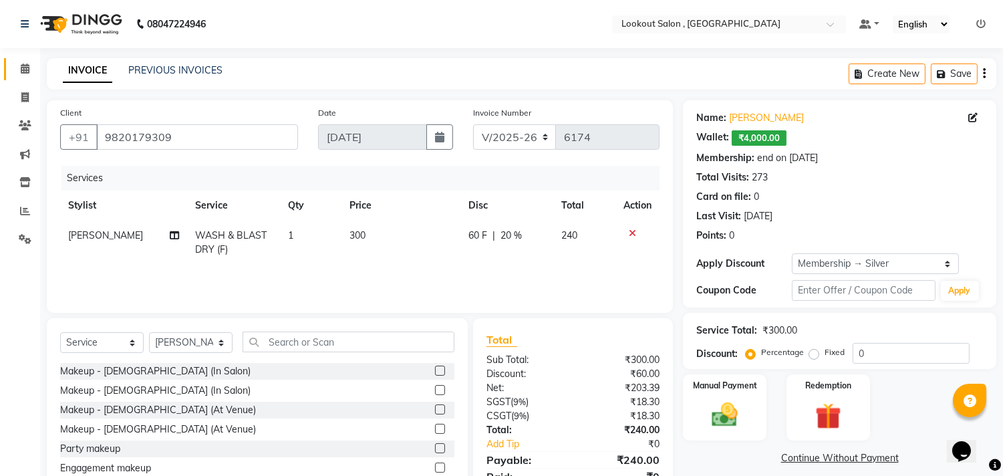
type input "20"
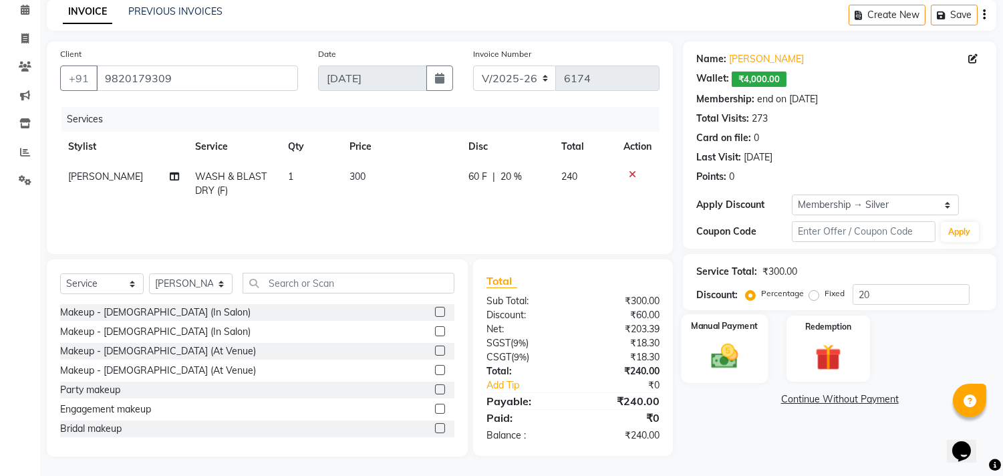
click at [724, 346] on img at bounding box center [725, 356] width 44 height 31
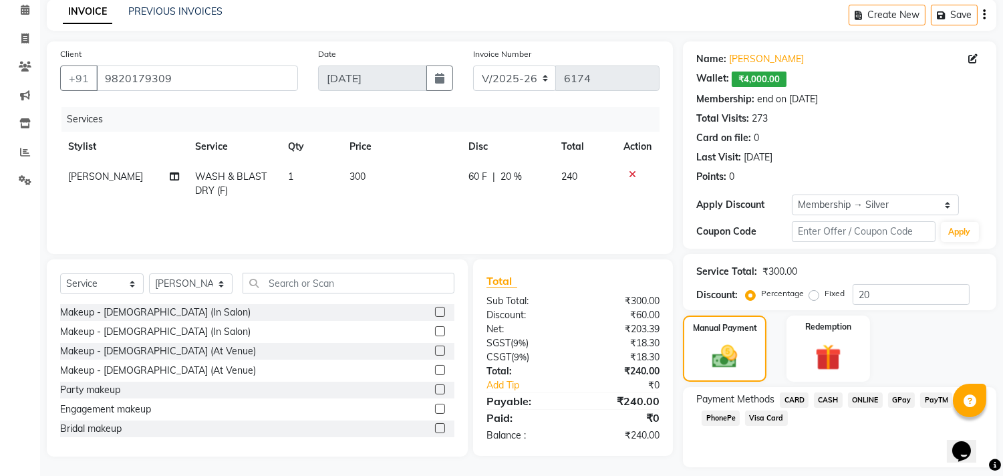
scroll to position [96, 0]
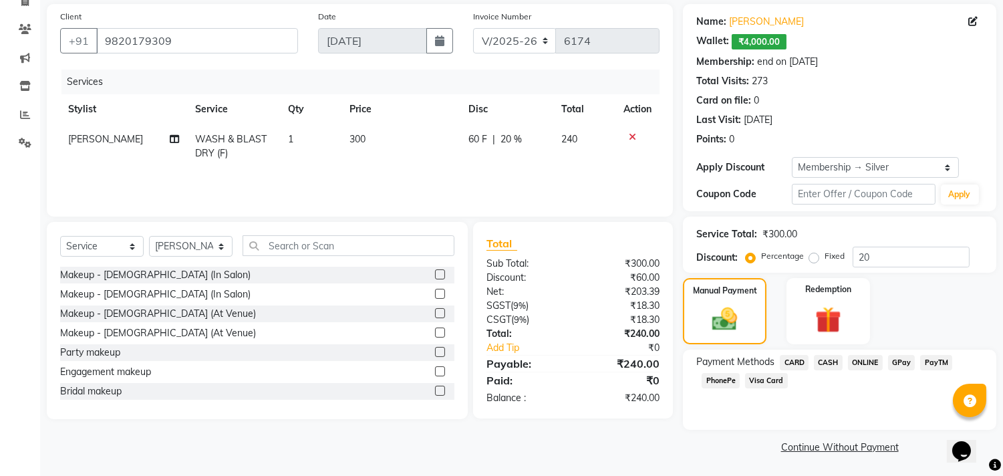
click at [723, 379] on span "PhonePe" at bounding box center [720, 380] width 38 height 15
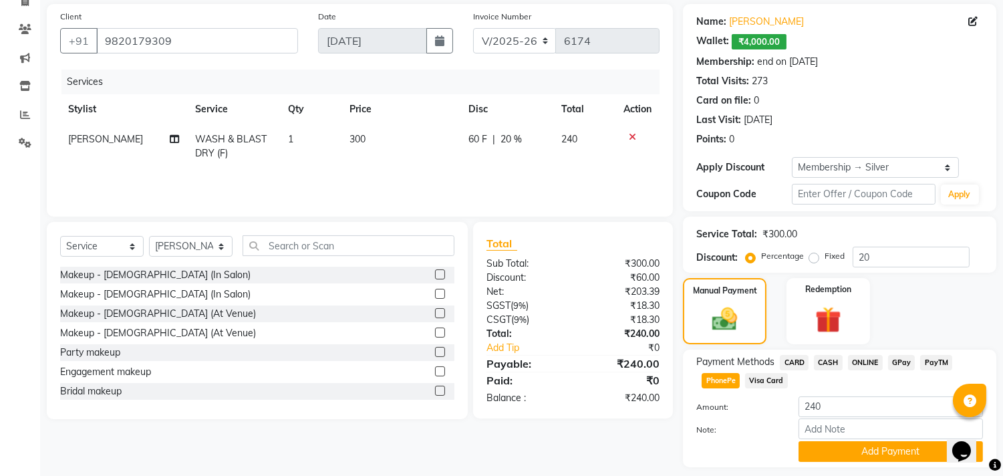
scroll to position [135, 0]
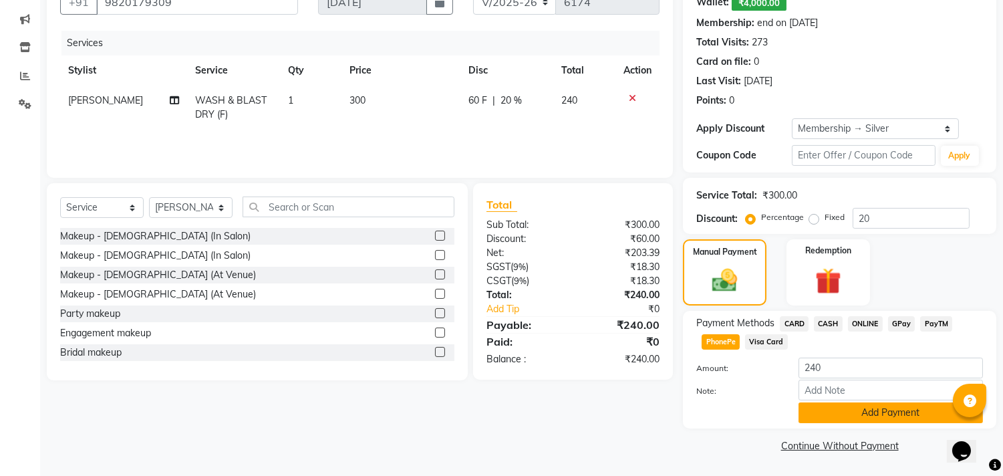
click at [846, 405] on button "Add Payment" at bounding box center [890, 412] width 184 height 21
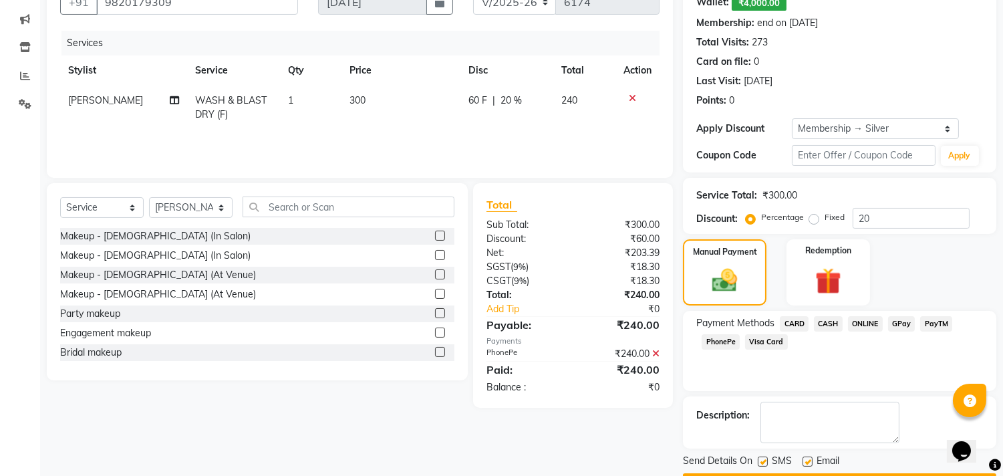
scroll to position [172, 0]
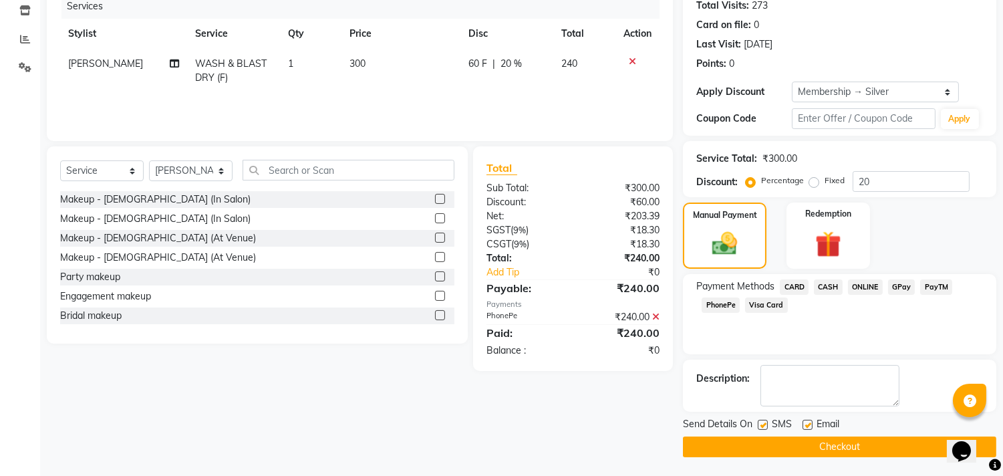
click at [829, 439] on button "Checkout" at bounding box center [839, 446] width 313 height 21
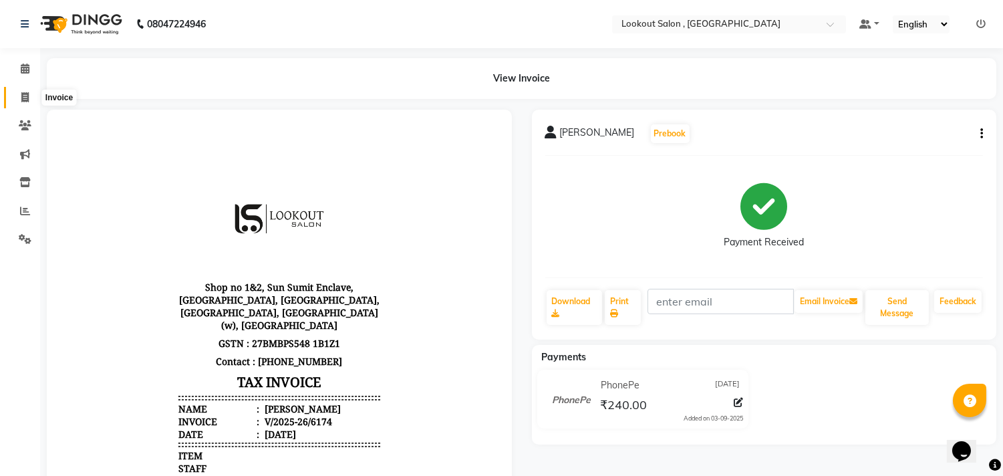
click at [21, 92] on icon at bounding box center [24, 97] width 7 height 10
select select "service"
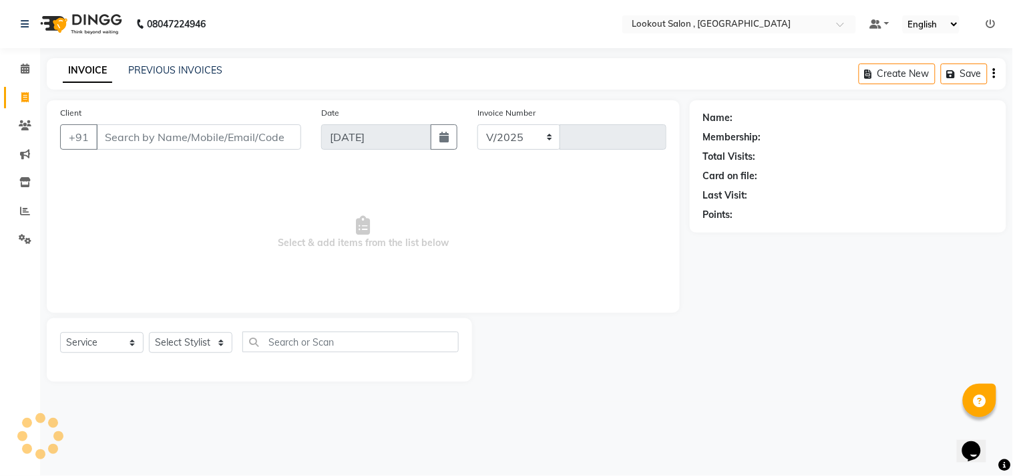
select select "151"
type input "6175"
click at [31, 70] on span at bounding box center [24, 68] width 23 height 15
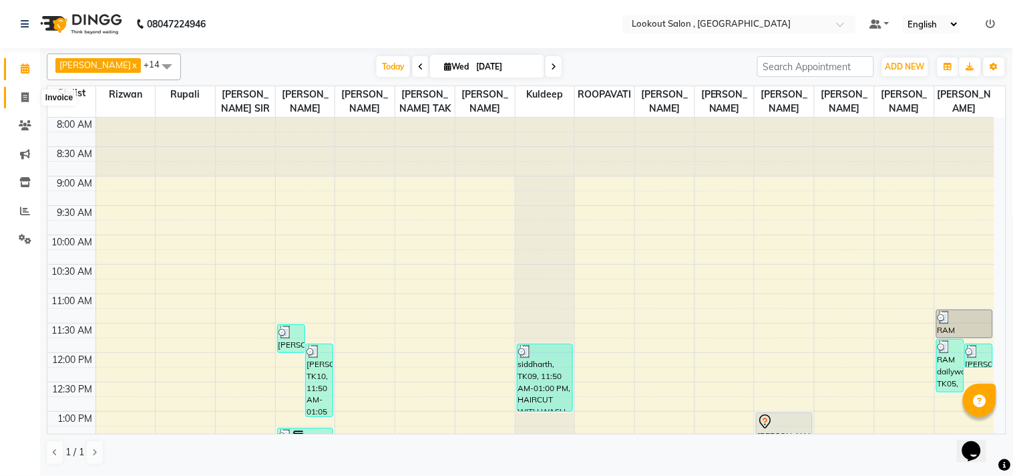
click at [30, 98] on span at bounding box center [24, 97] width 23 height 15
select select "151"
select select "service"
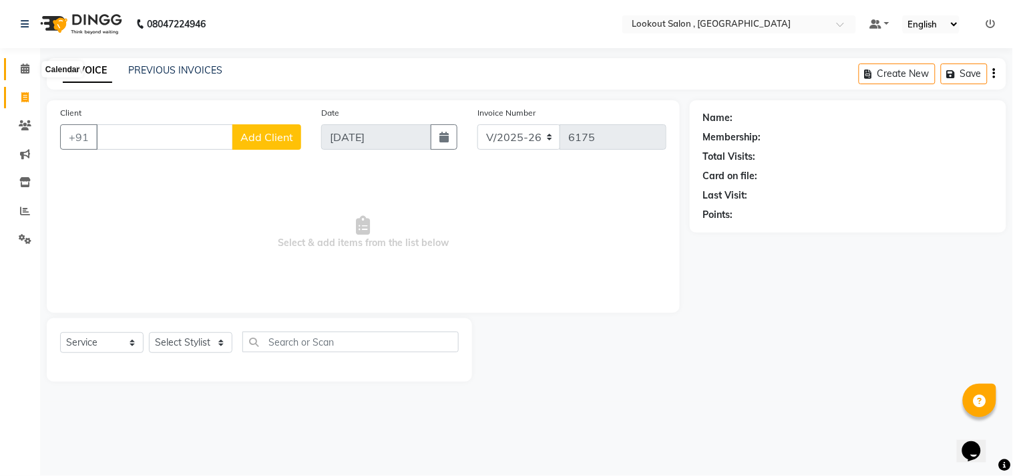
click at [17, 73] on span at bounding box center [24, 68] width 23 height 15
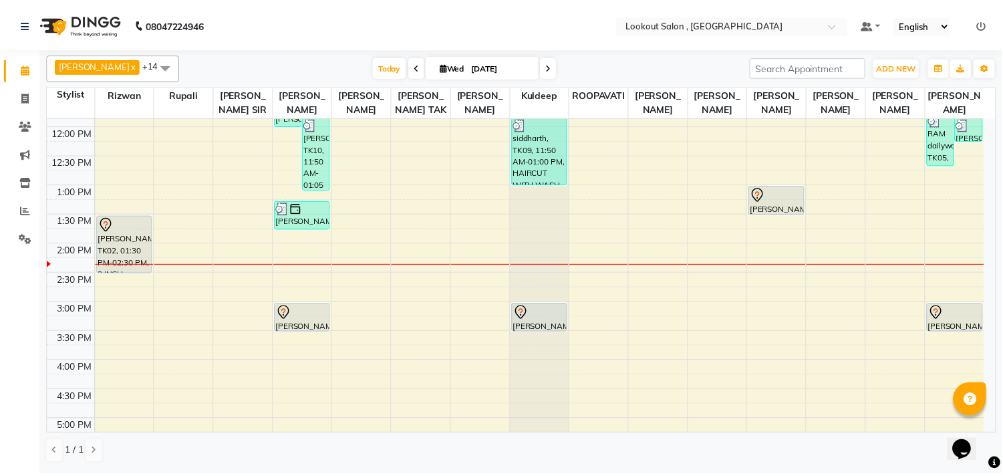
scroll to position [222, 0]
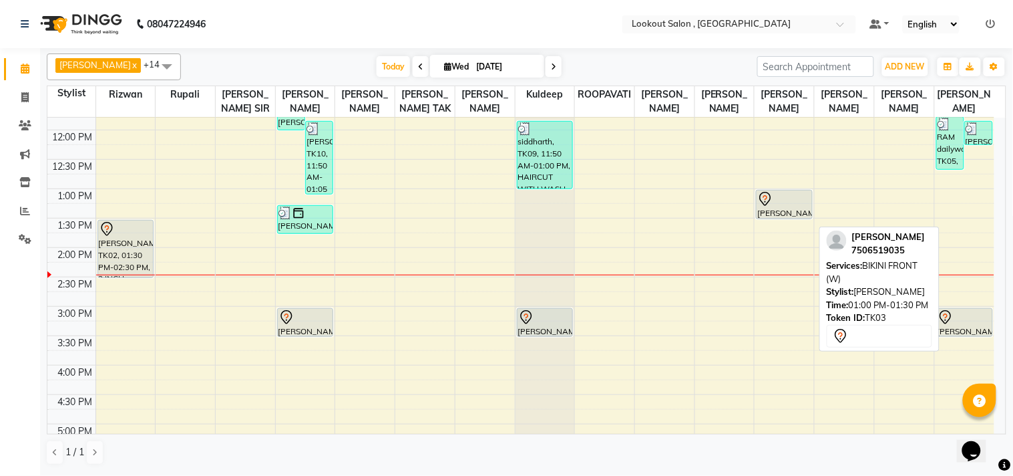
click at [784, 218] on div "Apeksha Patel, TK03, 01:00 PM-01:30 PM, BIKINI FRONT (W)" at bounding box center [784, 204] width 55 height 28
select select "7"
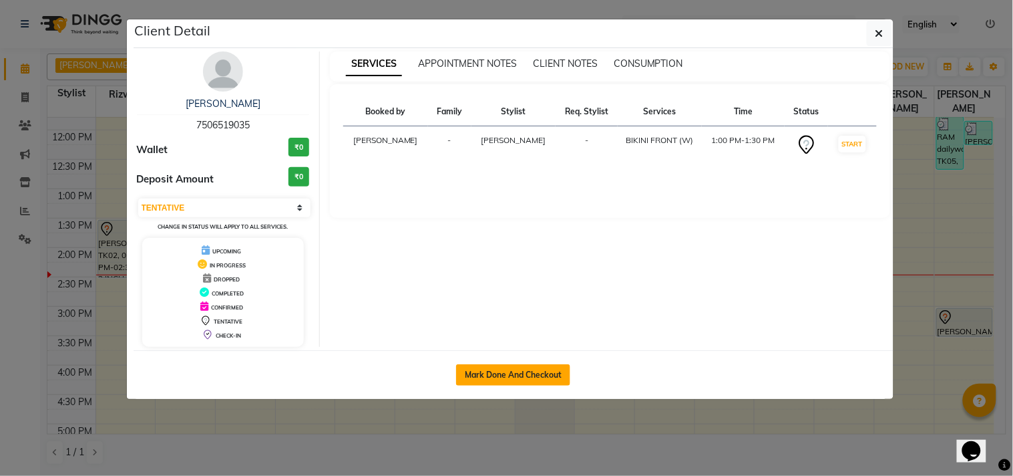
click at [502, 367] on button "Mark Done And Checkout" at bounding box center [513, 374] width 114 height 21
select select "service"
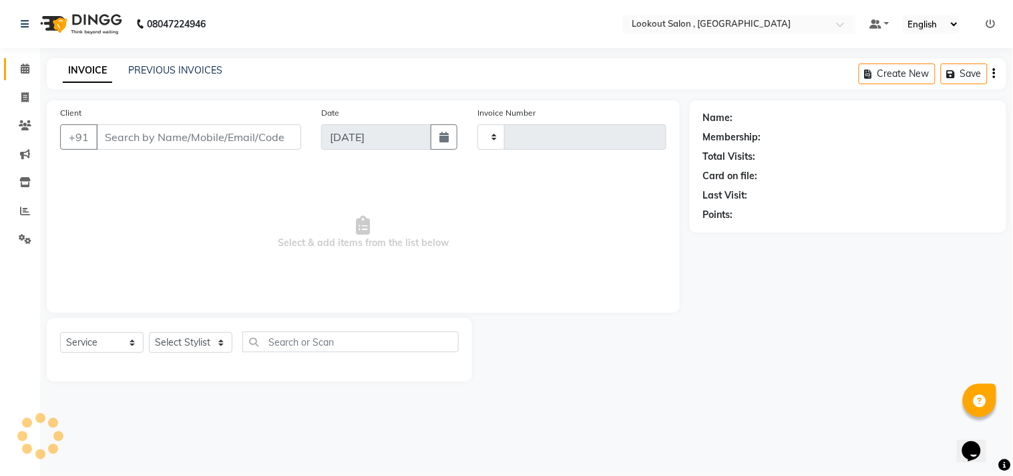
type input "6175"
select select "151"
type input "7506519035"
select select "48095"
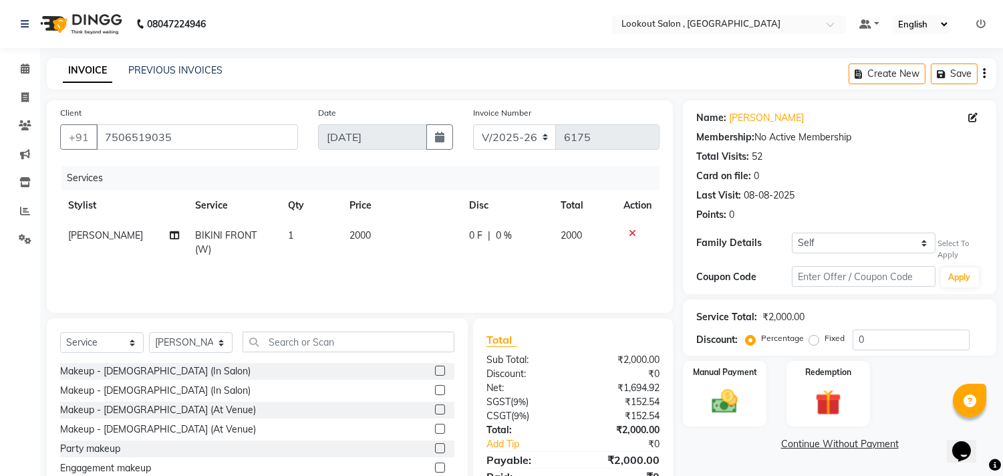
click at [211, 246] on td "BIKINI FRONT (W)" at bounding box center [234, 242] width 93 height 44
select select "48095"
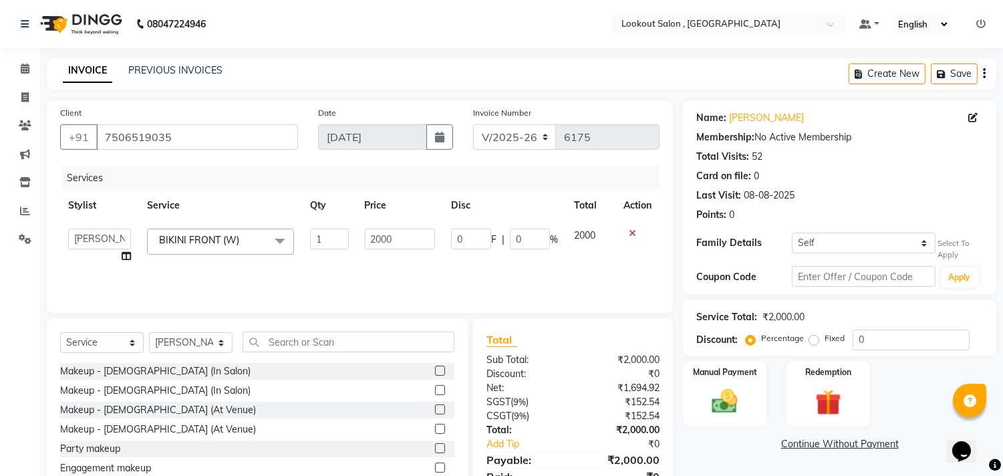
click at [261, 238] on span "BIKINI FRONT (W) x" at bounding box center [220, 241] width 147 height 26
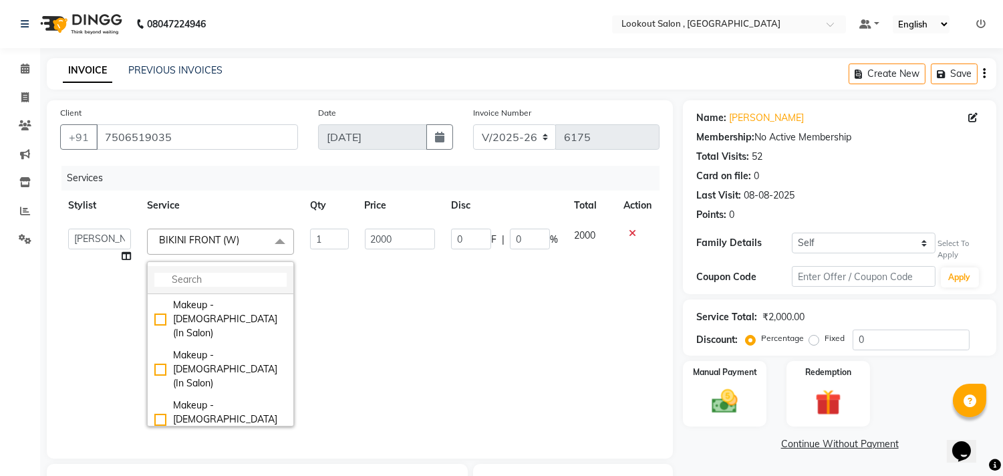
click at [232, 274] on input "multiselect-search" at bounding box center [220, 280] width 132 height 14
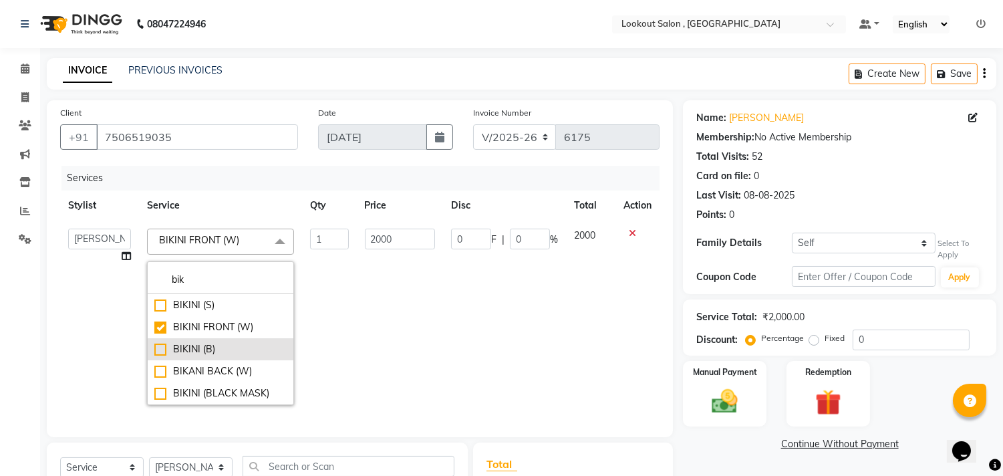
type input "bik"
click at [183, 348] on div "BIKINI (B)" at bounding box center [220, 349] width 132 height 14
checkbox input "false"
checkbox input "true"
type input "2500"
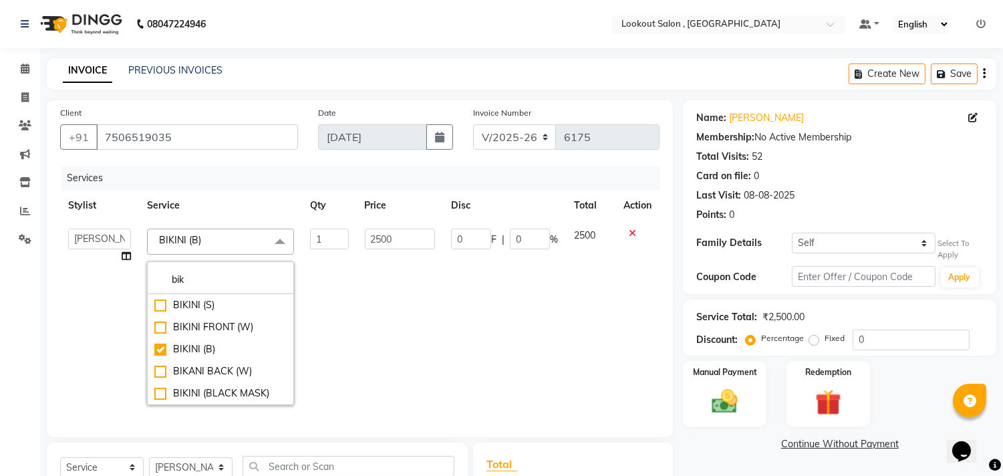
click at [358, 325] on td "2500" at bounding box center [400, 316] width 86 height 192
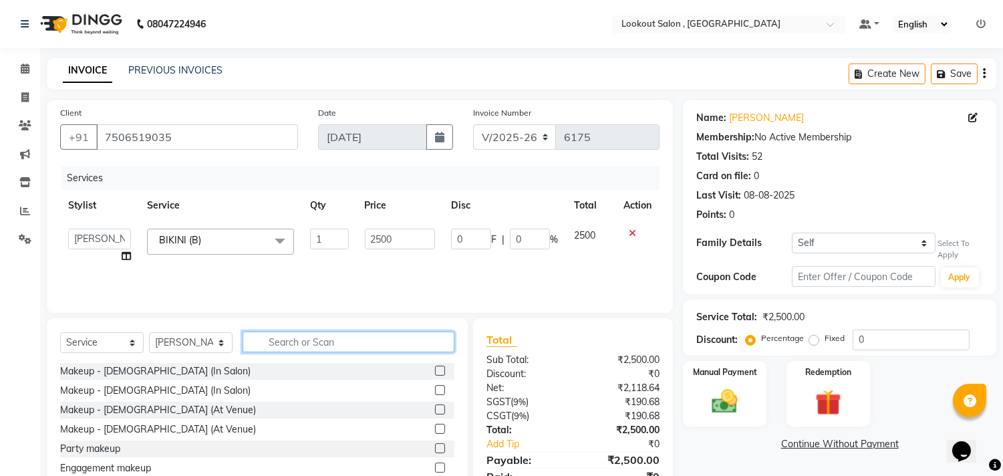
click at [294, 344] on input "text" at bounding box center [348, 341] width 212 height 21
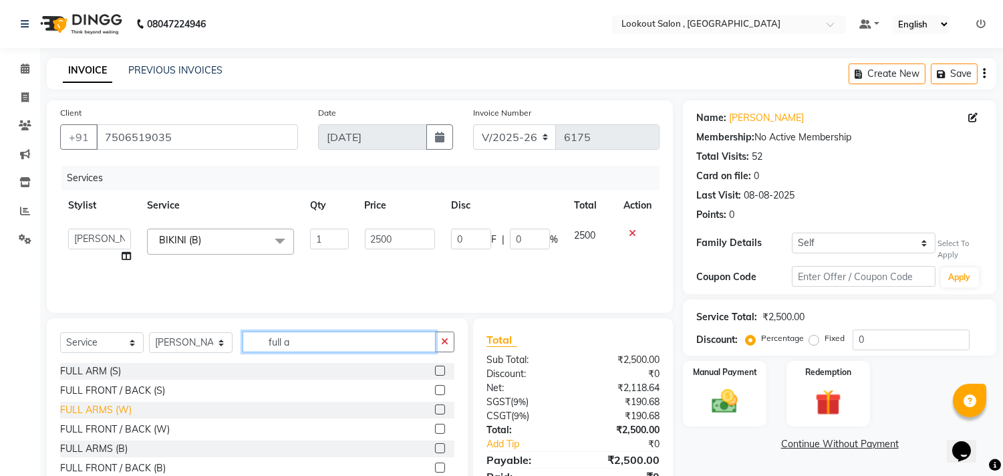
type input "full a"
click at [98, 405] on div "FULL ARMS (W)" at bounding box center [95, 410] width 71 height 14
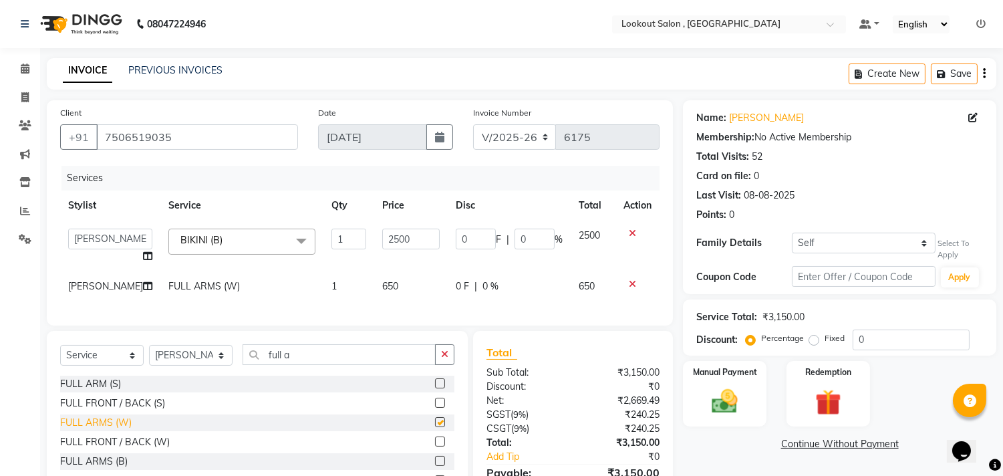
checkbox input "false"
drag, startPoint x: 315, startPoint y: 386, endPoint x: 183, endPoint y: 397, distance: 132.7
click at [182, 402] on div "Select Service Product Membership Package Voucher Prepaid Gift Card Select Styl…" at bounding box center [257, 429] width 421 height 197
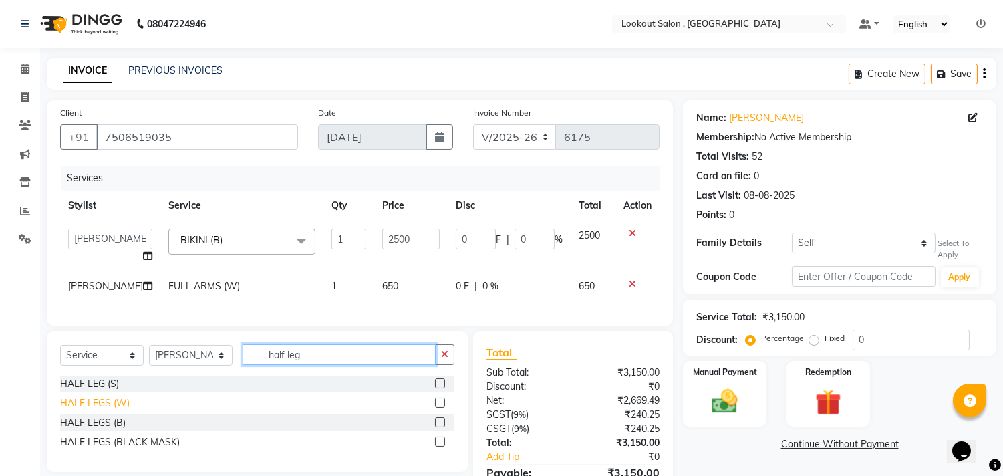
type input "half leg"
click at [75, 410] on div "HALF LEGS (W)" at bounding box center [94, 403] width 69 height 14
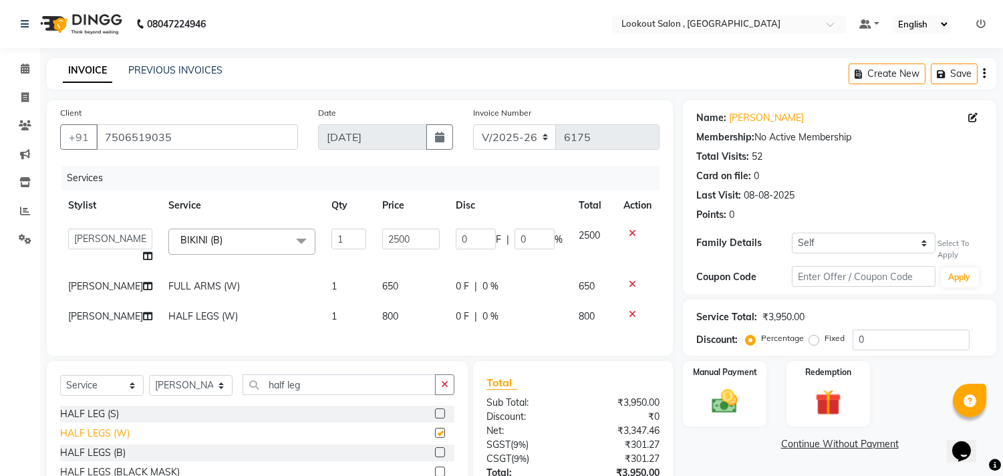
checkbox input "false"
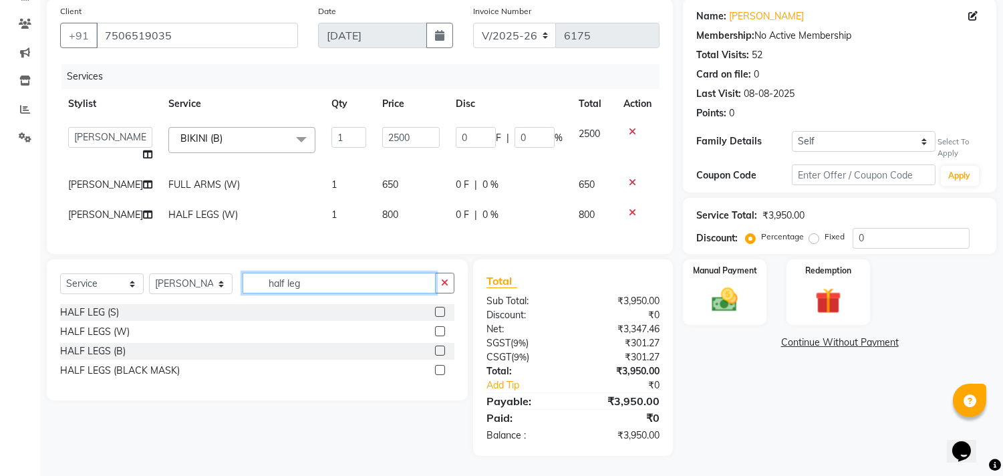
drag, startPoint x: 309, startPoint y: 277, endPoint x: 155, endPoint y: 295, distance: 154.7
click at [155, 295] on div "Select Service Product Membership Package Voucher Prepaid Gift Card Select Styl…" at bounding box center [257, 288] width 394 height 31
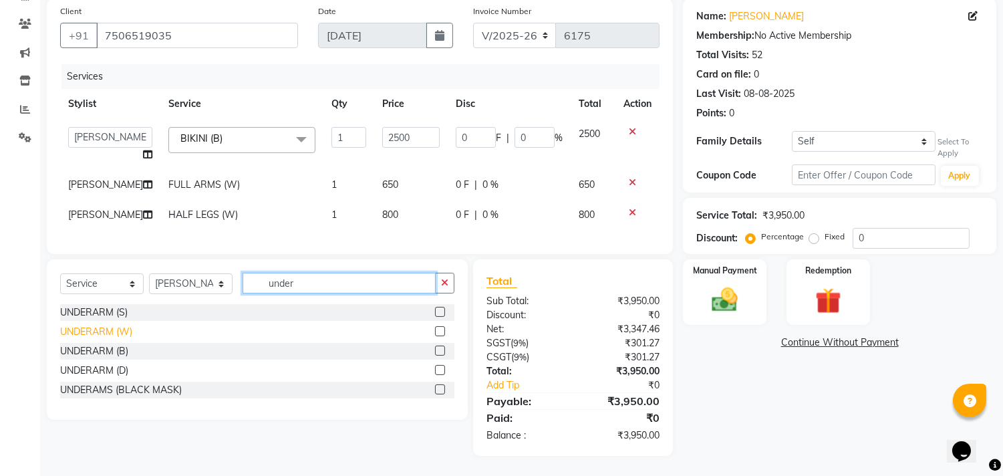
type input "under"
click at [110, 335] on div "UNDERARM (W)" at bounding box center [96, 332] width 72 height 14
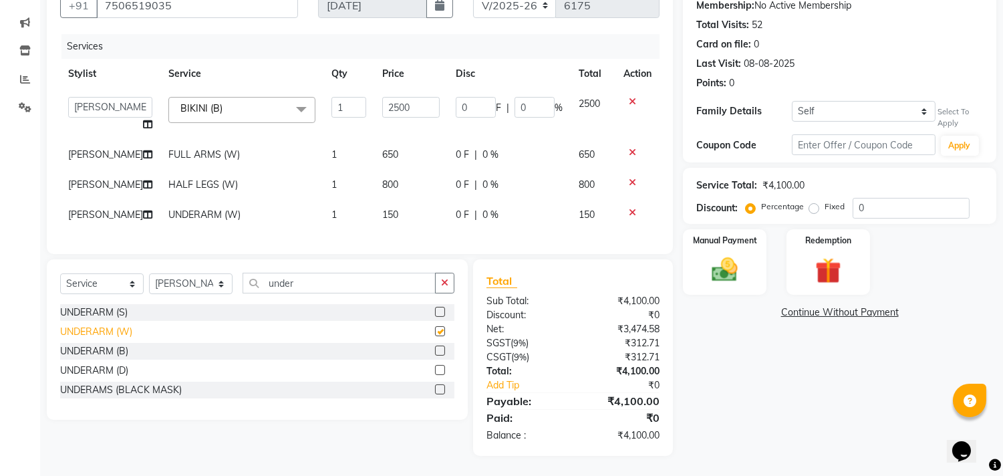
checkbox input "false"
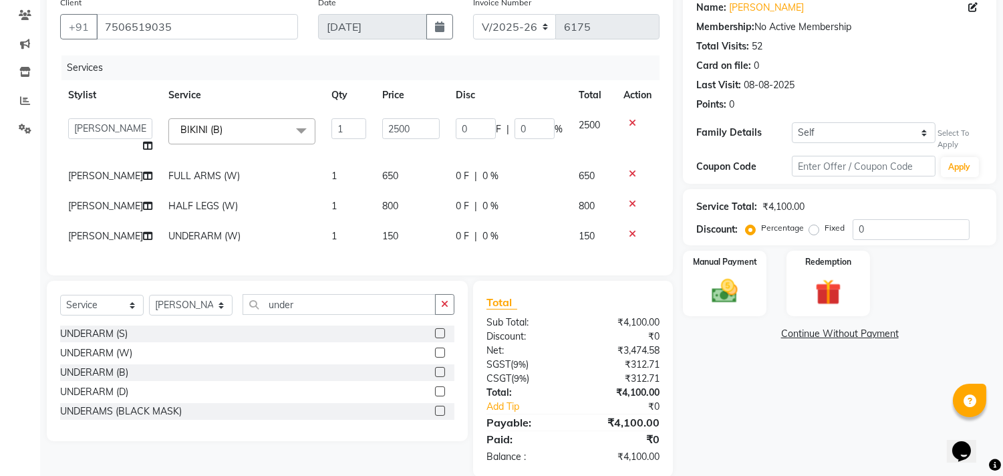
scroll to position [0, 0]
